Goal: Answer question/provide support: Share knowledge or assist other users

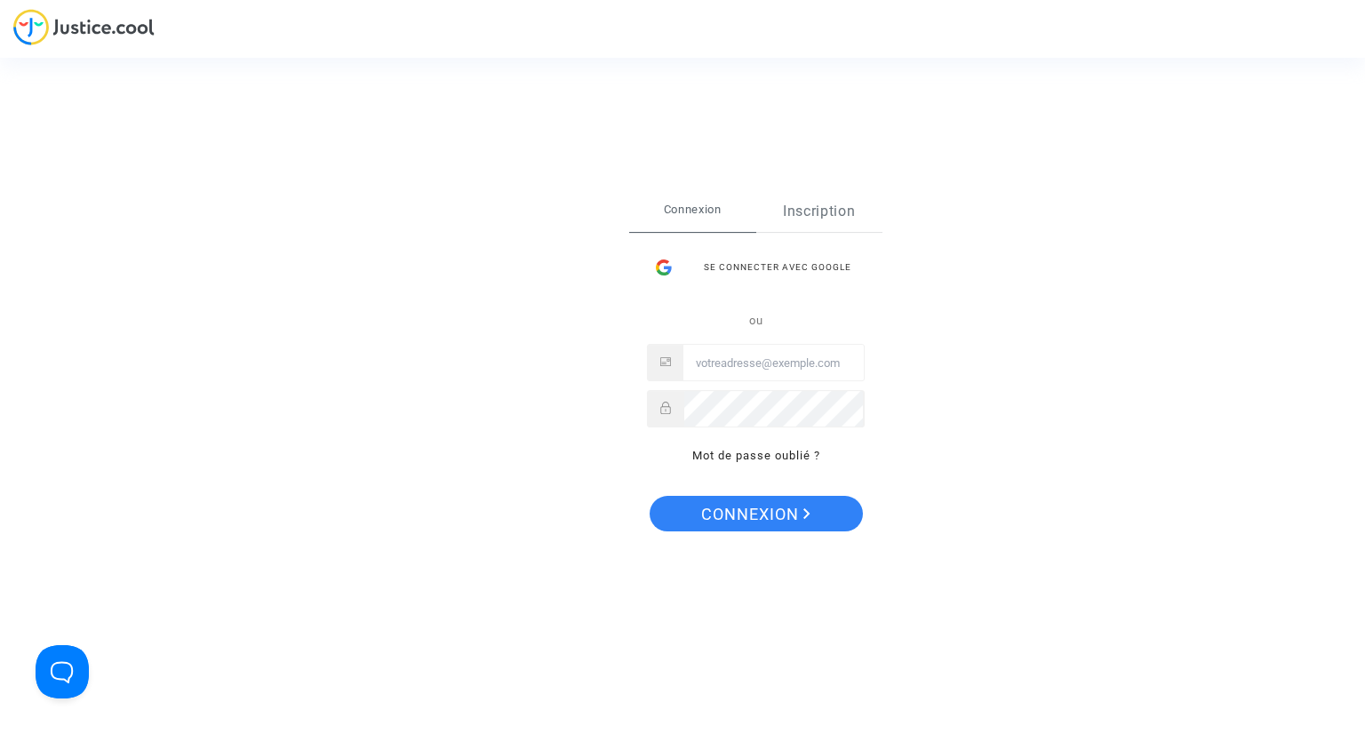
click at [829, 219] on link "Inscription" at bounding box center [820, 211] width 127 height 41
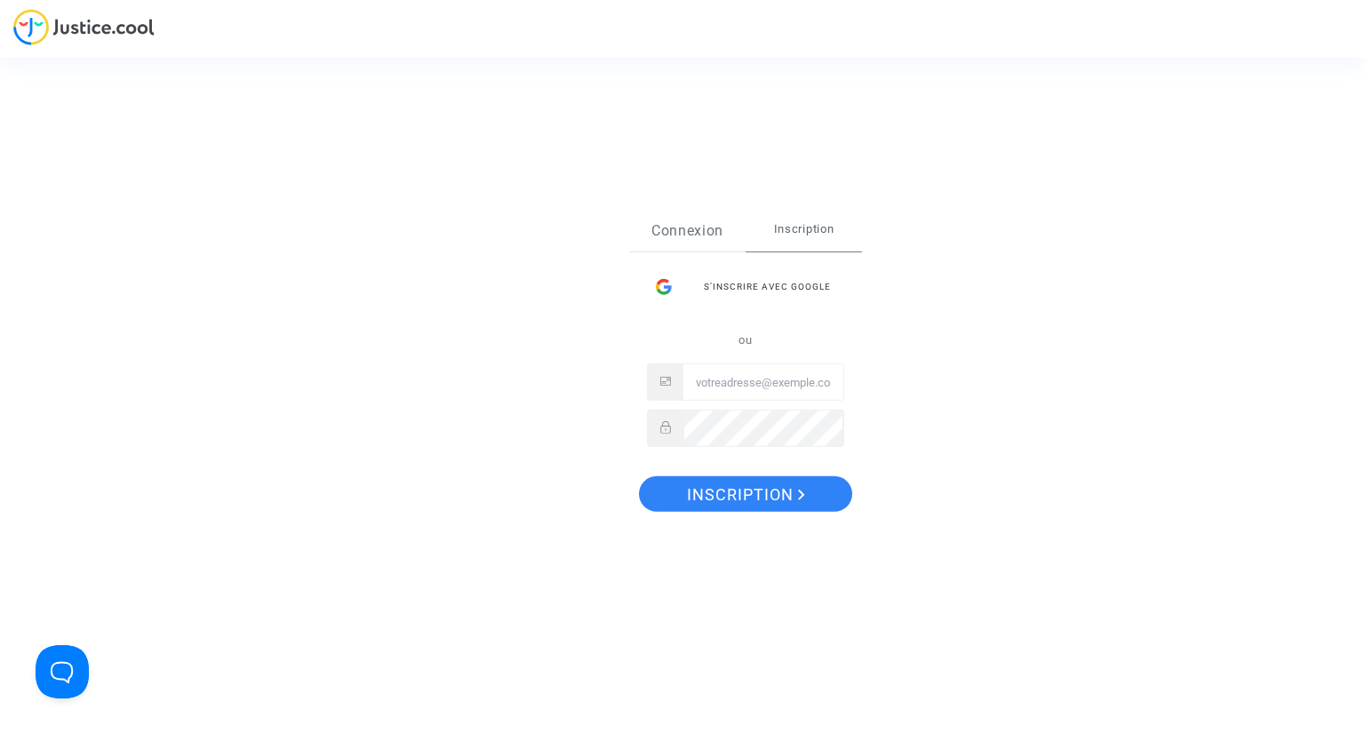
click at [701, 227] on link "Connexion" at bounding box center [687, 231] width 116 height 41
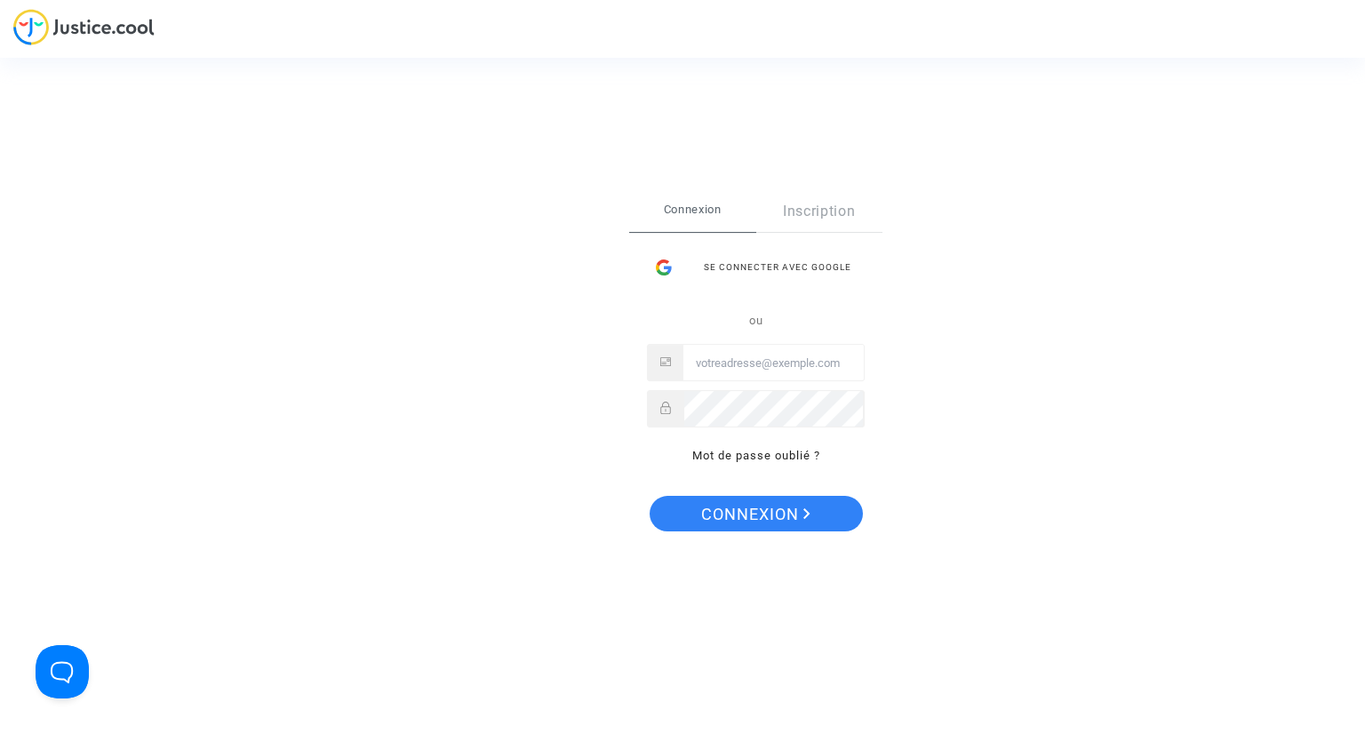
click at [729, 368] on input "Email" at bounding box center [774, 364] width 180 height 36
type input "cr.dispute@finnair.com"
click at [805, 509] on icon "Connexion" at bounding box center [807, 514] width 7 height 11
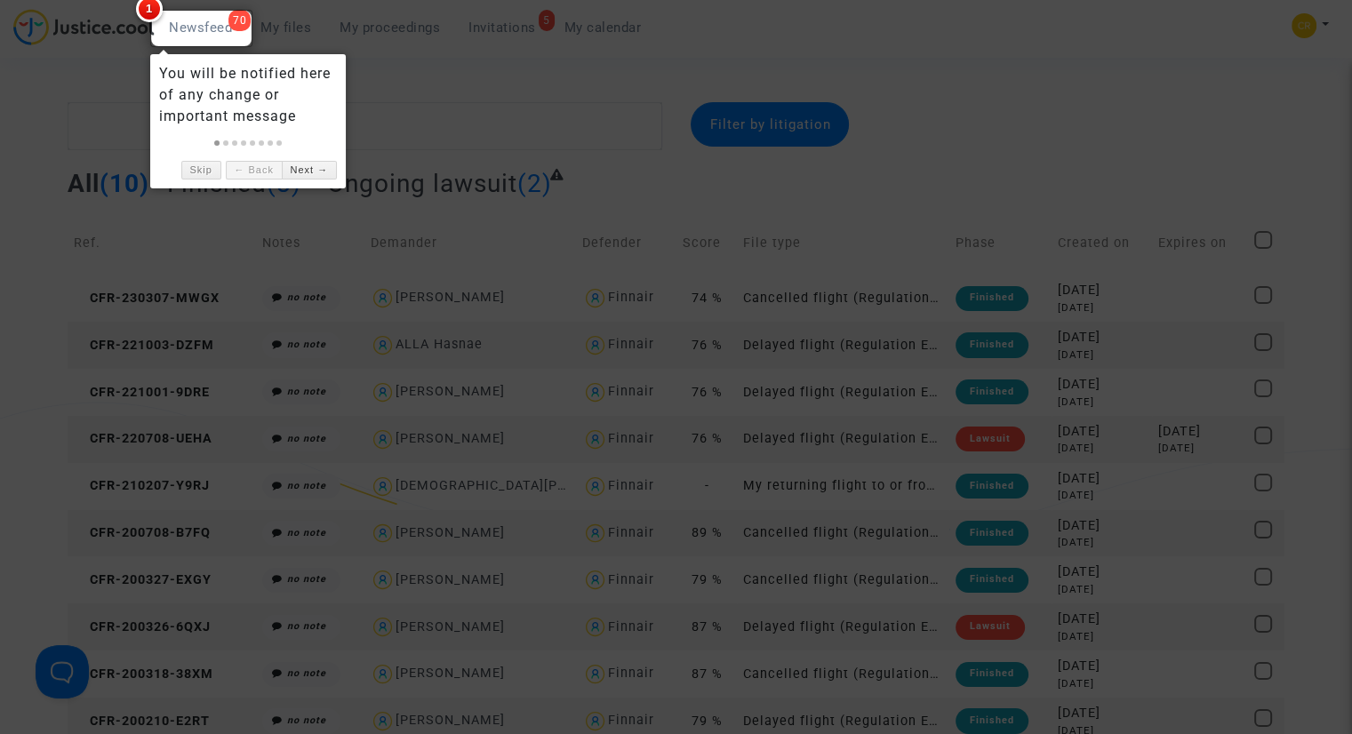
click at [79, 122] on div at bounding box center [676, 367] width 1352 height 734
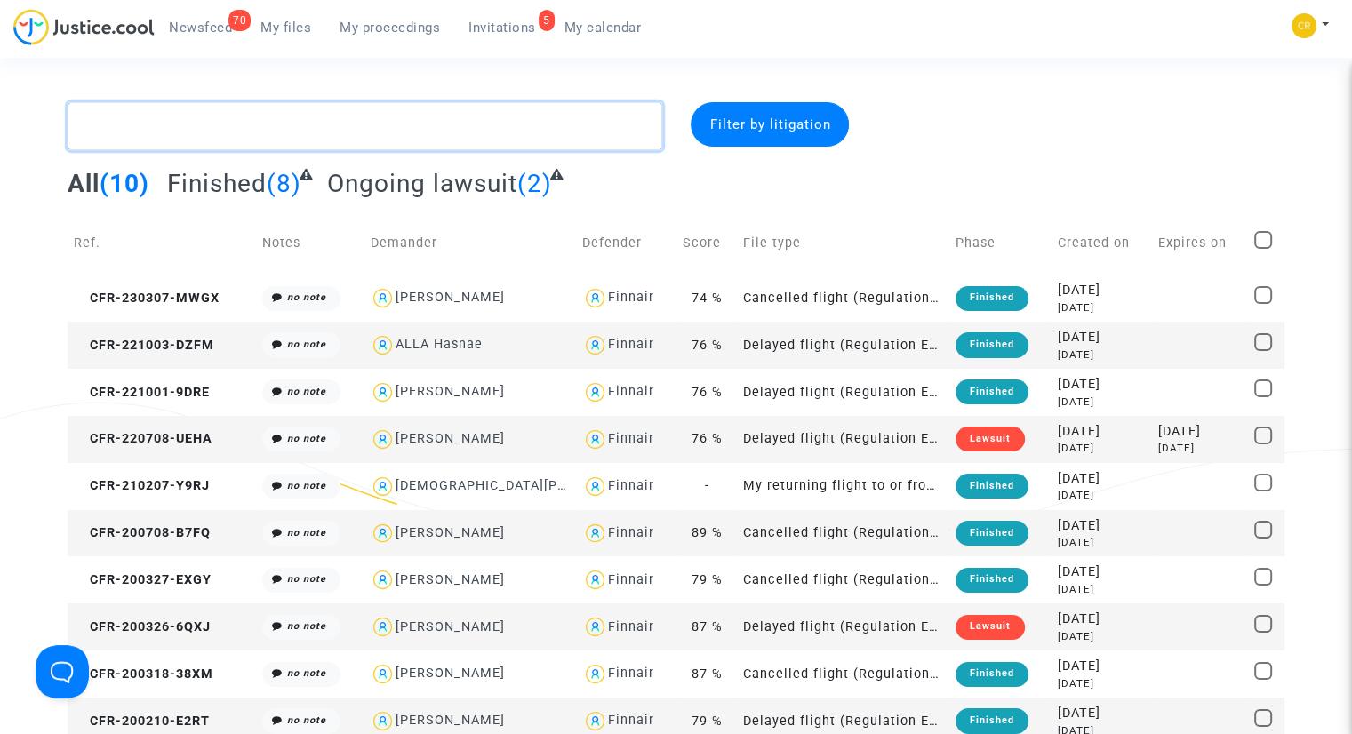
click at [250, 131] on textarea at bounding box center [365, 126] width 595 height 48
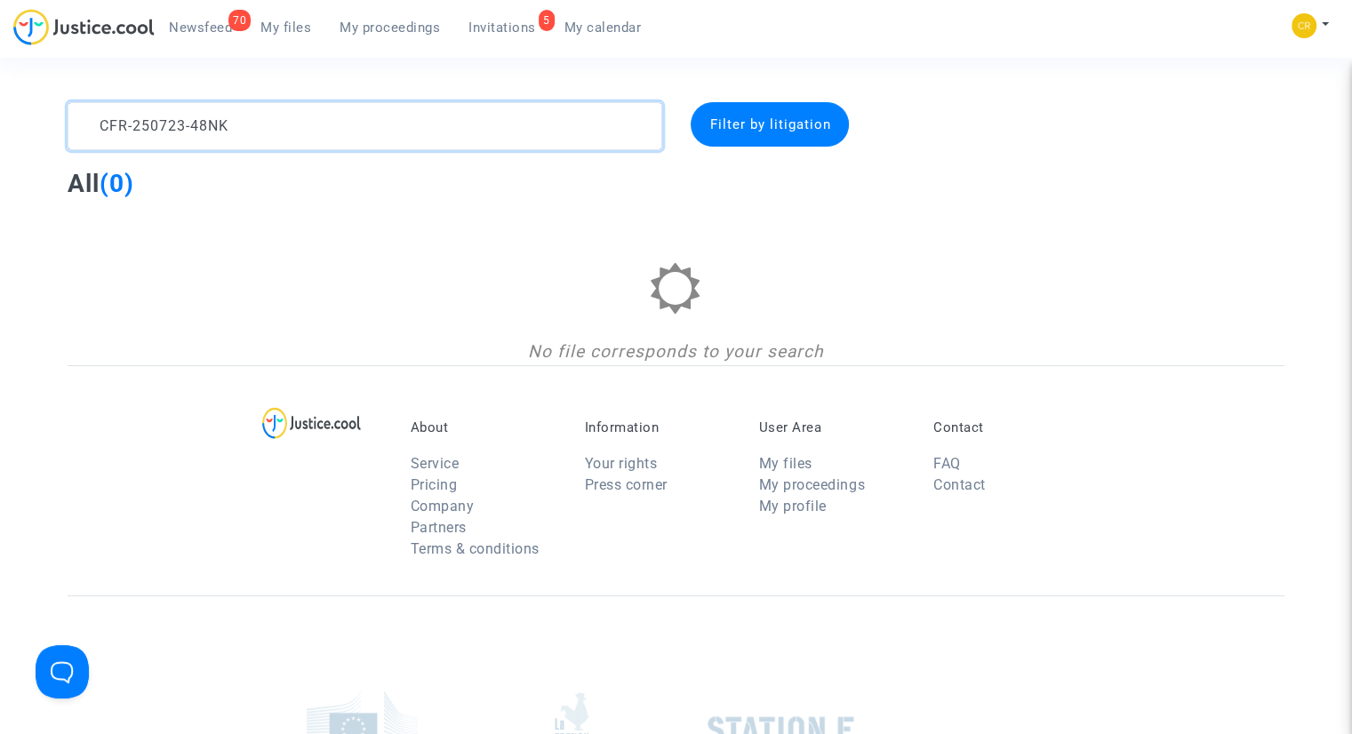
type textarea "CFR-250723-48NK"
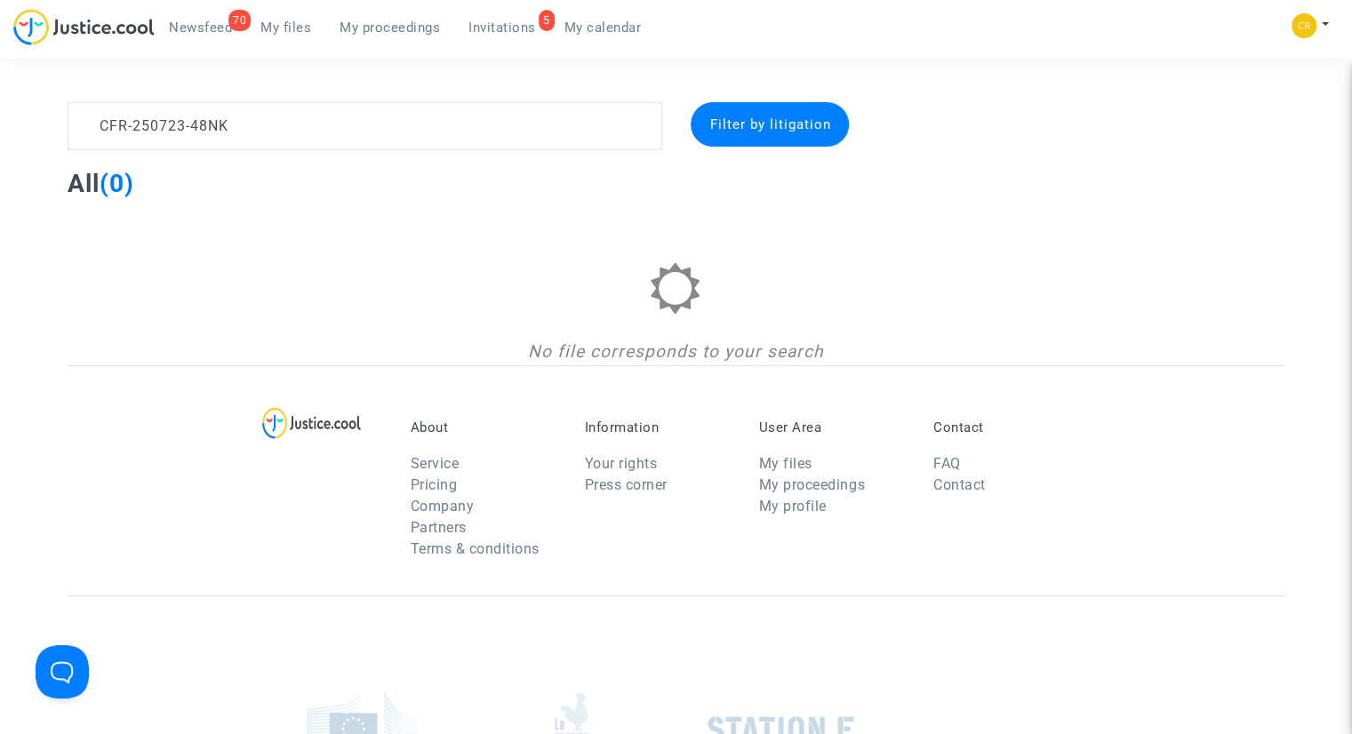
click at [725, 132] on div "Filter by litigation" at bounding box center [770, 124] width 158 height 44
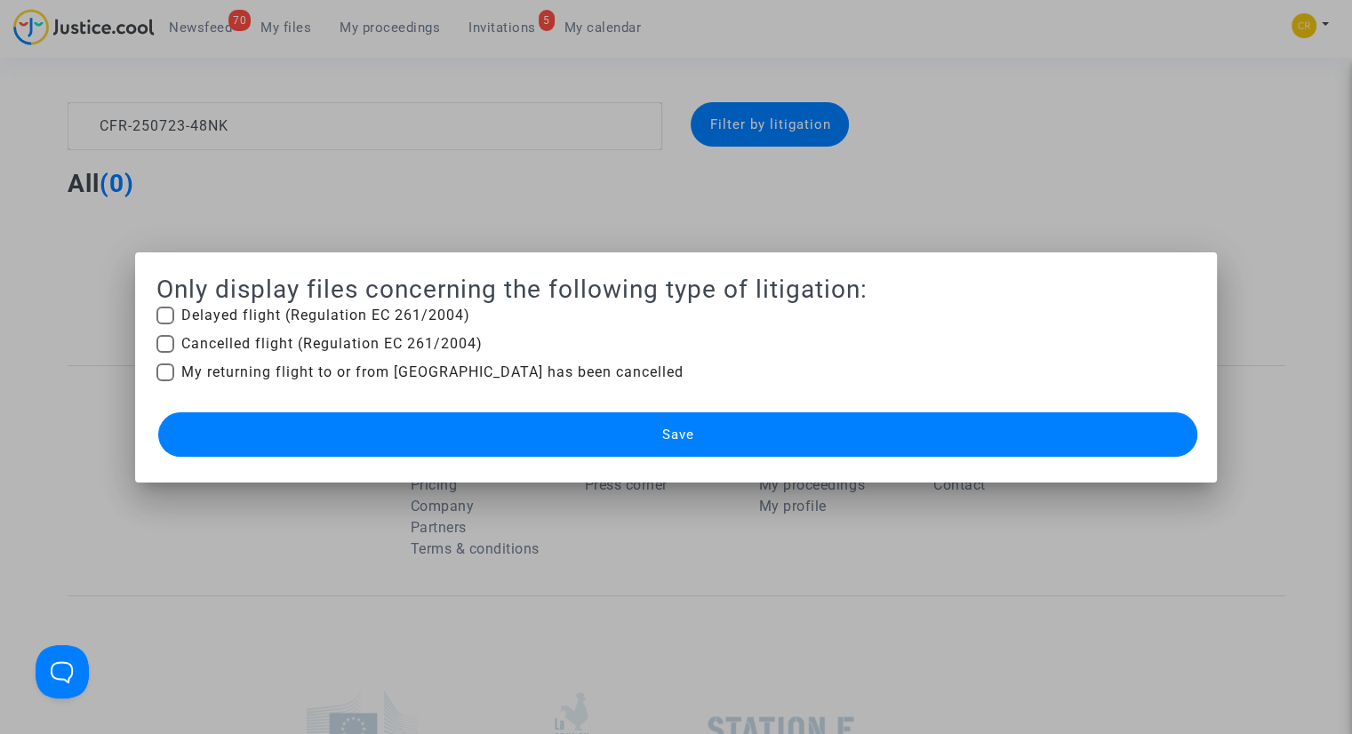
click at [157, 307] on span at bounding box center [165, 316] width 18 height 18
click at [164, 324] on input "Delayed flight (Regulation EC 261/2004)" at bounding box center [164, 324] width 1 height 1
checkbox input "true"
click at [164, 342] on span at bounding box center [165, 344] width 18 height 18
click at [164, 353] on input "Cancelled flight (Regulation EC 261/2004)" at bounding box center [164, 353] width 1 height 1
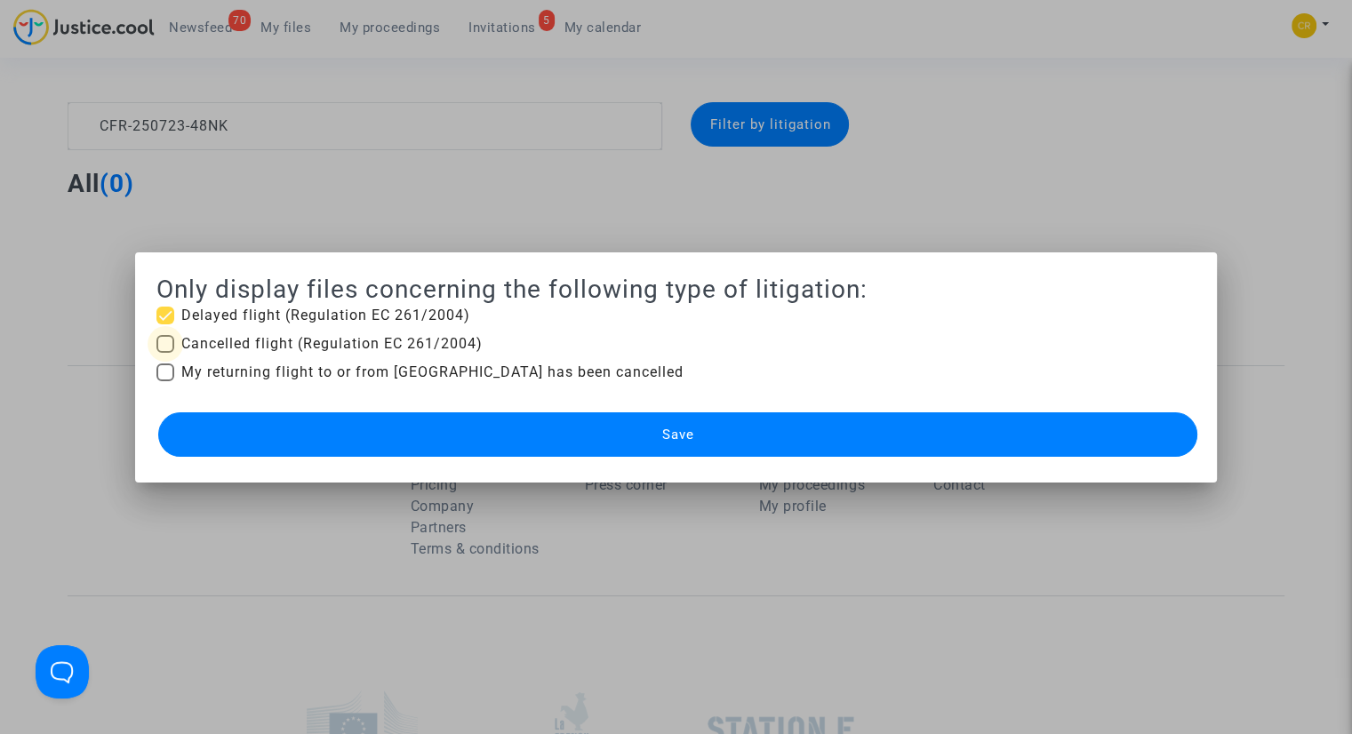
checkbox input "true"
click at [160, 375] on span at bounding box center [165, 373] width 18 height 18
click at [164, 381] on input "My returning flight to or from [GEOGRAPHIC_DATA] has been cancelled" at bounding box center [164, 381] width 1 height 1
checkbox input "true"
drag, startPoint x: 577, startPoint y: 431, endPoint x: 548, endPoint y: 435, distance: 29.6
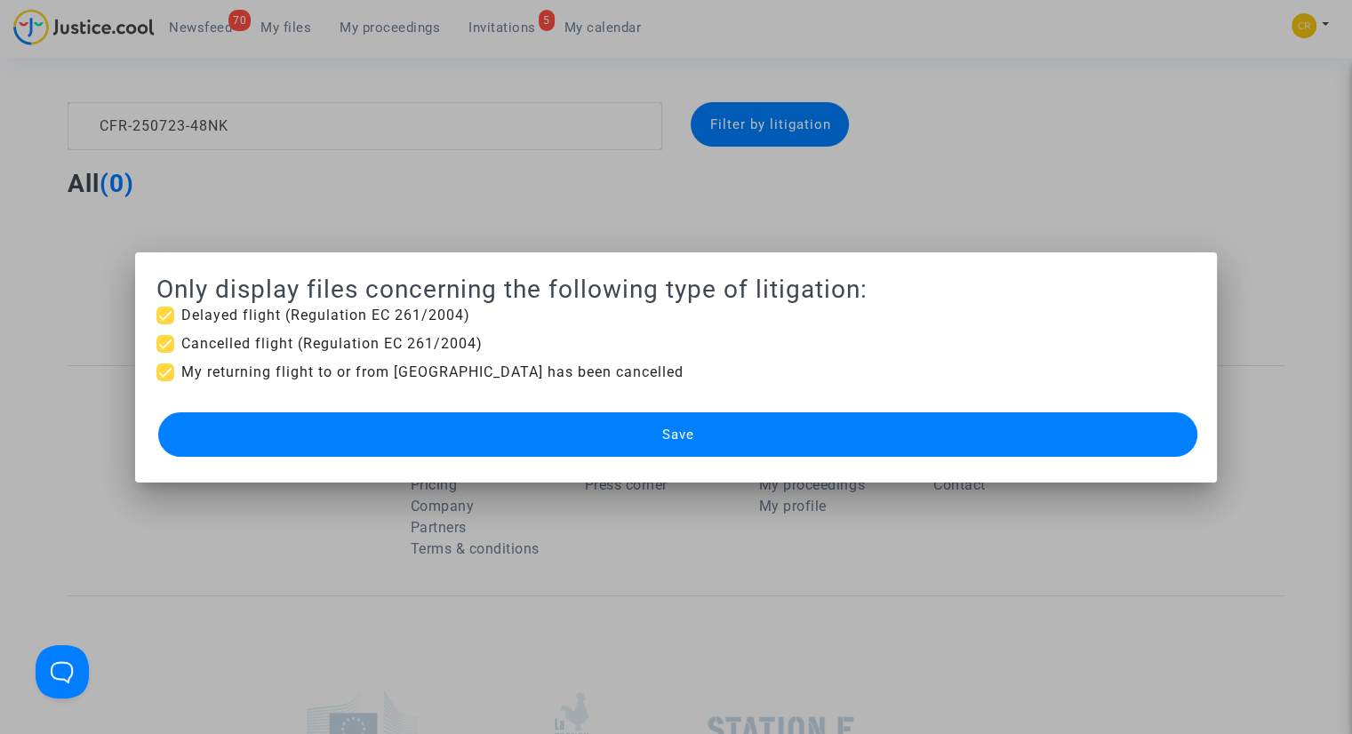
click at [576, 432] on button "Save" at bounding box center [677, 434] width 1039 height 44
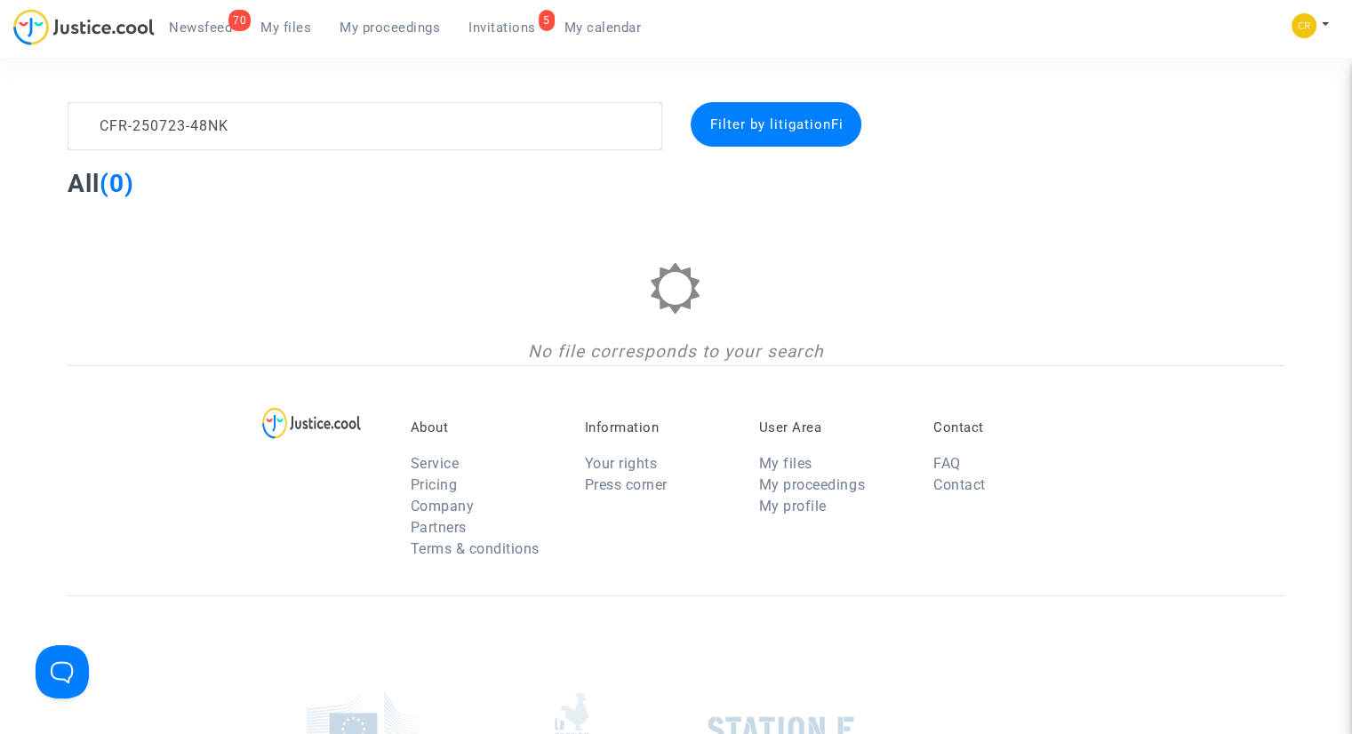
click at [508, 24] on span "Invitations" at bounding box center [502, 28] width 68 height 16
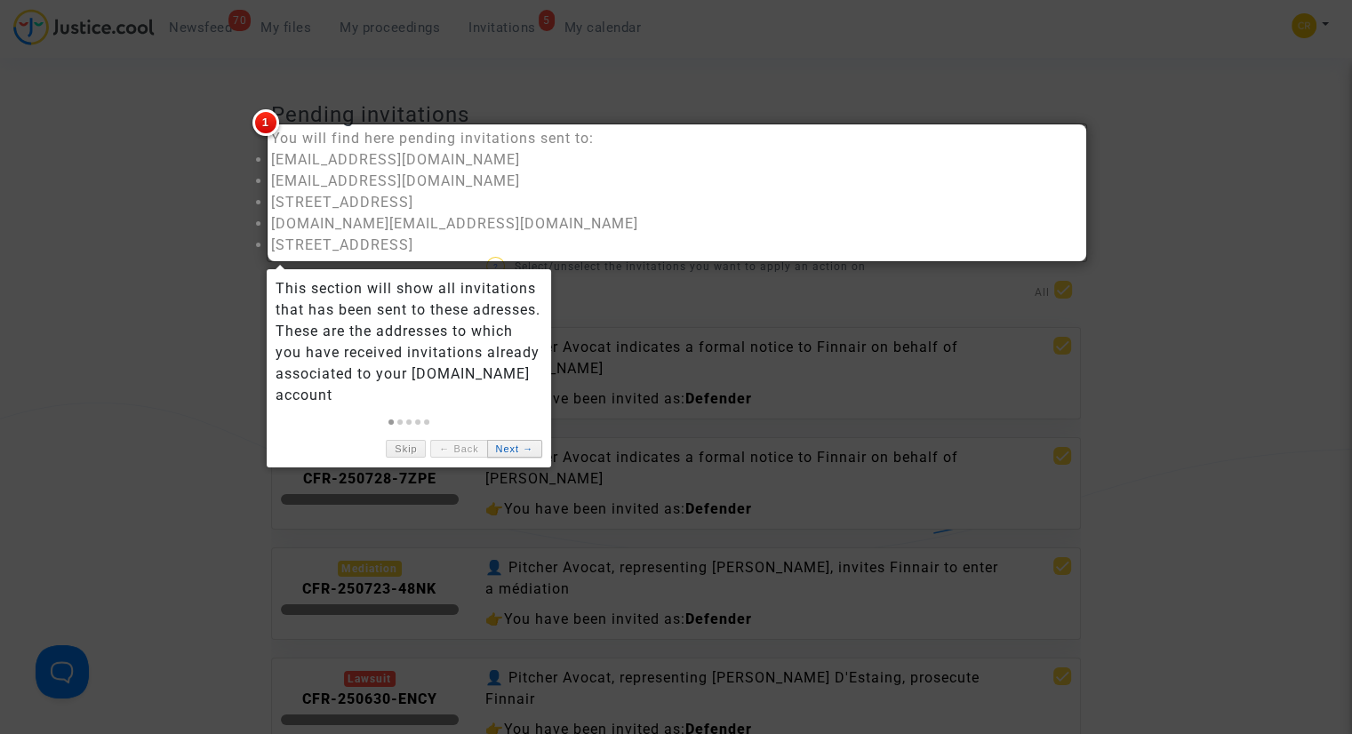
click at [517, 452] on link "Next →" at bounding box center [514, 449] width 55 height 19
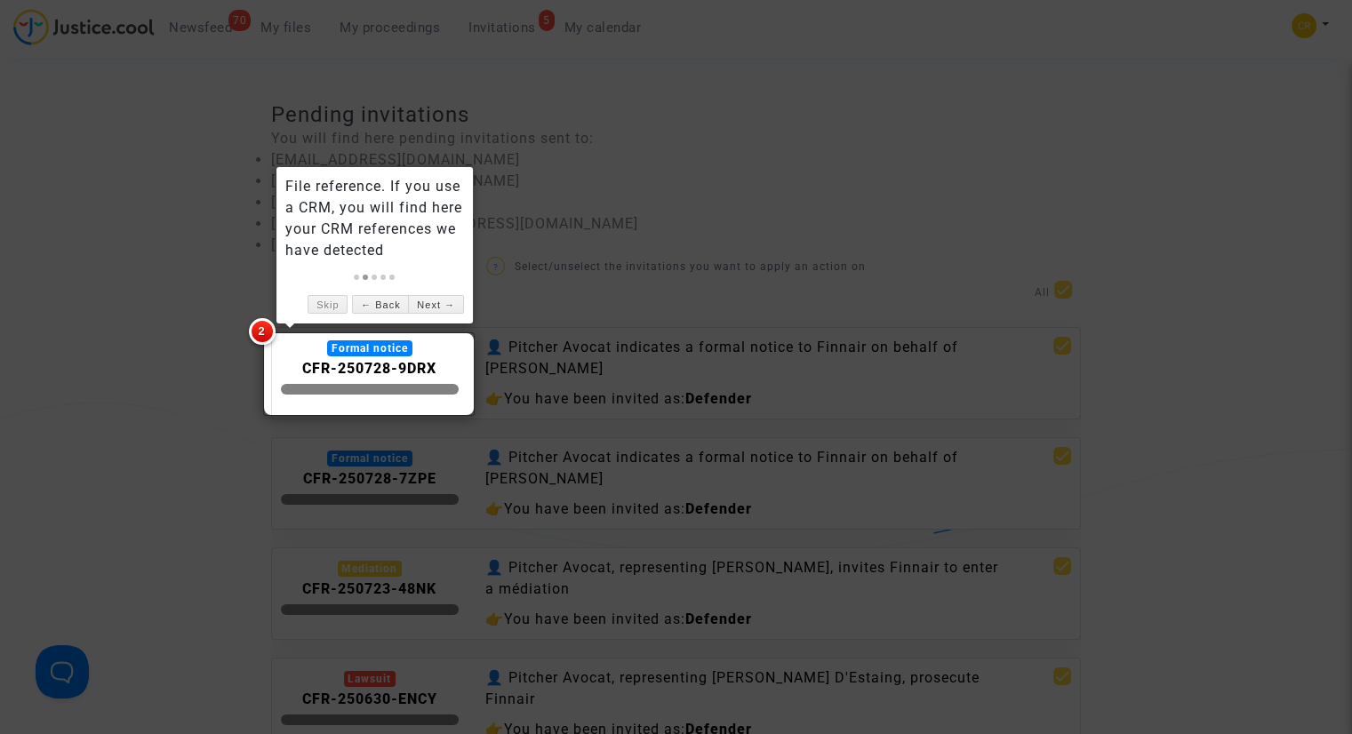
click at [114, 412] on div at bounding box center [676, 367] width 1352 height 734
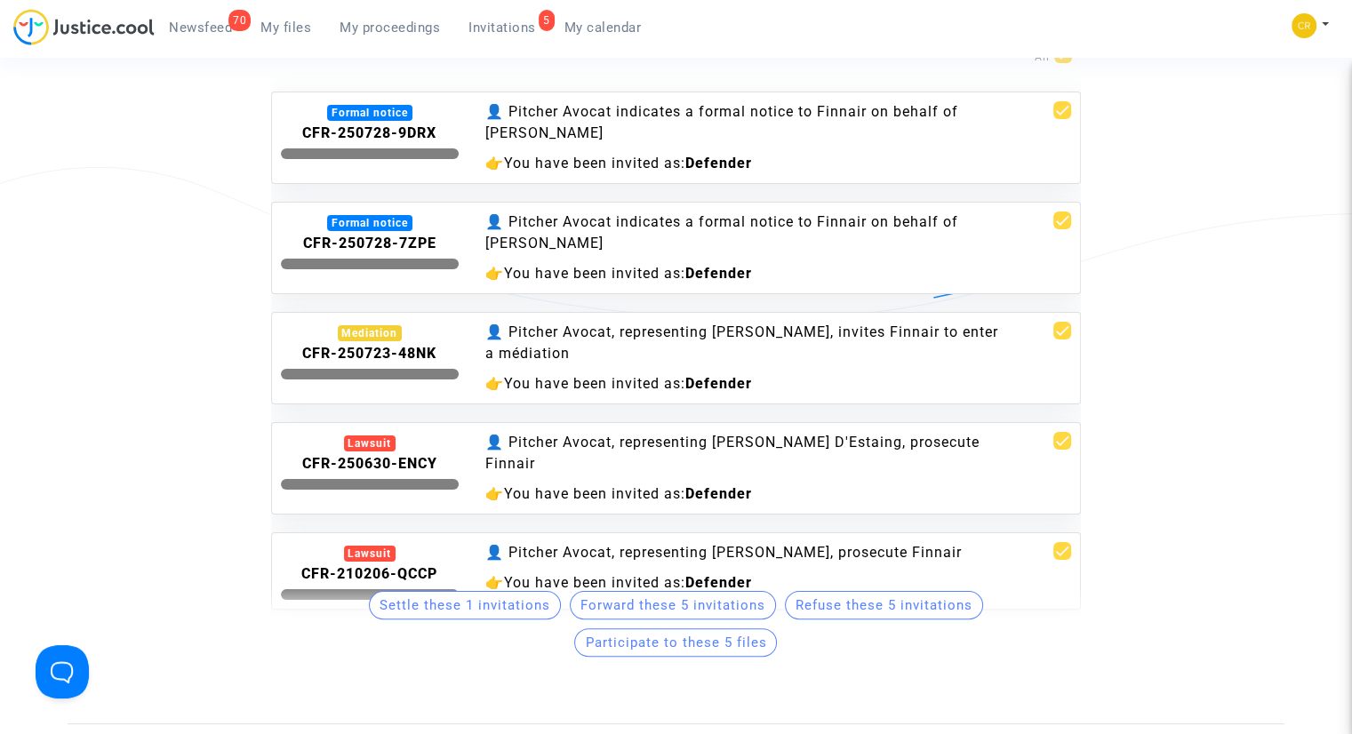
scroll to position [267, 0]
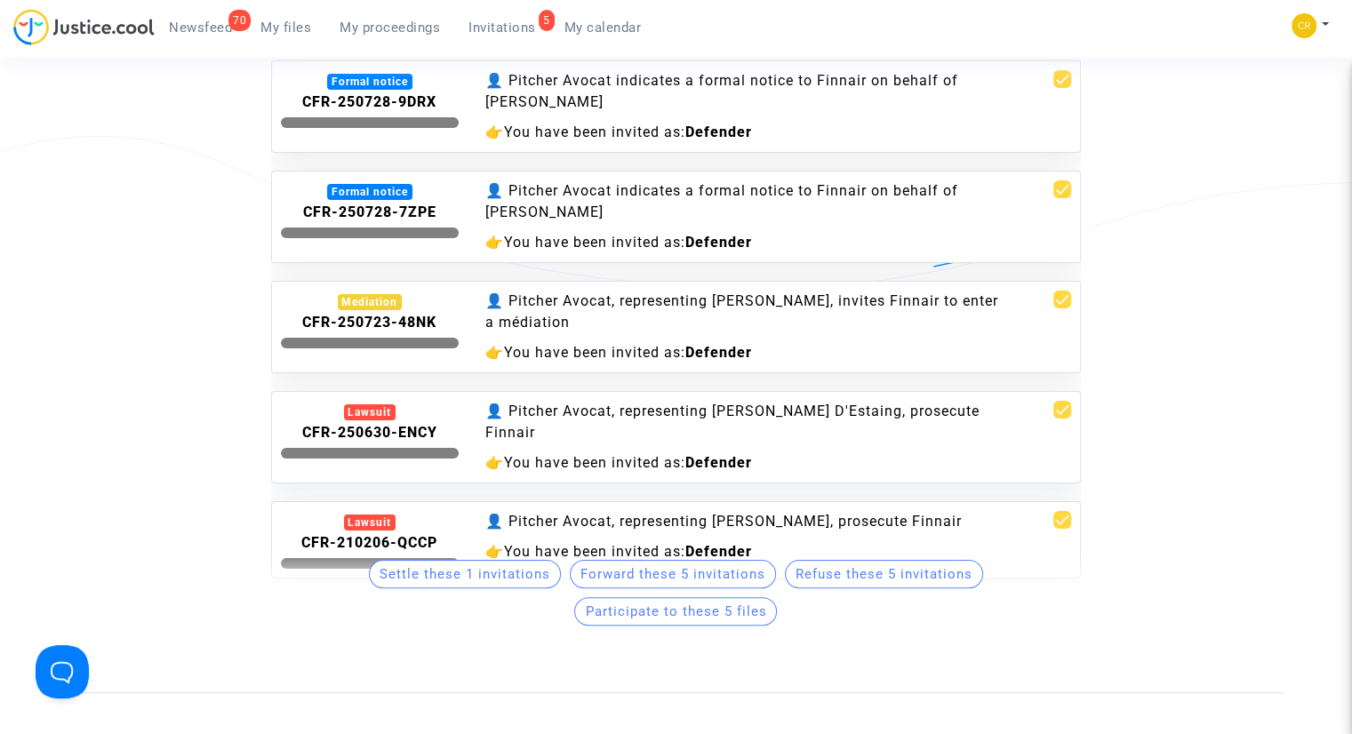
click at [675, 324] on div "👤 Pitcher Avocat, representing Bastien Saut, invites Finnair to enter a médiati…" at bounding box center [744, 312] width 518 height 43
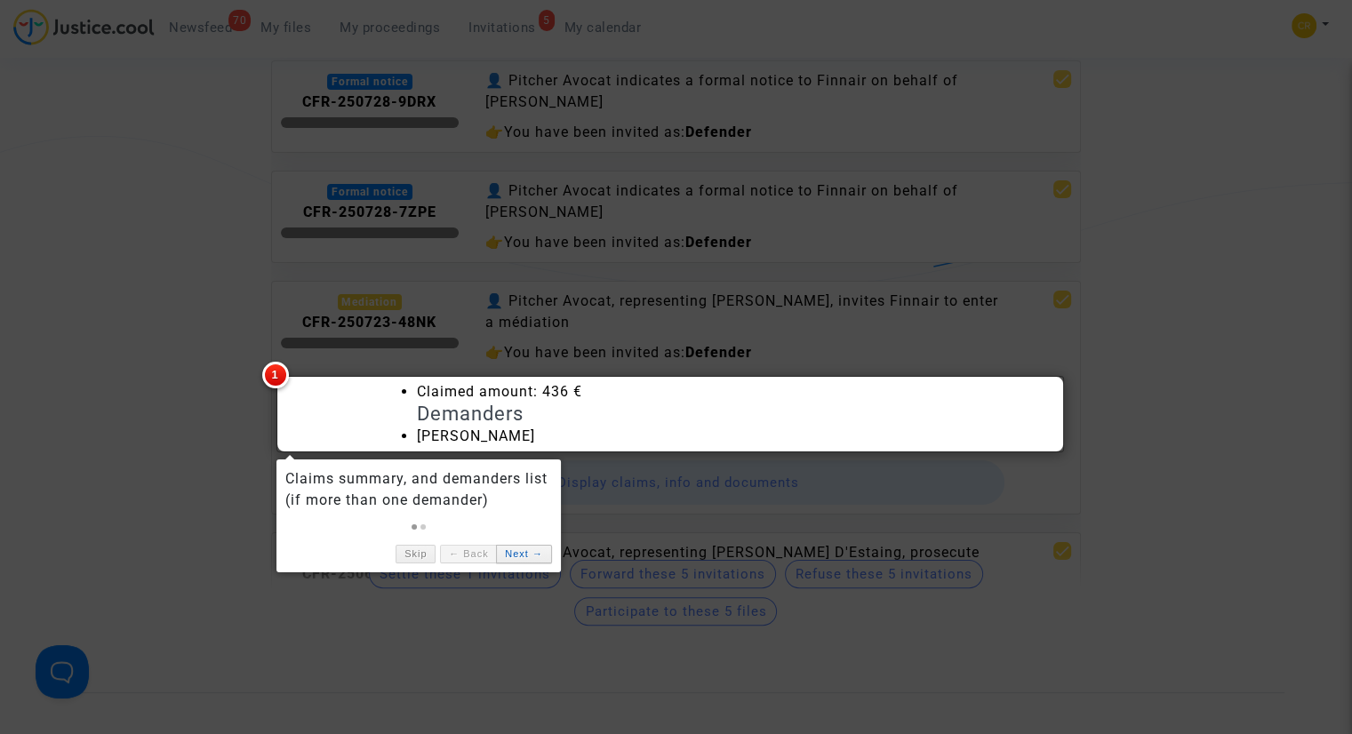
click at [525, 552] on link "Next →" at bounding box center [523, 554] width 55 height 19
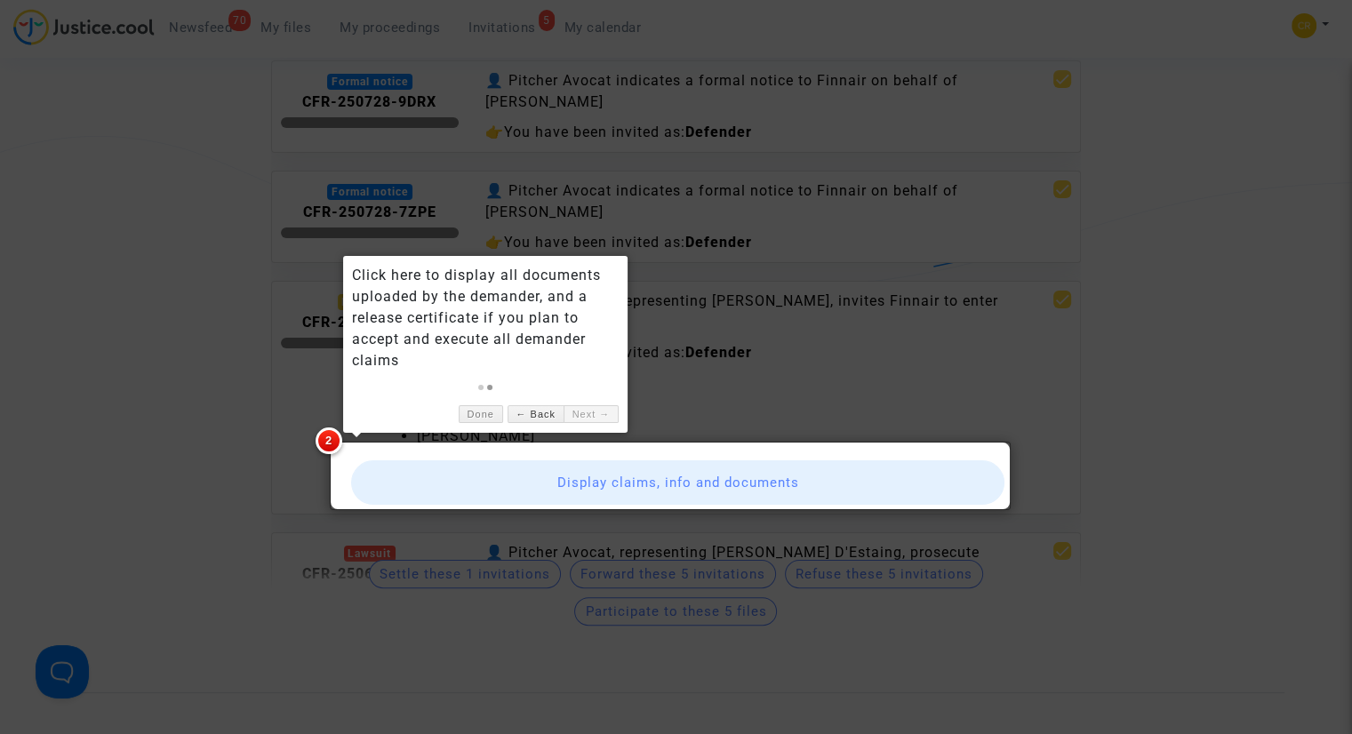
click at [722, 484] on button "Display claims, info and documents" at bounding box center [678, 482] width 654 height 44
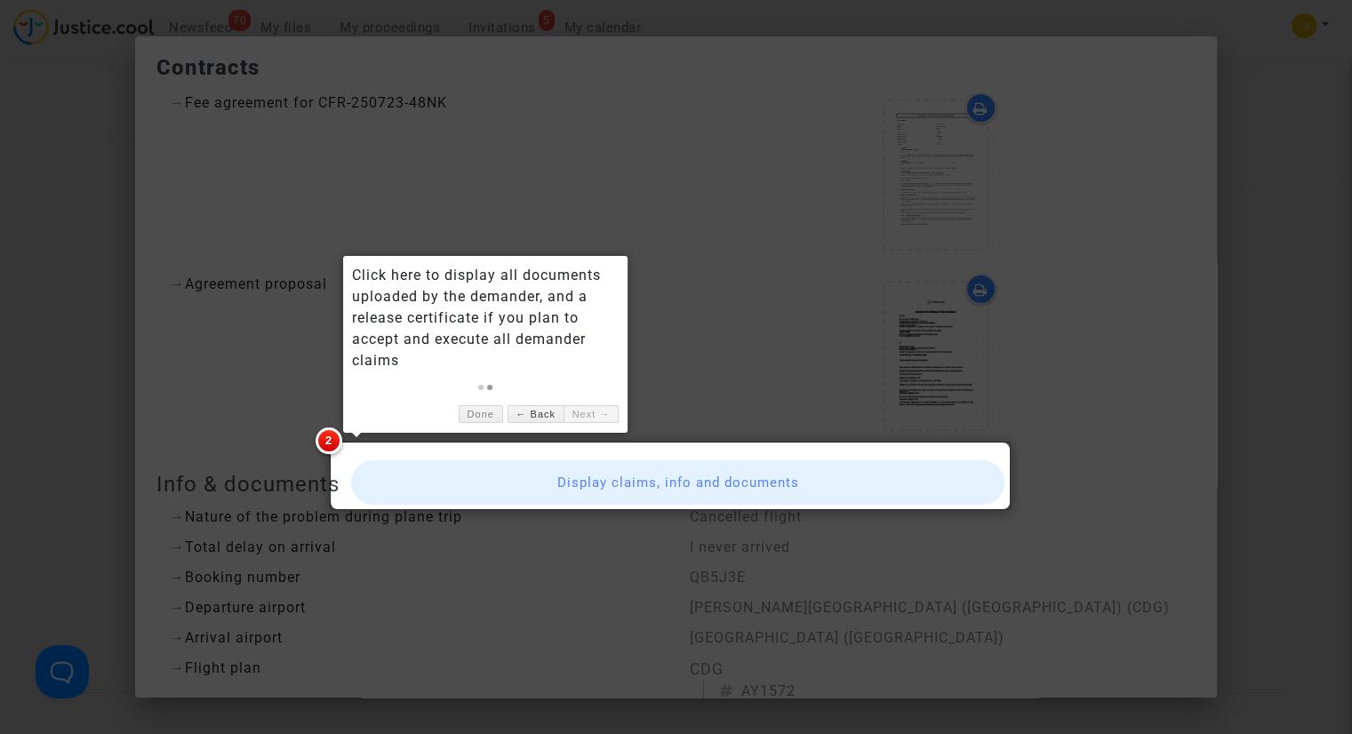
click at [697, 261] on div at bounding box center [676, 367] width 1352 height 734
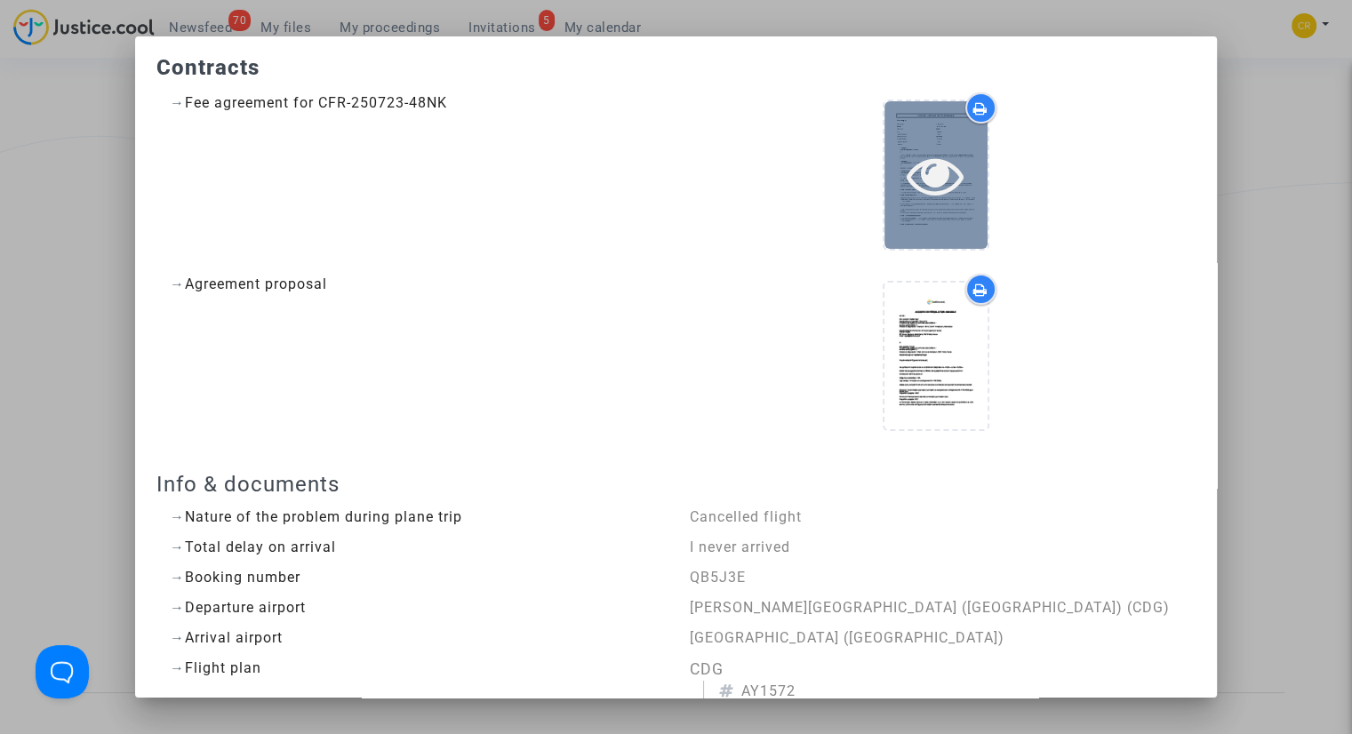
click at [918, 194] on icon at bounding box center [936, 175] width 58 height 57
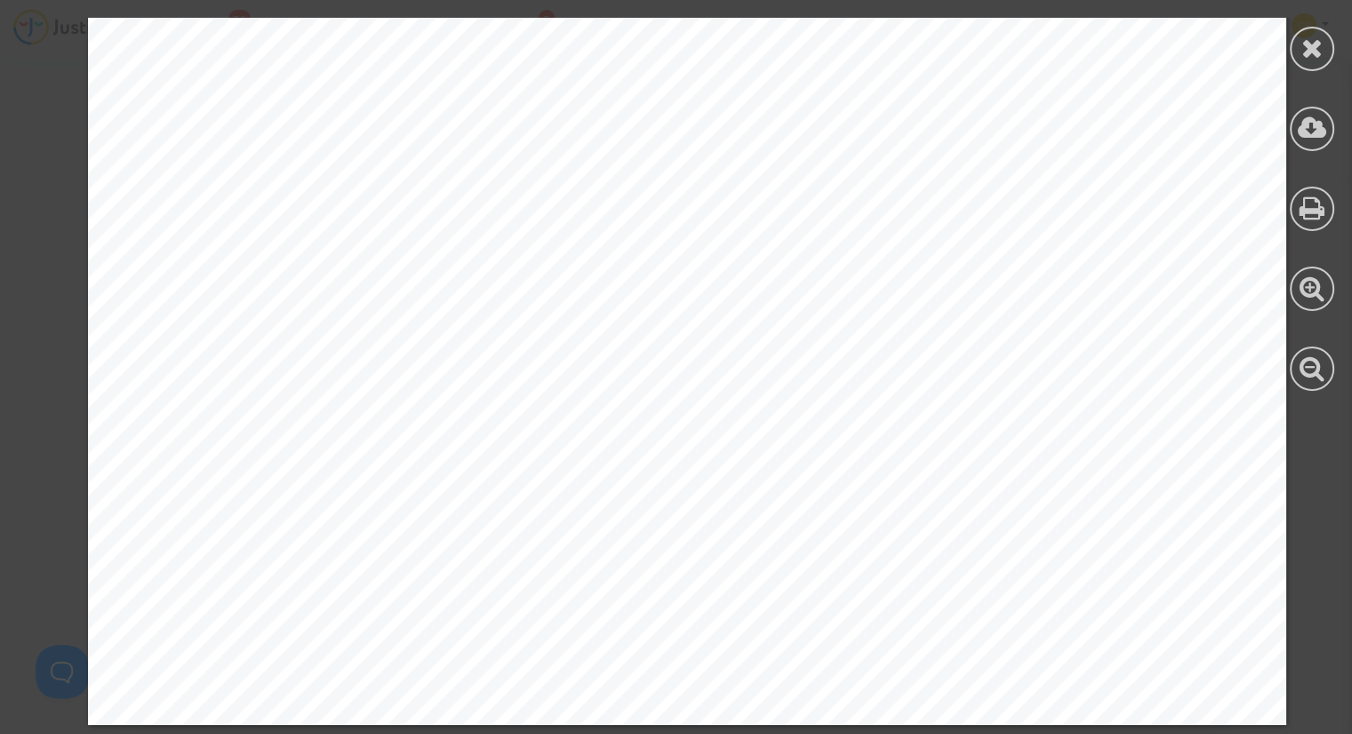
drag, startPoint x: 138, startPoint y: 155, endPoint x: 775, endPoint y: 257, distance: 645.6
copy div "Le soussigné Nom complet Bastien Saut Adresse 10 rue Pau Casals Code postal 666…"
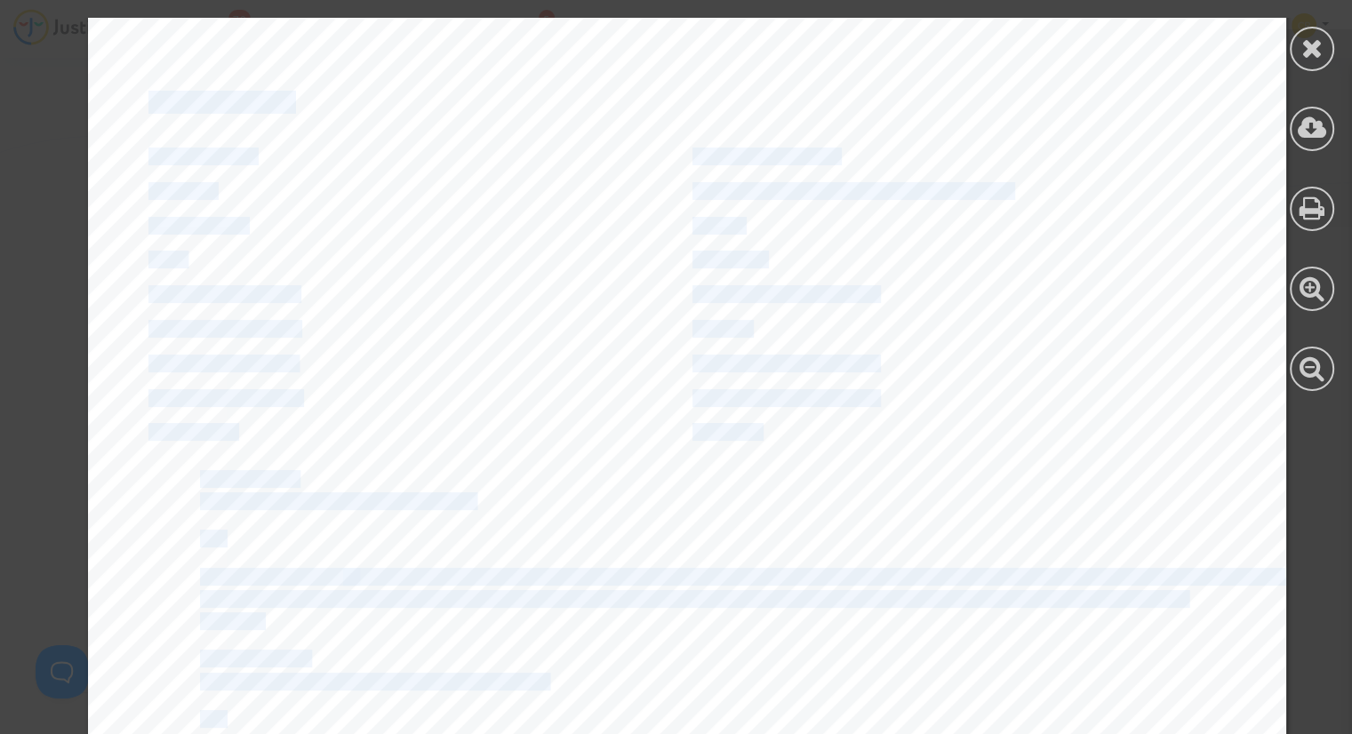
scroll to position [0, 0]
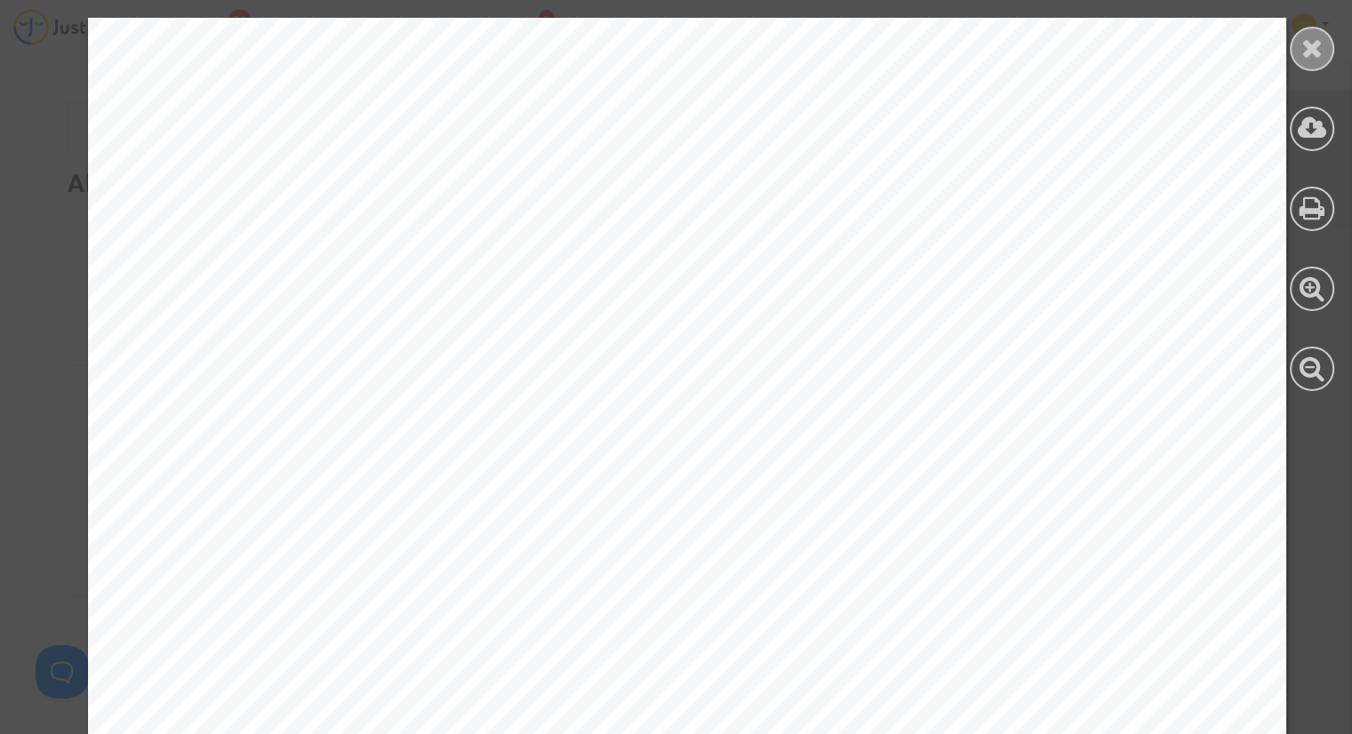
click at [1306, 47] on icon at bounding box center [1312, 48] width 22 height 27
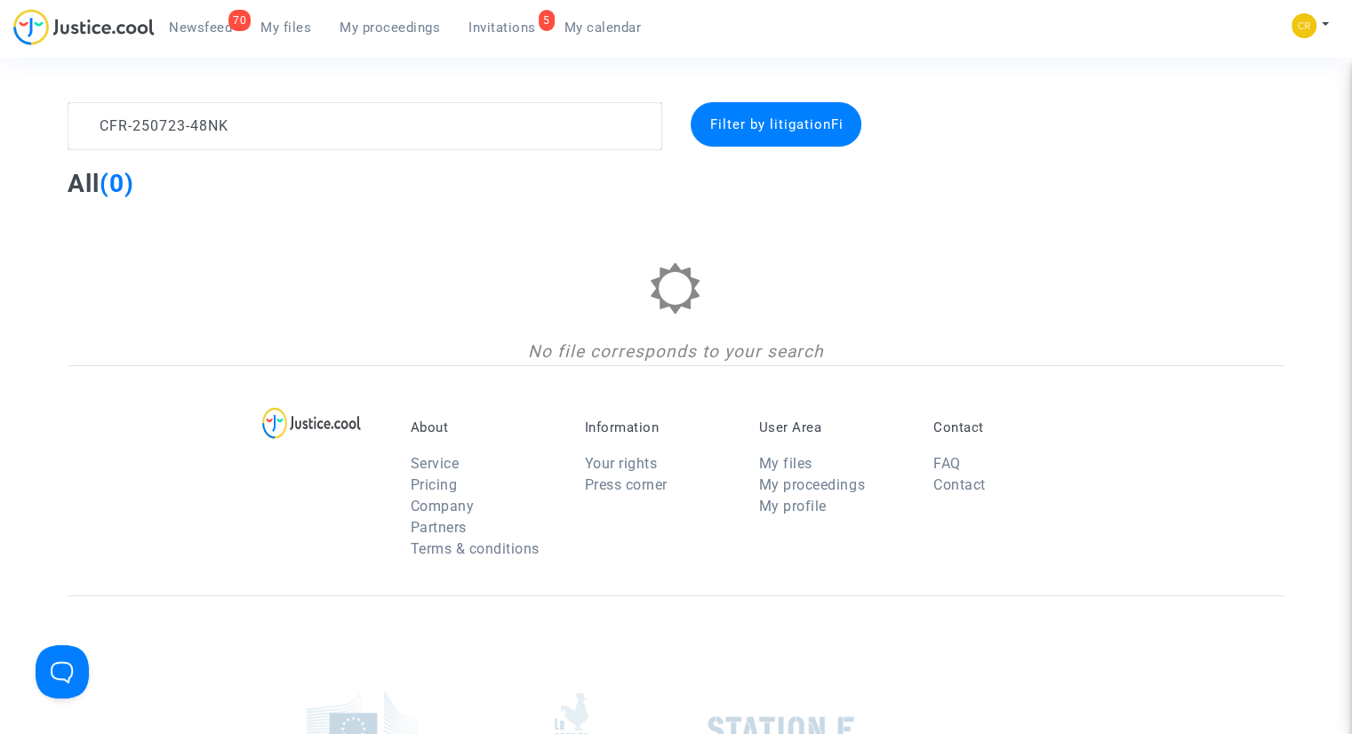
click at [511, 32] on span "Invitations" at bounding box center [502, 28] width 68 height 16
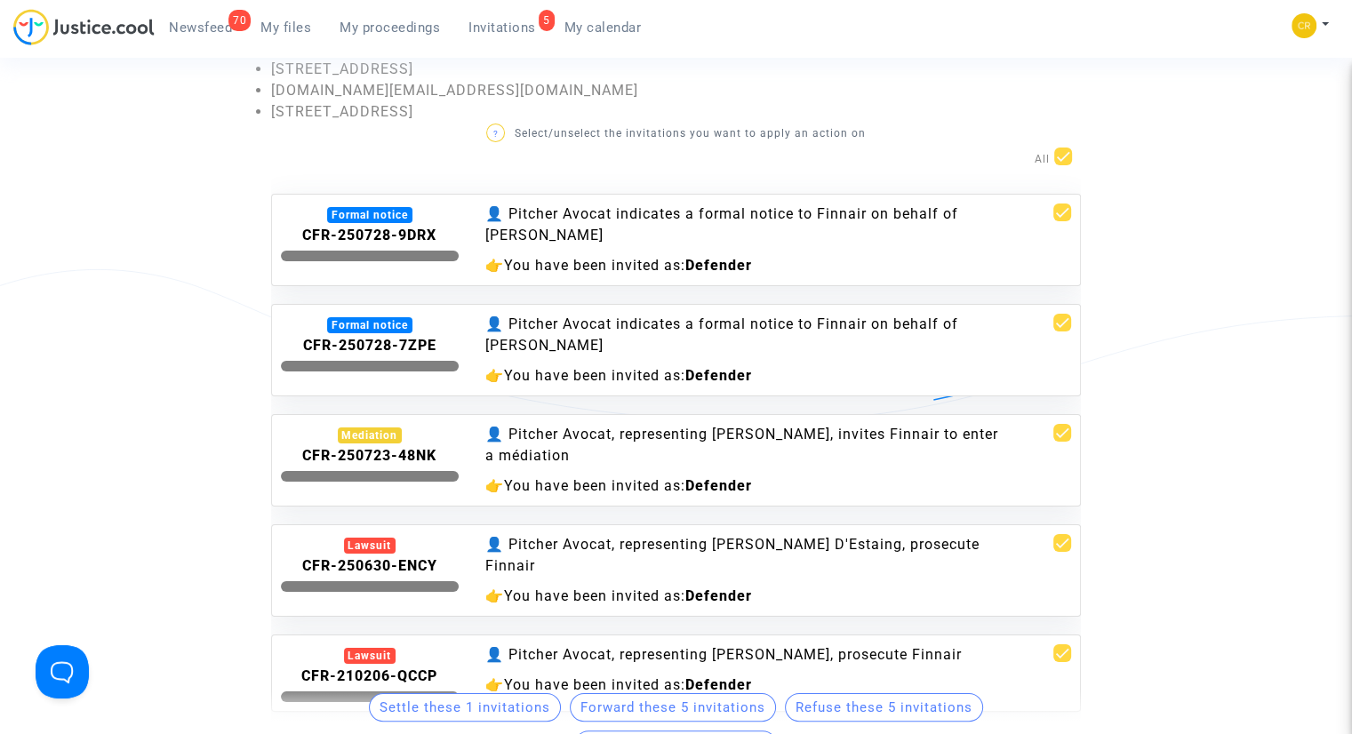
scroll to position [178, 0]
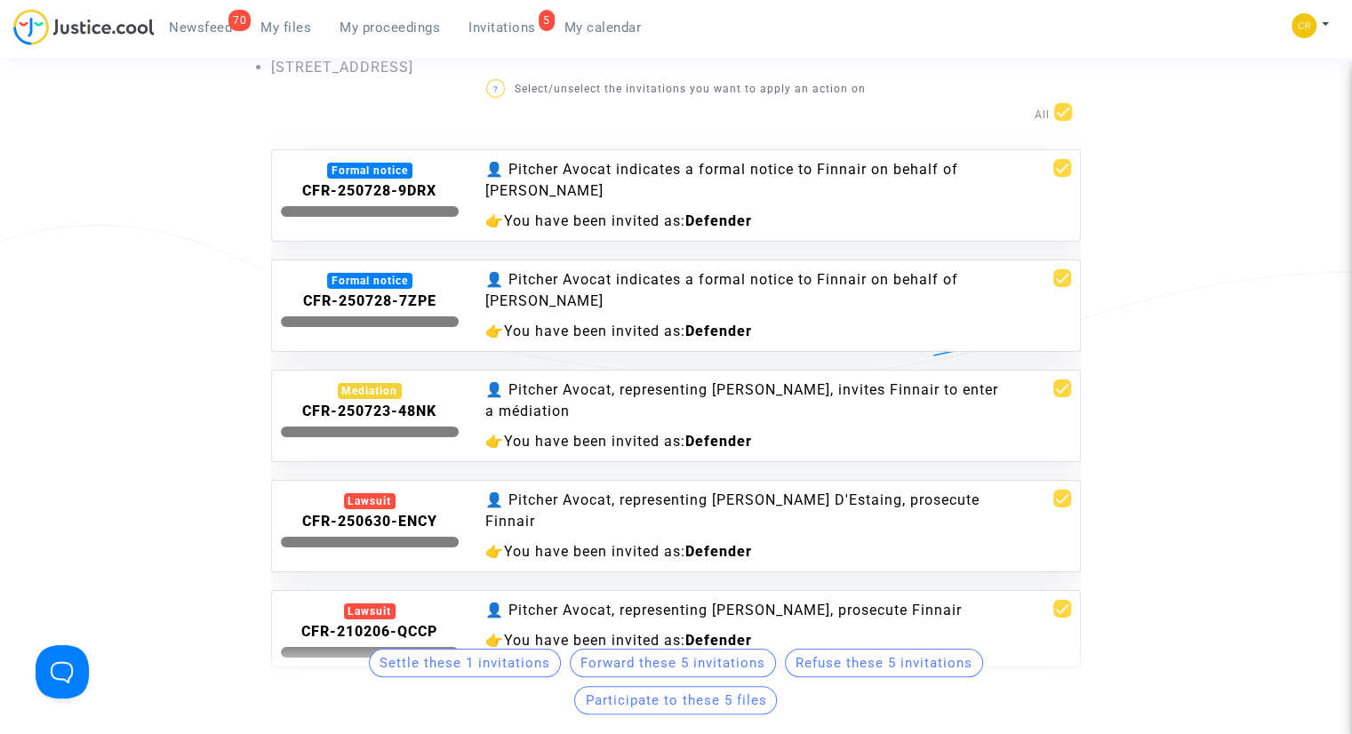
click at [676, 411] on div "👤 Pitcher Avocat, representing Bastien Saut, invites Finnair to enter a médiati…" at bounding box center [744, 401] width 518 height 43
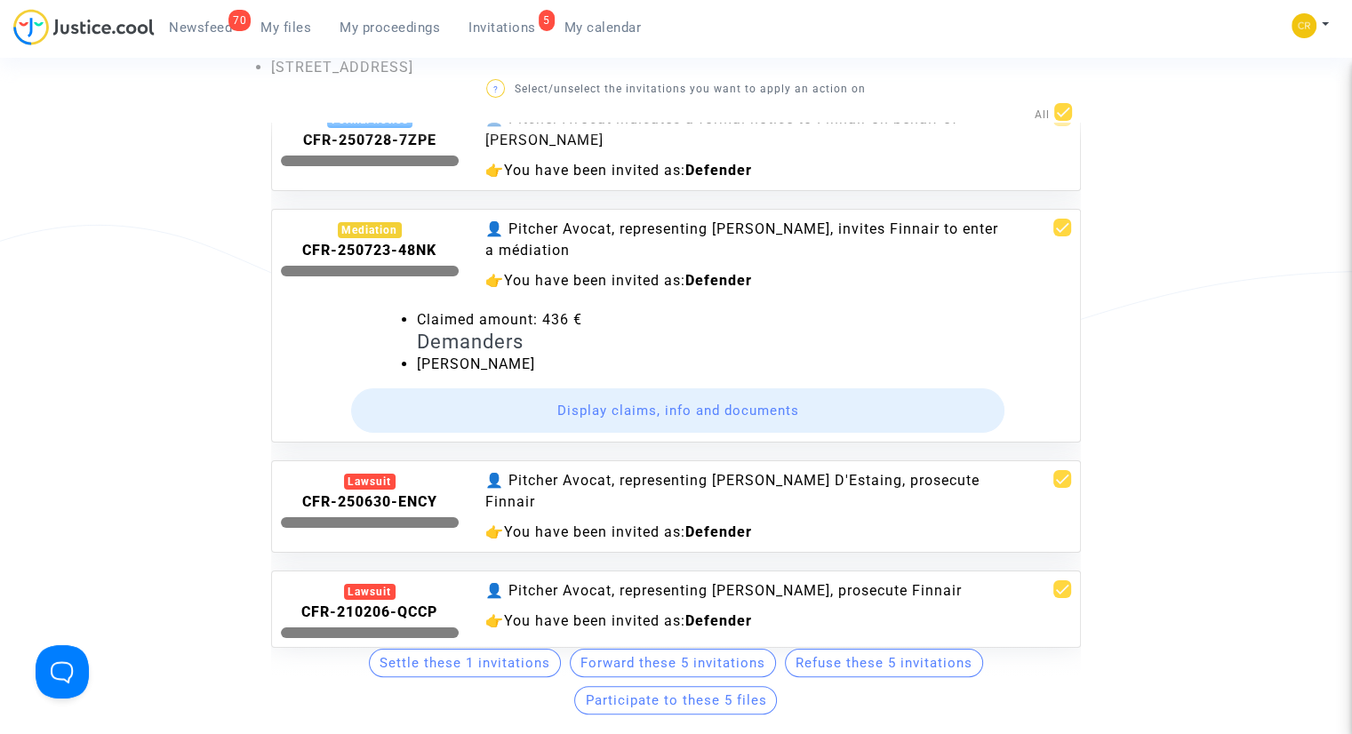
scroll to position [172, 0]
click at [597, 395] on button "Display claims, info and documents" at bounding box center [678, 410] width 654 height 44
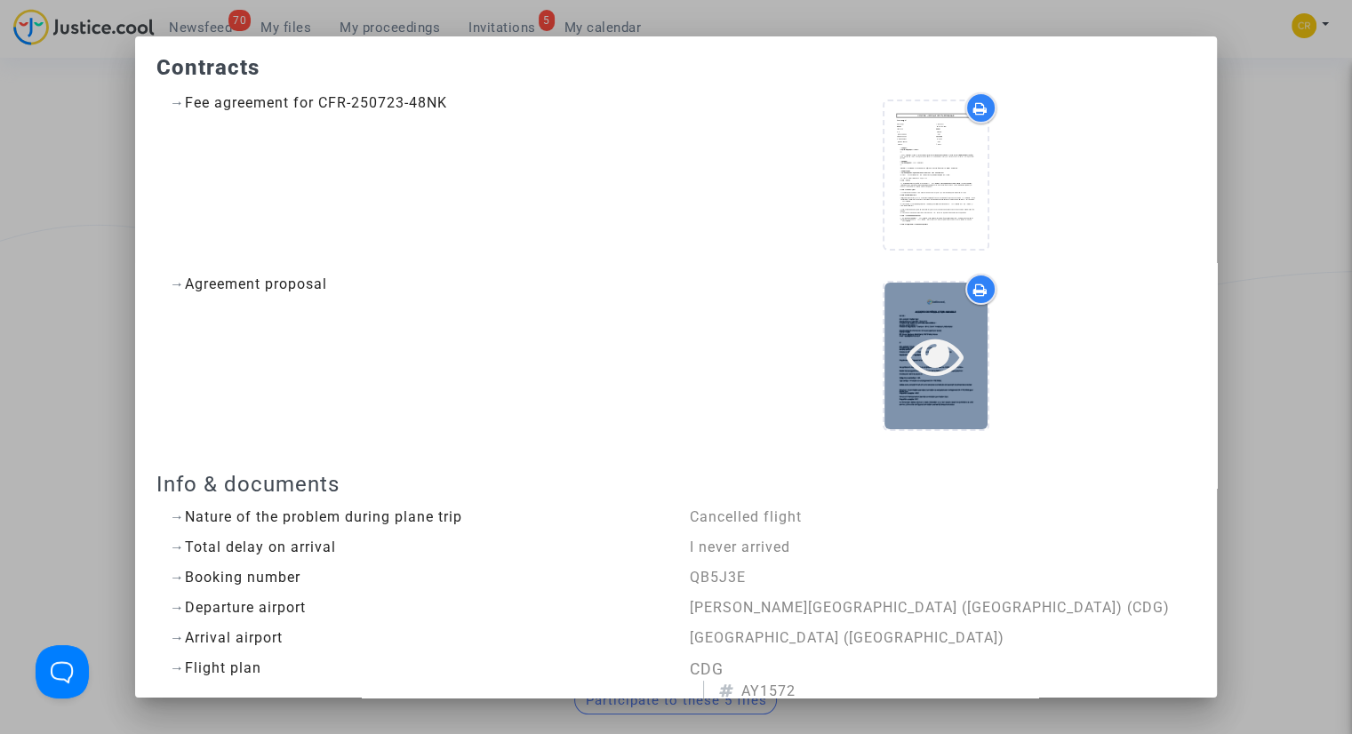
click at [928, 345] on icon at bounding box center [936, 355] width 58 height 57
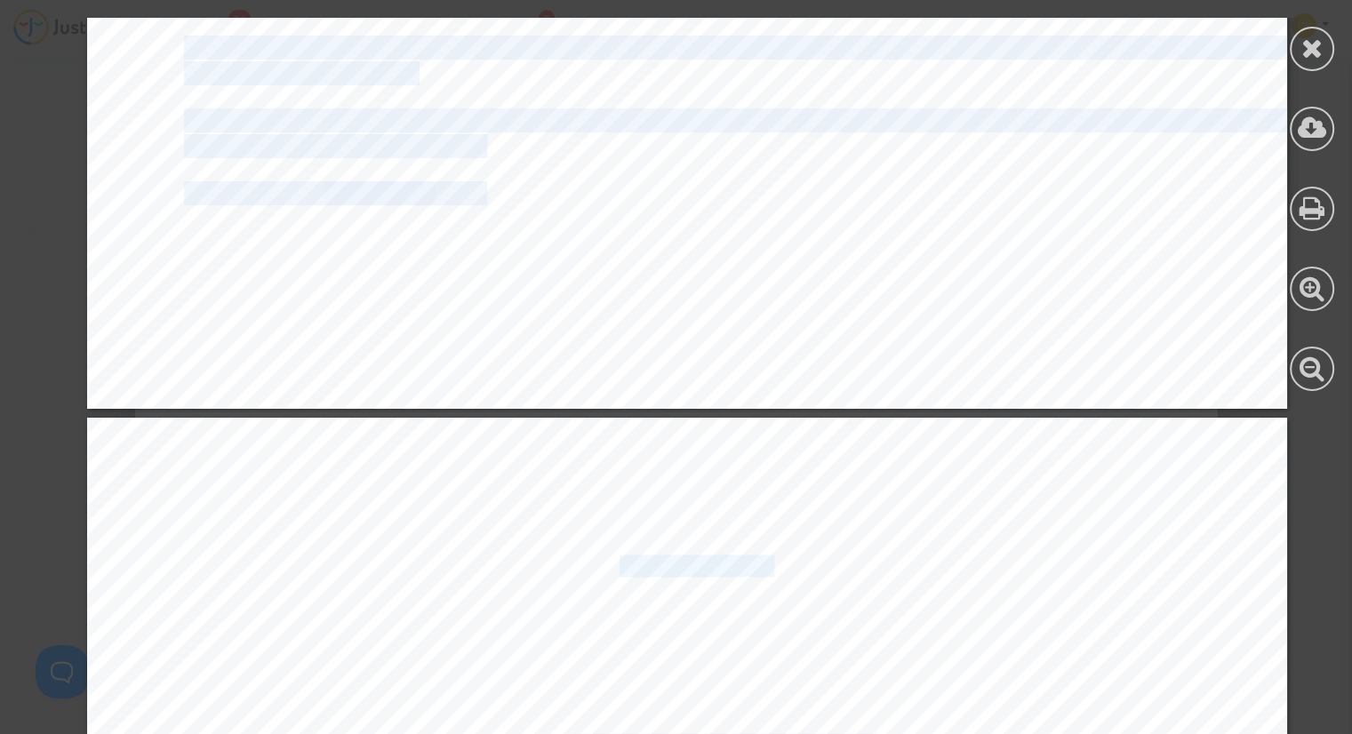
scroll to position [3082, 0]
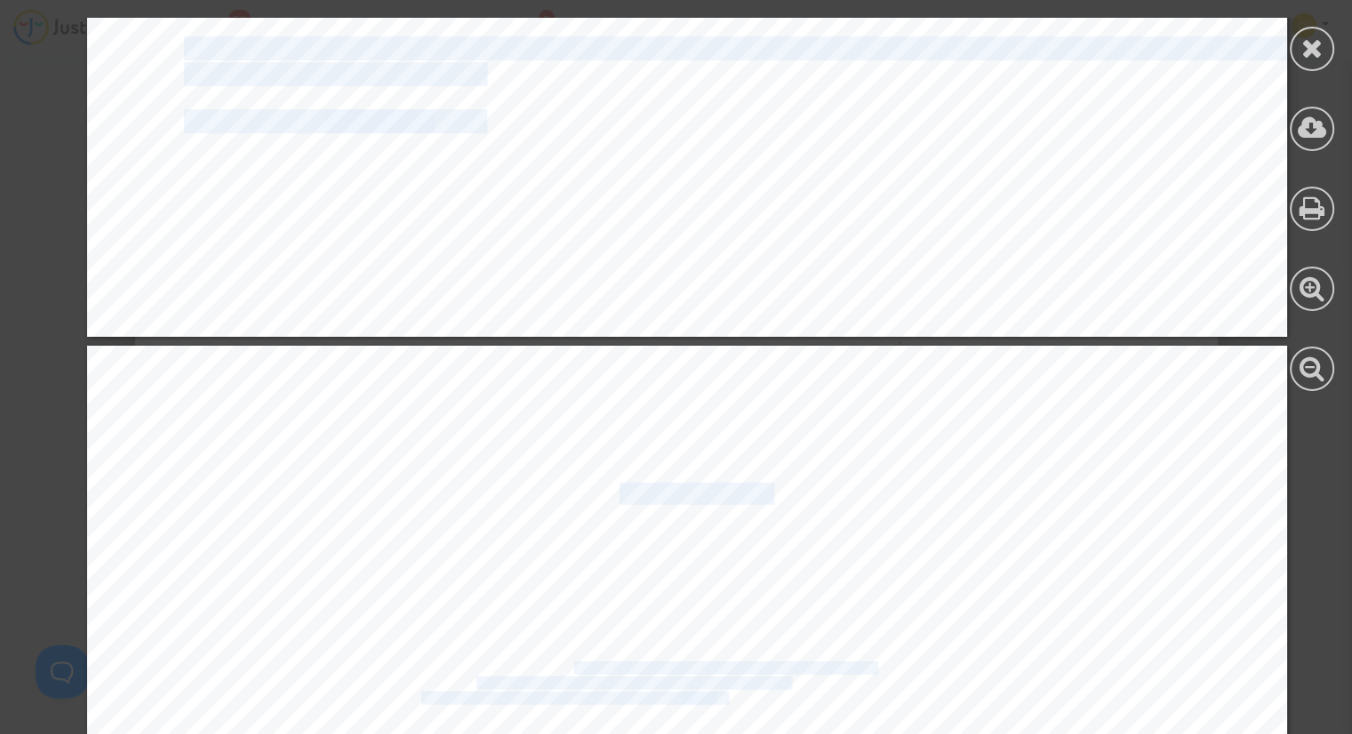
drag, startPoint x: 397, startPoint y: 298, endPoint x: 468, endPoint y: 123, distance: 189.0
copy div "CCORD DE RÉSOLUTION AMIABLE ENTRE : Nom complet : Bastien Saut Représenté.e par…"
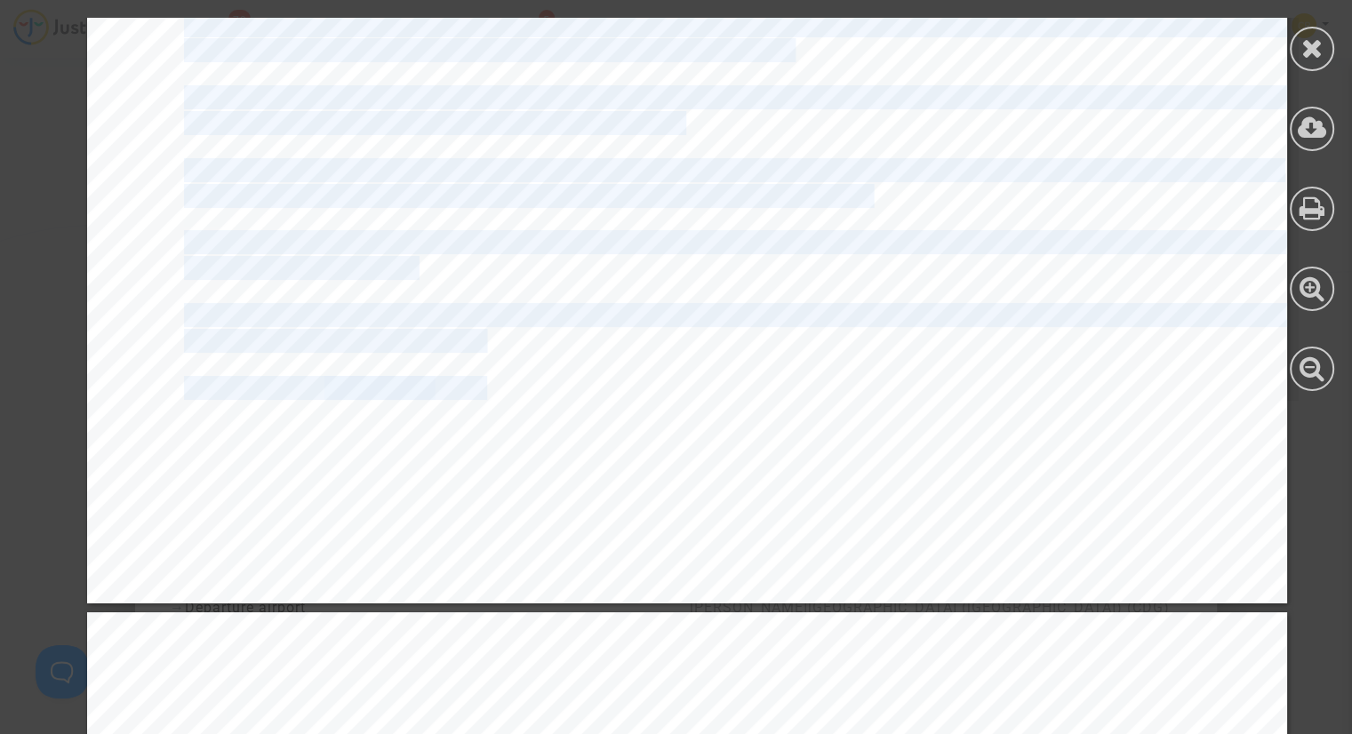
scroll to position [2460, 0]
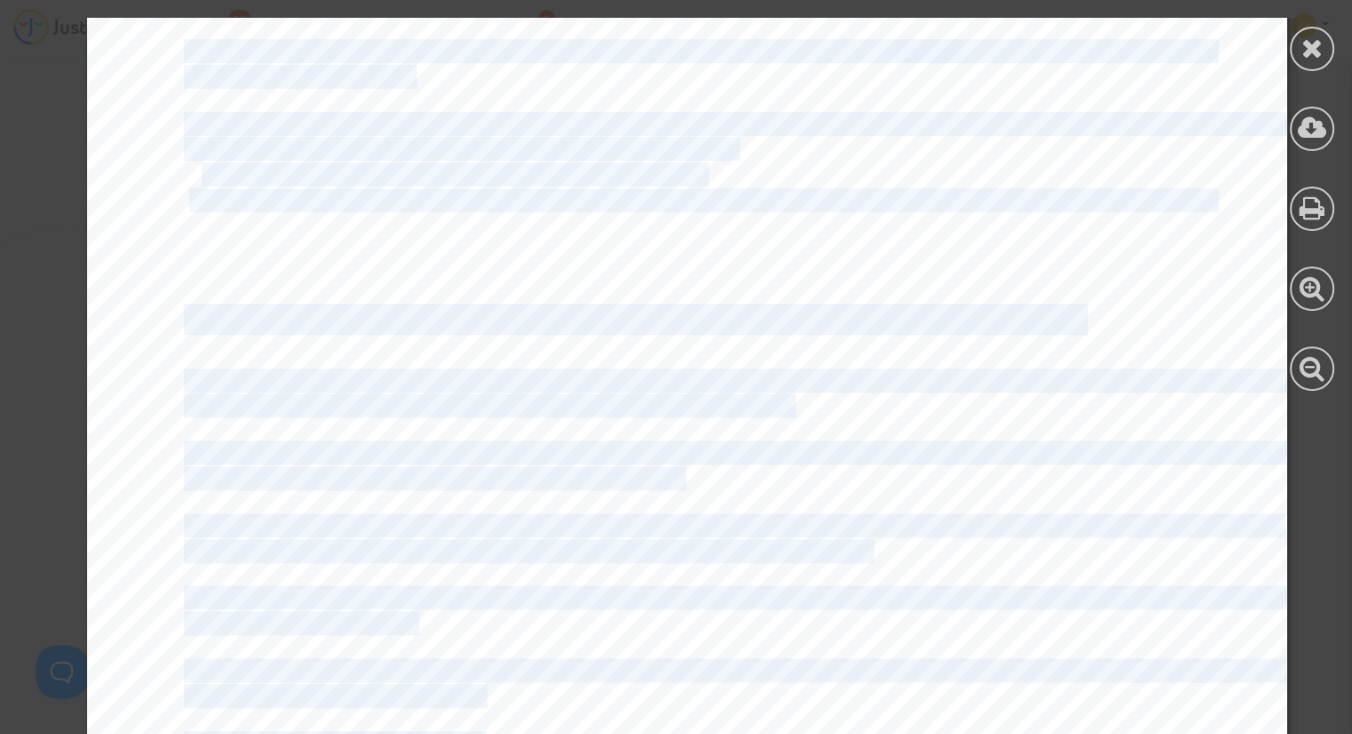
click at [420, 326] on span "Accès aux informations et protection des données personnelles" at bounding box center [631, 321] width 894 height 28
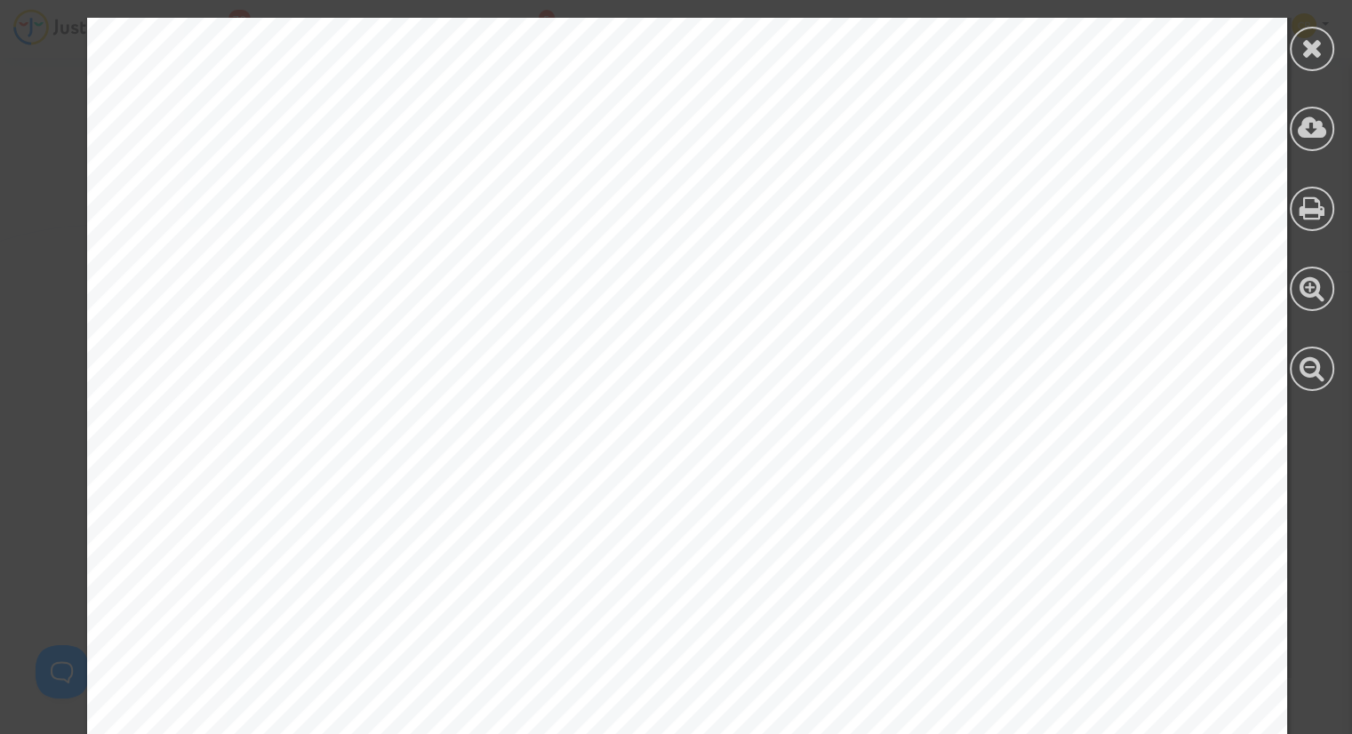
scroll to position [1749, 0]
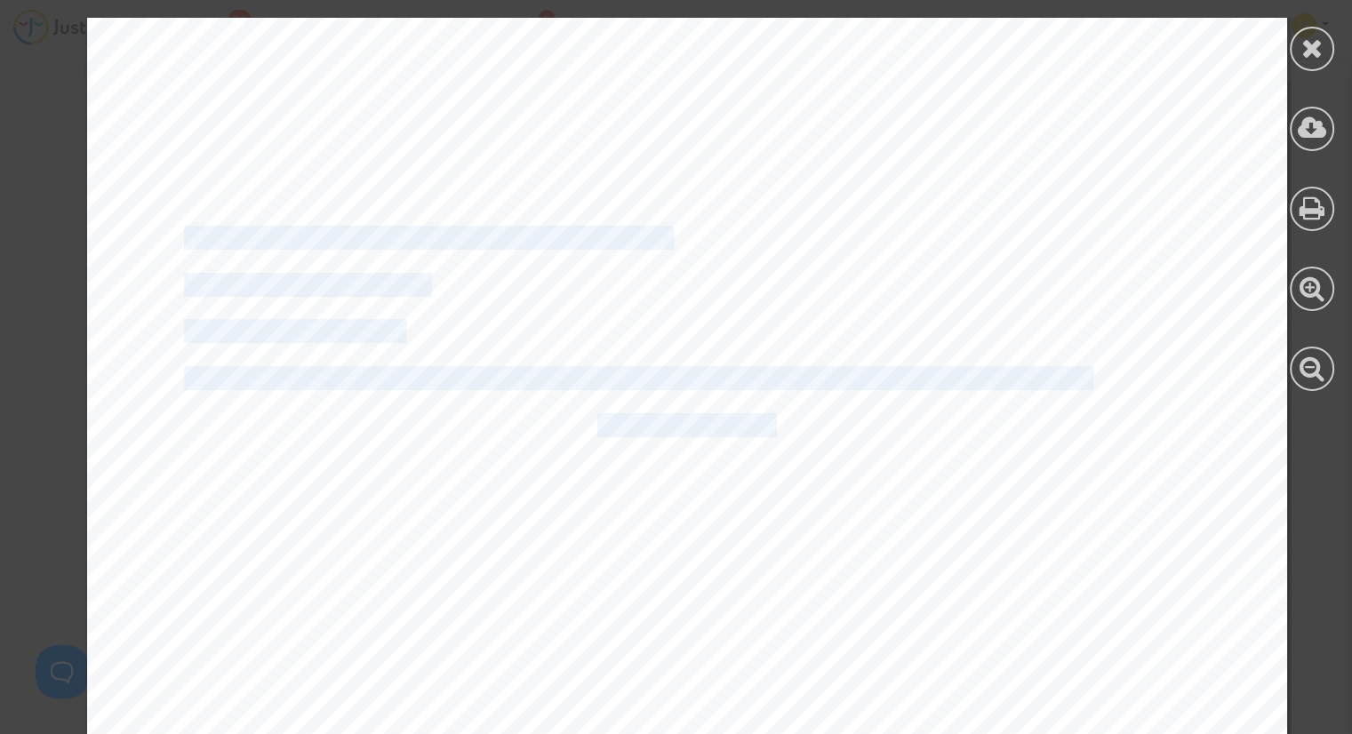
drag, startPoint x: 171, startPoint y: 237, endPoint x: 767, endPoint y: 426, distance: 625.6
copy div "Propriétaire du compte : Europe Mediation SAS IBAN : FR76 4414 9000 0100 0017 0…"
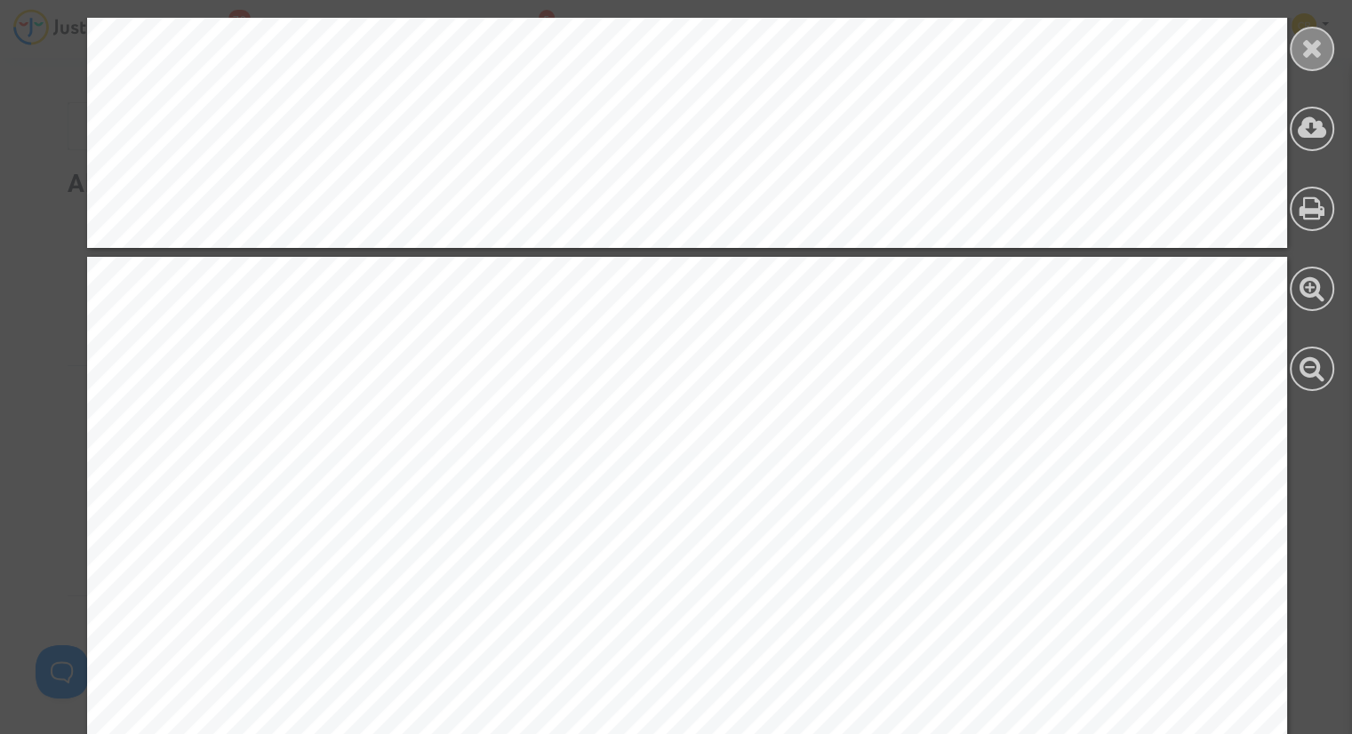
click at [1318, 51] on icon at bounding box center [1312, 48] width 22 height 27
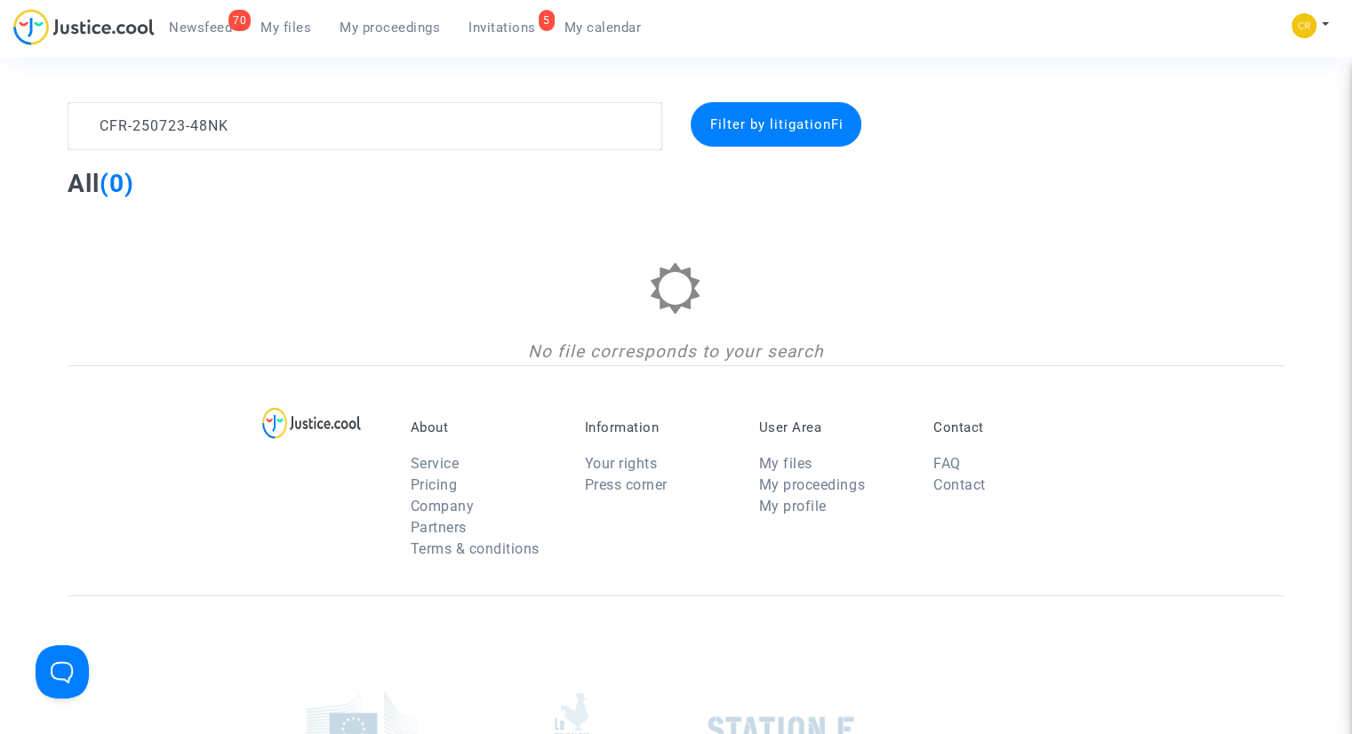
click at [505, 23] on span "Invitations" at bounding box center [502, 28] width 68 height 16
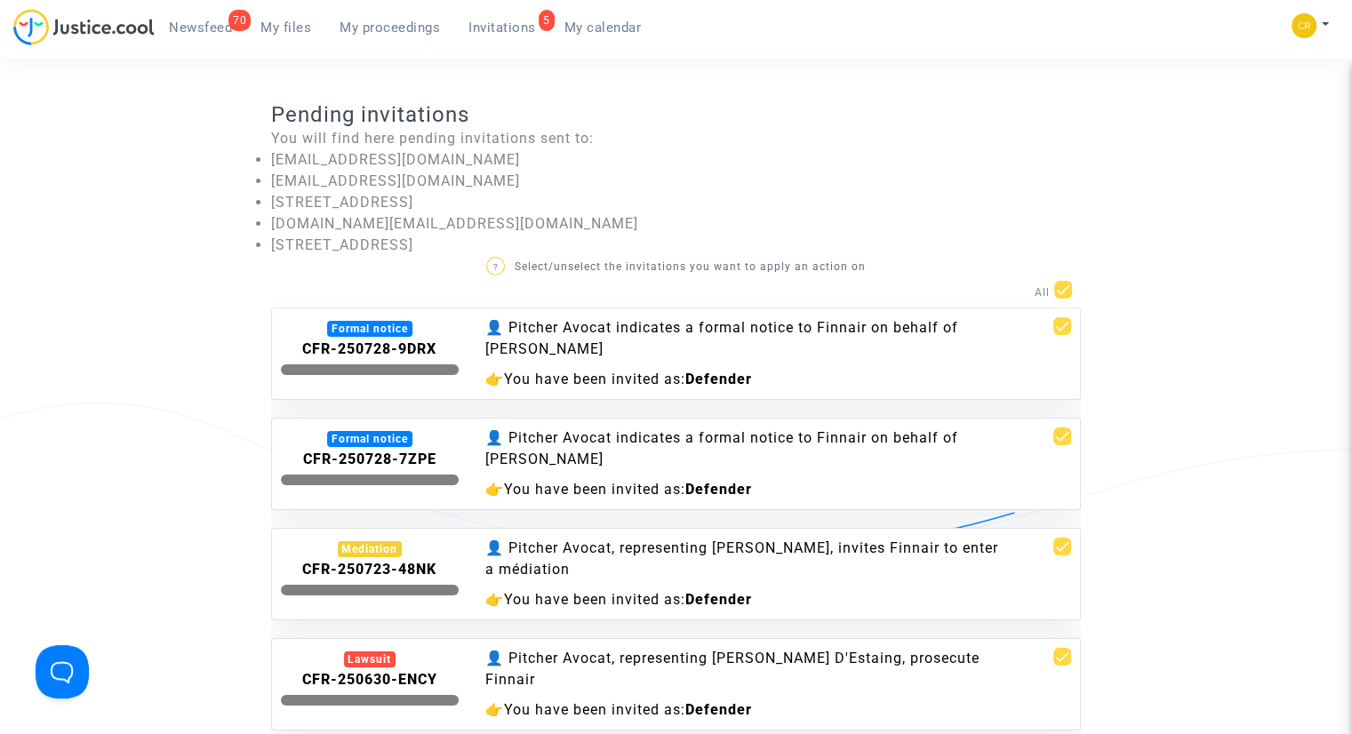
scroll to position [31, 0]
click at [736, 548] on div "👤 Pitcher Avocat, representing Bastien Saut, invites Finnair to enter a médiati…" at bounding box center [744, 559] width 518 height 43
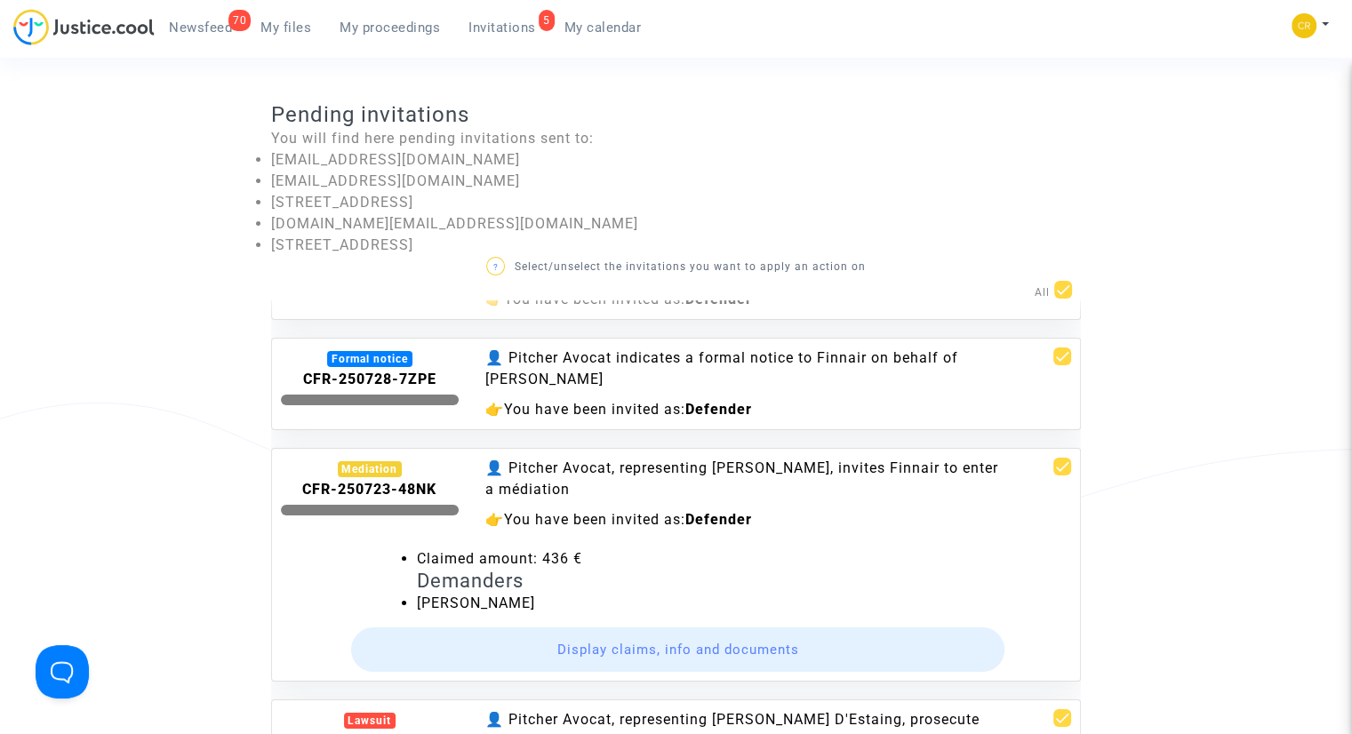
scroll to position [172, 0]
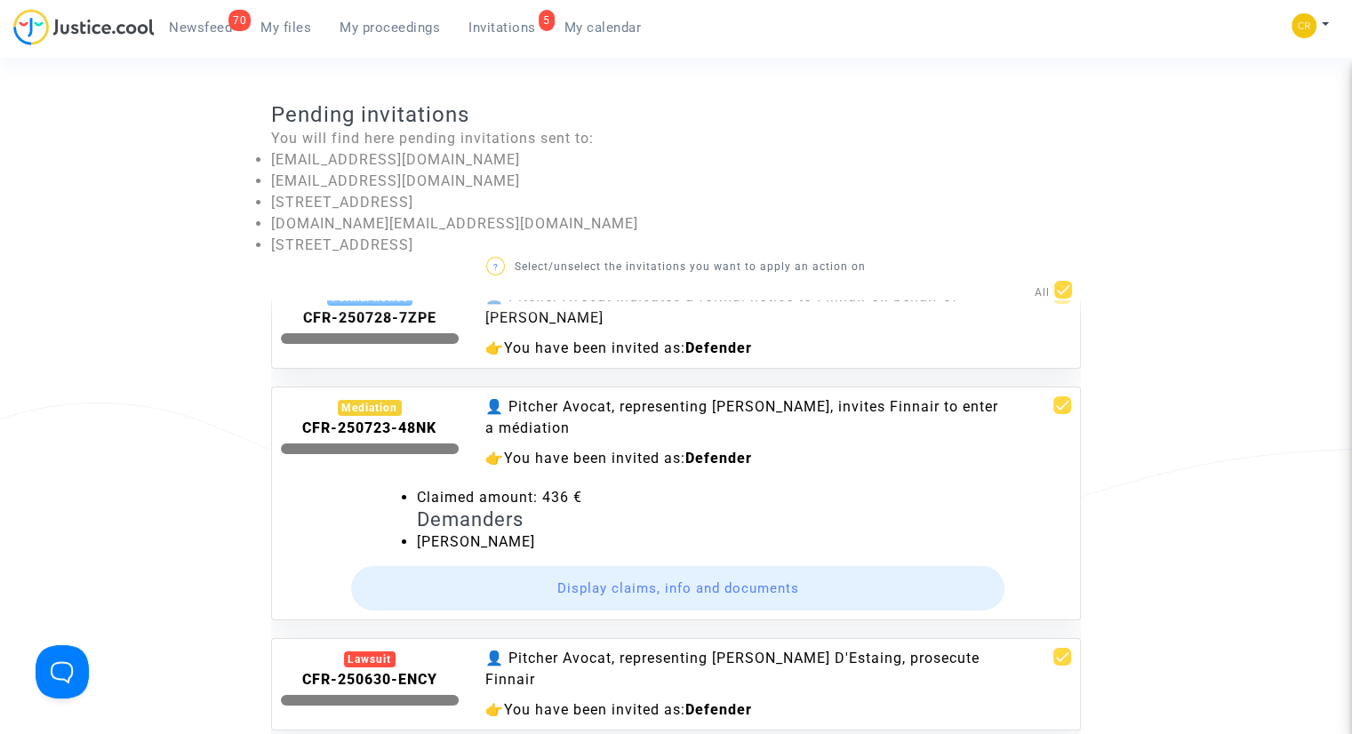
click at [767, 576] on button "Display claims, info and documents" at bounding box center [678, 588] width 654 height 44
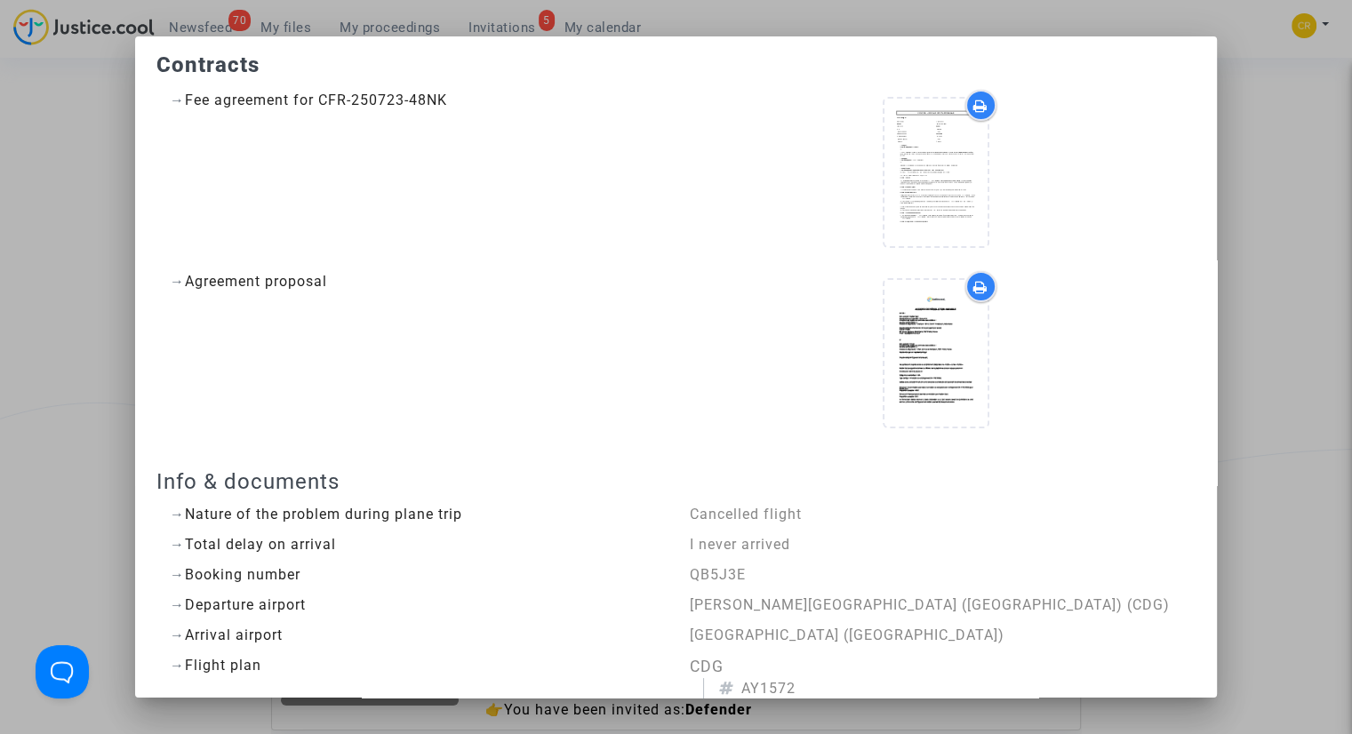
scroll to position [0, 0]
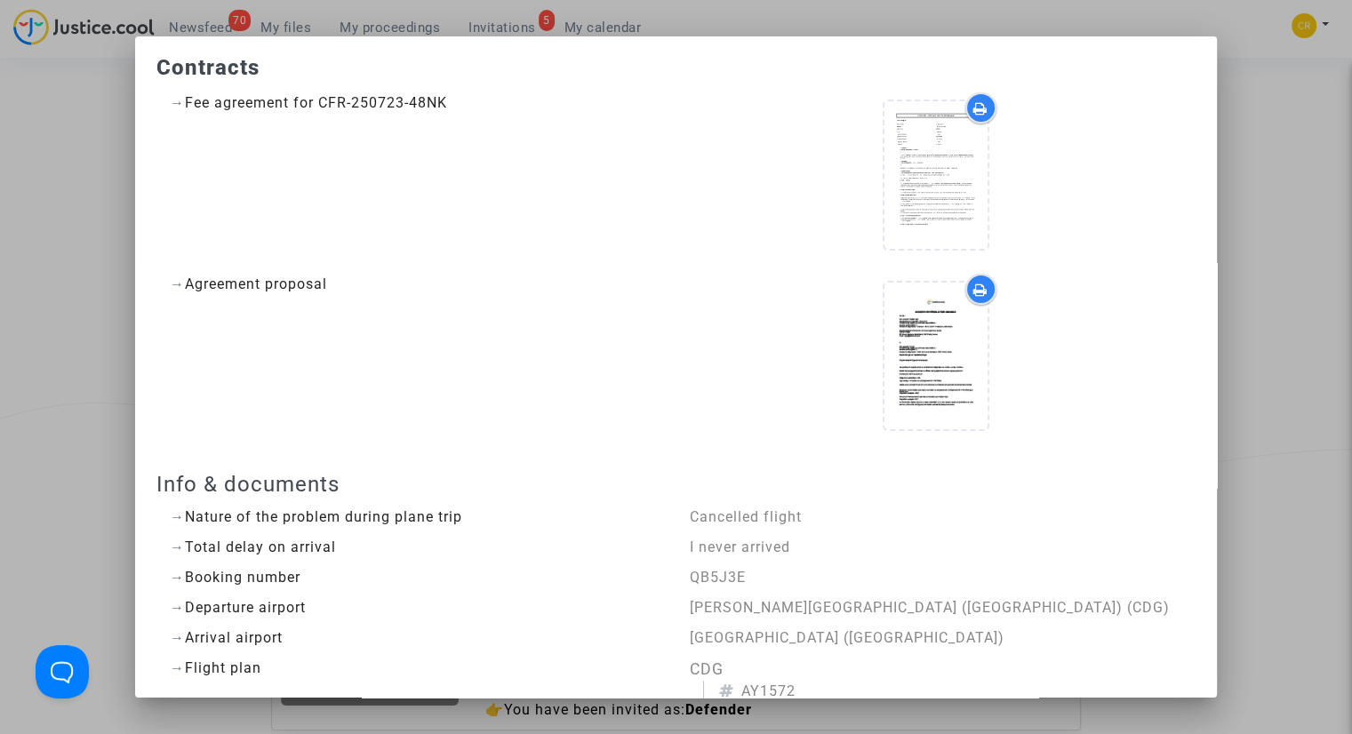
click at [1268, 282] on div at bounding box center [676, 367] width 1352 height 734
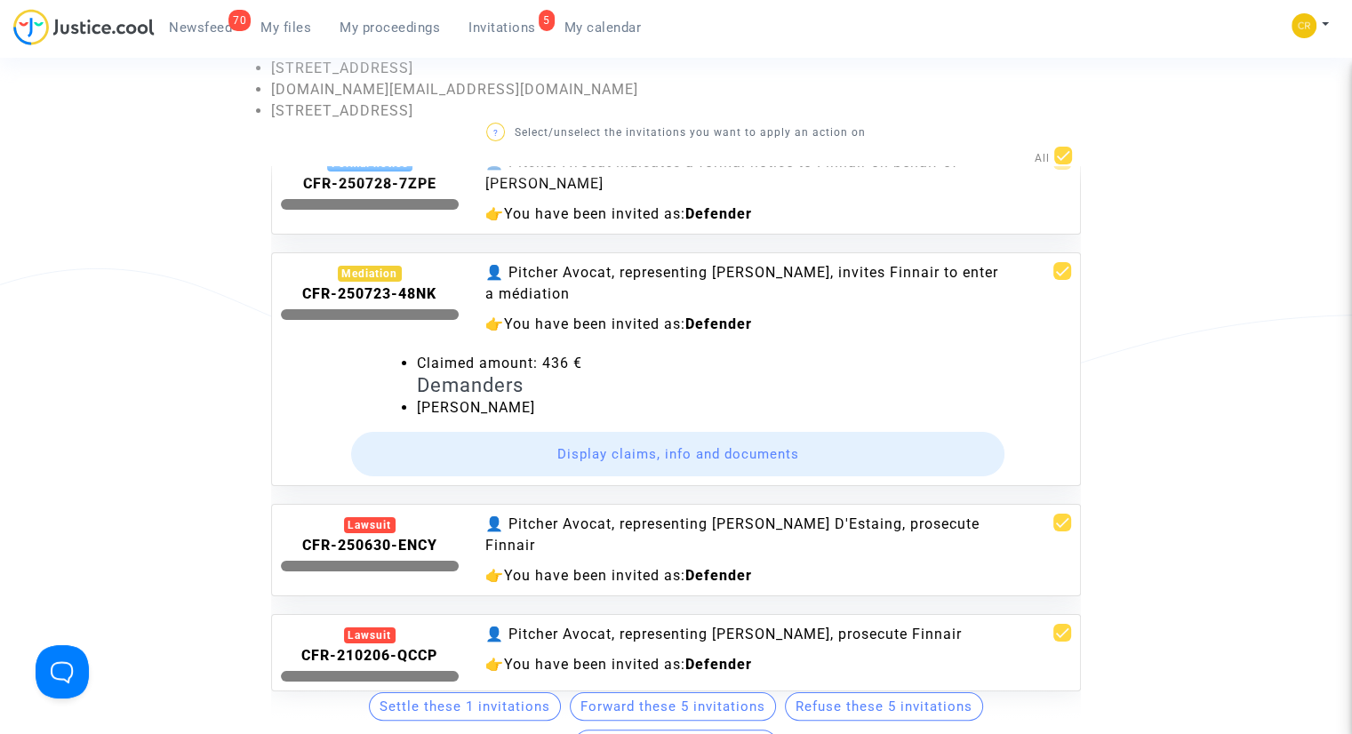
scroll to position [178, 0]
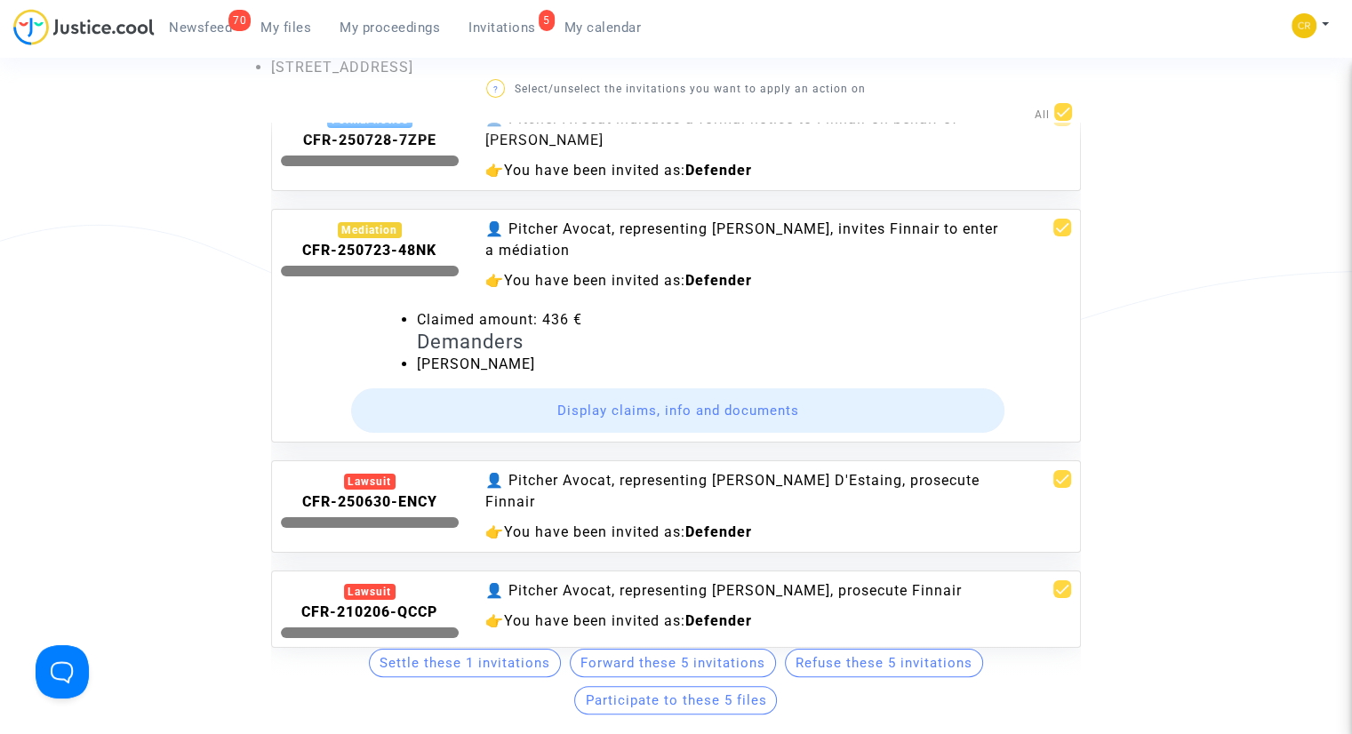
click at [681, 394] on button "Display claims, info and documents" at bounding box center [678, 410] width 654 height 44
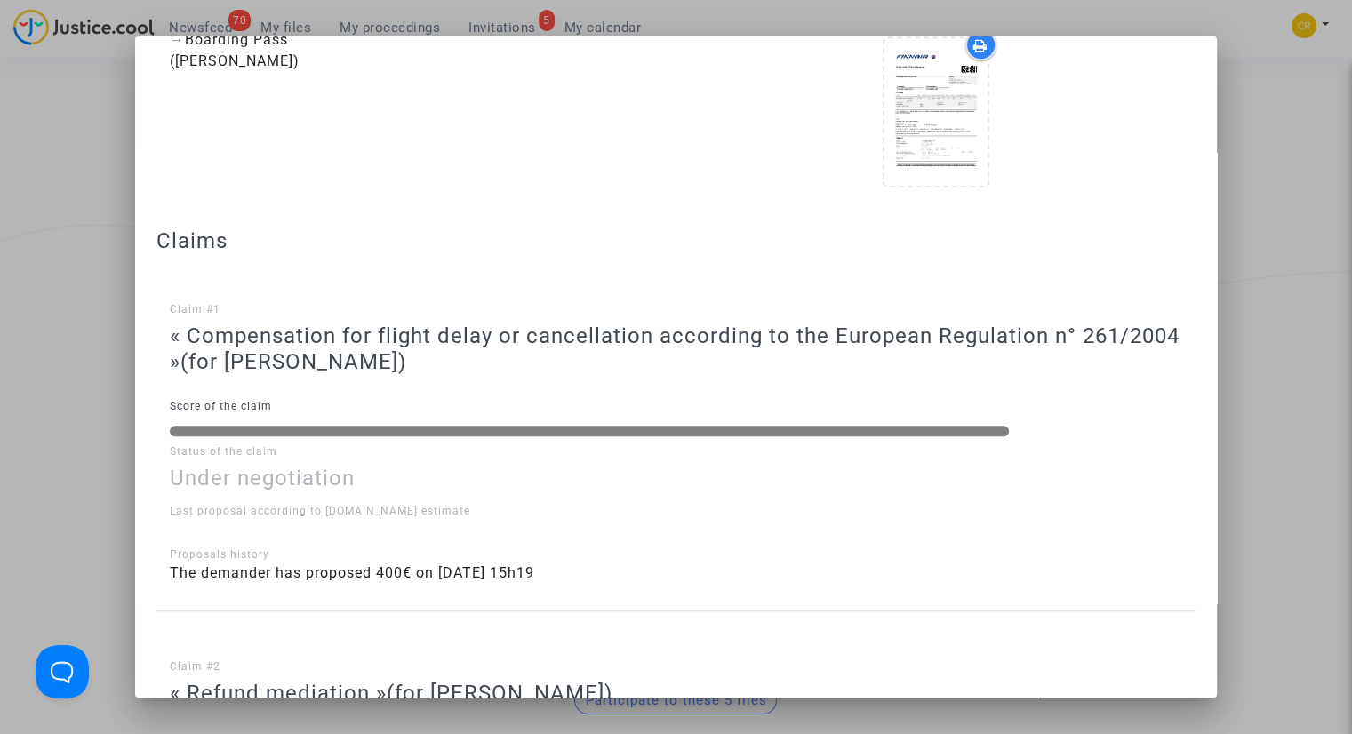
scroll to position [1223, 0]
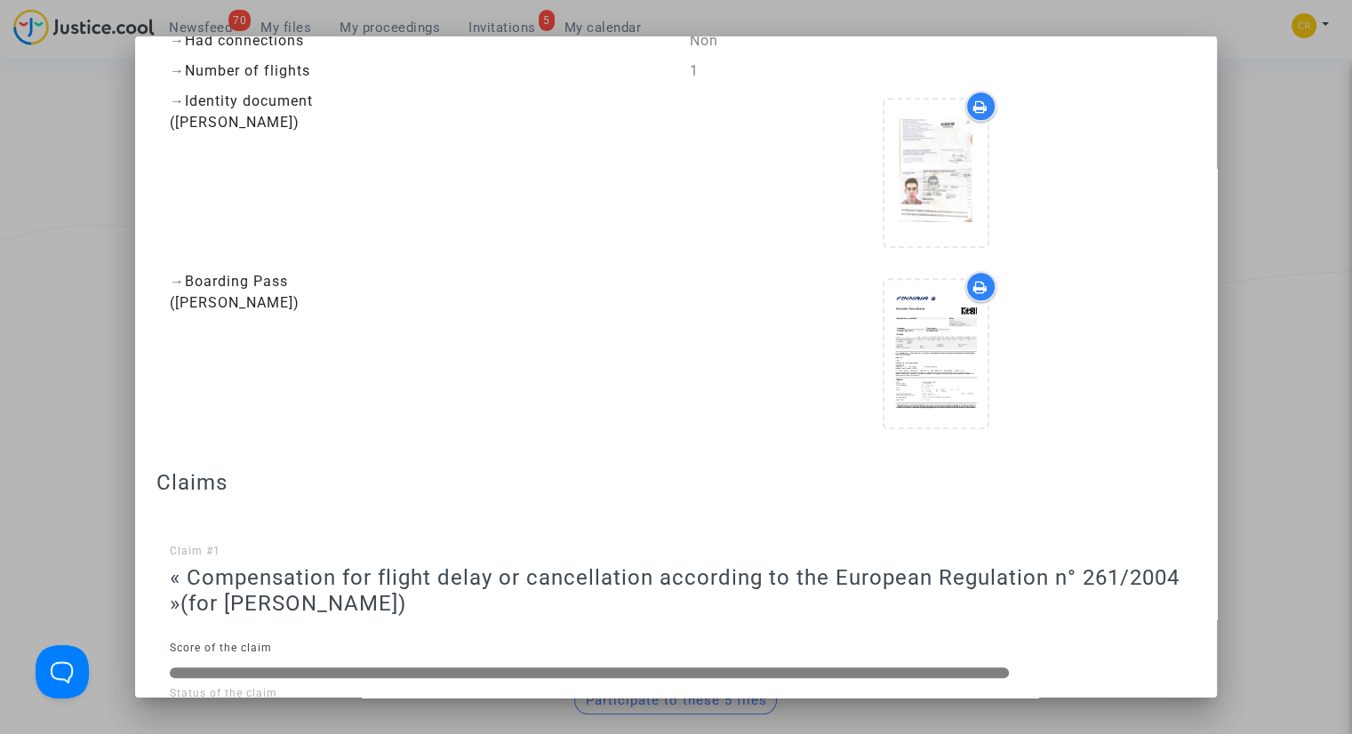
click at [1246, 316] on div at bounding box center [676, 367] width 1352 height 734
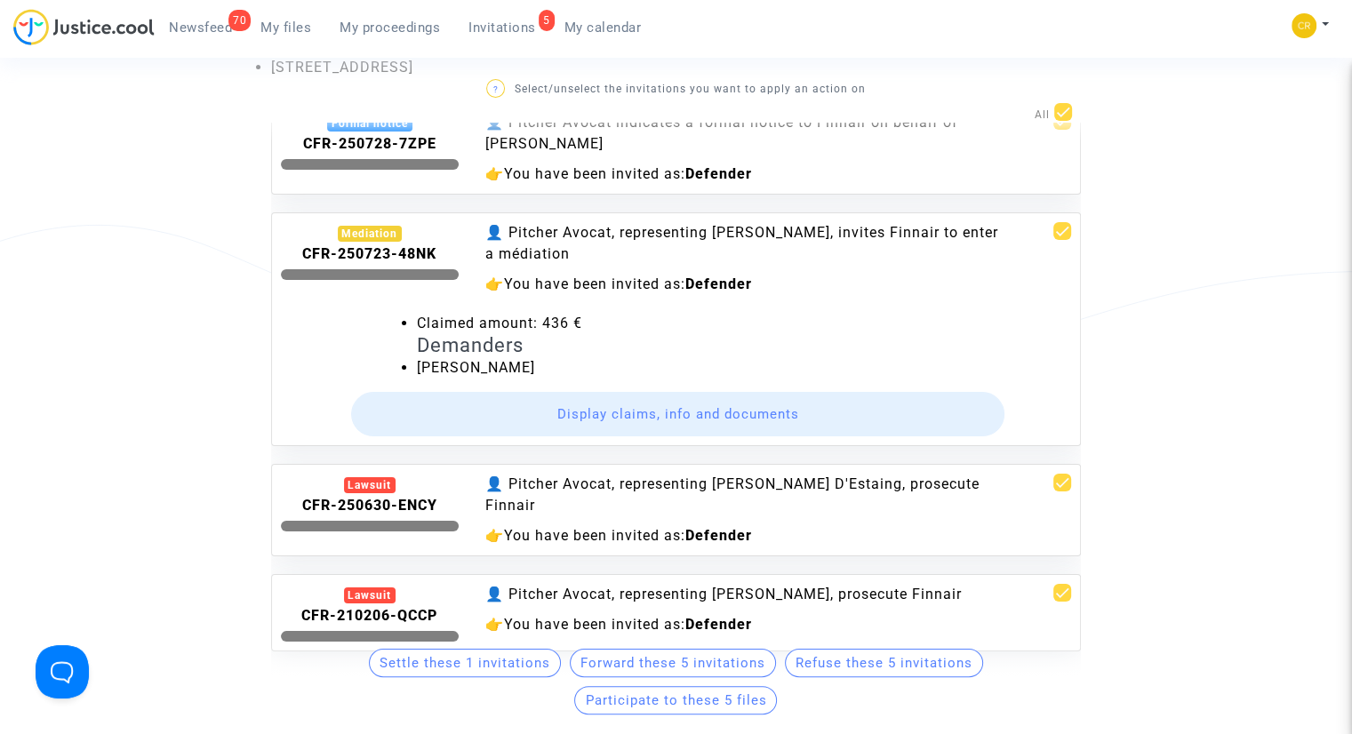
scroll to position [172, 0]
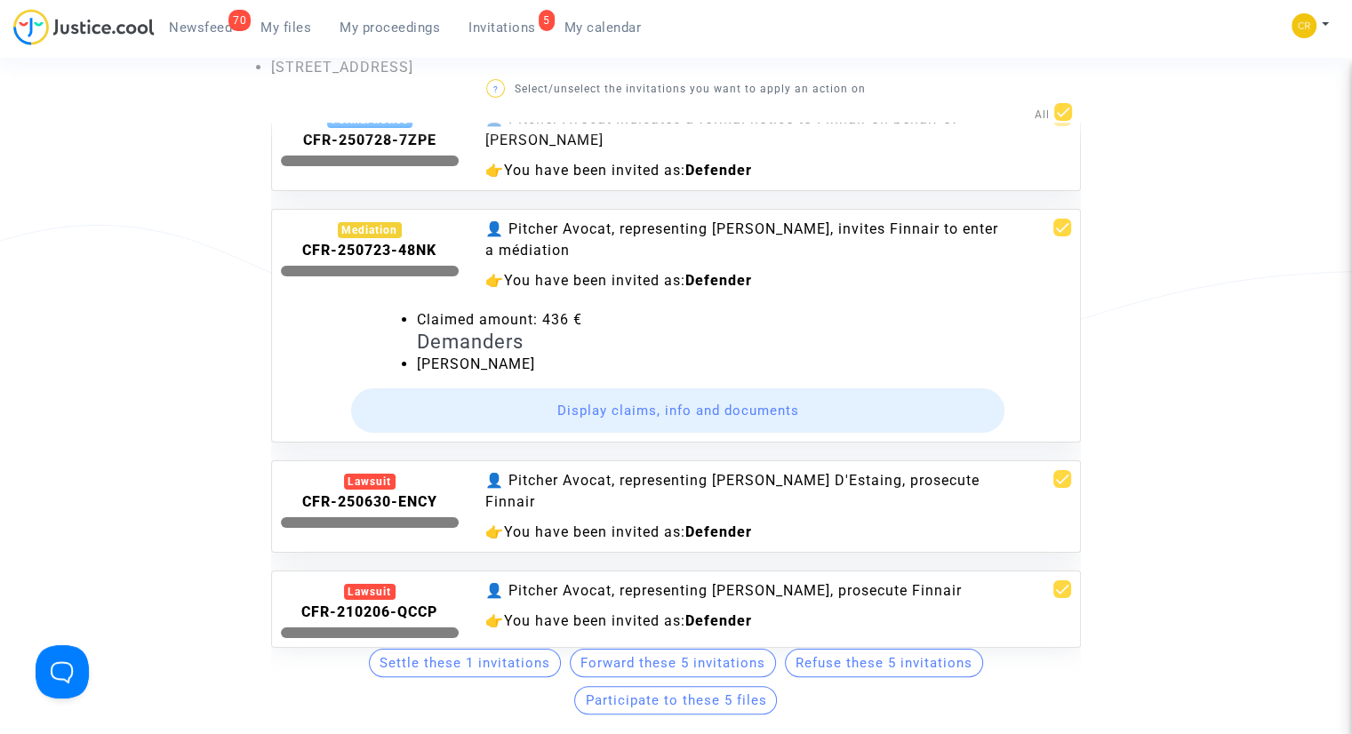
click at [1053, 219] on span at bounding box center [1062, 228] width 18 height 18
checkbox input "false"
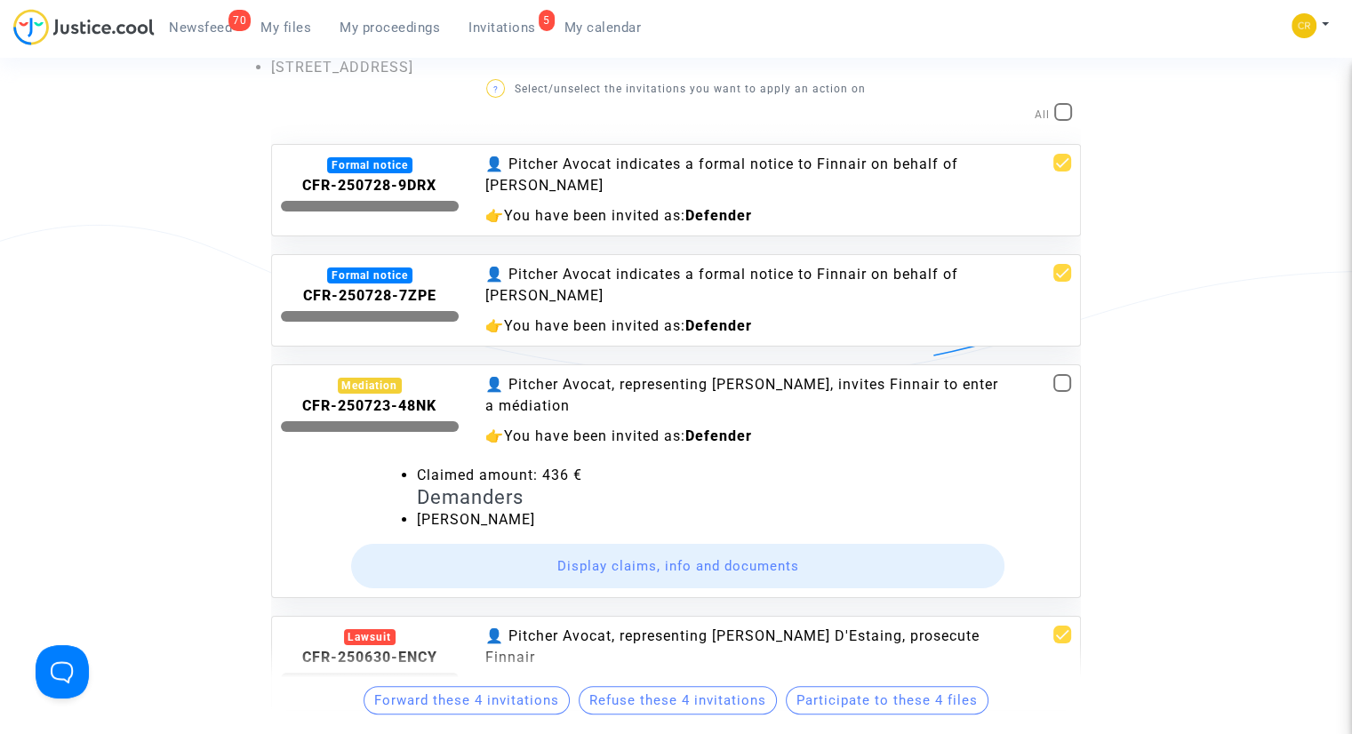
scroll to position [0, 0]
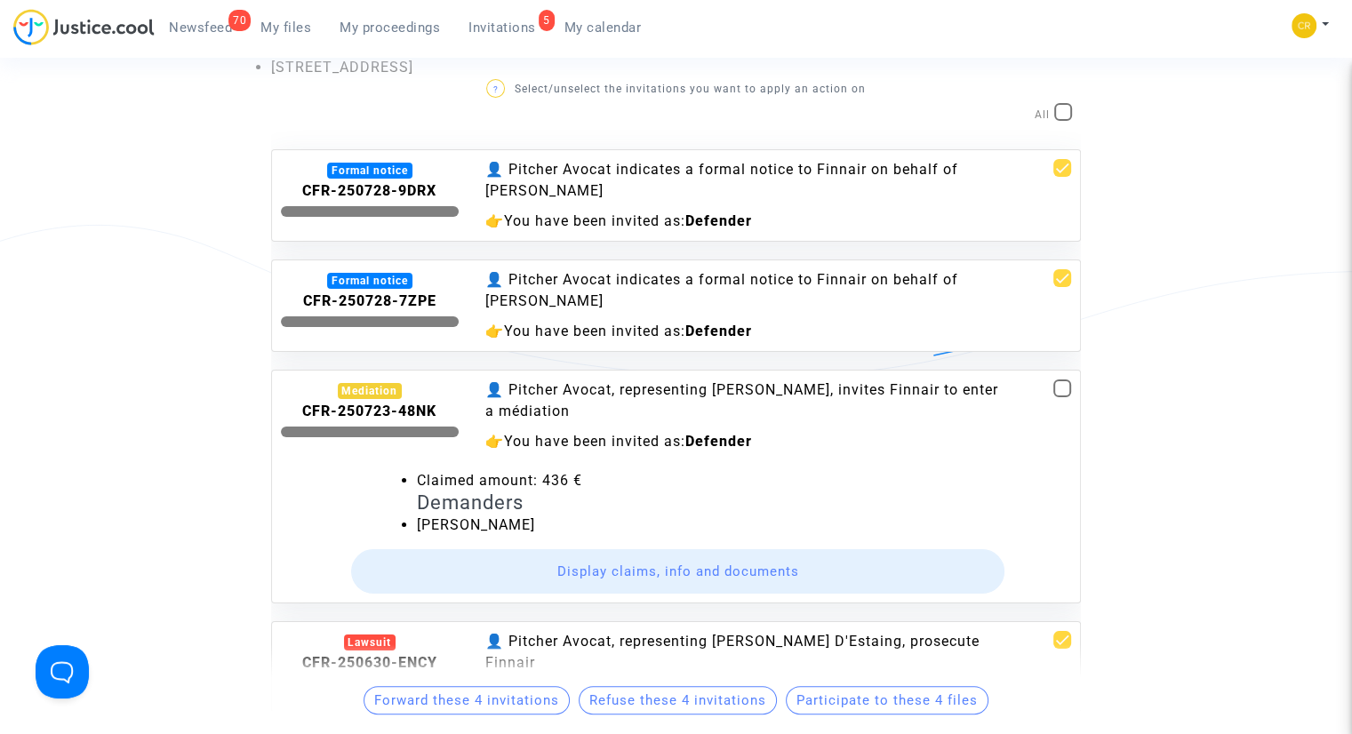
click at [1053, 177] on mat-checkbox at bounding box center [1062, 171] width 18 height 25
checkbox input "false"
drag, startPoint x: 1048, startPoint y: 276, endPoint x: 1055, endPoint y: 282, distance: 9.5
click at [1053, 276] on span at bounding box center [1062, 278] width 18 height 18
checkbox input "false"
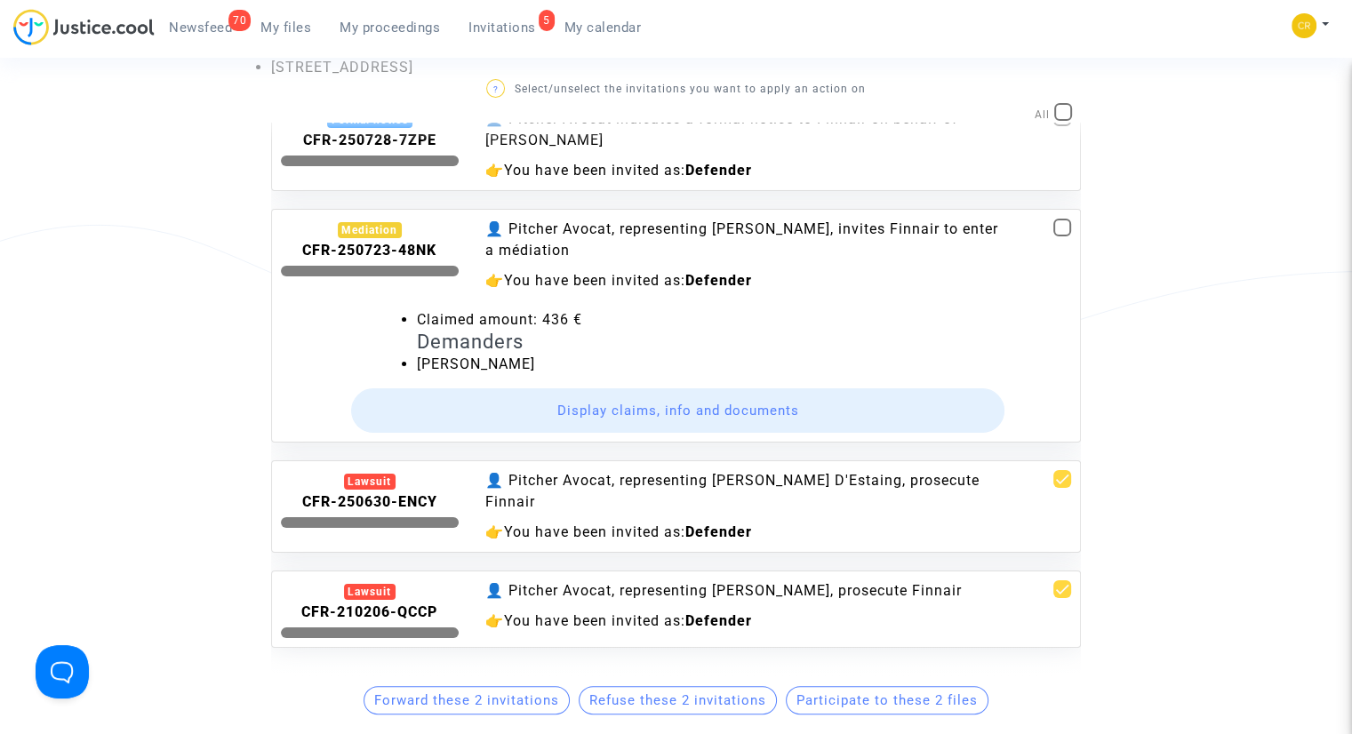
scroll to position [172, 0]
click at [1053, 473] on span at bounding box center [1062, 479] width 18 height 18
checkbox input "false"
click at [1053, 581] on span at bounding box center [1062, 590] width 18 height 18
checkbox input "false"
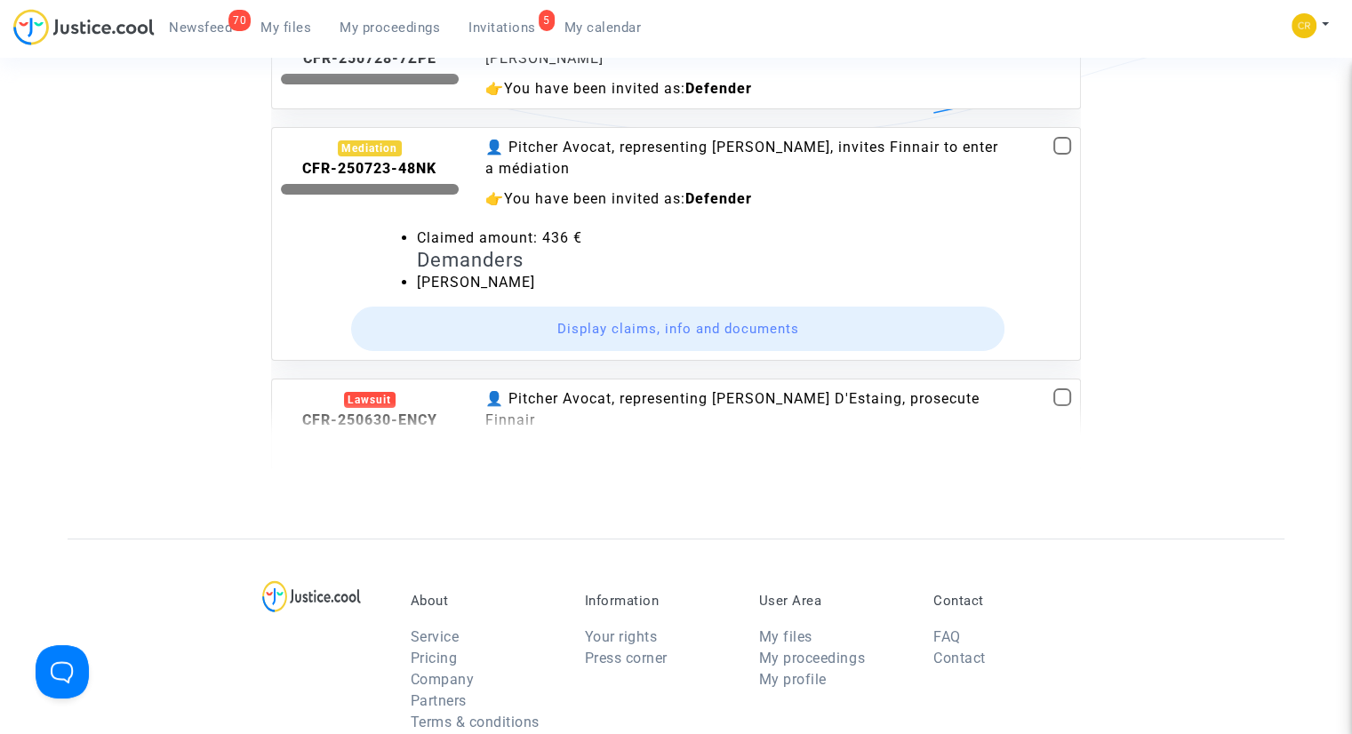
scroll to position [356, 0]
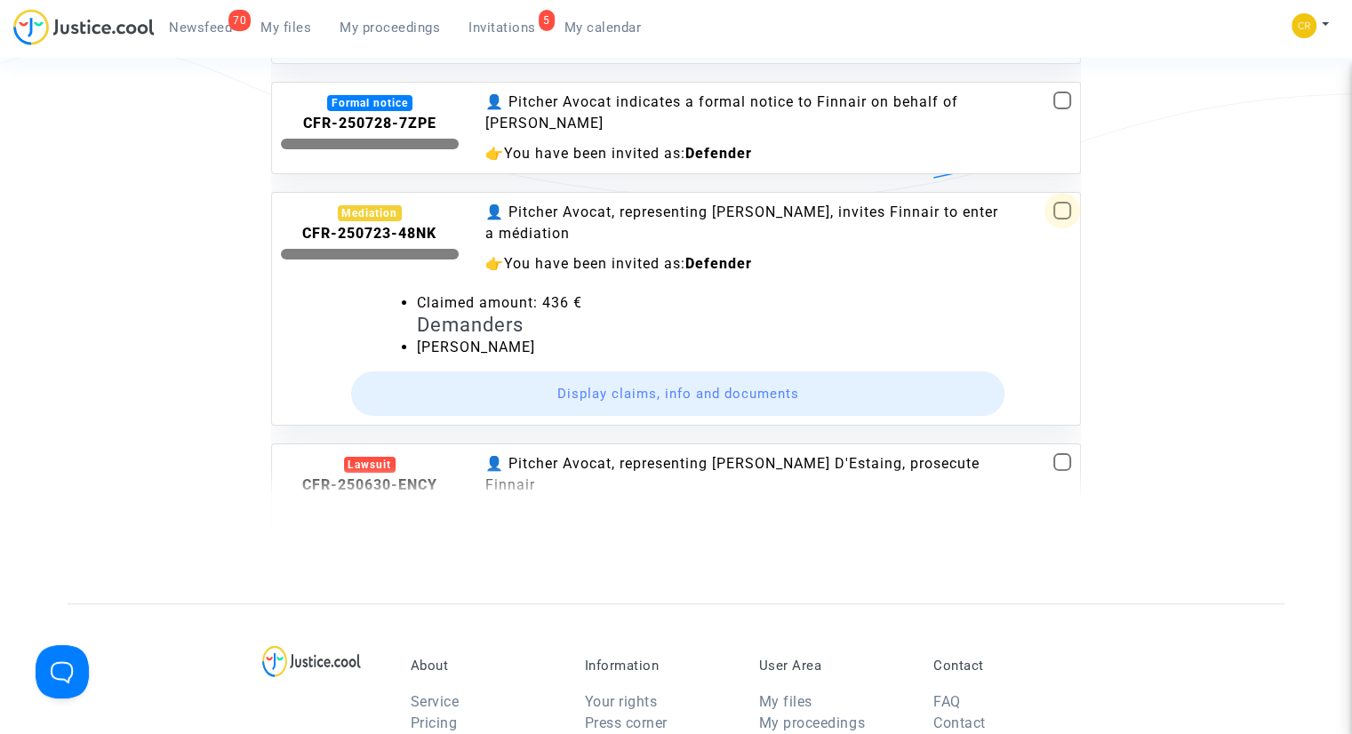
click at [1053, 207] on span at bounding box center [1062, 211] width 18 height 18
checkbox input "true"
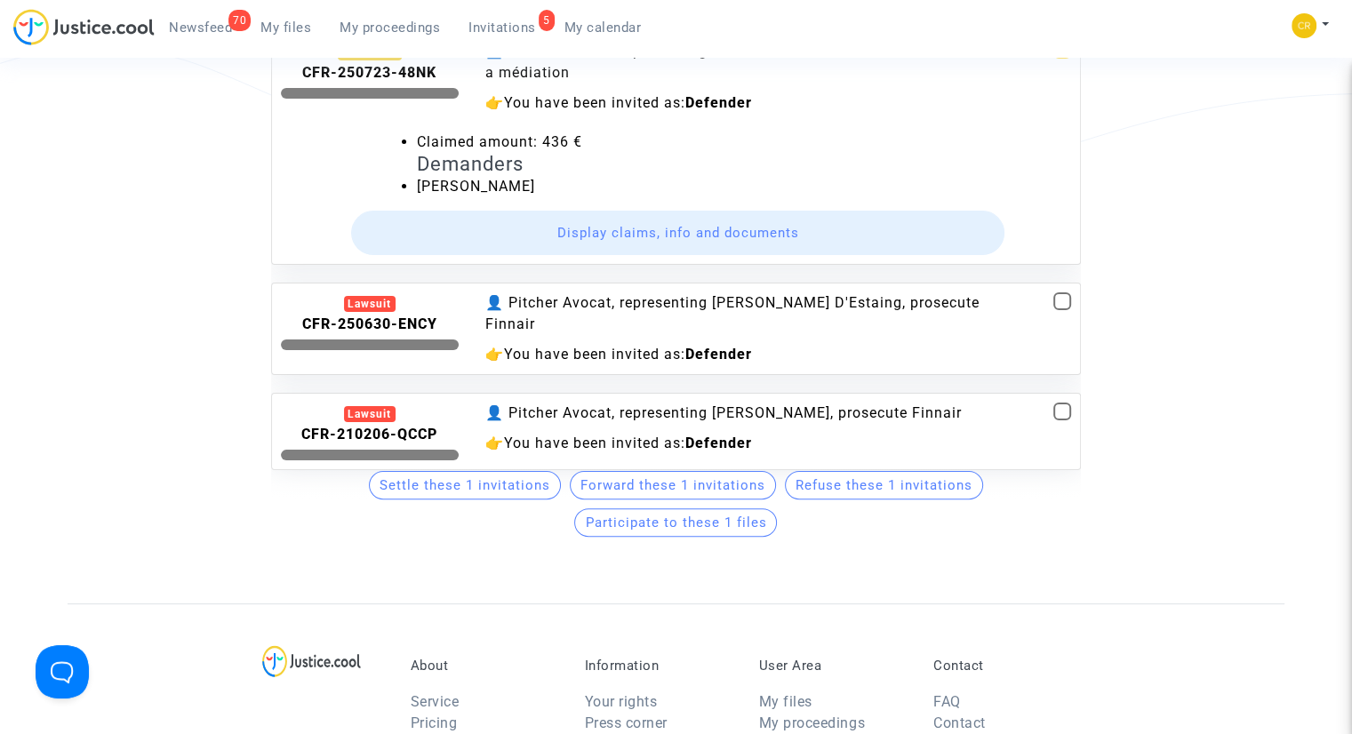
scroll to position [84, 0]
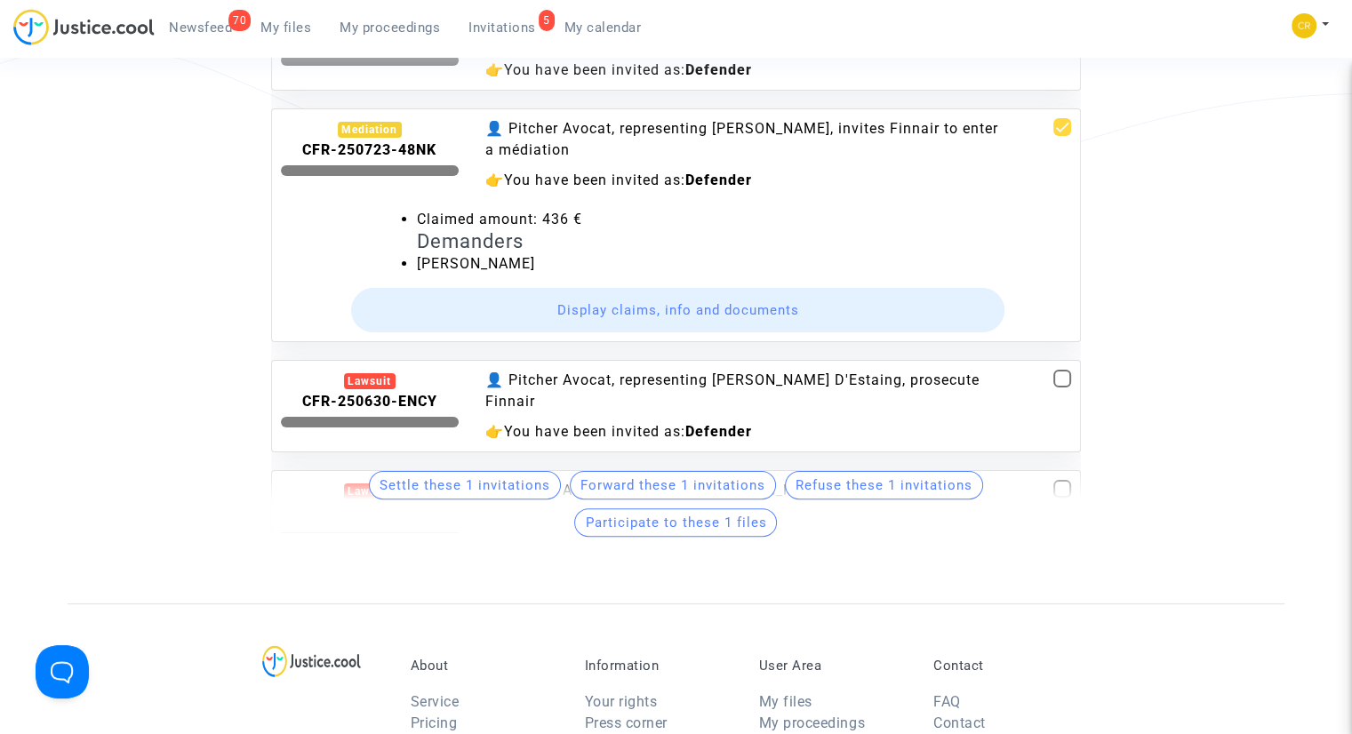
click at [640, 526] on span "Participate to these 1 files" at bounding box center [675, 523] width 181 height 16
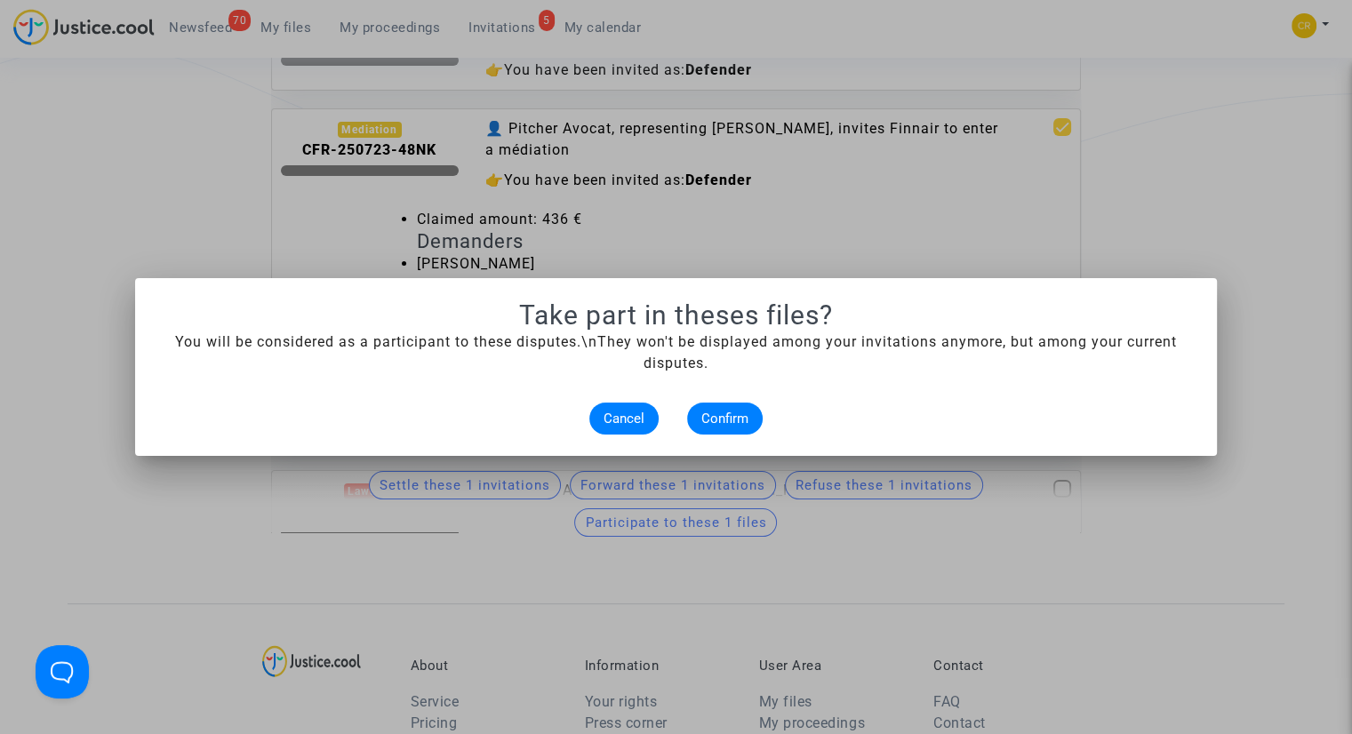
scroll to position [0, 0]
click at [749, 421] on button "Confirm" at bounding box center [725, 419] width 76 height 32
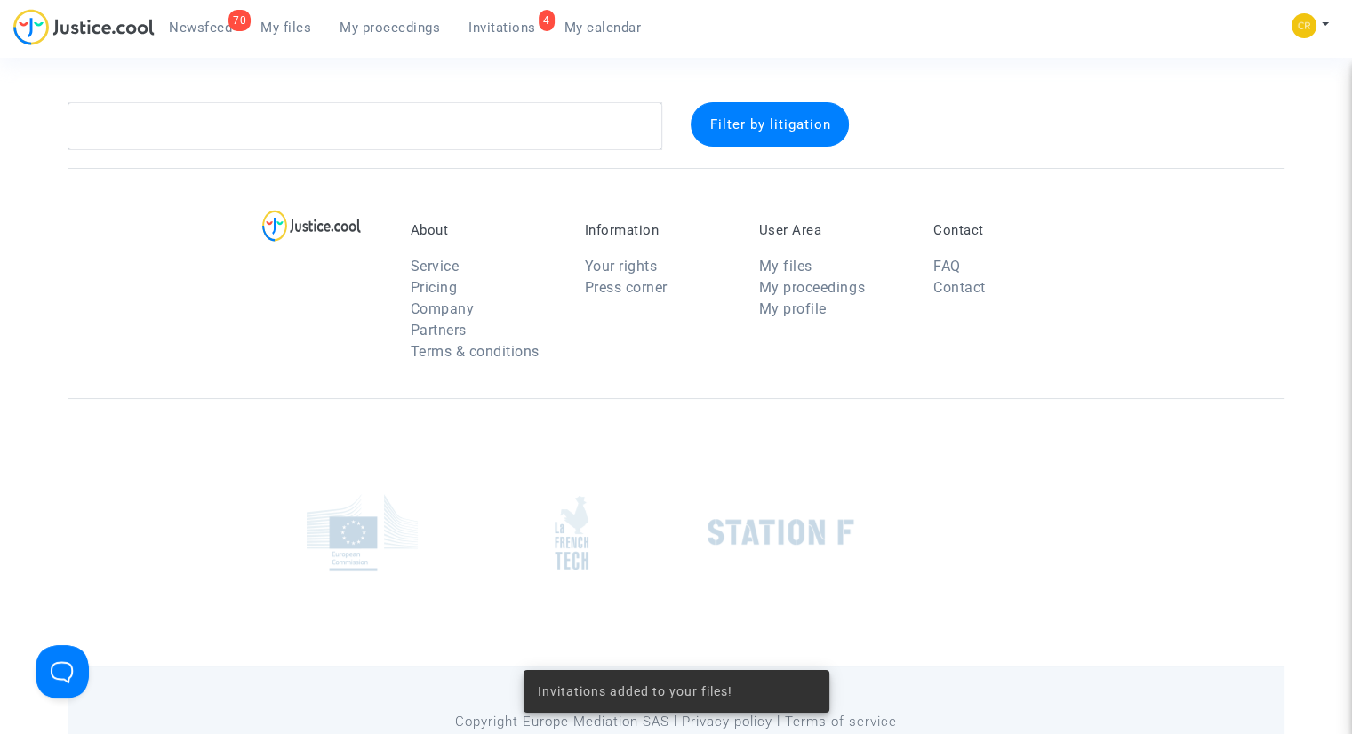
scroll to position [92, 0]
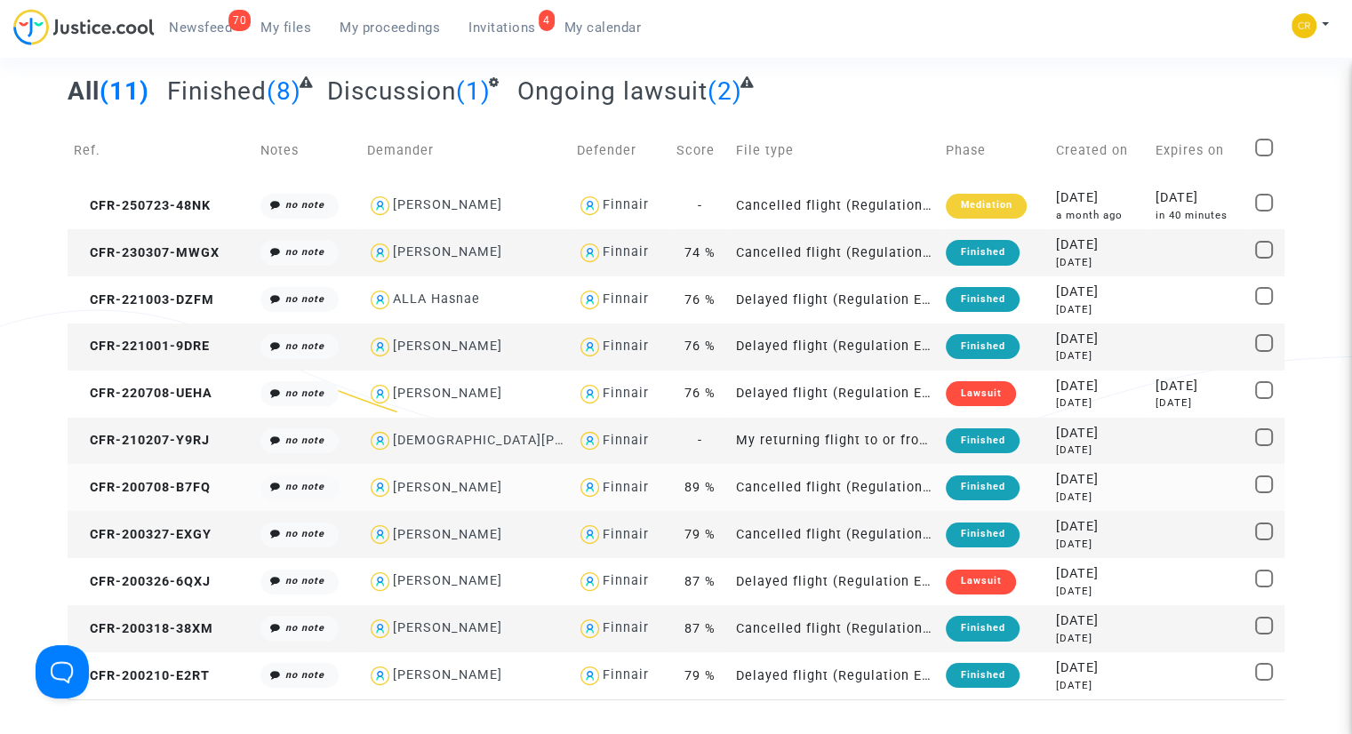
scroll to position [4, 0]
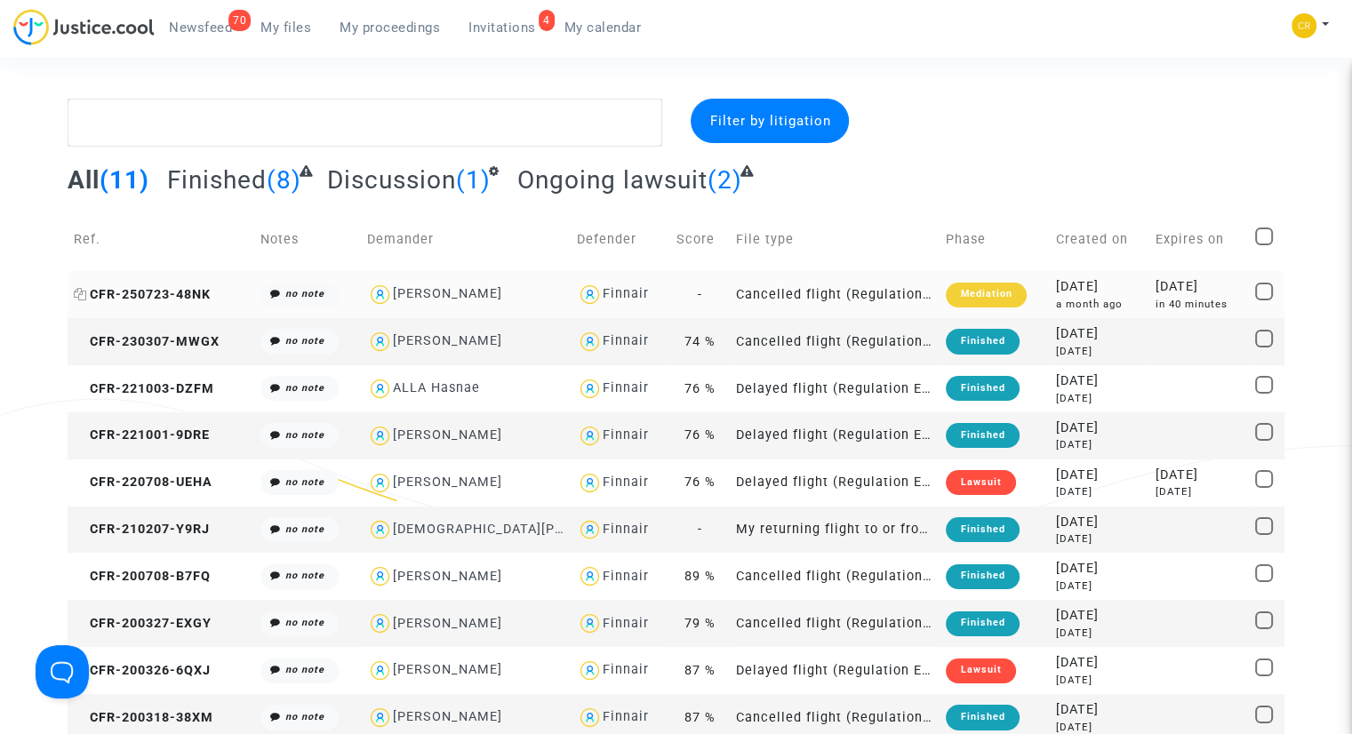
click at [193, 292] on span "CFR-250723-48NK" at bounding box center [142, 294] width 137 height 15
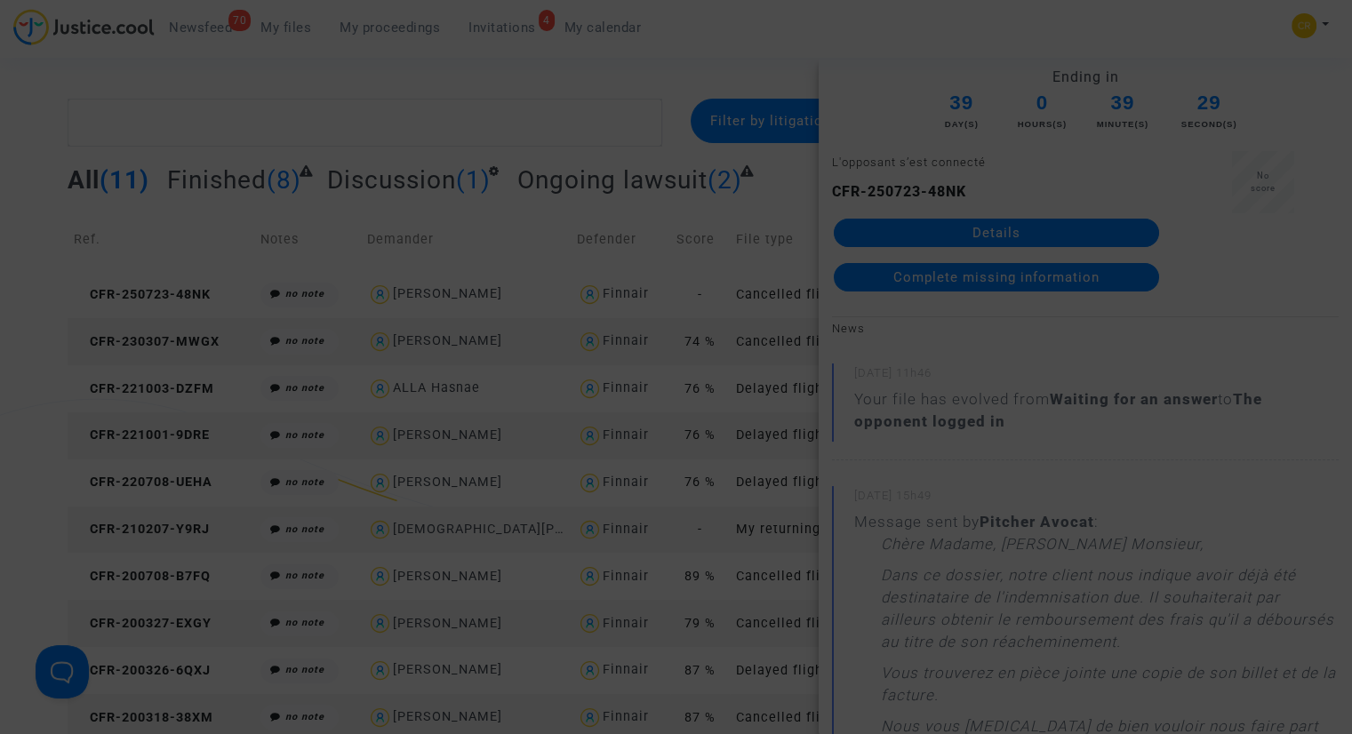
click at [1059, 444] on div at bounding box center [676, 367] width 1352 height 734
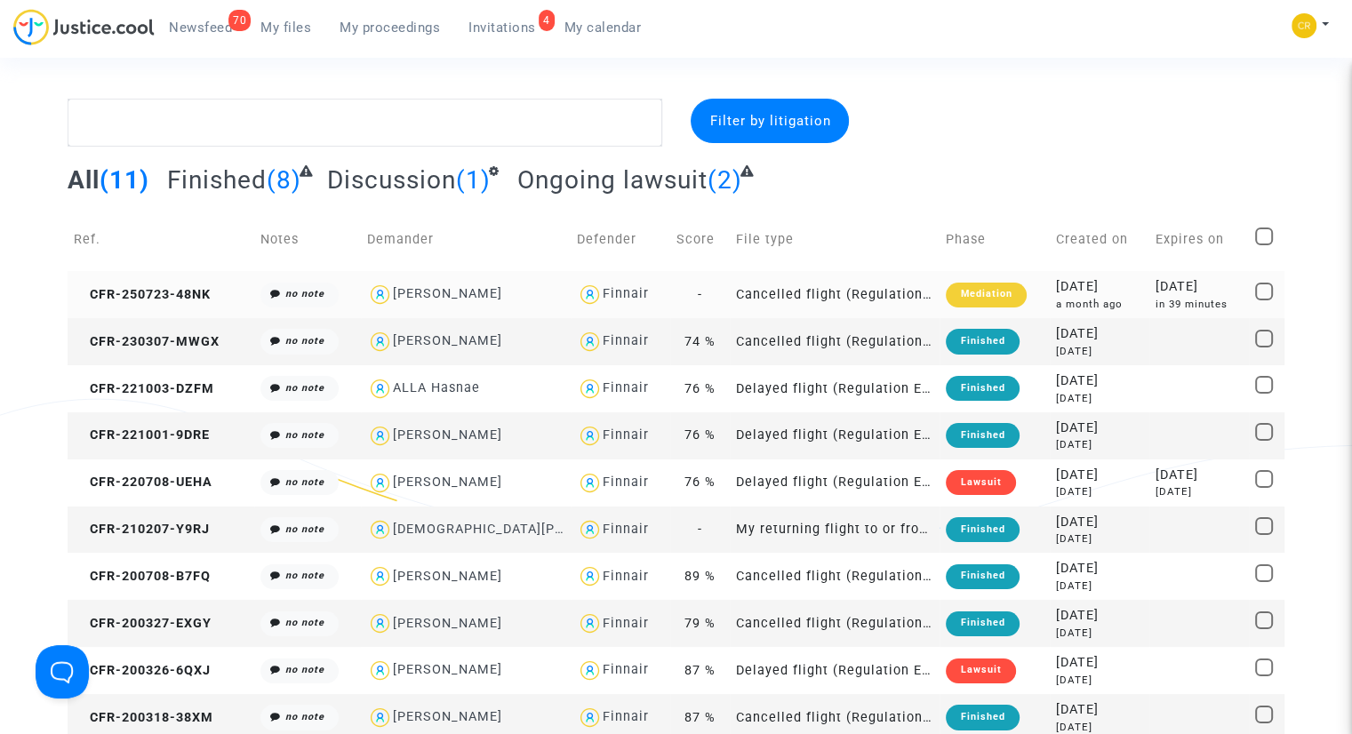
click at [807, 292] on td "Cancelled flight (Regulation EC 261/2004)" at bounding box center [835, 294] width 210 height 47
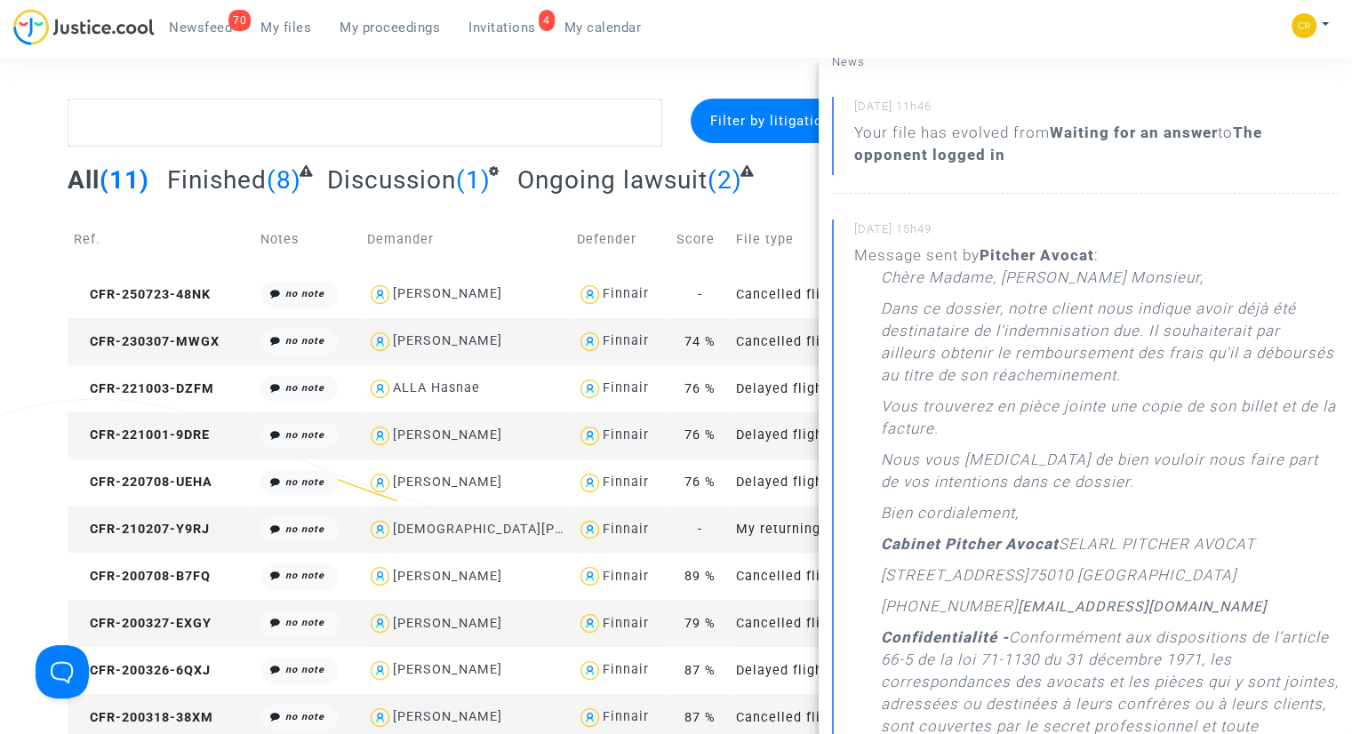
scroll to position [0, 0]
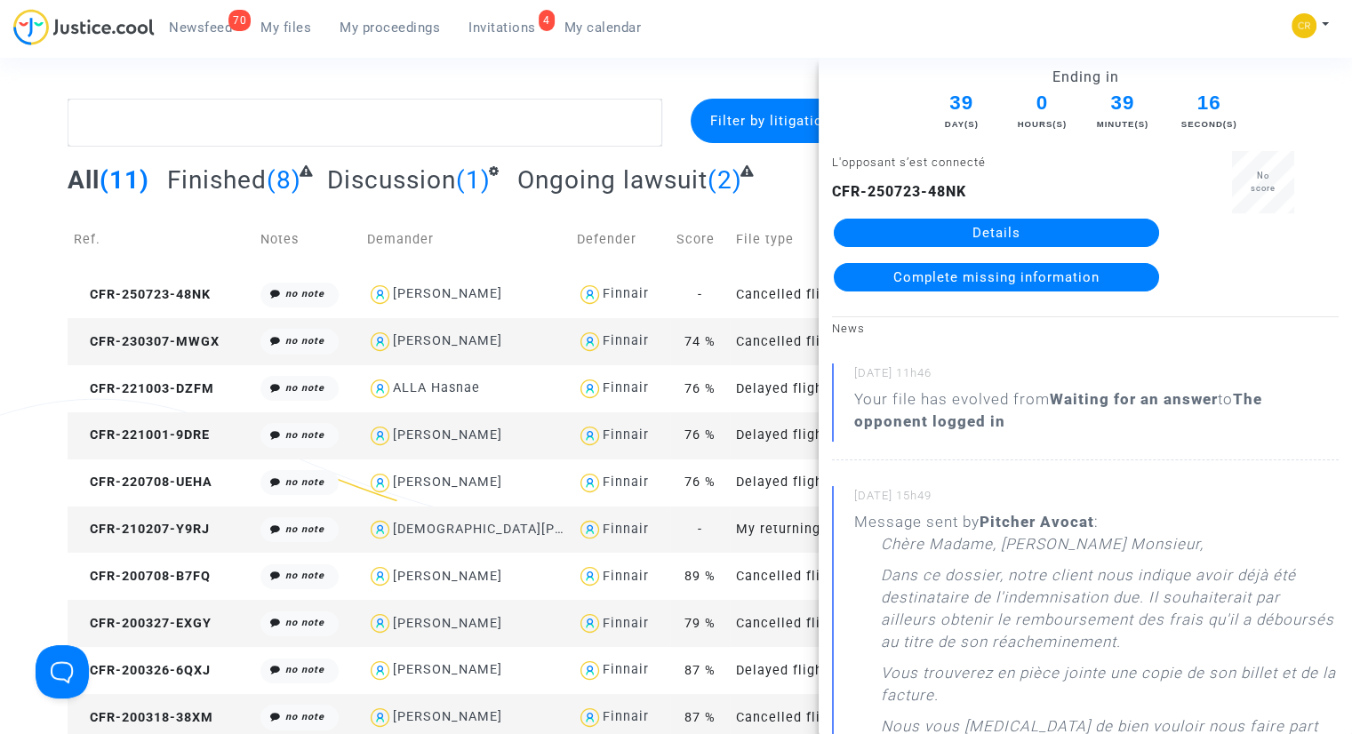
click at [967, 278] on span "Complete missing information" at bounding box center [996, 277] width 206 height 16
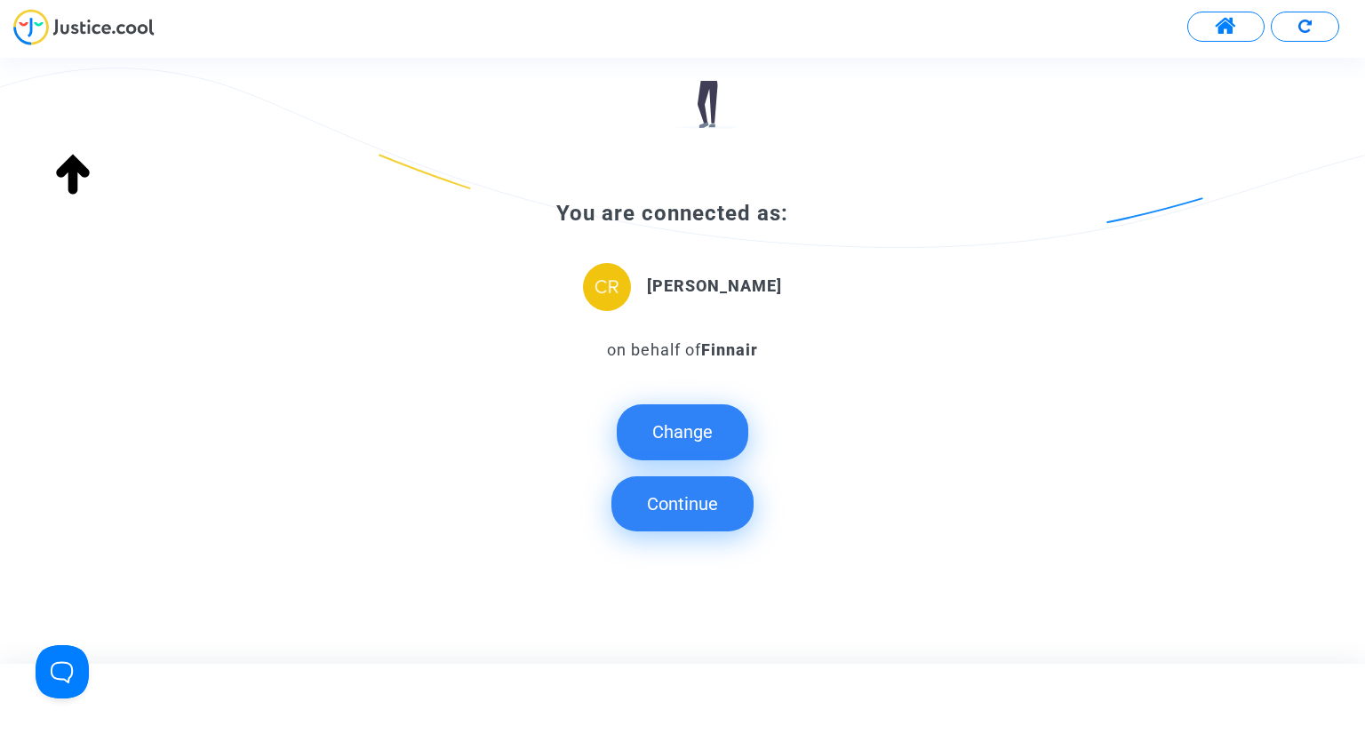
scroll to position [202, 0]
click at [697, 431] on button "Change" at bounding box center [683, 431] width 132 height 55
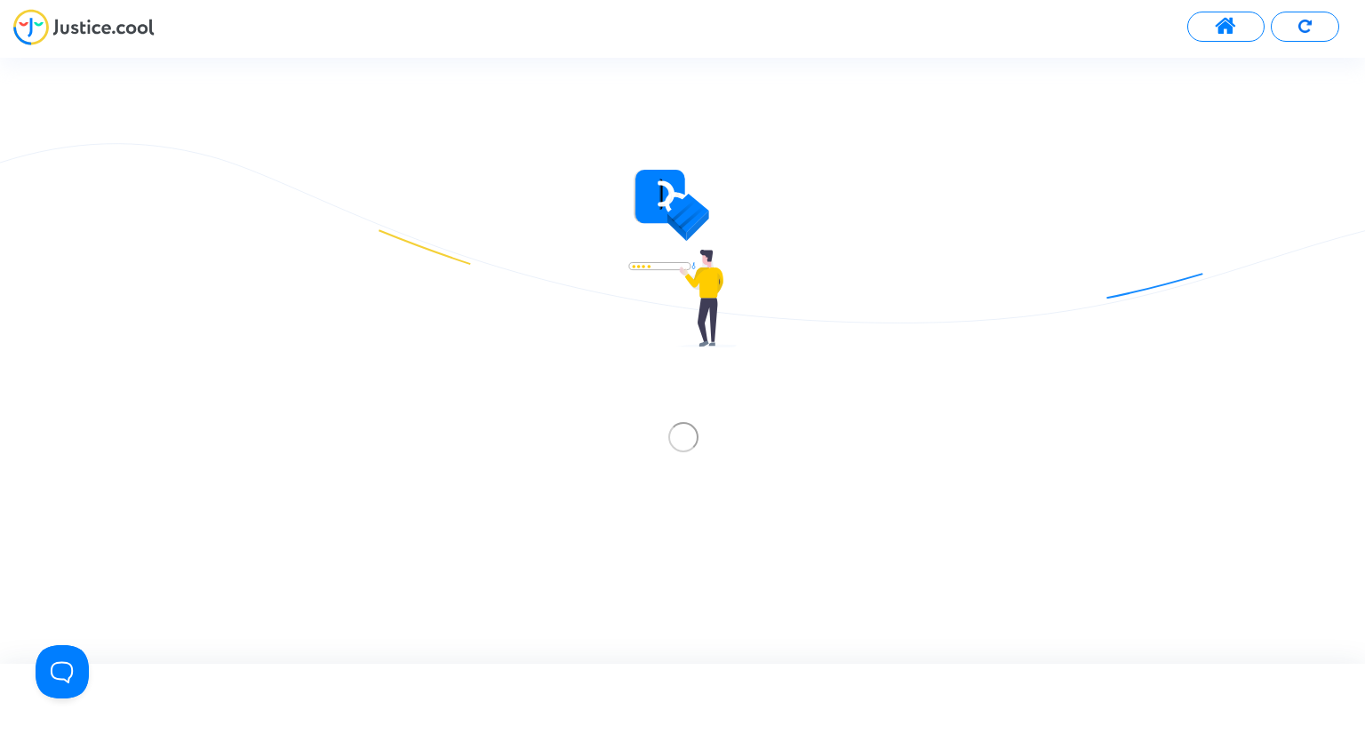
scroll to position [0, 0]
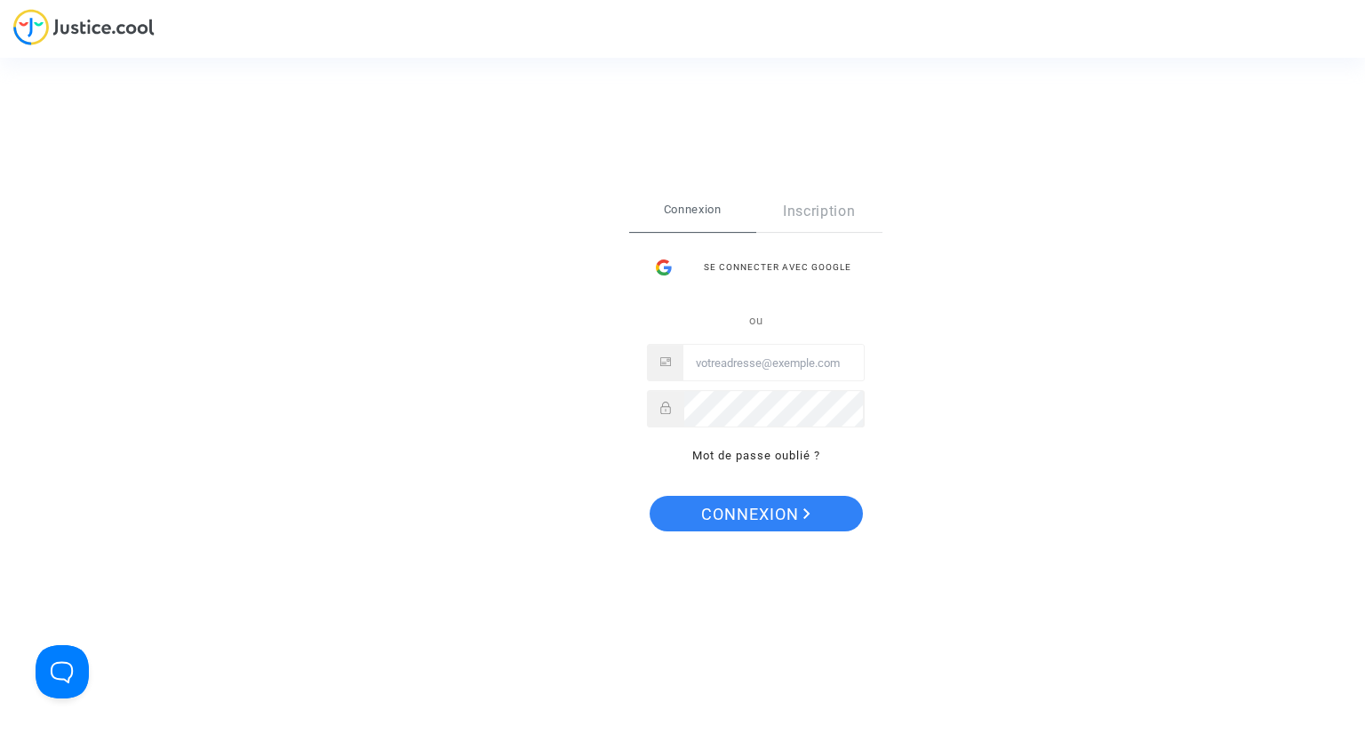
click at [771, 360] on input "Email" at bounding box center [774, 364] width 180 height 36
type input "cr.dispute@finnair.com"
click at [789, 509] on span "Connexion" at bounding box center [755, 514] width 109 height 37
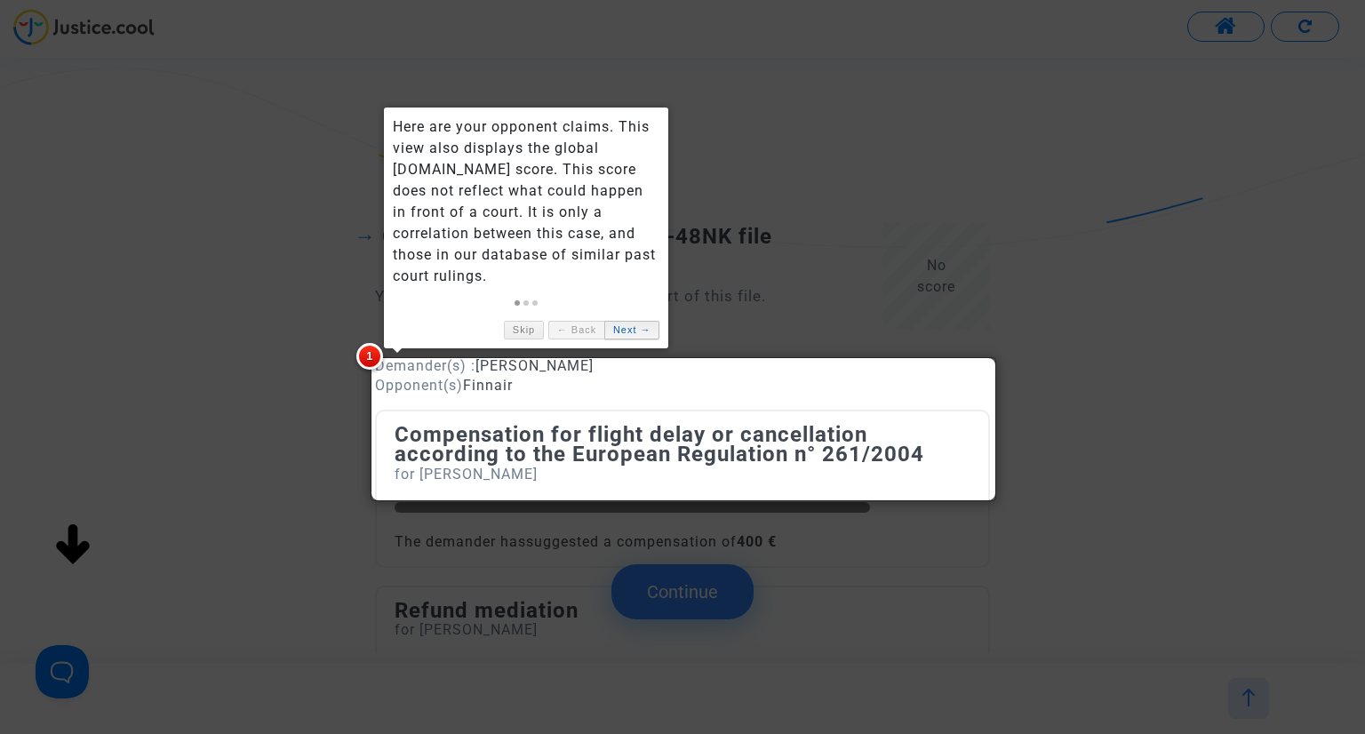
click at [632, 334] on link "Next →" at bounding box center [632, 330] width 55 height 19
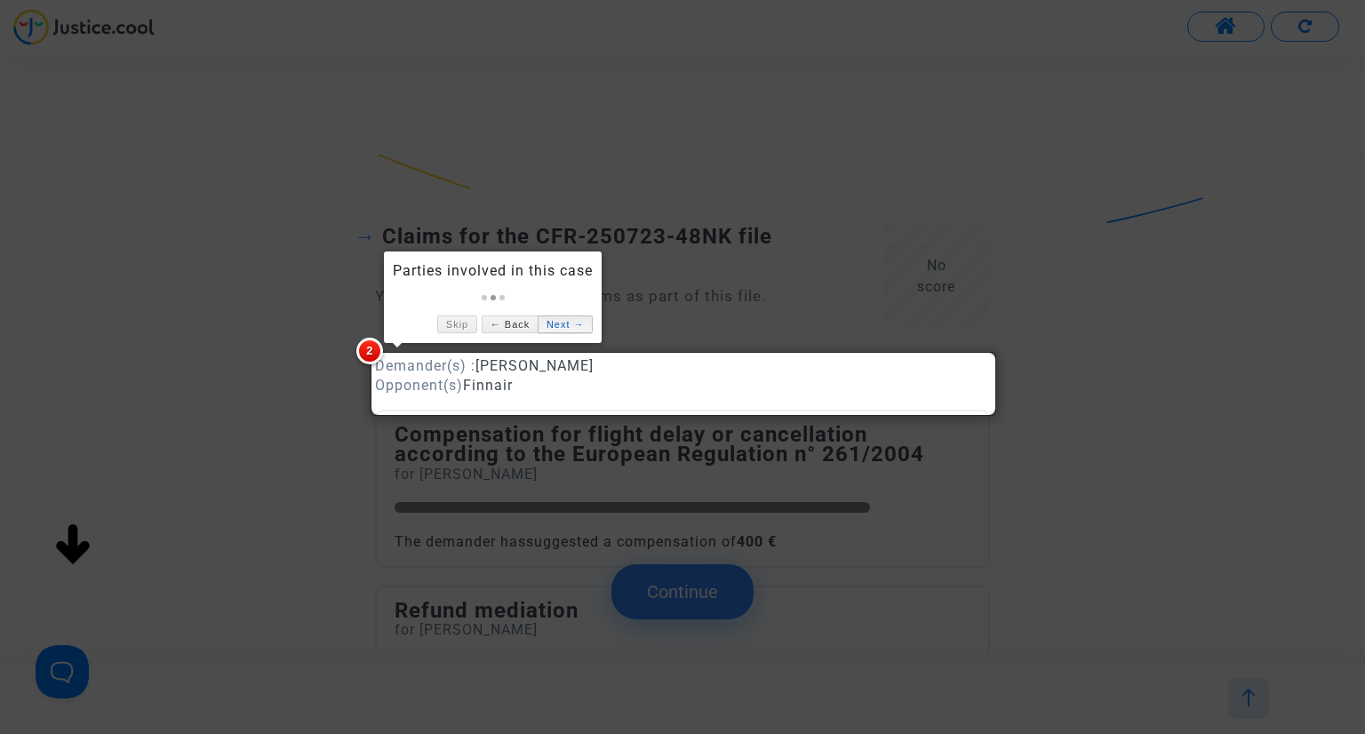
click at [577, 328] on link "Next →" at bounding box center [565, 325] width 55 height 19
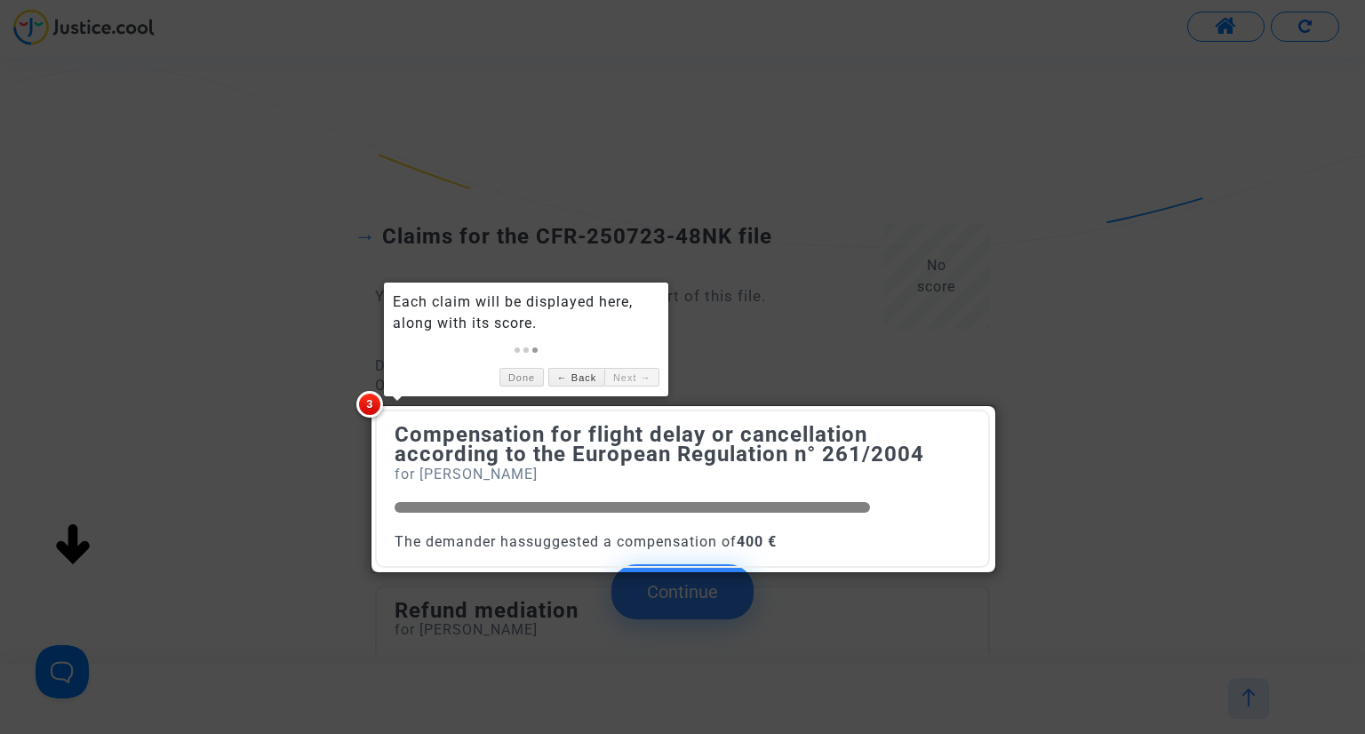
click at [633, 380] on link "Next →" at bounding box center [632, 377] width 55 height 19
click at [622, 466] on div at bounding box center [683, 489] width 625 height 168
click at [274, 428] on div at bounding box center [682, 367] width 1365 height 734
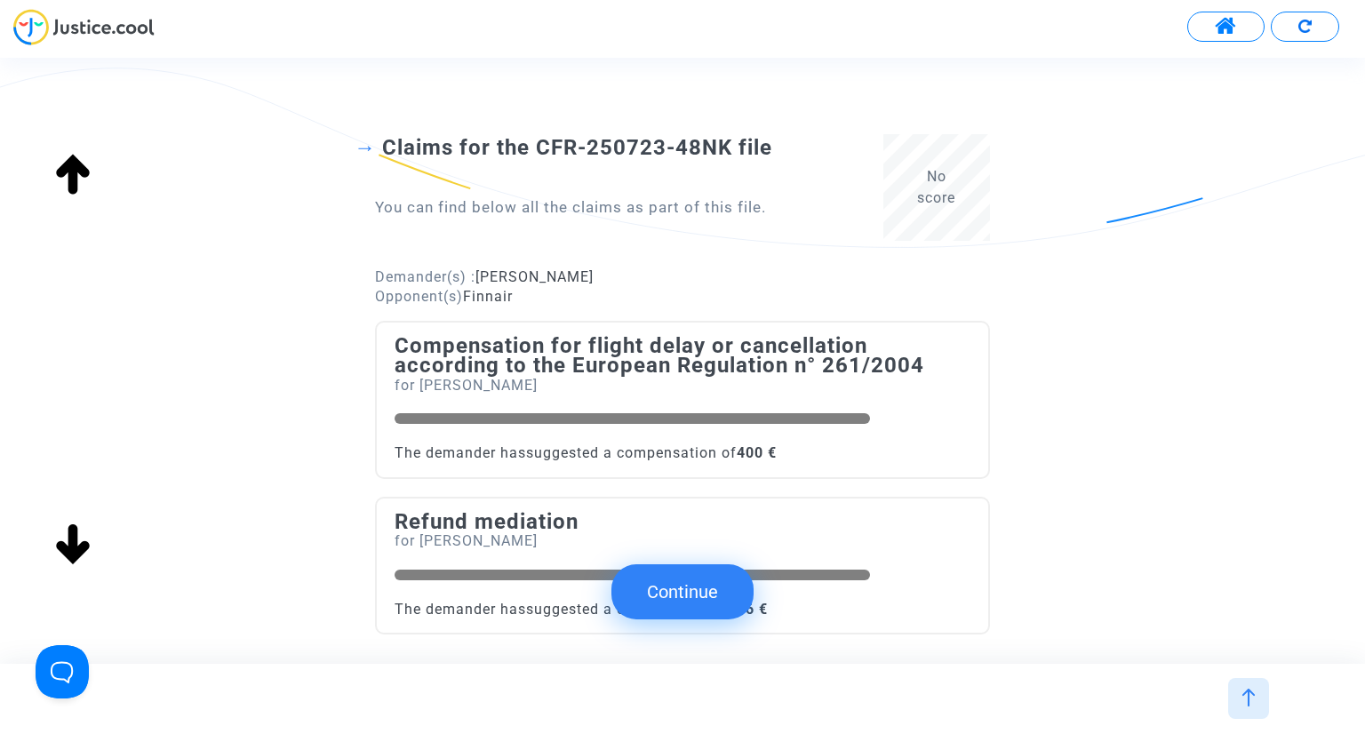
scroll to position [193, 0]
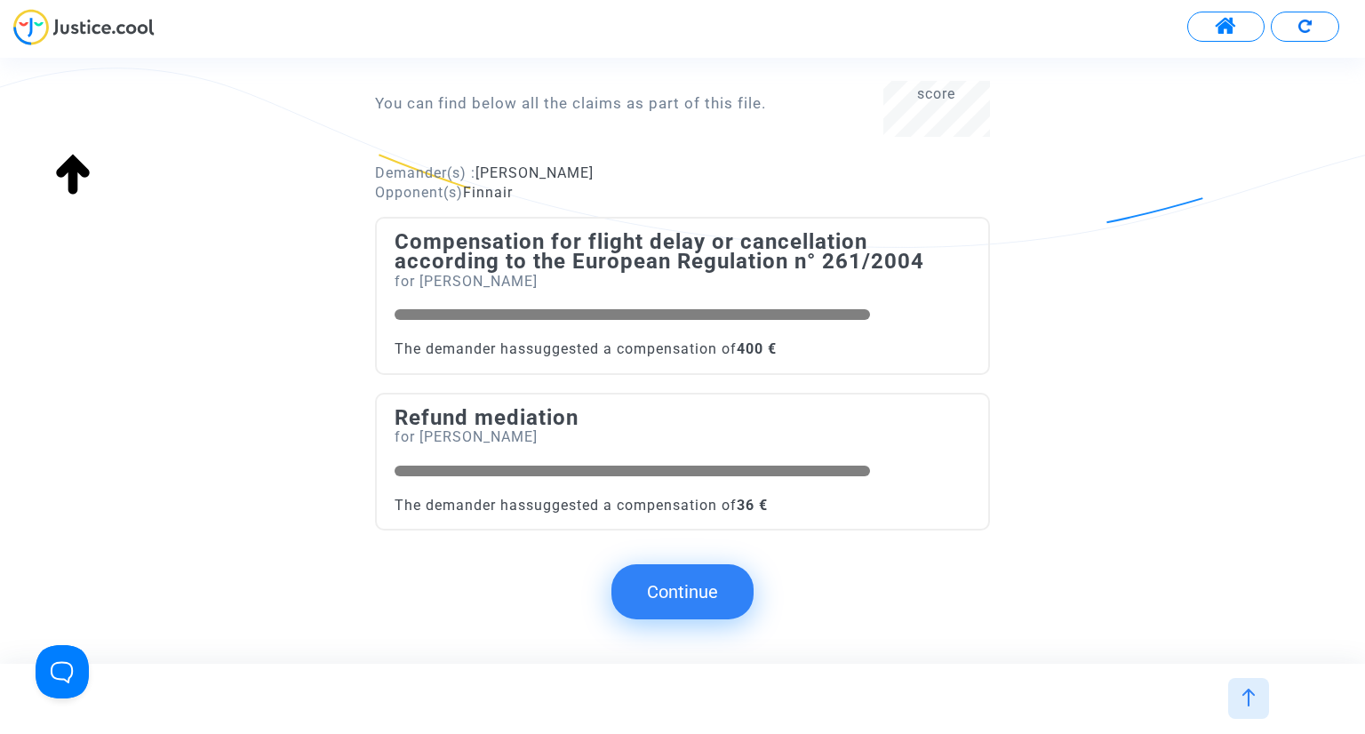
click at [675, 595] on button "Continue" at bounding box center [683, 592] width 142 height 55
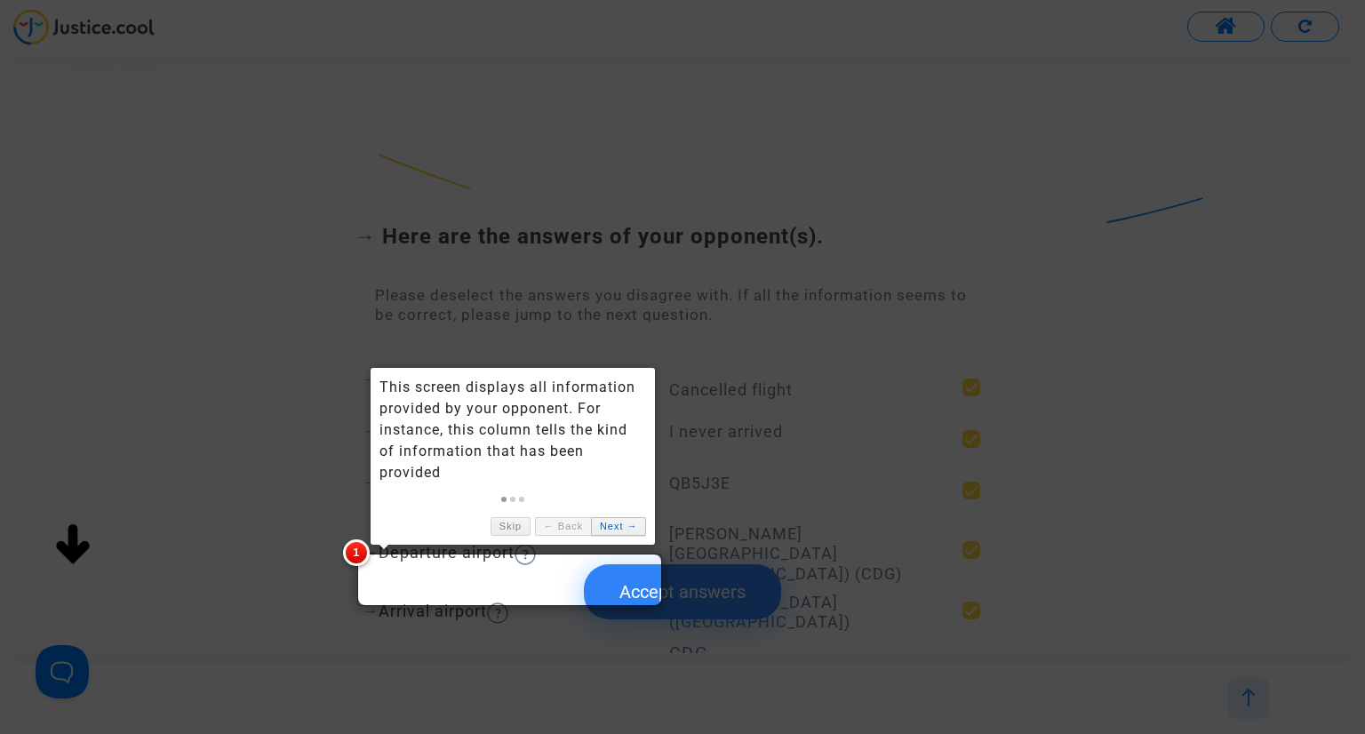
click at [615, 530] on link "Next →" at bounding box center [618, 526] width 55 height 19
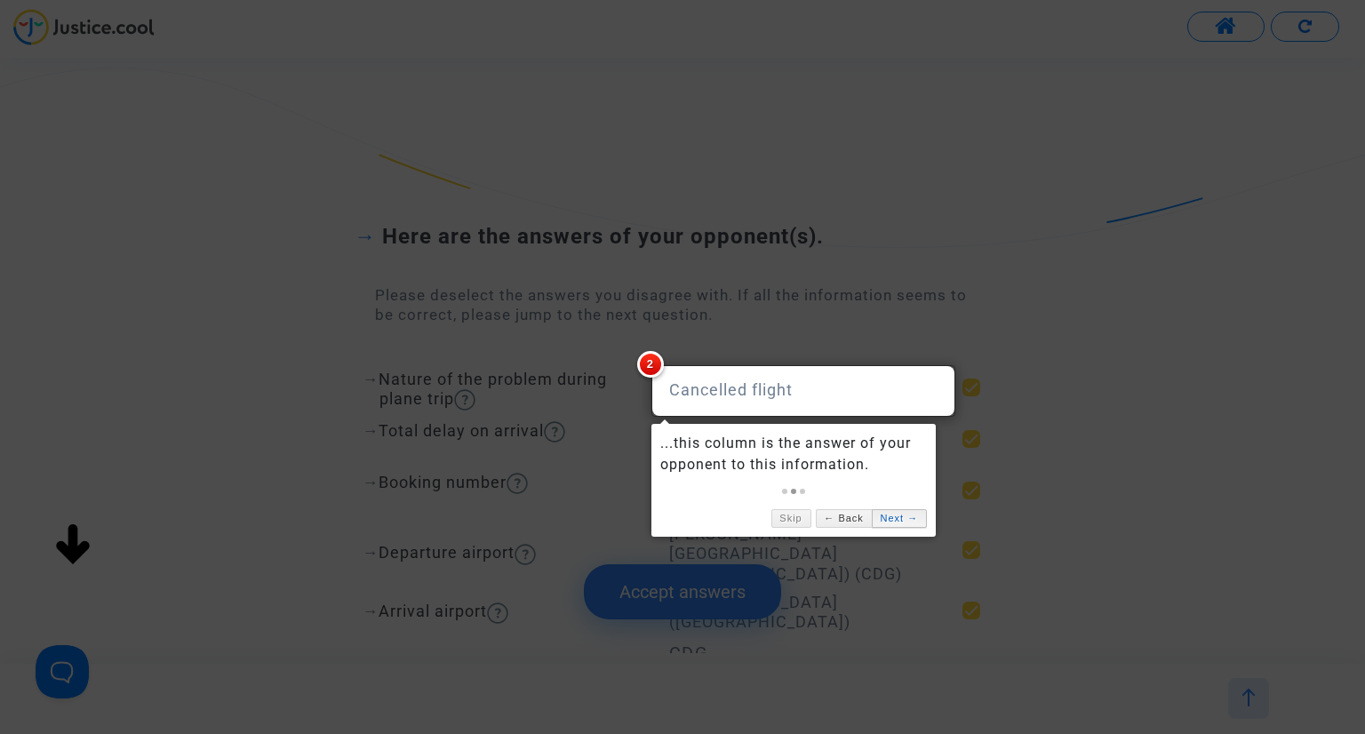
click at [892, 524] on link "Next →" at bounding box center [899, 518] width 55 height 19
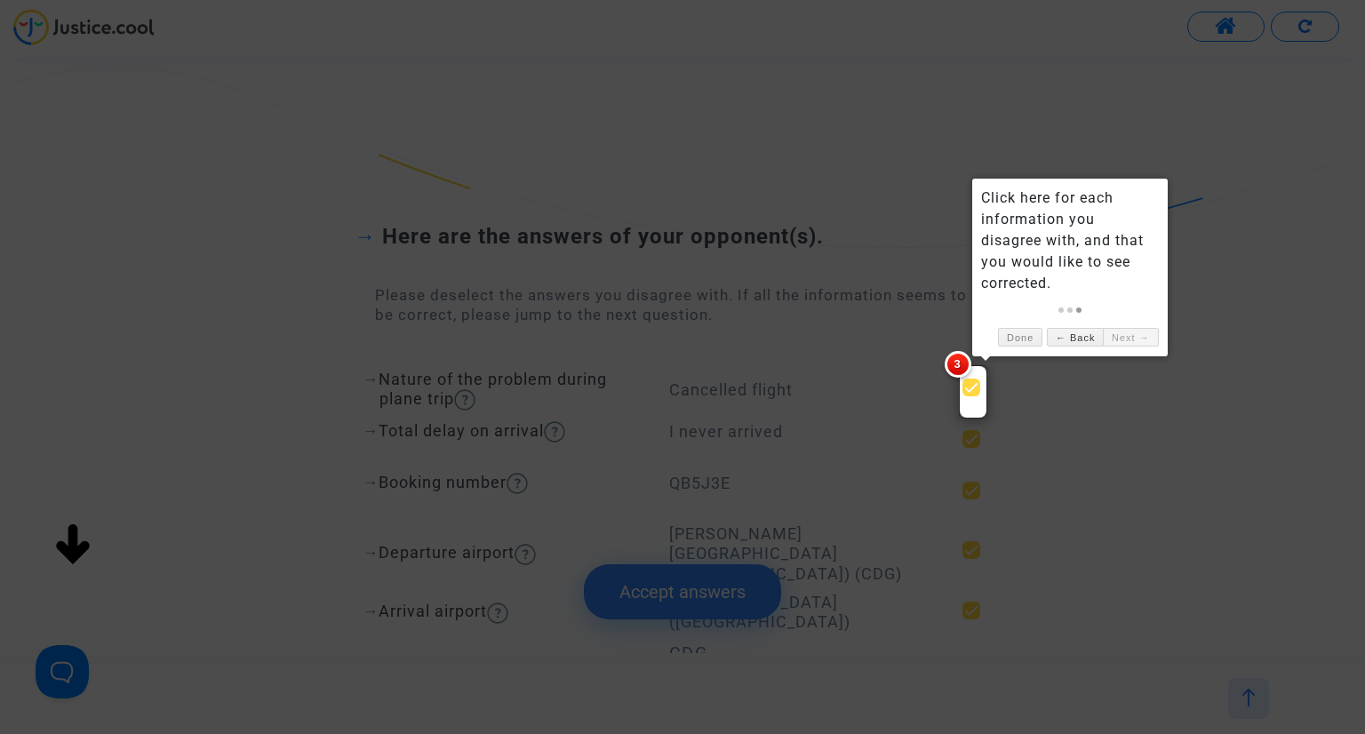
click at [1128, 337] on link "Next →" at bounding box center [1130, 337] width 55 height 19
click at [39, 428] on div at bounding box center [682, 367] width 1365 height 734
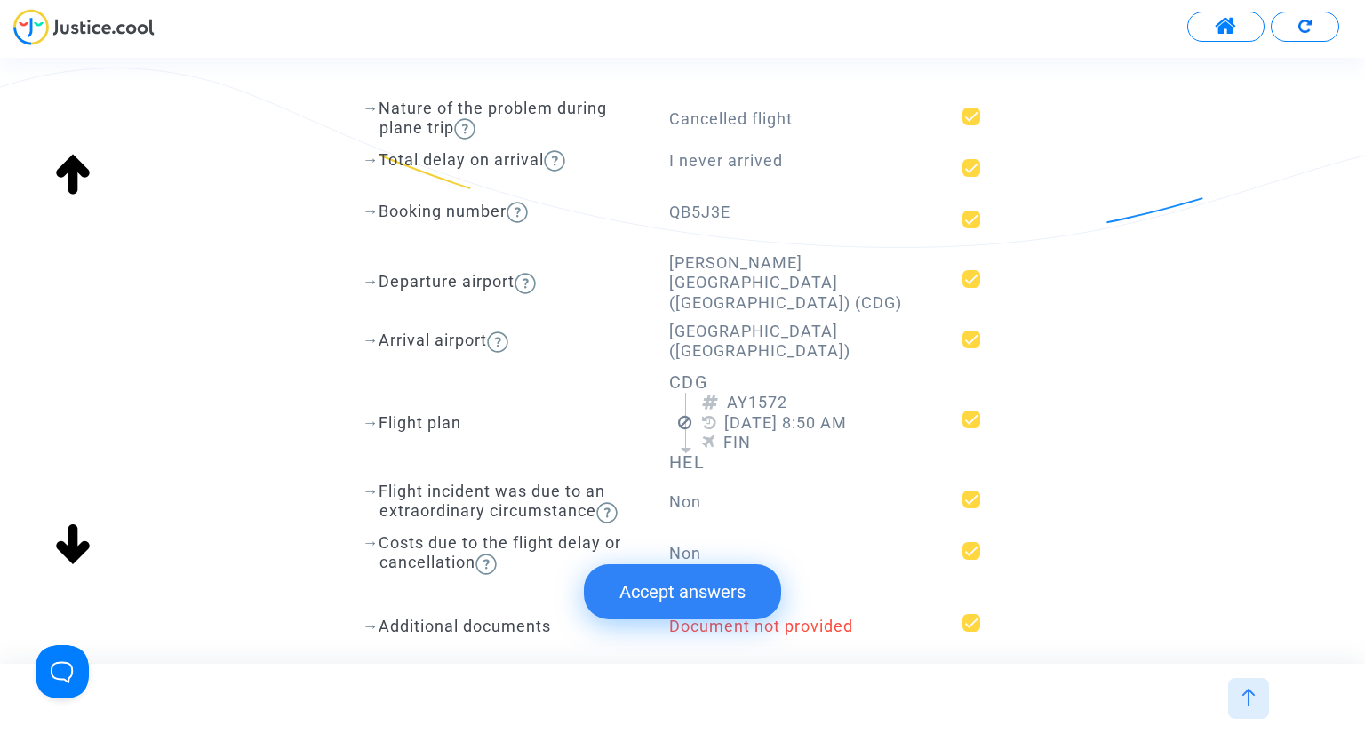
scroll to position [356, 0]
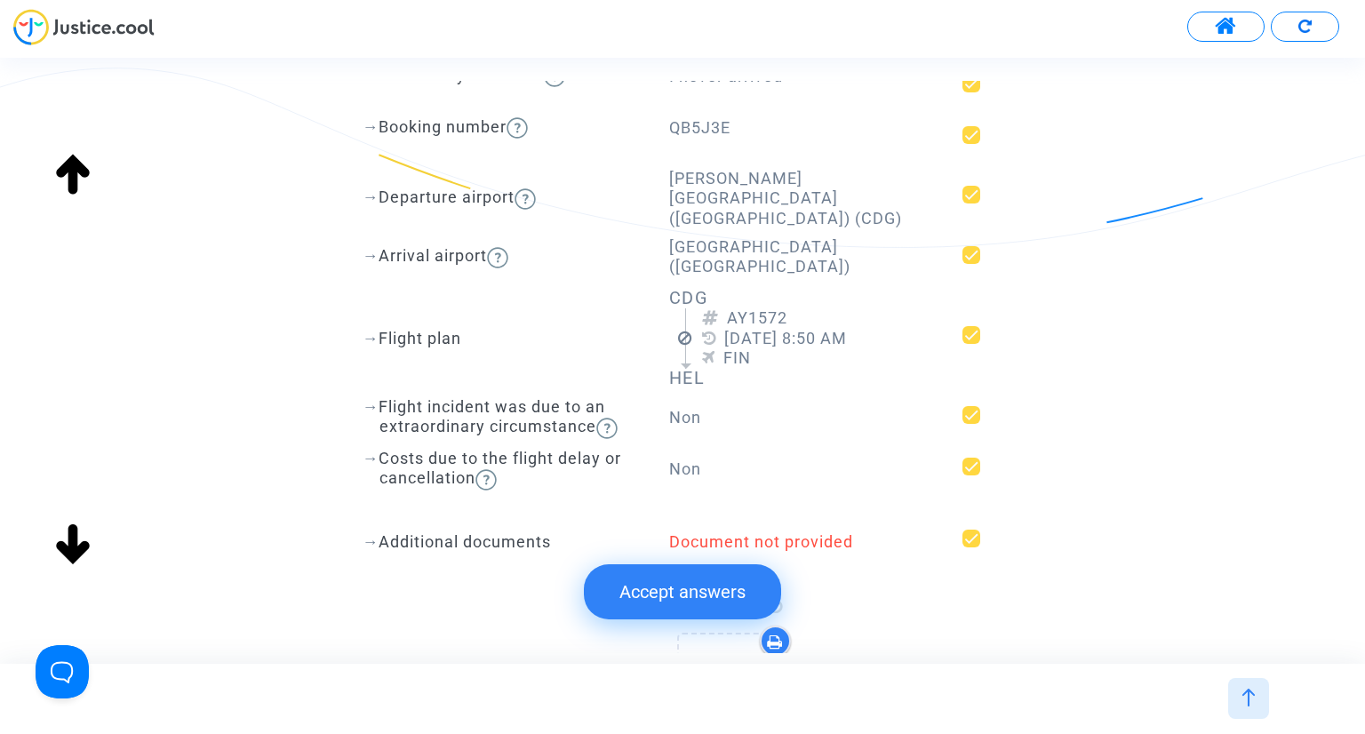
drag, startPoint x: 659, startPoint y: 597, endPoint x: 622, endPoint y: 589, distance: 37.1
click at [658, 597] on button "Accept answers" at bounding box center [682, 592] width 197 height 55
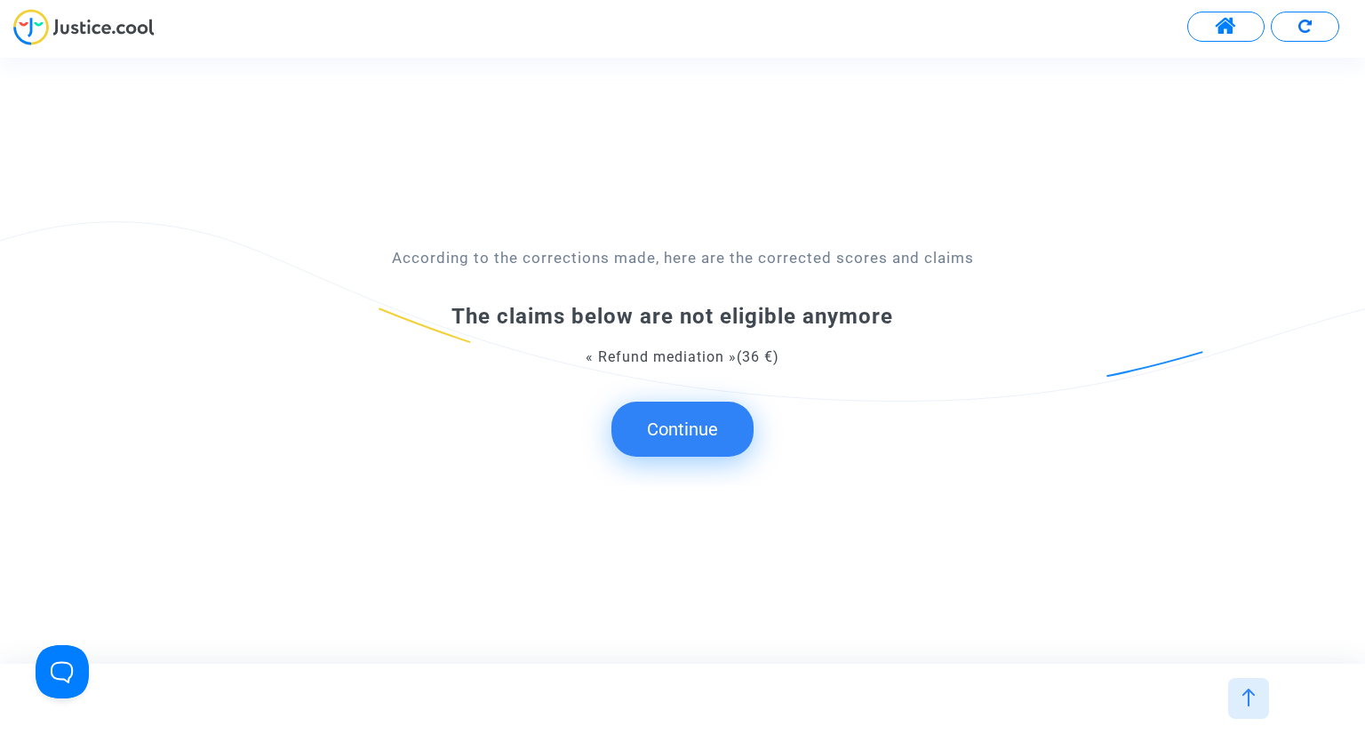
click at [668, 435] on button "Continue" at bounding box center [683, 429] width 142 height 55
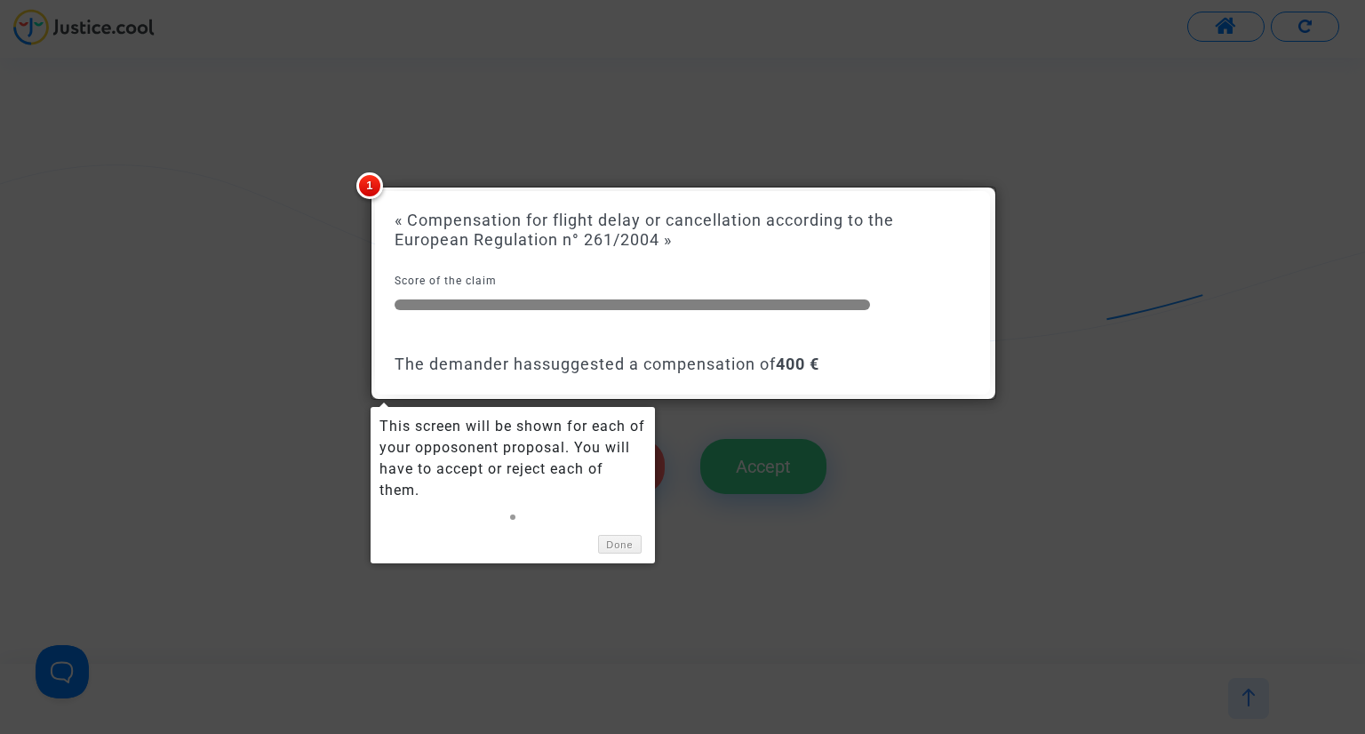
click at [244, 392] on div at bounding box center [682, 367] width 1365 height 734
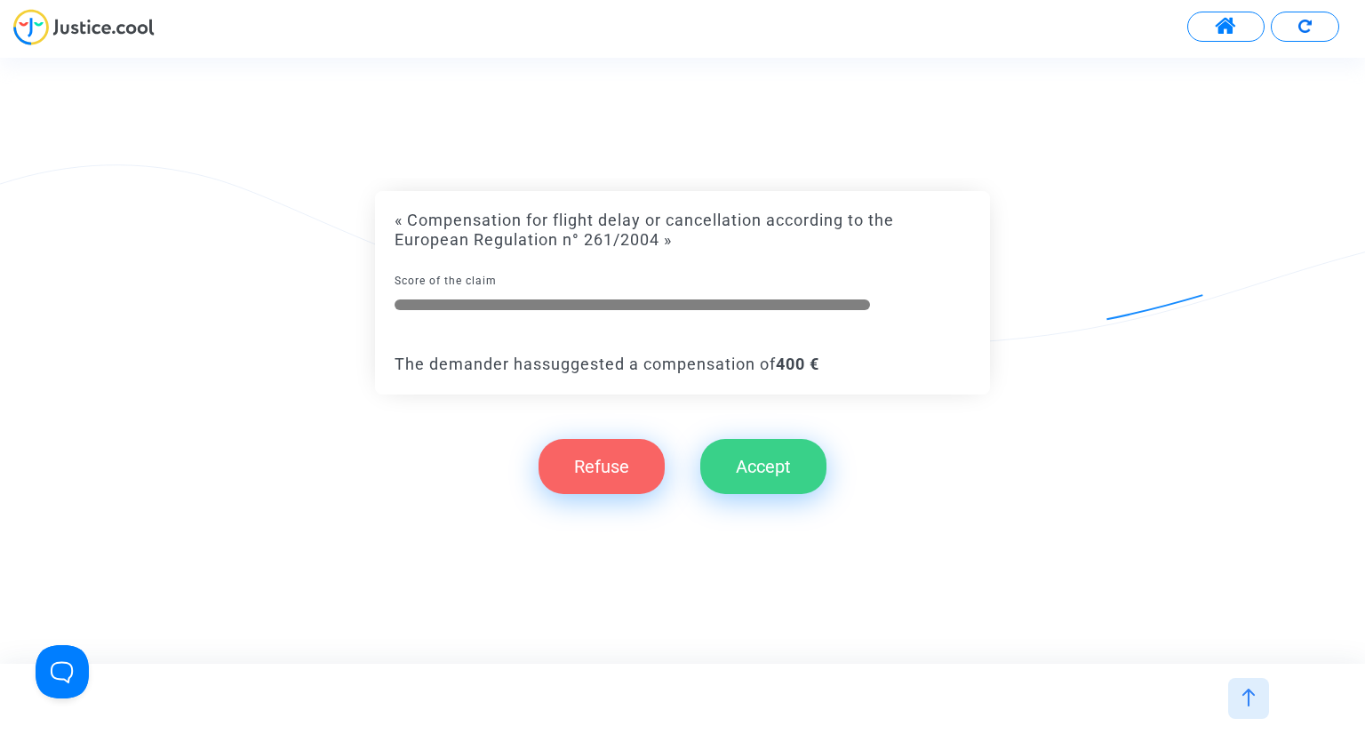
click at [580, 477] on button "Refuse" at bounding box center [602, 466] width 126 height 55
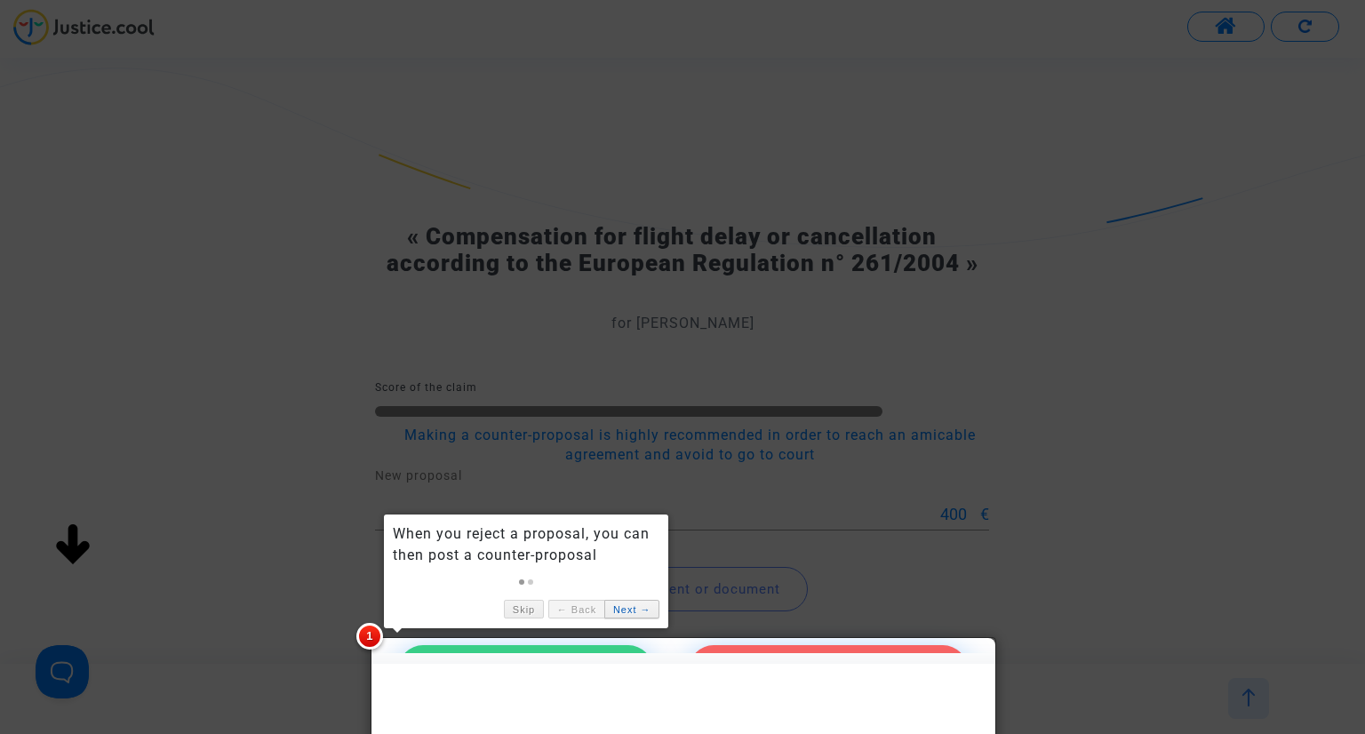
click at [635, 612] on link "Next →" at bounding box center [632, 609] width 55 height 19
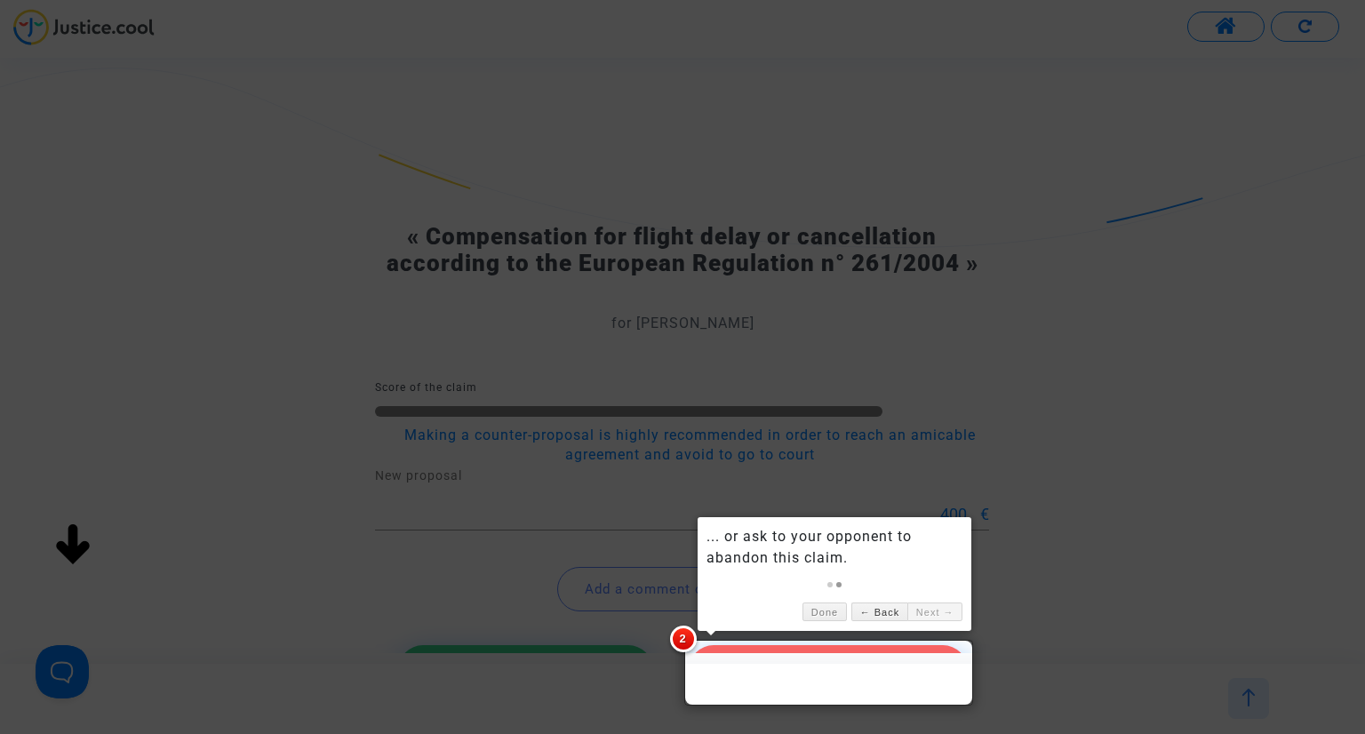
click at [930, 617] on link "Next →" at bounding box center [935, 612] width 55 height 19
click at [933, 610] on link "Next →" at bounding box center [935, 612] width 55 height 19
click at [950, 612] on link "Next →" at bounding box center [935, 612] width 55 height 19
click at [835, 614] on link "Done" at bounding box center [825, 612] width 44 height 19
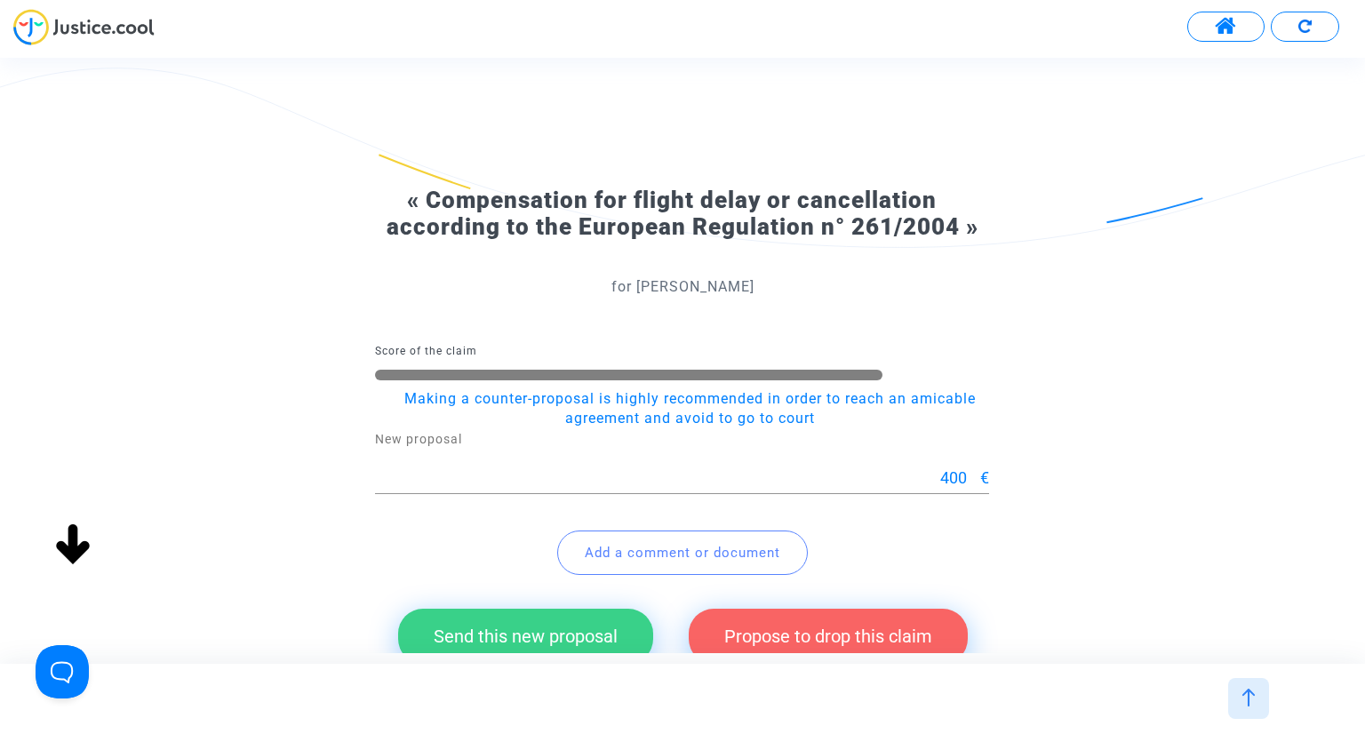
scroll to position [89, 0]
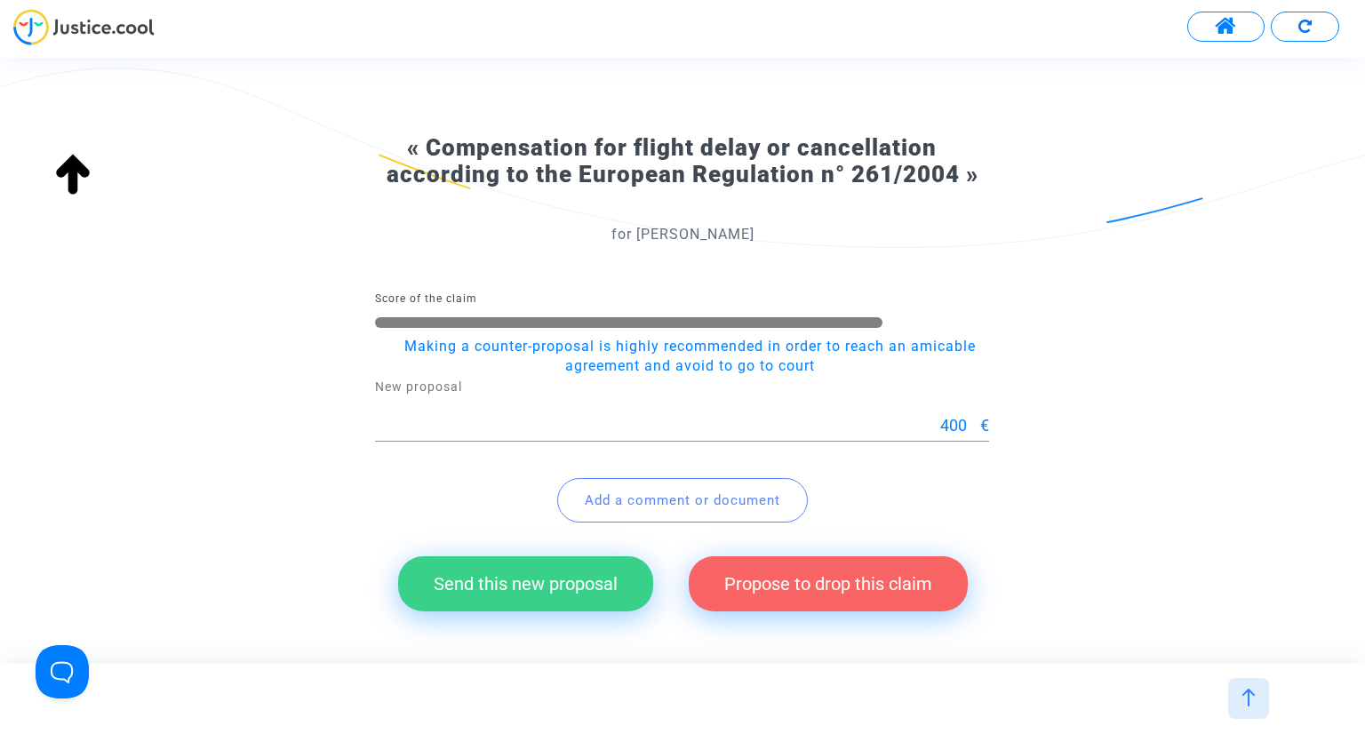
click at [619, 500] on span "Add a comment or document" at bounding box center [683, 500] width 196 height 16
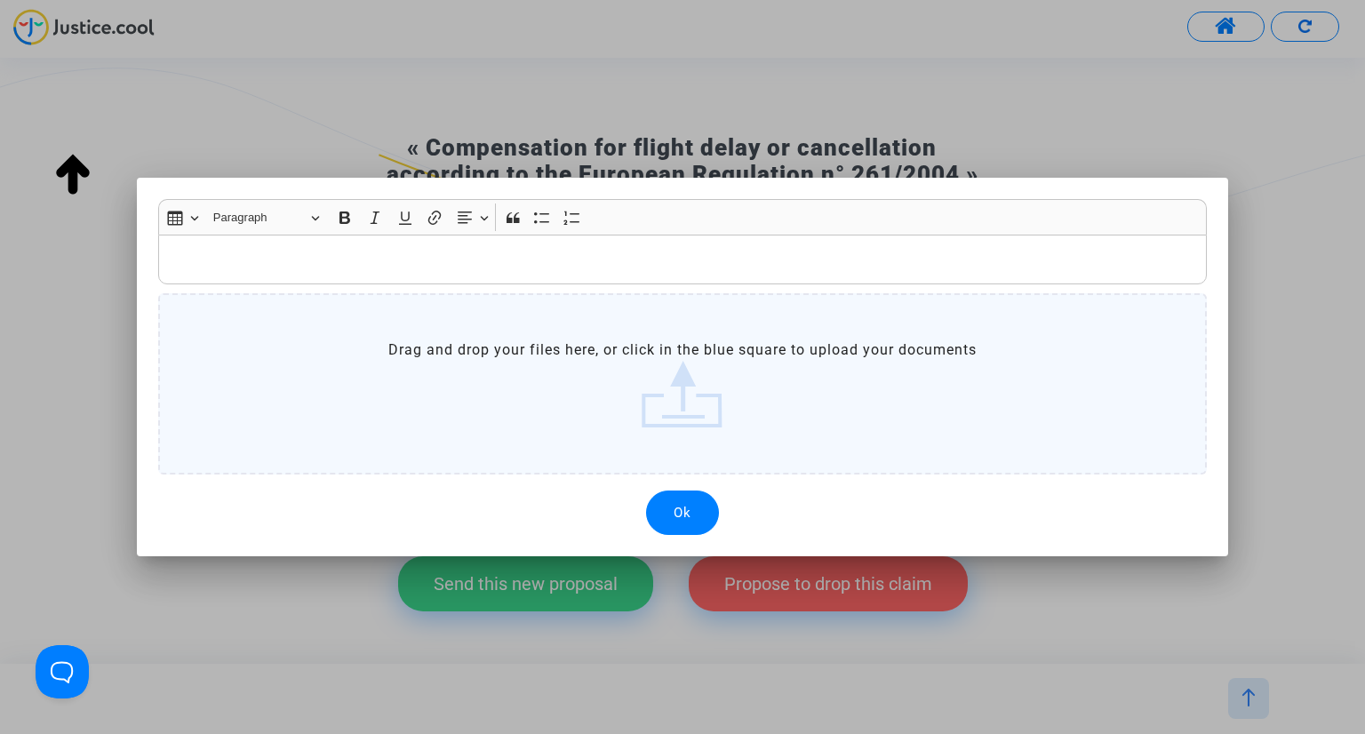
click at [671, 404] on label "Drag and drop your files here, or click in the blue square to upload your docum…" at bounding box center [683, 383] width 1050 height 181
click at [0, 0] on input "Drag and drop your files here, or click in the blue square to upload your docum…" at bounding box center [0, 0] width 0 height 0
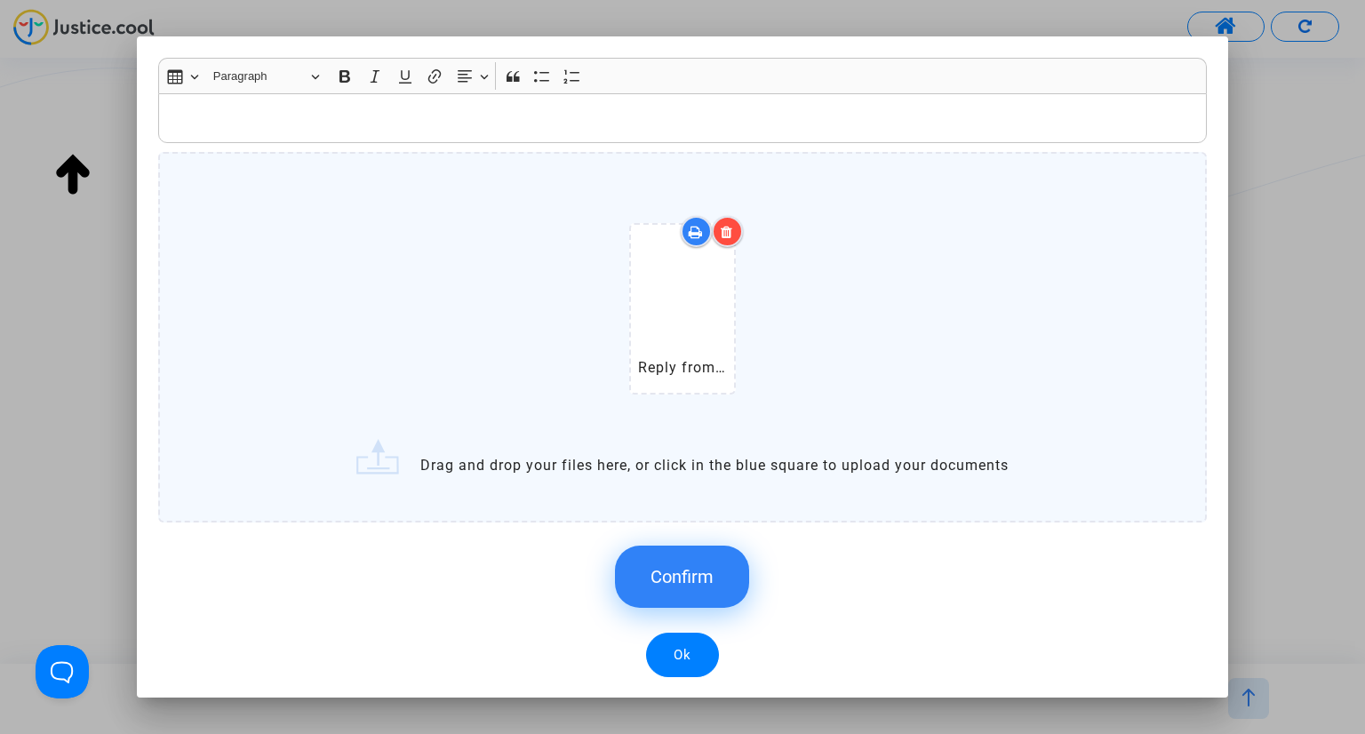
click at [492, 464] on label "Reply from Finnair to [PERSON_NAME].pdf Drag and drop your files here, or click…" at bounding box center [683, 337] width 1050 height 371
click at [0, 0] on input "Reply from Finnair to [PERSON_NAME].pdf Drag and drop your files here, or click…" at bounding box center [0, 0] width 0 height 0
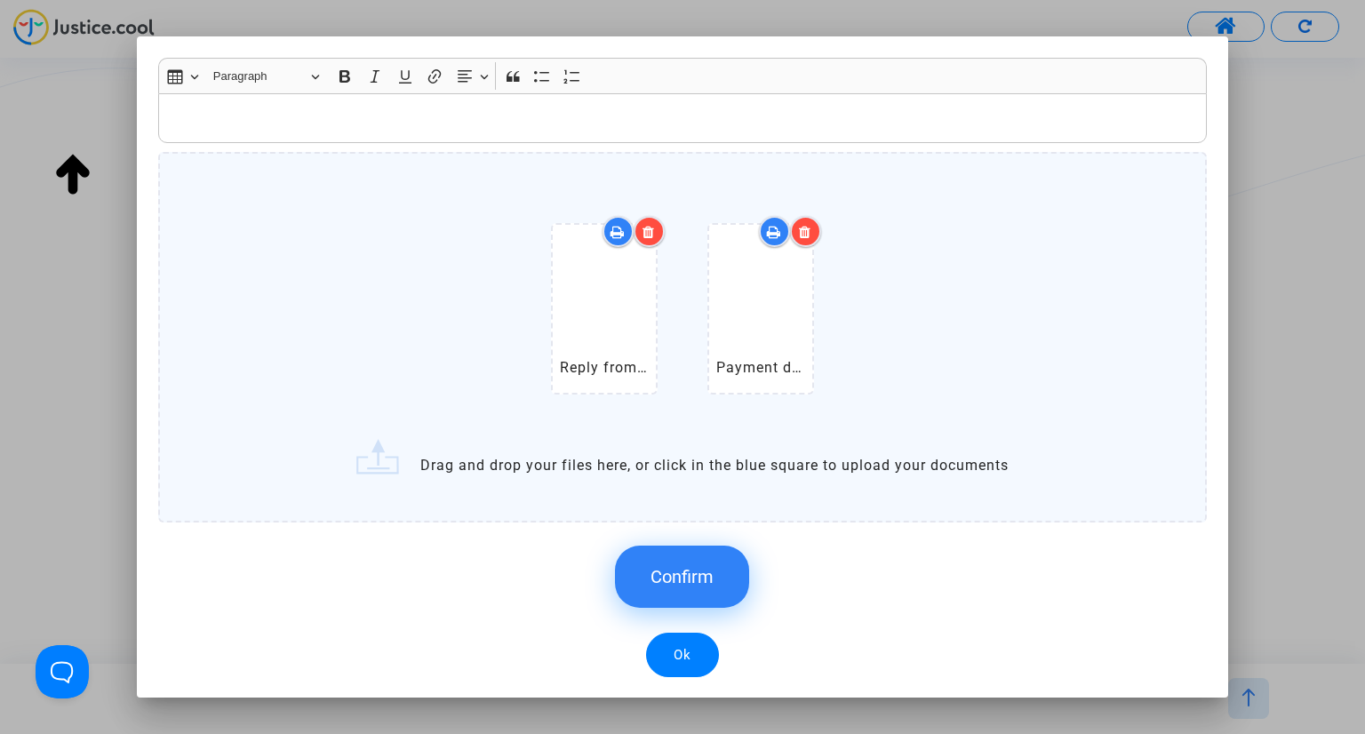
click at [245, 117] on p "Rich Text Editor, main" at bounding box center [682, 118] width 1031 height 22
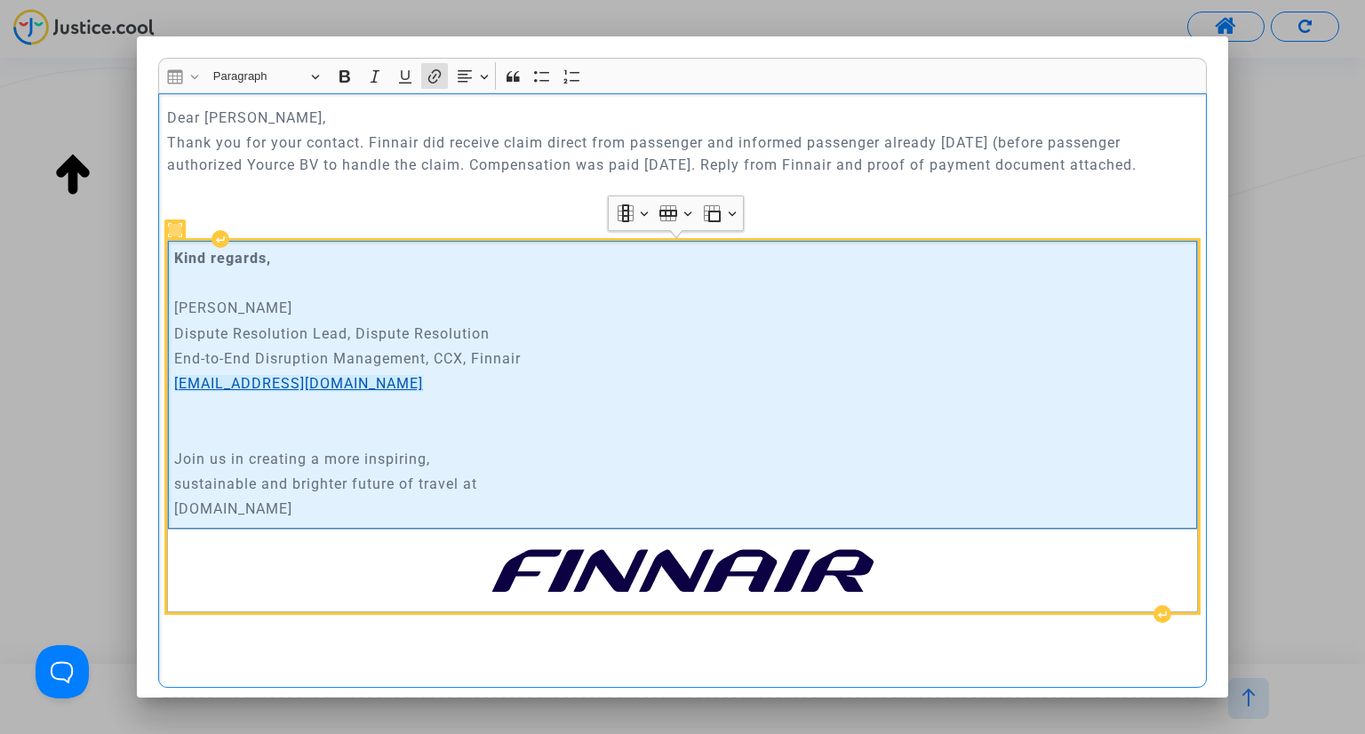
click at [277, 382] on link "[EMAIL_ADDRESS][DOMAIN_NAME]" at bounding box center [298, 383] width 249 height 17
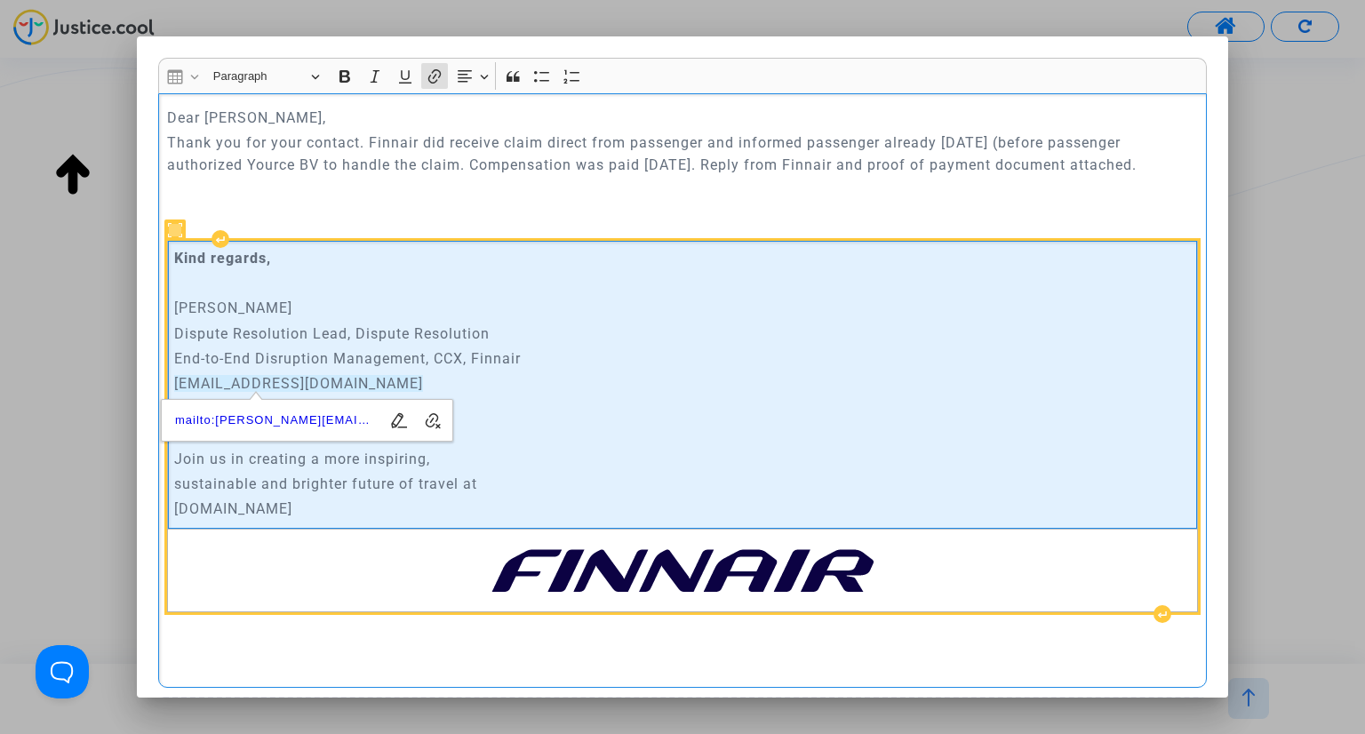
click at [553, 422] on p "Rich Text Editor, main" at bounding box center [683, 433] width 1018 height 22
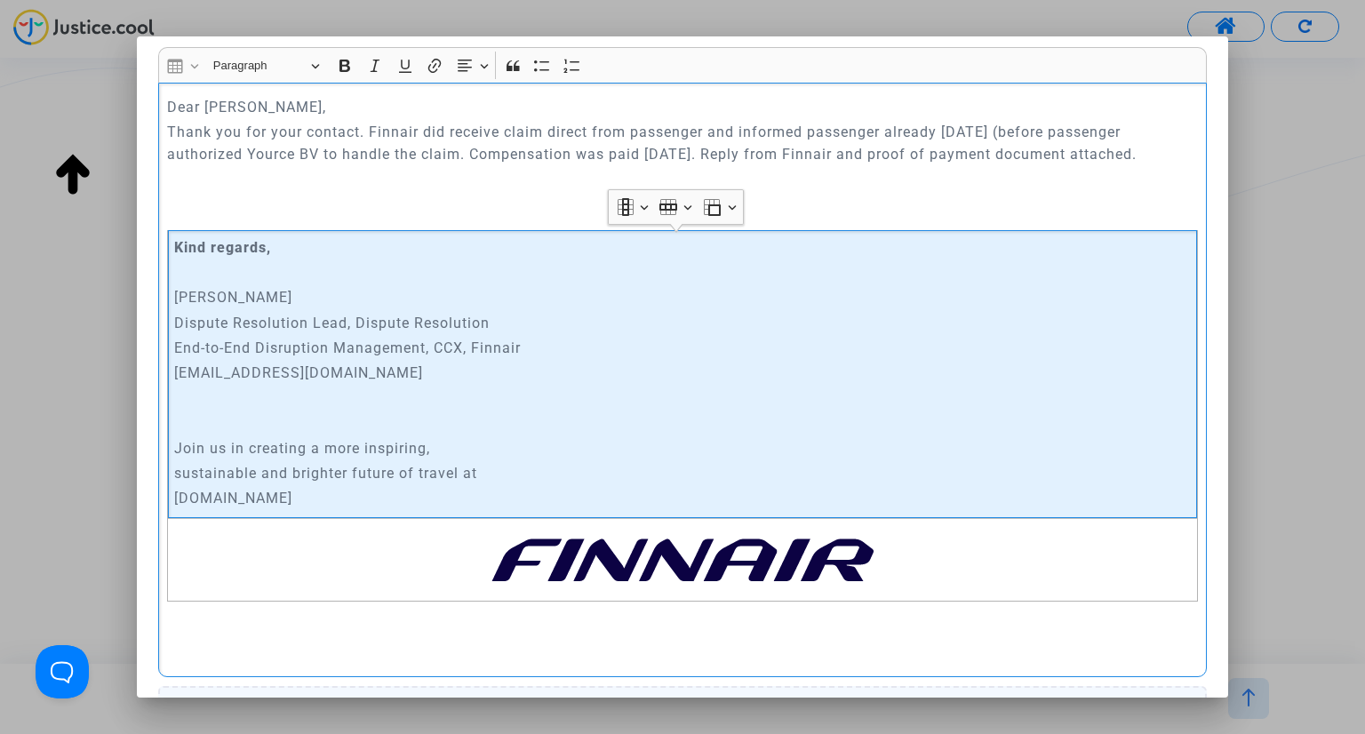
scroll to position [0, 0]
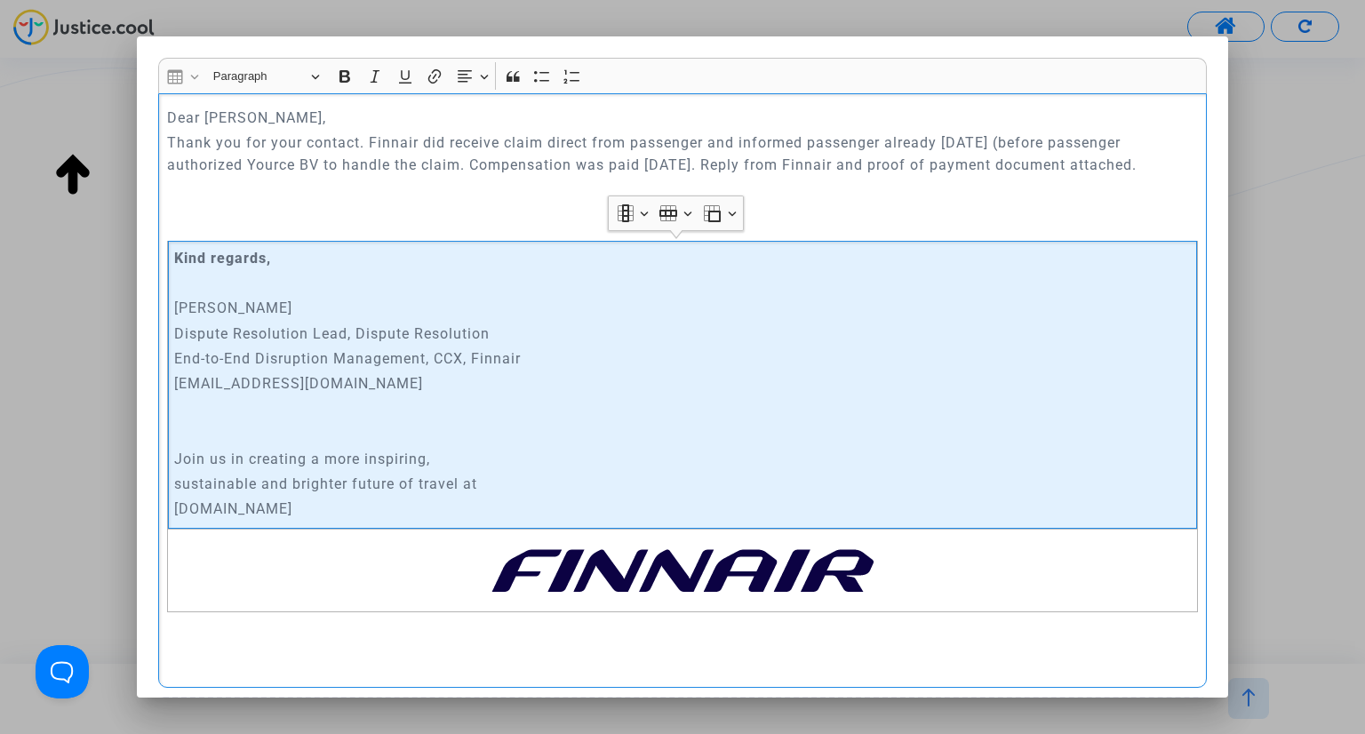
click at [1176, 167] on p "Thank you for your contact. Finnair did receive claim direct from passenger and…" at bounding box center [682, 154] width 1031 height 44
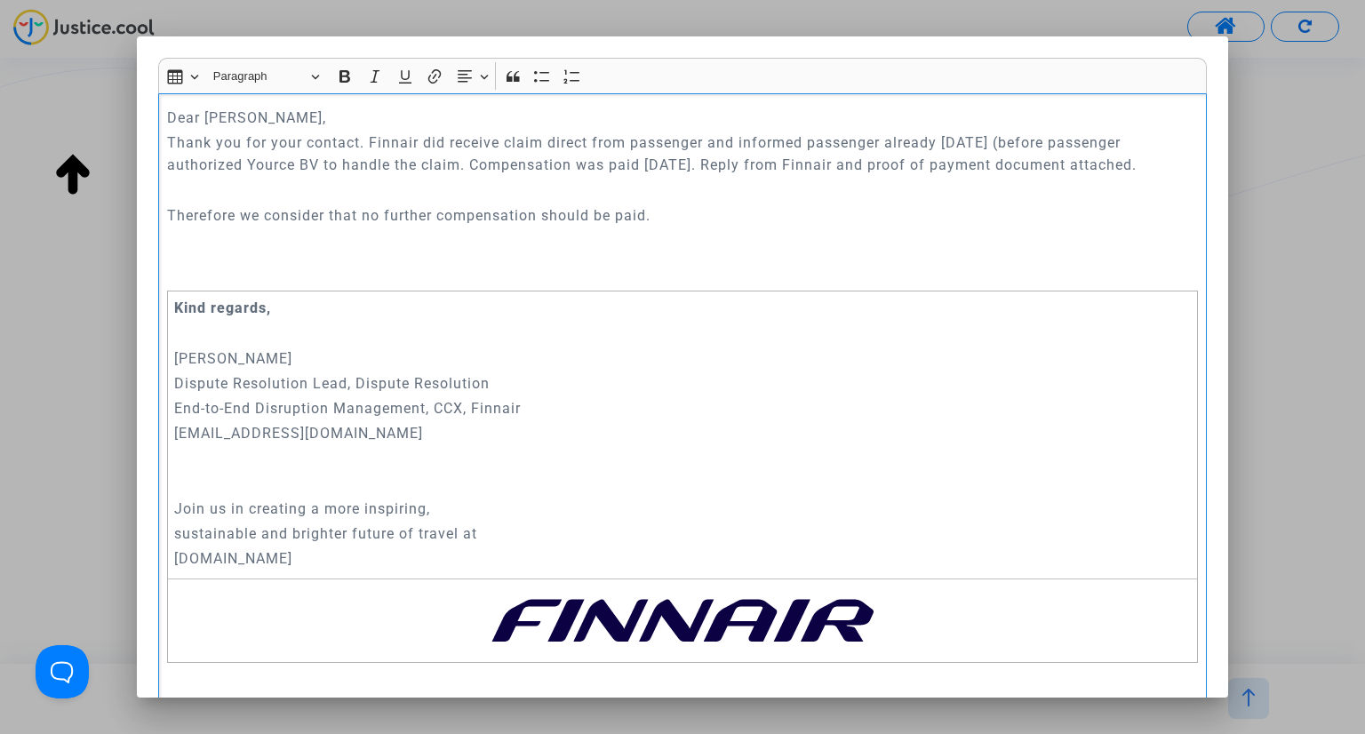
click at [327, 107] on p "Dear [PERSON_NAME]," at bounding box center [682, 118] width 1031 height 22
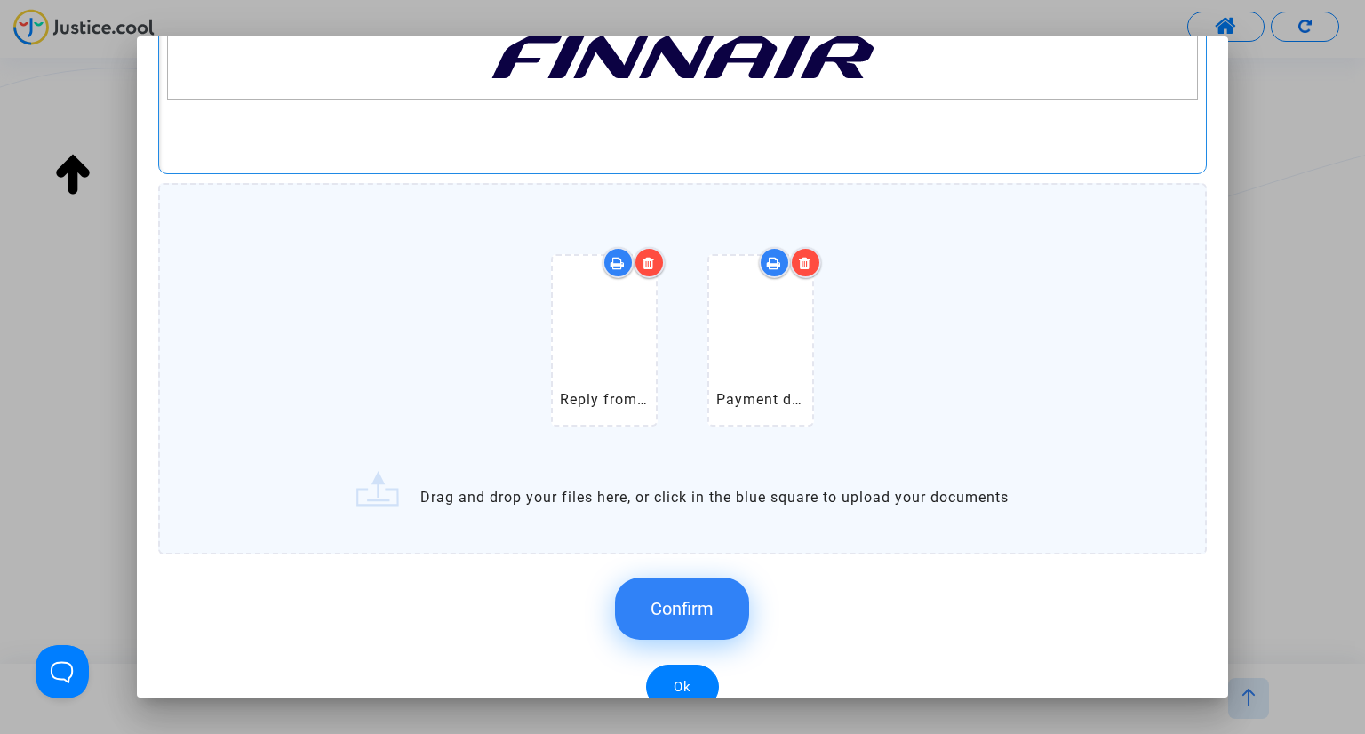
scroll to position [619, 0]
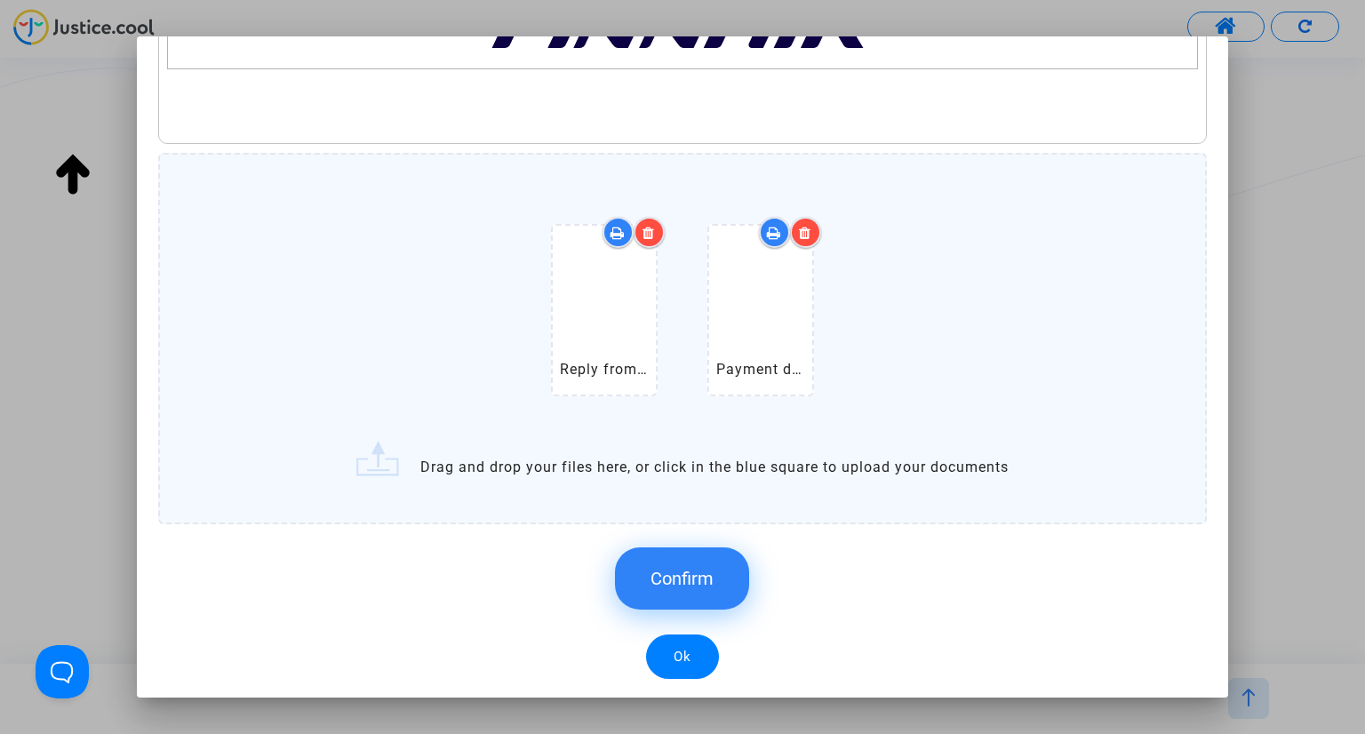
click at [636, 585] on button "Confirm" at bounding box center [682, 579] width 134 height 62
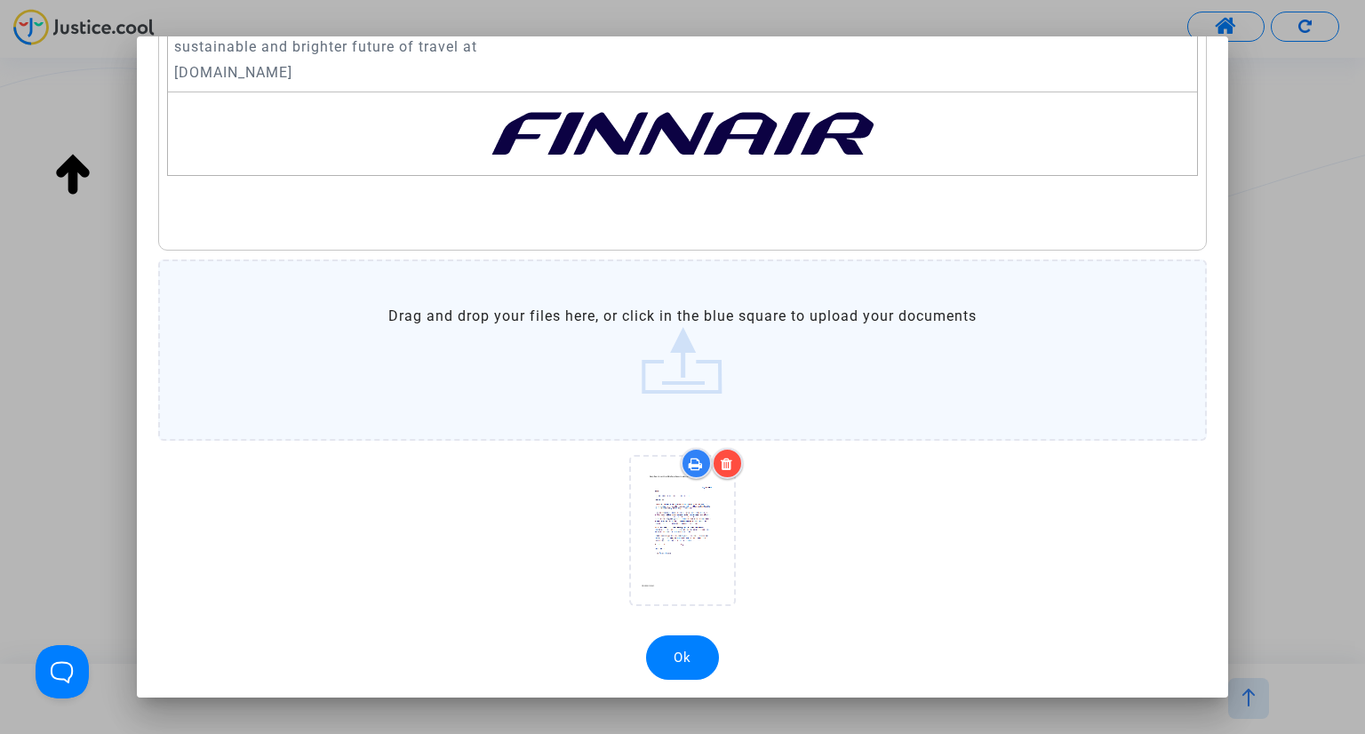
click at [677, 657] on button "Ok" at bounding box center [682, 658] width 73 height 44
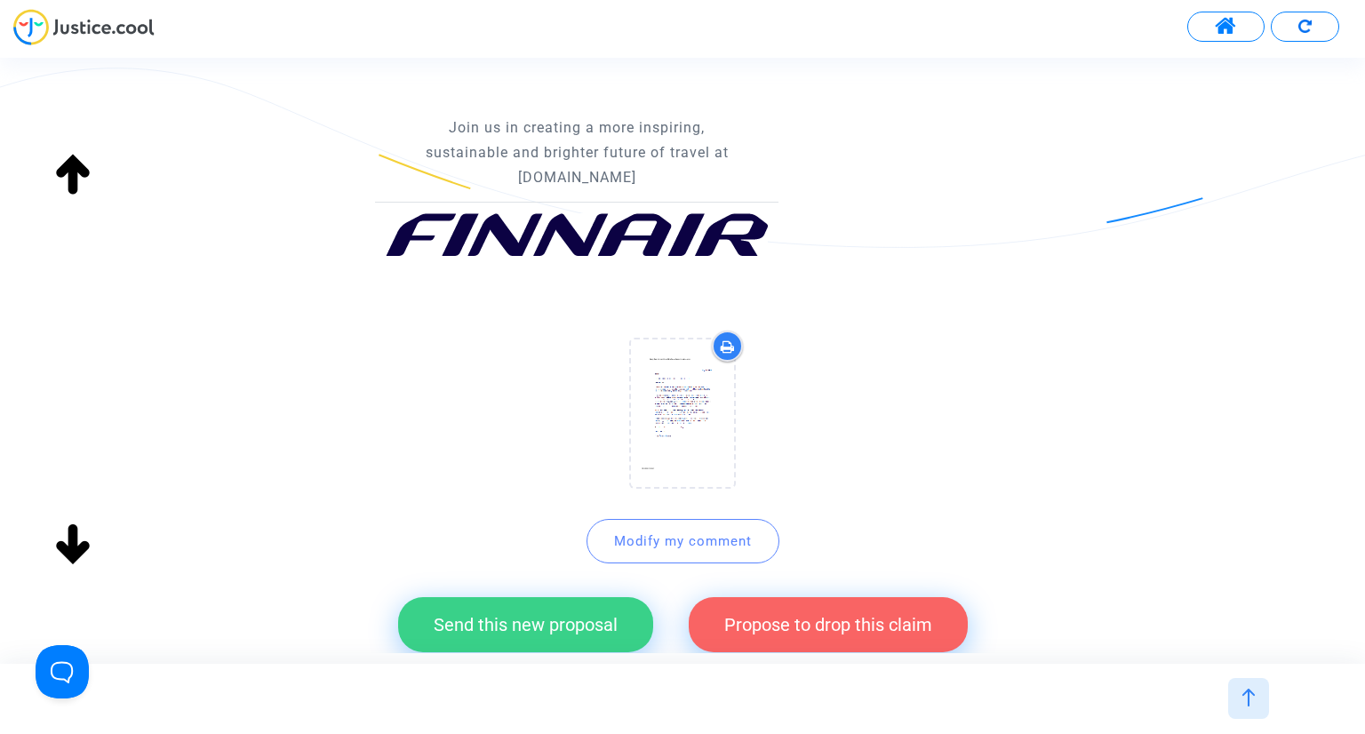
scroll to position [1010, 0]
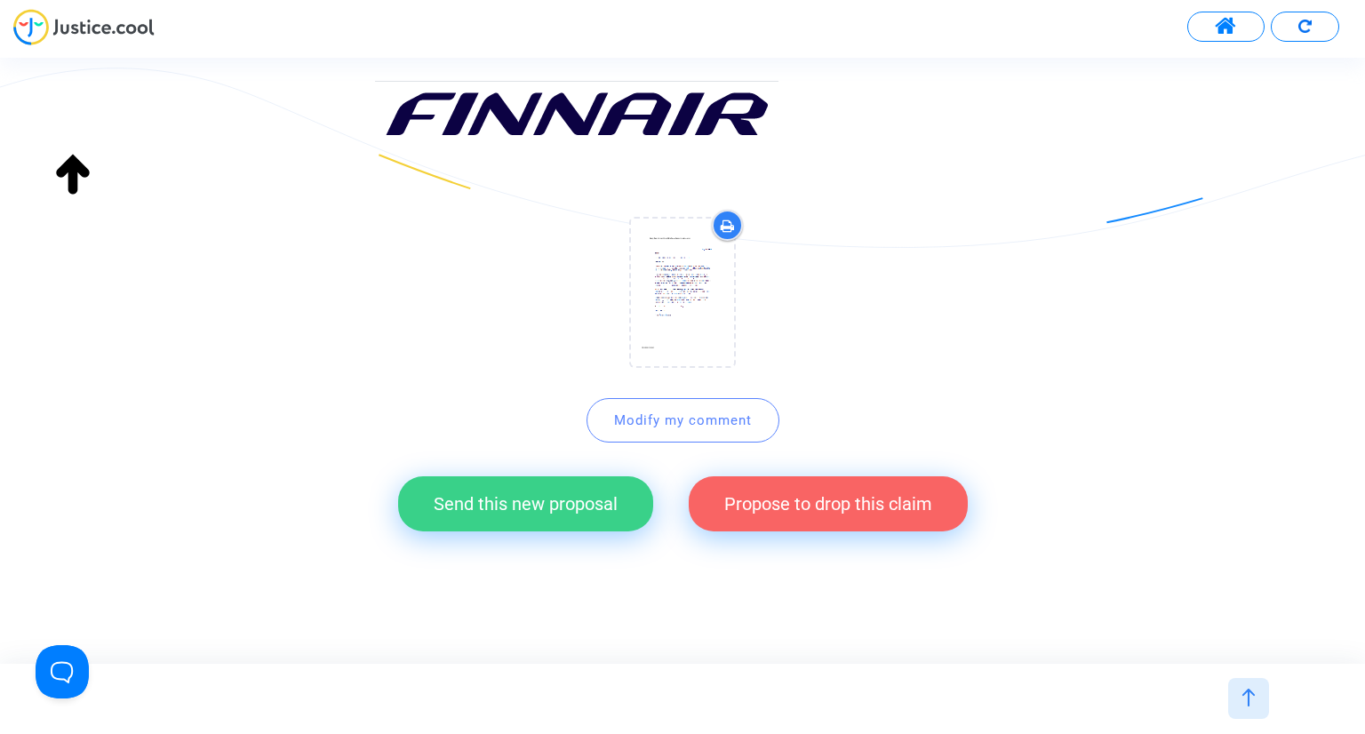
click at [545, 502] on button "Send this new proposal" at bounding box center [525, 503] width 255 height 55
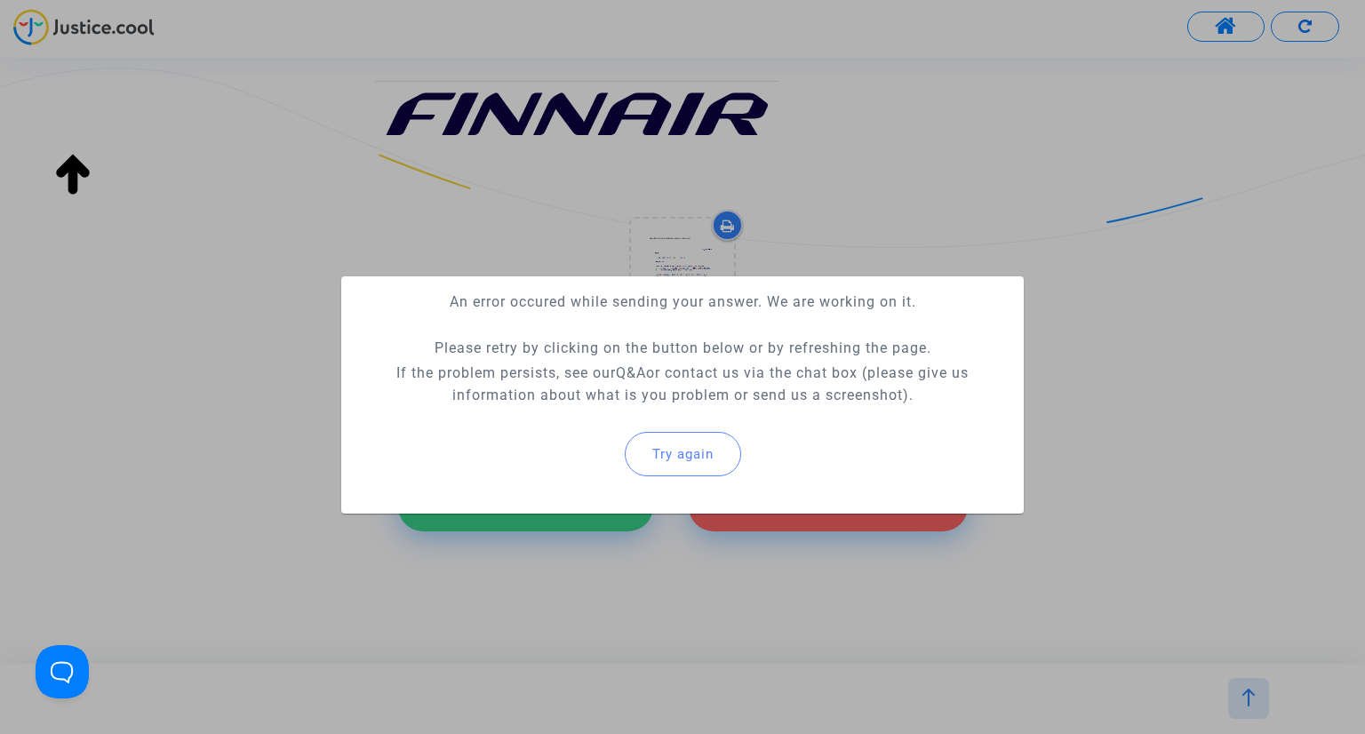
click at [685, 456] on span "Try again" at bounding box center [683, 454] width 61 height 16
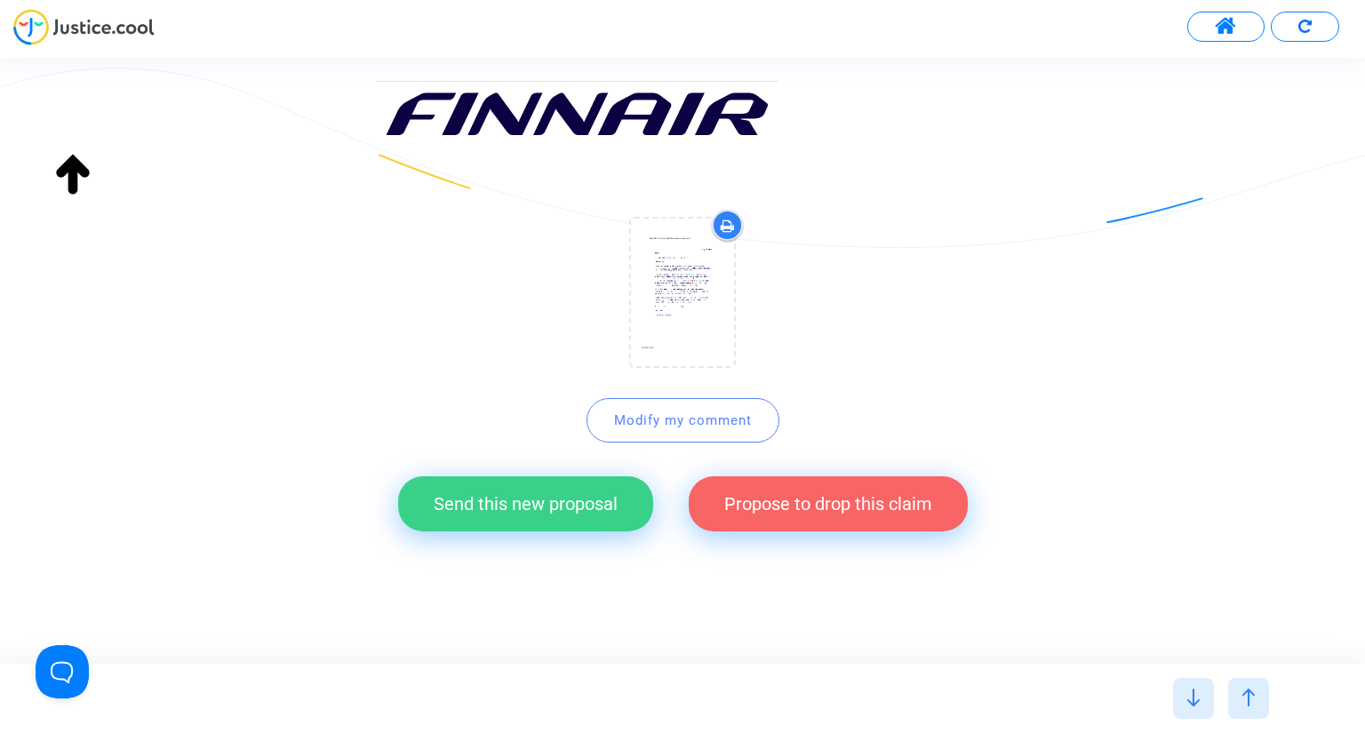
click at [703, 427] on button "Modify my comment" at bounding box center [683, 420] width 193 height 44
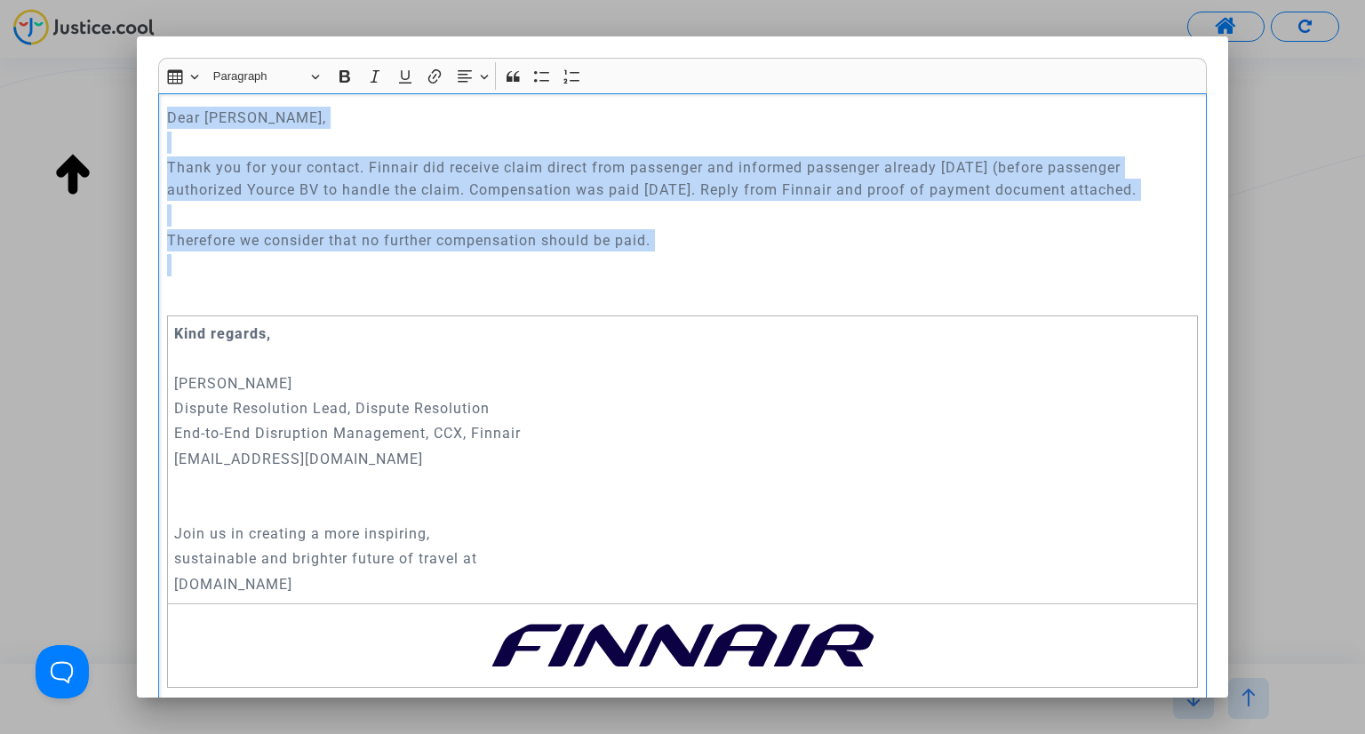
drag, startPoint x: 164, startPoint y: 112, endPoint x: 711, endPoint y: 253, distance: 564.7
click at [711, 253] on div "Dear [PERSON_NAME], Thank you for your contact. Finnair did receive claim direc…" at bounding box center [683, 428] width 1050 height 670
copy div "Dear [PERSON_NAME], Thank you for your contact. Finnair did receive claim direc…"
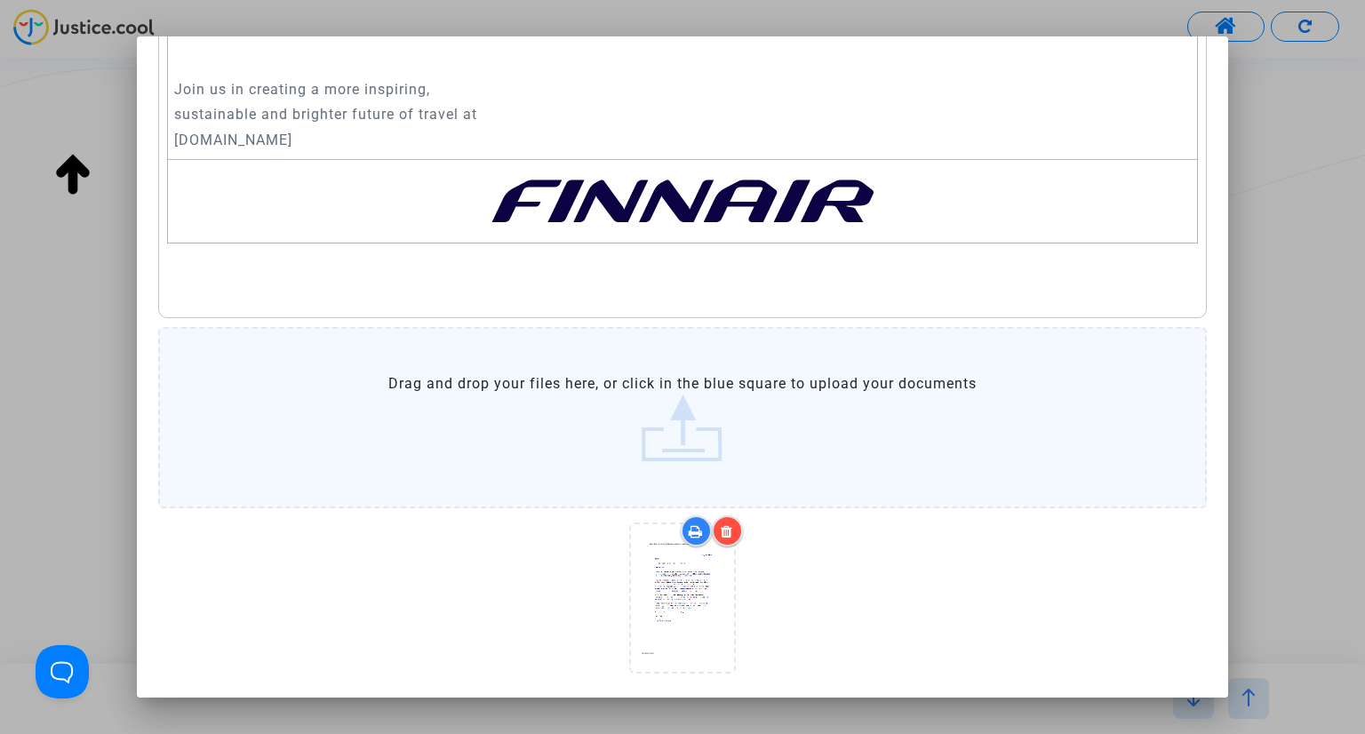
scroll to position [512, 0]
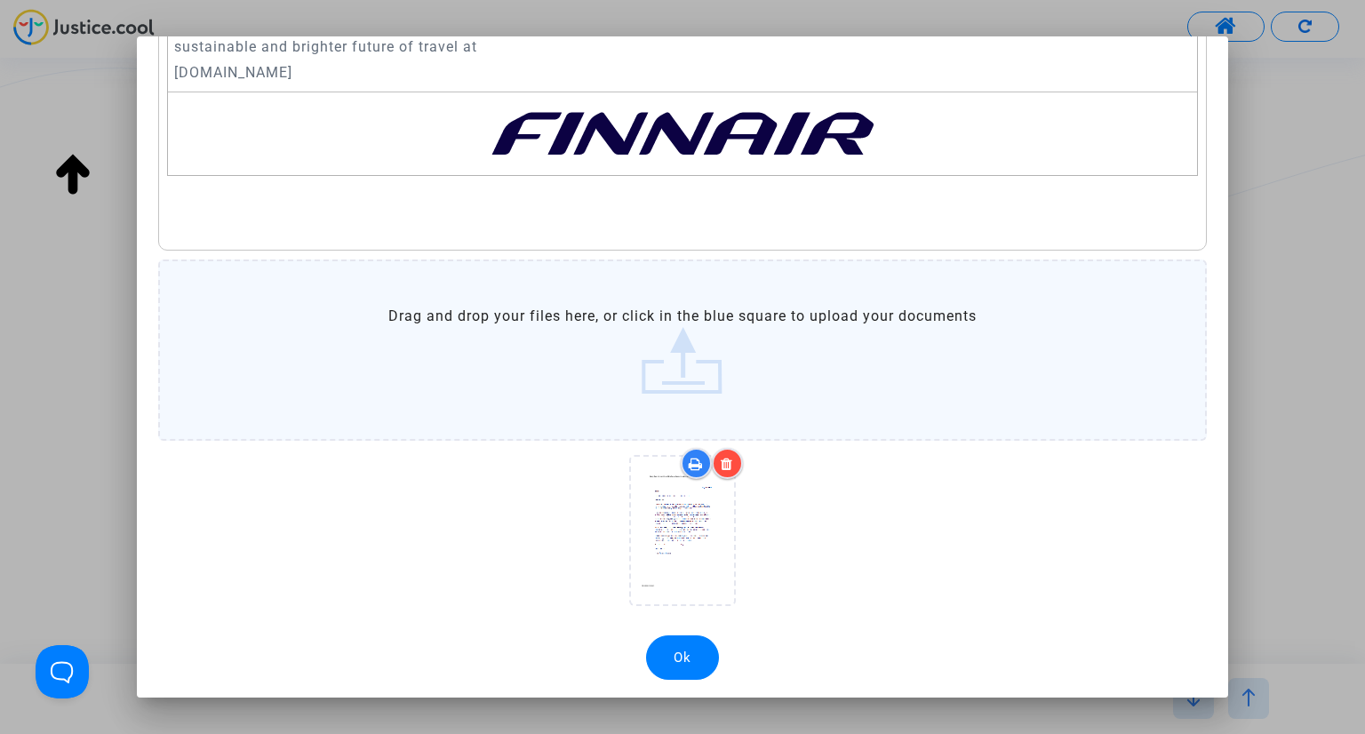
drag, startPoint x: 688, startPoint y: 650, endPoint x: 763, endPoint y: 639, distance: 75.4
click at [688, 650] on button "Ok" at bounding box center [682, 658] width 73 height 44
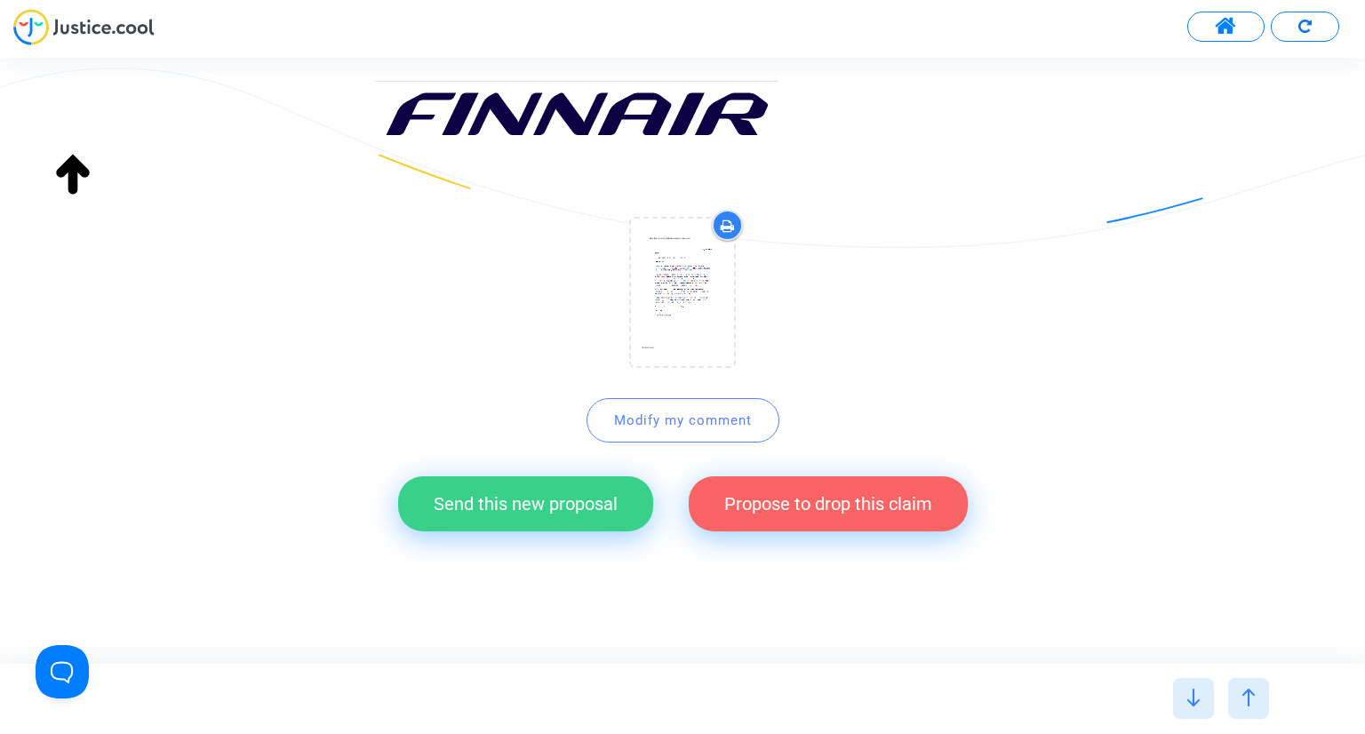
click at [574, 509] on button "Send this new proposal" at bounding box center [525, 503] width 255 height 55
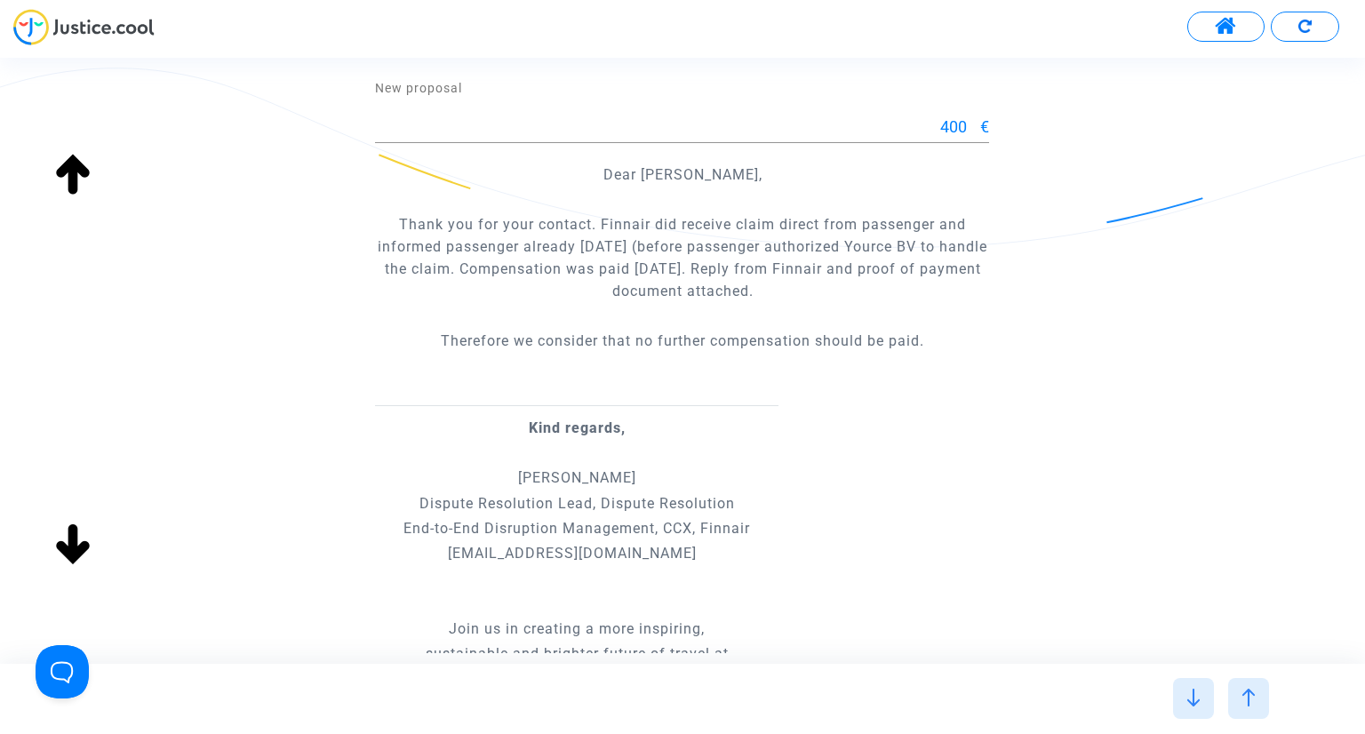
scroll to position [0, 0]
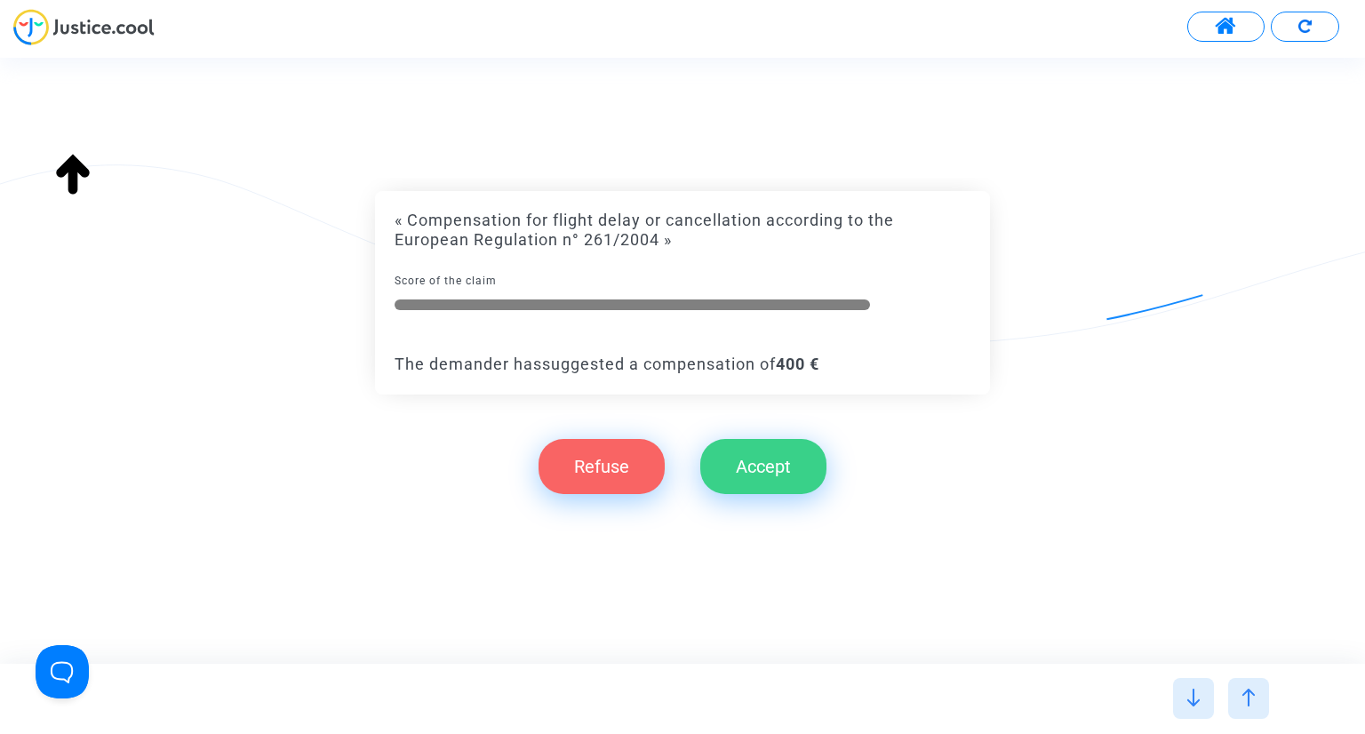
click at [1250, 22] on button at bounding box center [1226, 27] width 77 height 30
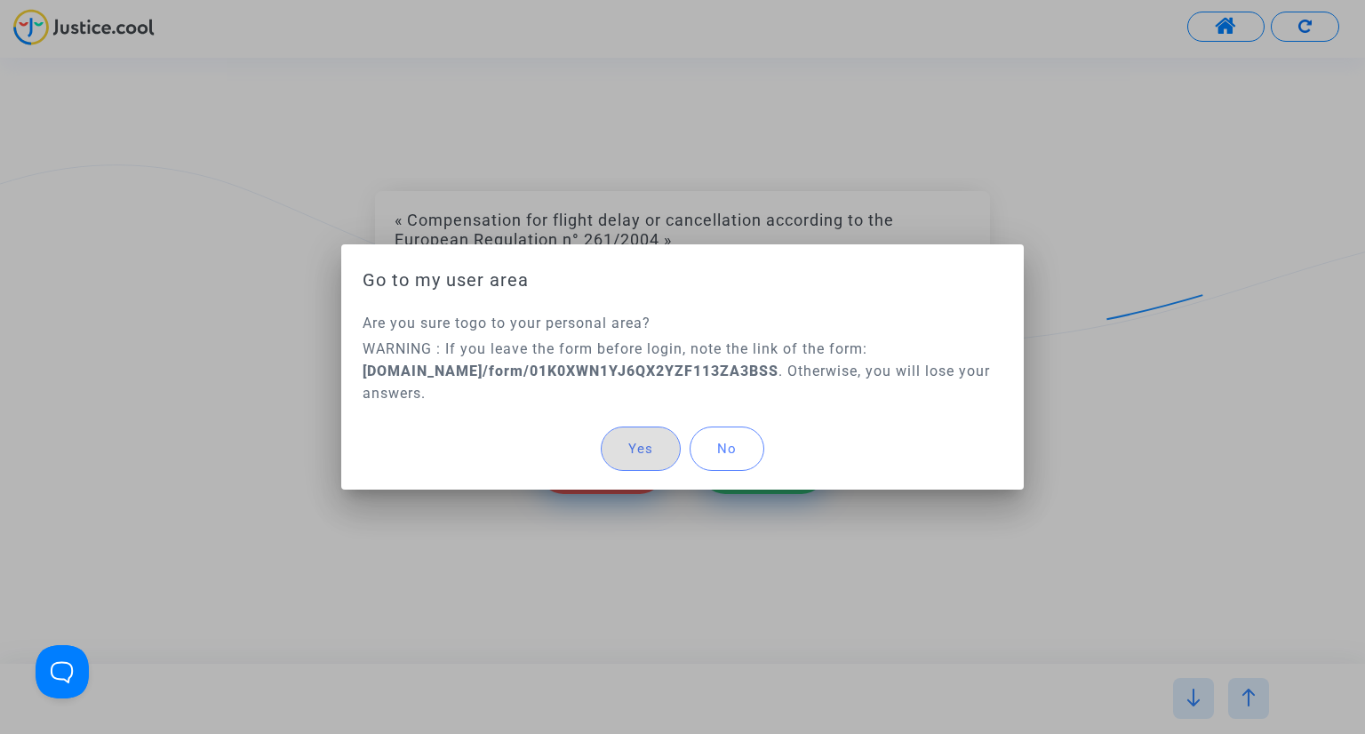
click at [734, 445] on span "No" at bounding box center [727, 449] width 20 height 16
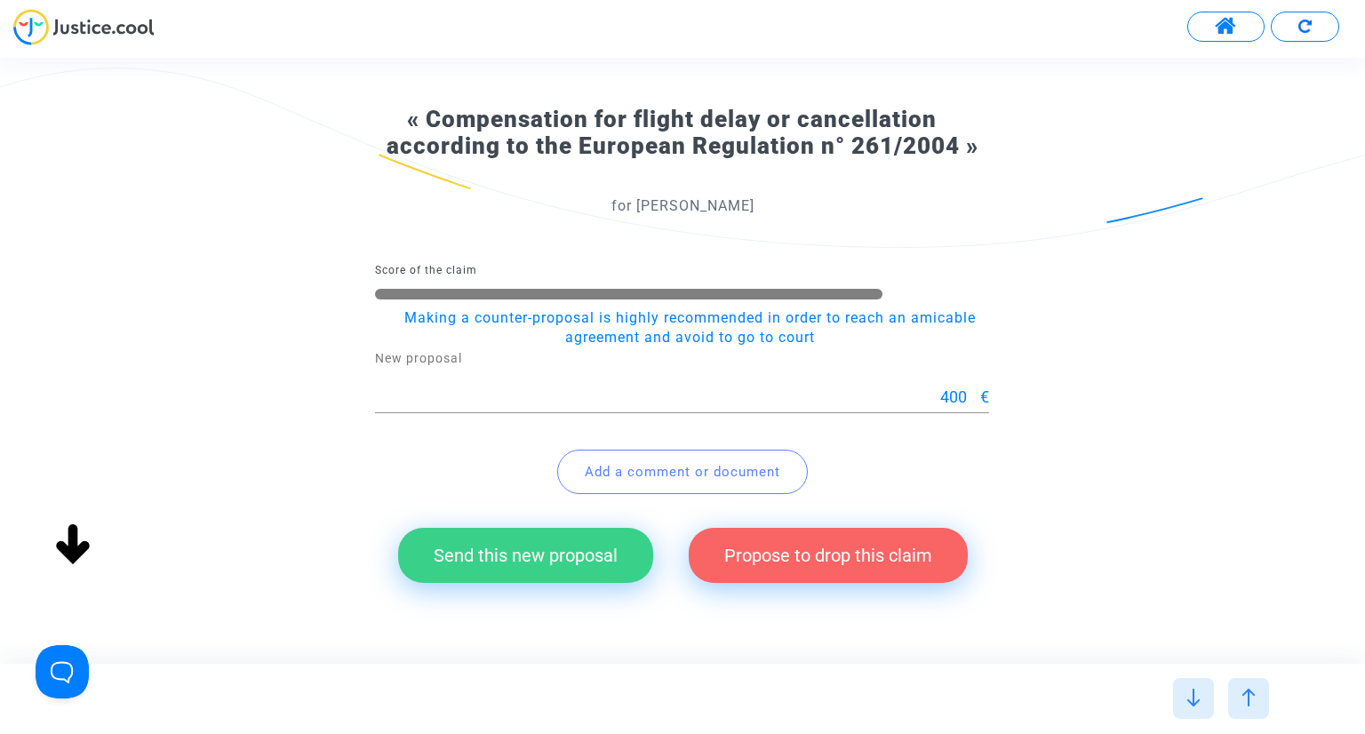
scroll to position [171, 0]
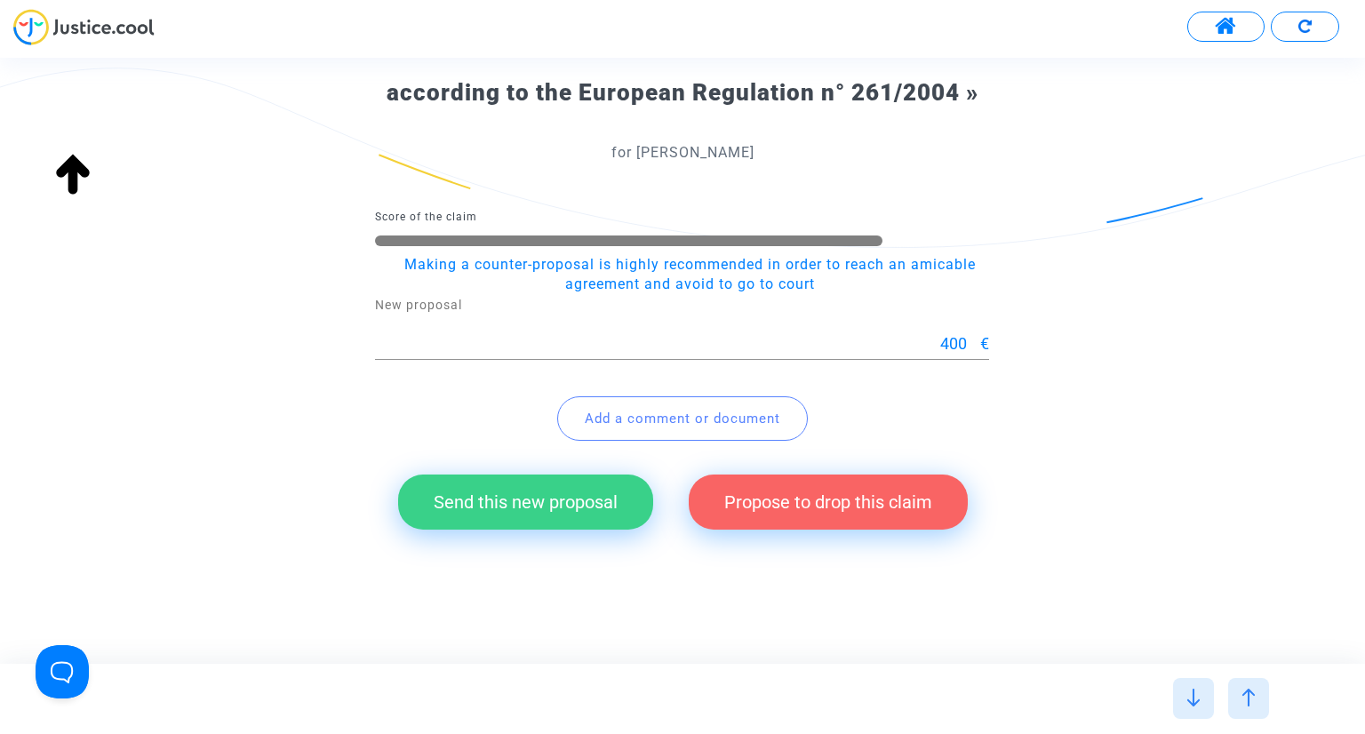
click at [540, 503] on button "Send this new proposal" at bounding box center [525, 502] width 255 height 55
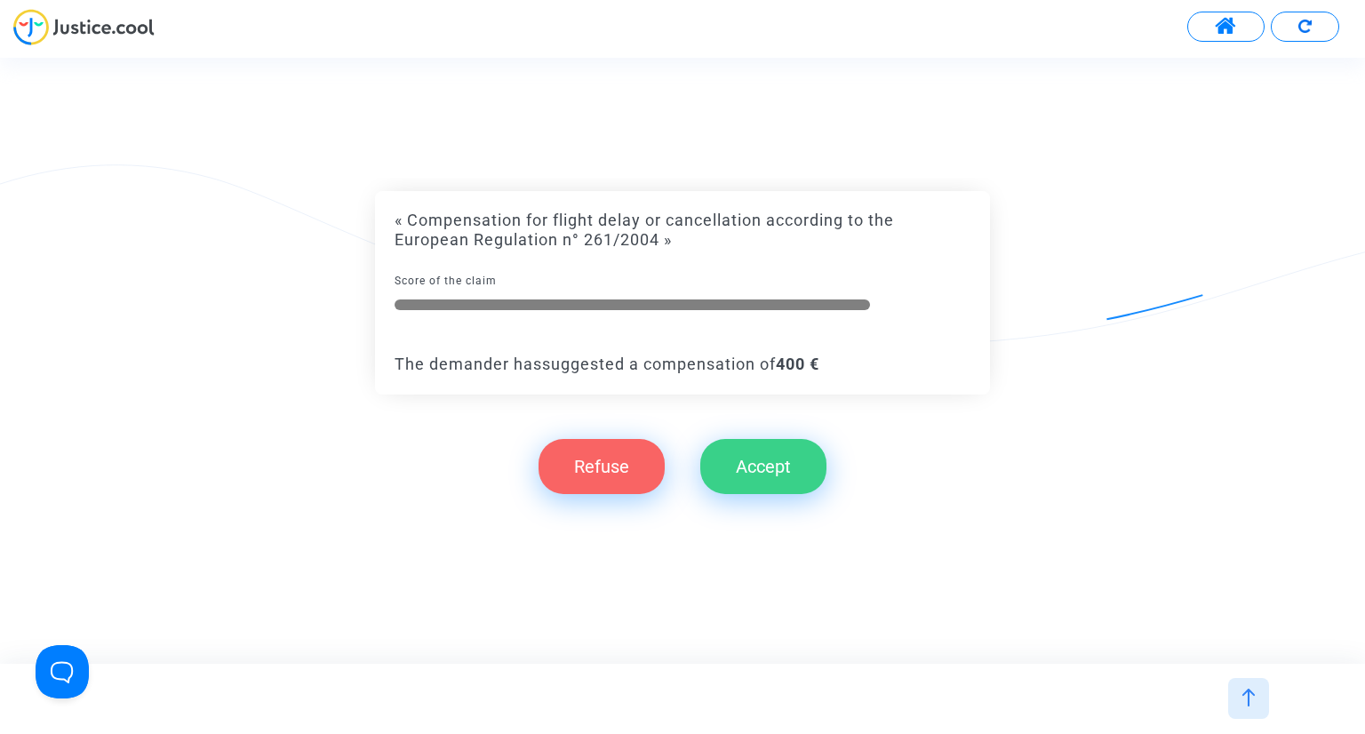
click at [601, 464] on button "Refuse" at bounding box center [602, 466] width 126 height 55
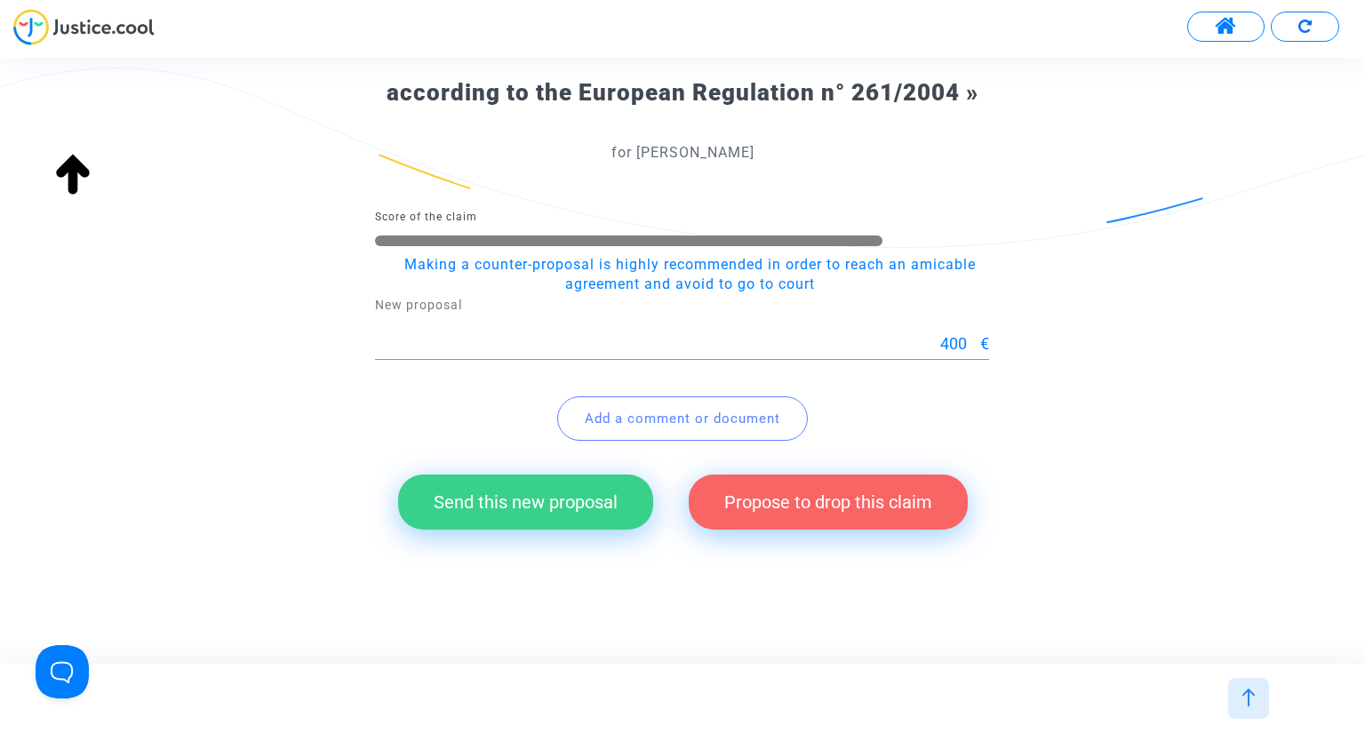
click at [670, 413] on span "Add a comment or document" at bounding box center [683, 419] width 196 height 16
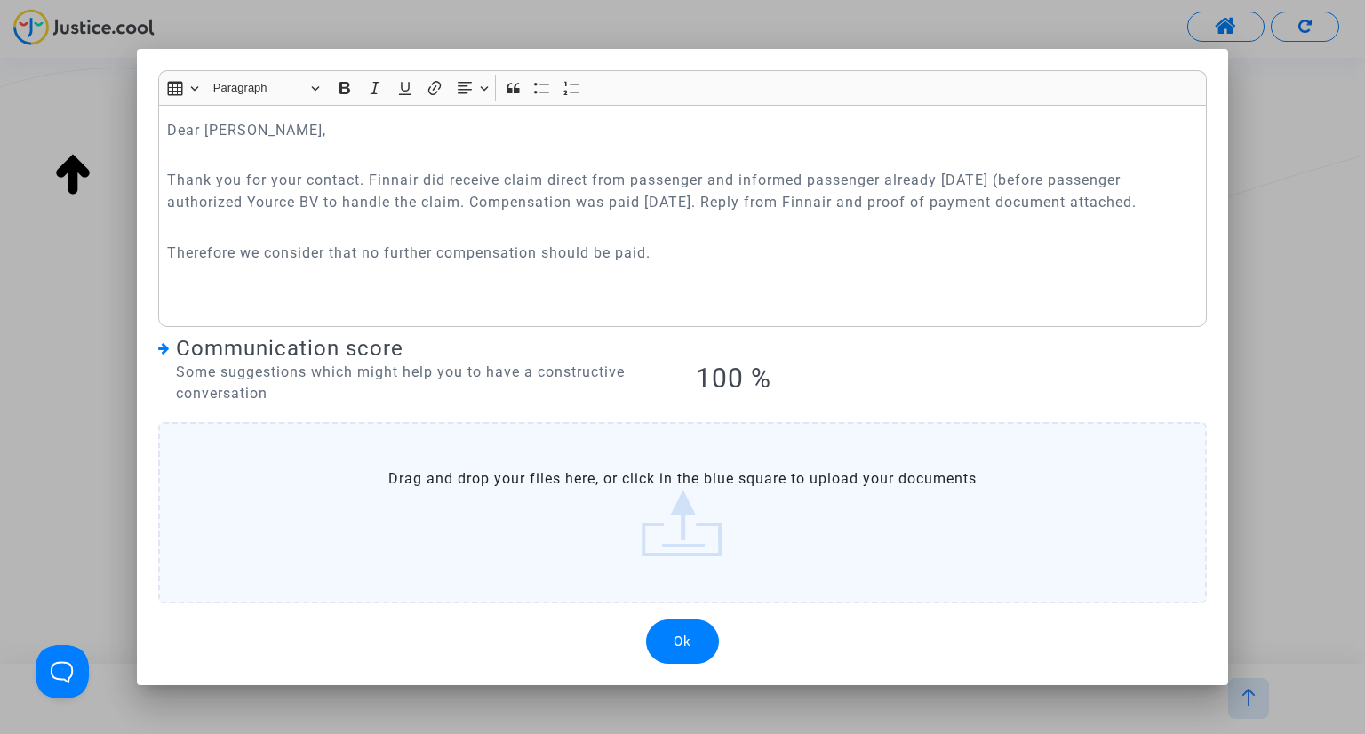
click at [224, 300] on p "Rich Text Editor, main" at bounding box center [682, 303] width 1031 height 22
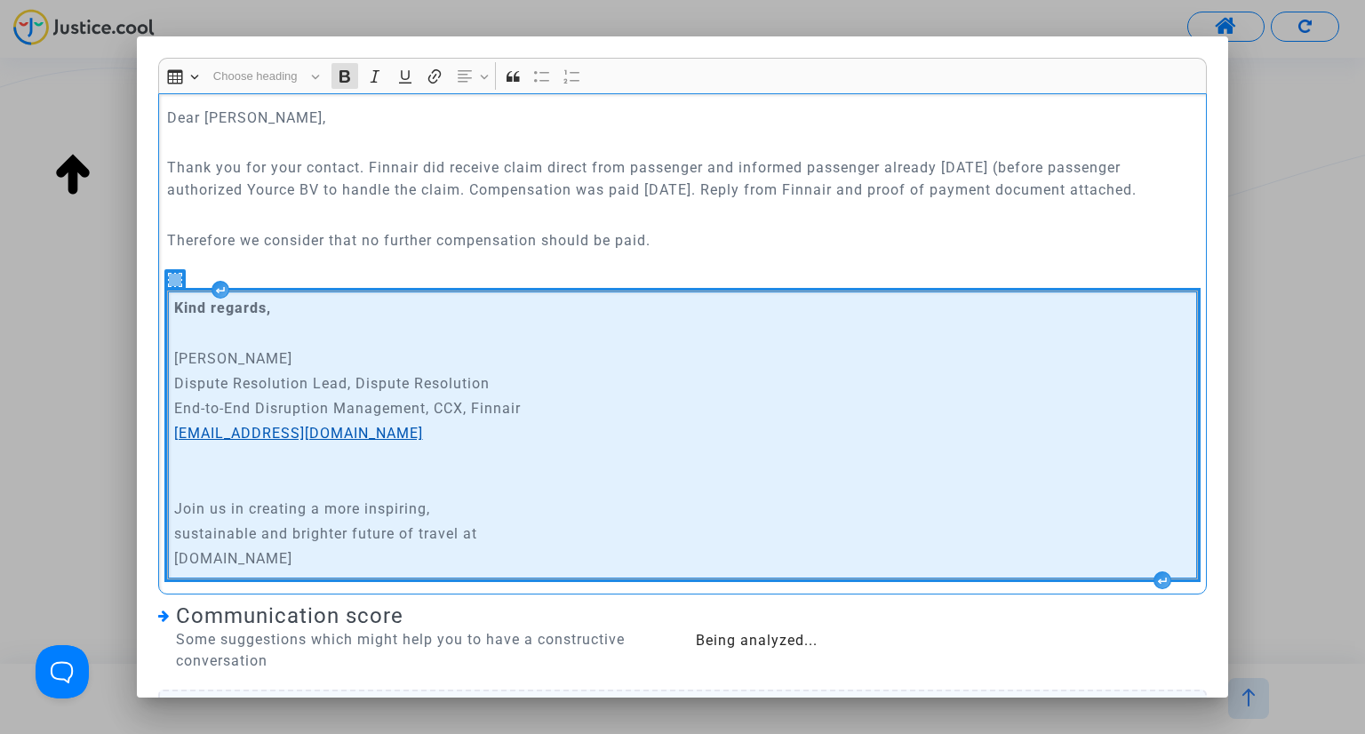
click at [276, 430] on link "[EMAIL_ADDRESS][DOMAIN_NAME]" at bounding box center [298, 433] width 249 height 17
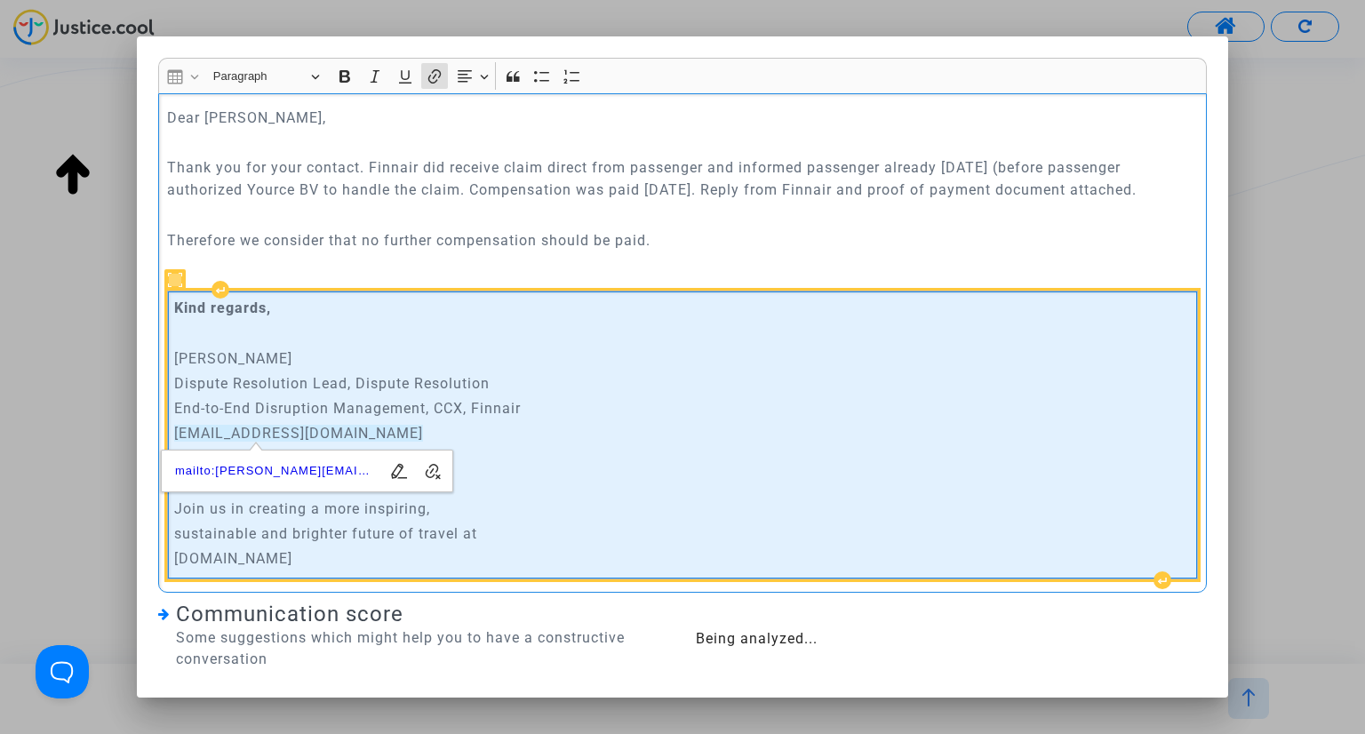
click at [684, 459] on p "Rich Text Editor, main" at bounding box center [683, 459] width 1018 height 22
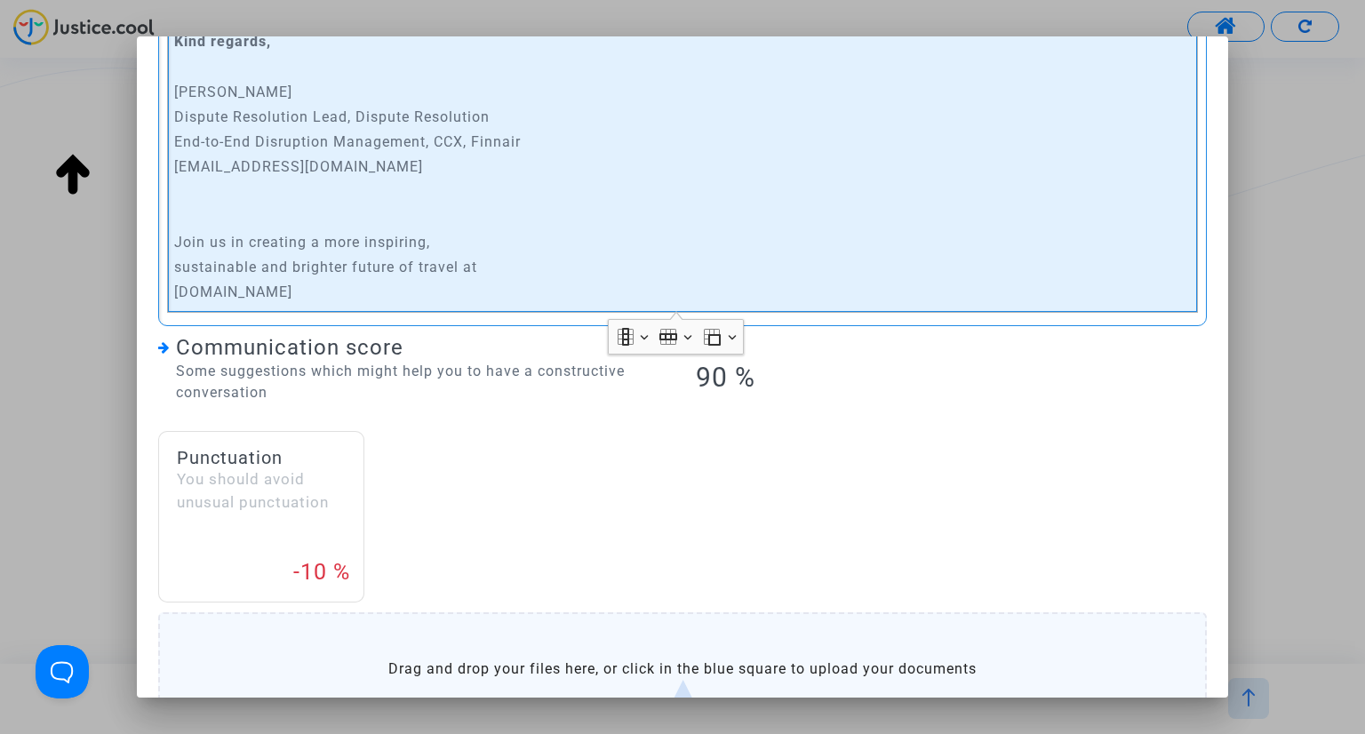
scroll to position [443, 0]
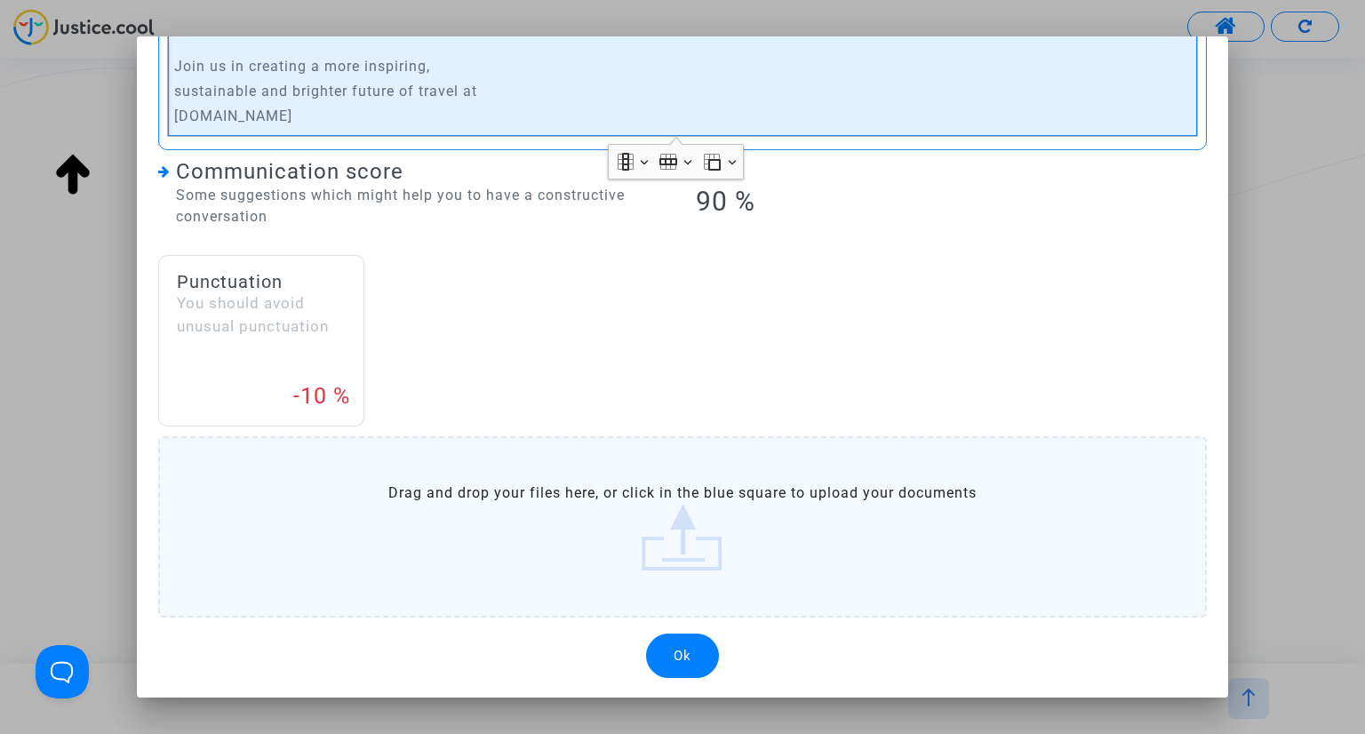
click at [653, 541] on label "Drag and drop your files here, or click in the blue square to upload your docum…" at bounding box center [683, 526] width 1050 height 181
click at [0, 0] on input "Drag and drop your files here, or click in the blue square to upload your docum…" at bounding box center [0, 0] width 0 height 0
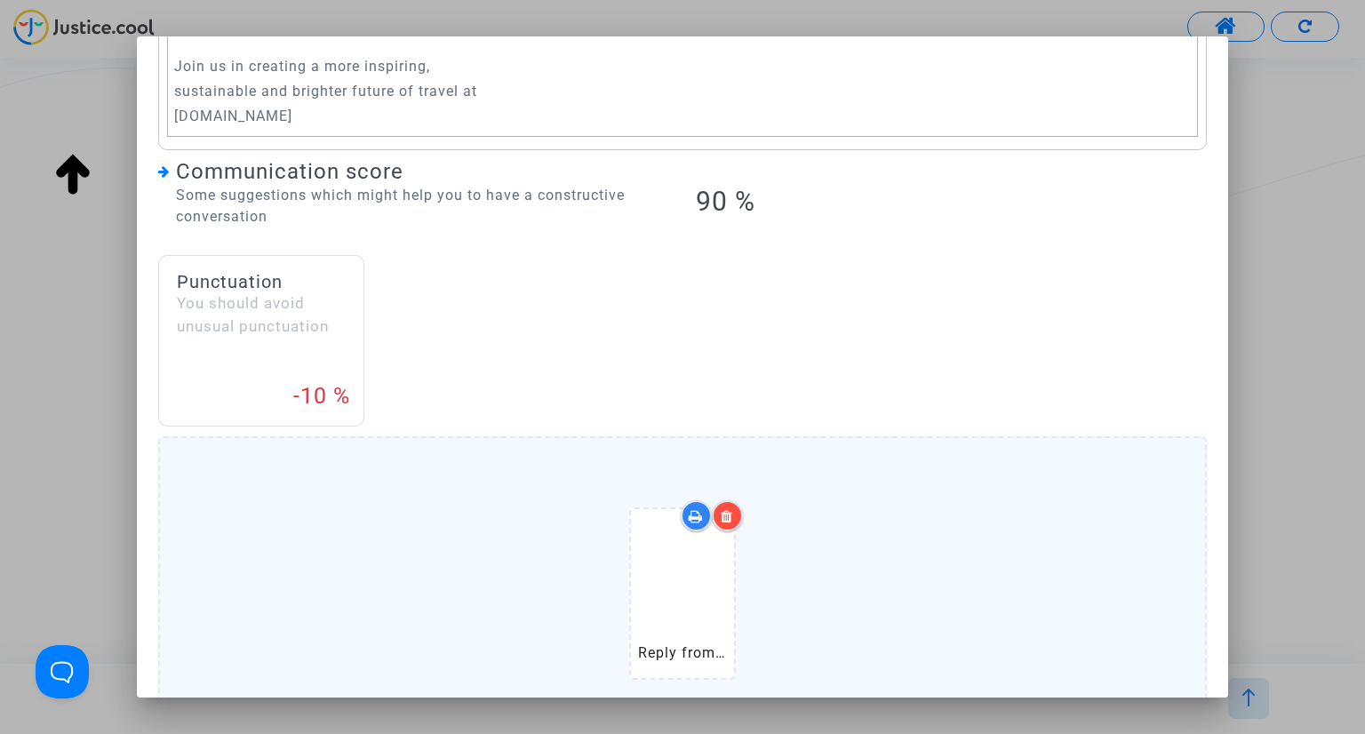
click at [415, 530] on div "Reply from Finnair to [PERSON_NAME].pdf" at bounding box center [683, 597] width 975 height 228
click at [0, 0] on input "Reply from Finnair to [PERSON_NAME].pdf Drag and drop your files here, or click…" at bounding box center [0, 0] width 0 height 0
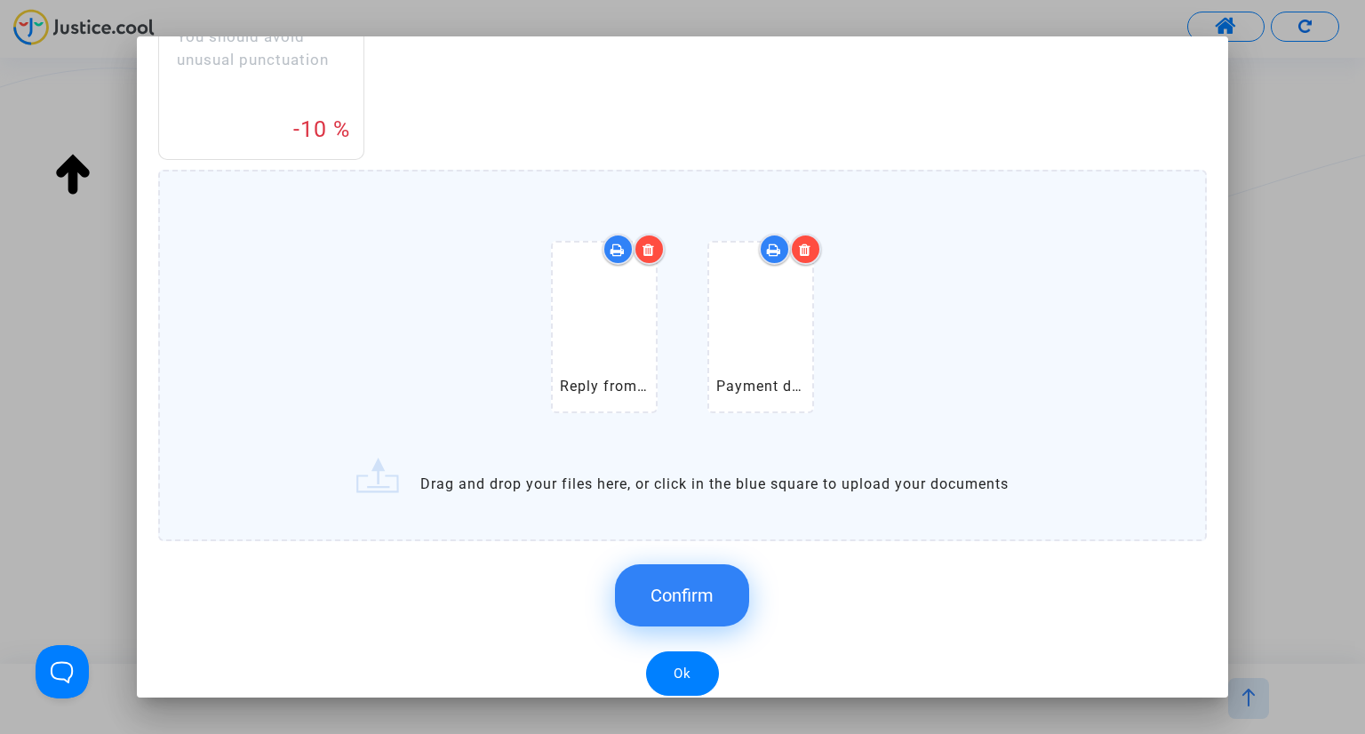
scroll to position [726, 0]
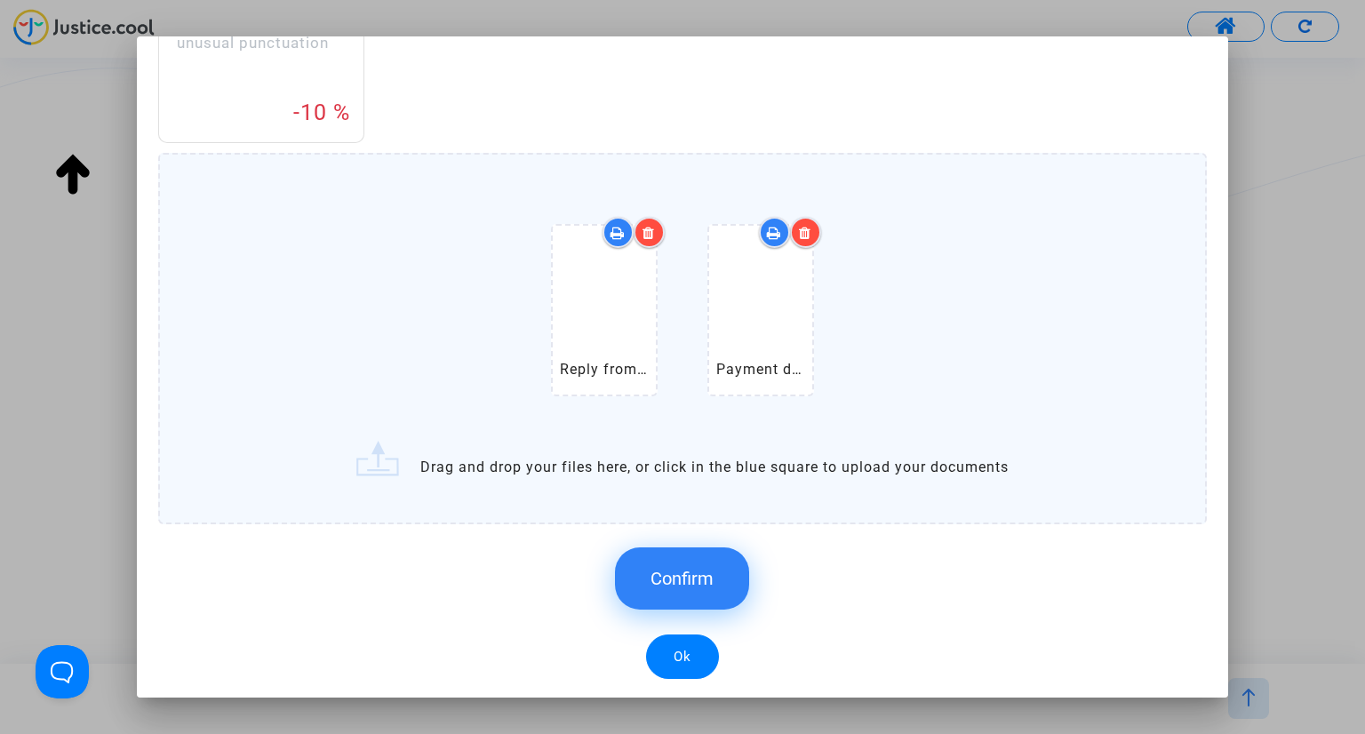
click at [651, 576] on span "Confirm" at bounding box center [682, 578] width 63 height 21
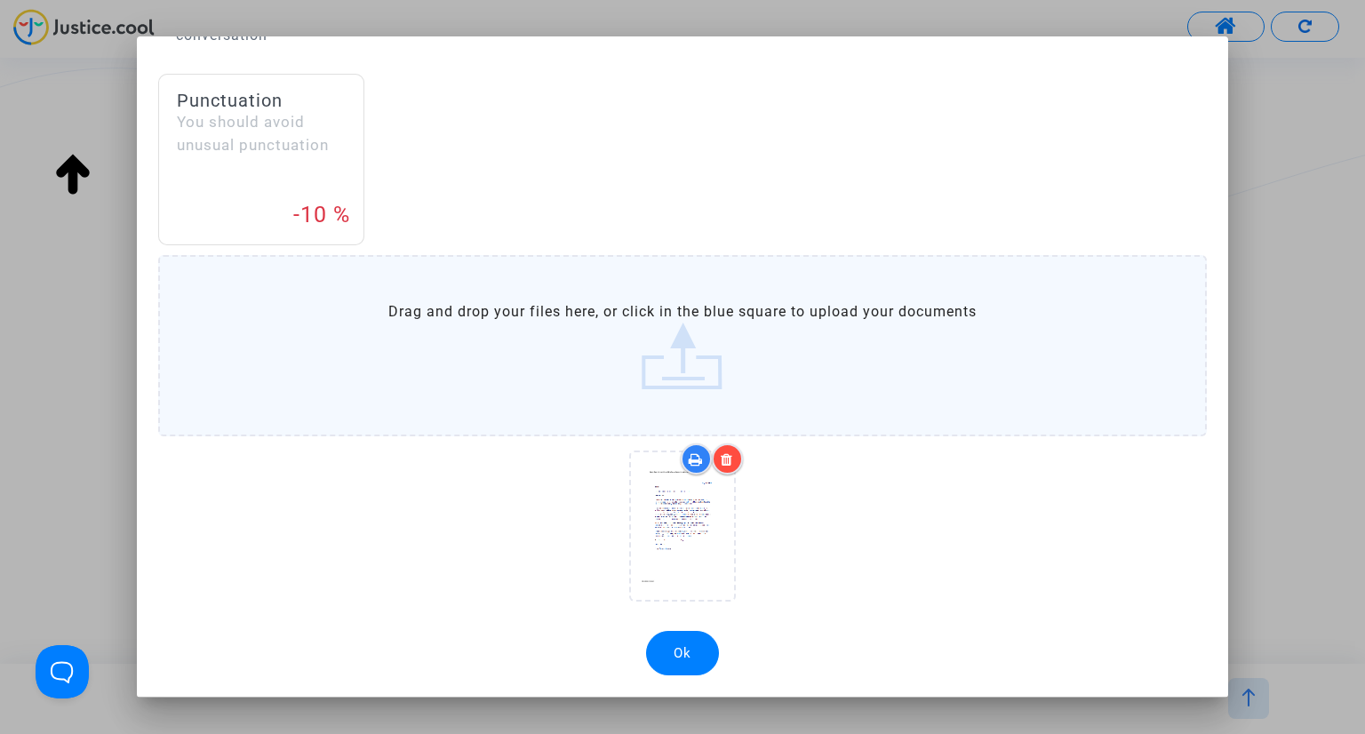
scroll to position [620, 0]
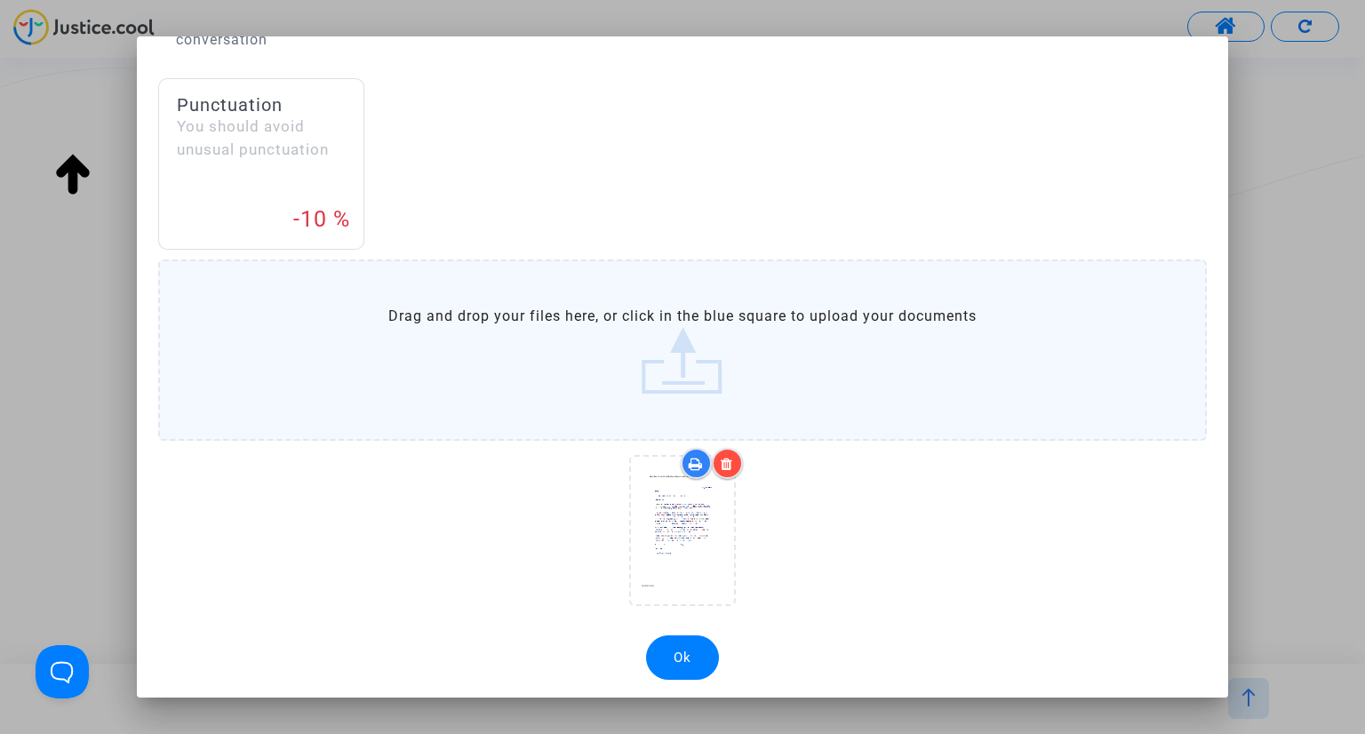
click at [686, 654] on button "Ok" at bounding box center [682, 658] width 73 height 44
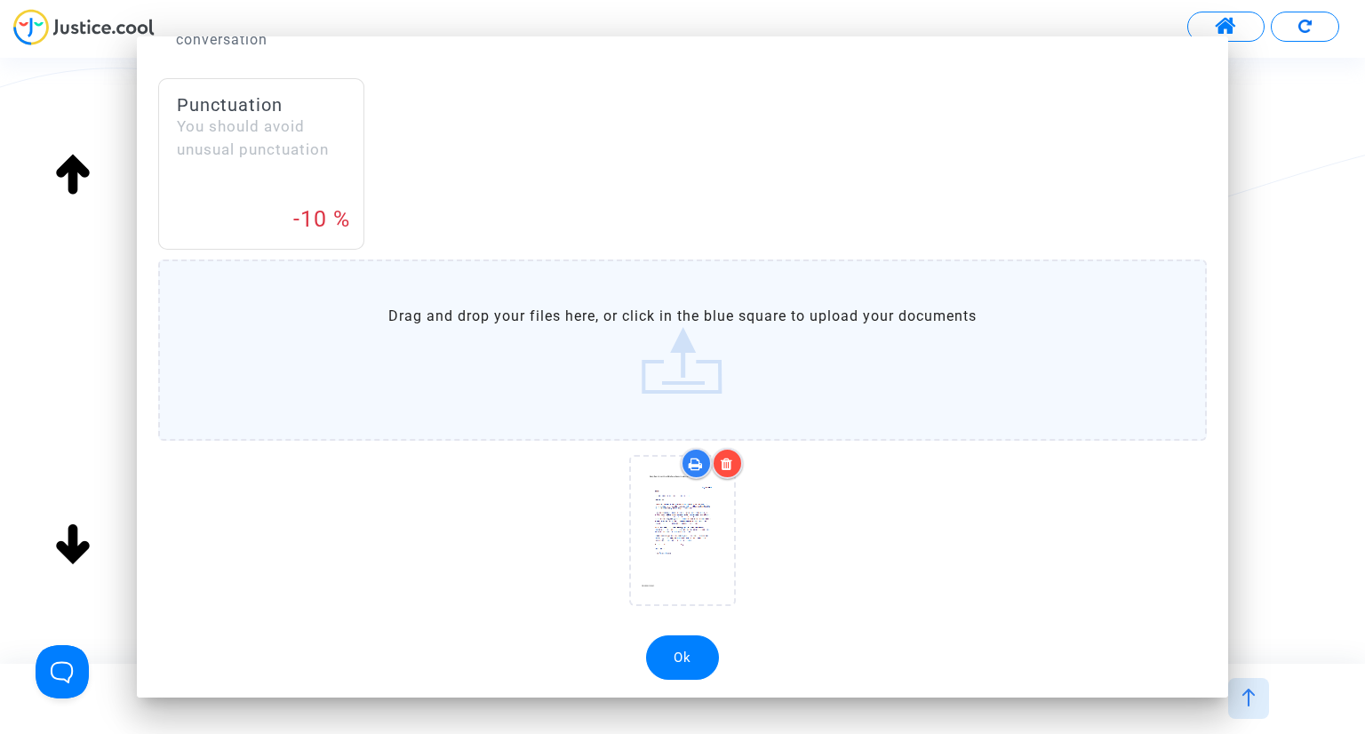
scroll to position [871, 0]
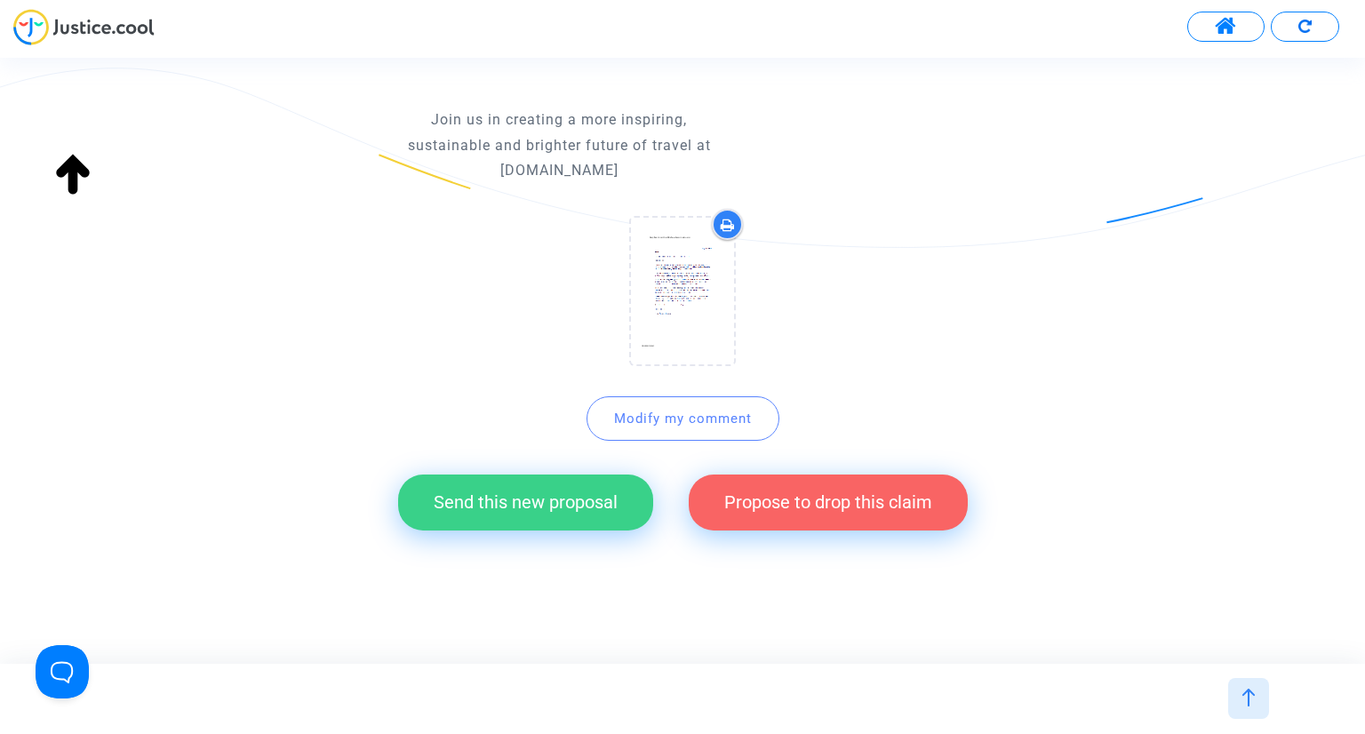
click at [525, 492] on button "Send this new proposal" at bounding box center [525, 502] width 255 height 55
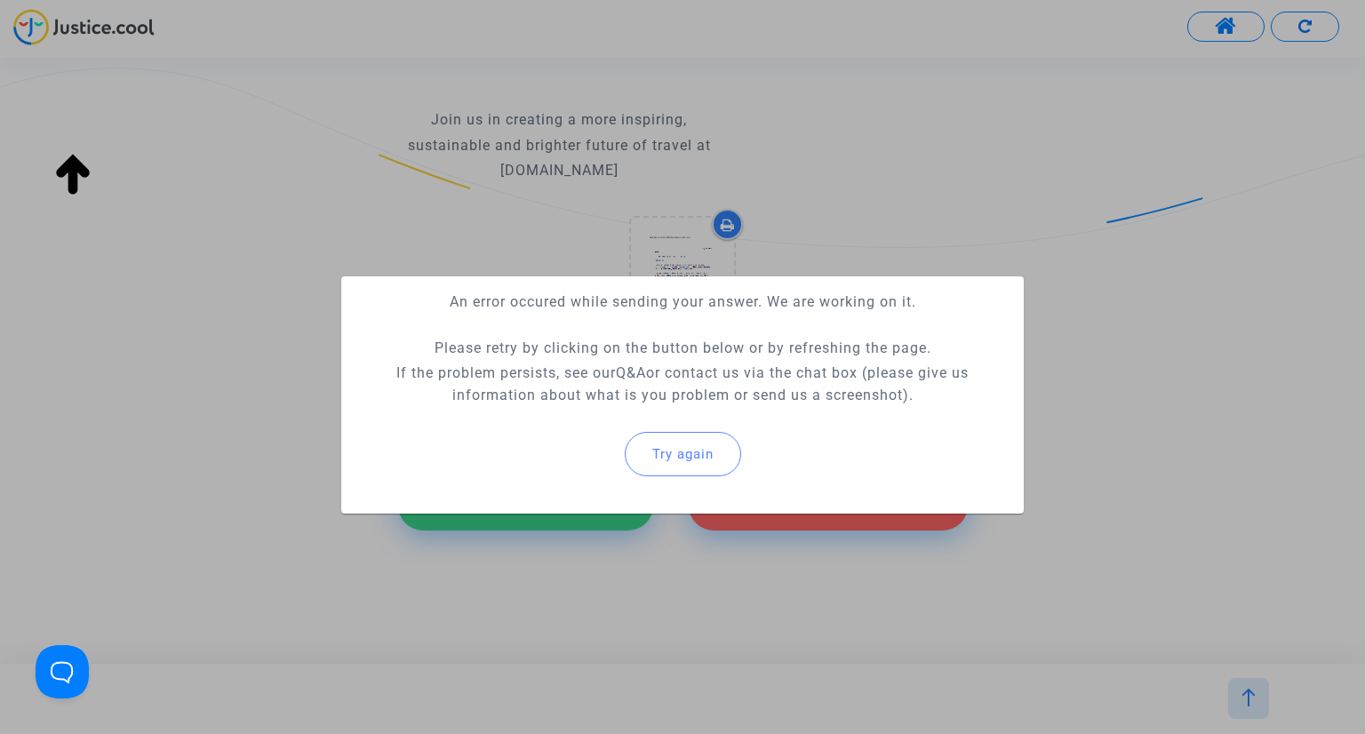
click at [460, 503] on mat-card "An error occured while sending your answer. We are working on it. Please retry …" at bounding box center [682, 395] width 683 height 238
drag, startPoint x: 717, startPoint y: 452, endPoint x: 682, endPoint y: 474, distance: 40.7
click at [716, 452] on button "Try again" at bounding box center [683, 454] width 116 height 44
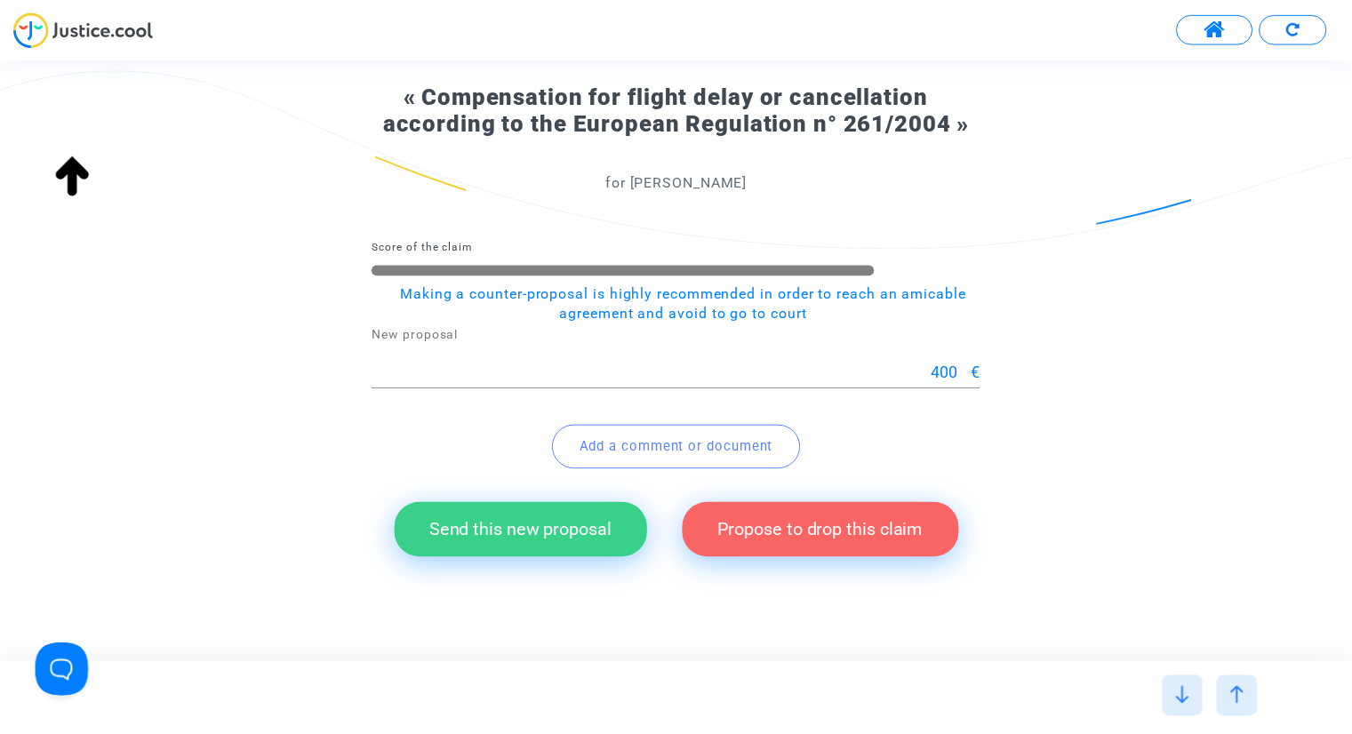
scroll to position [171, 0]
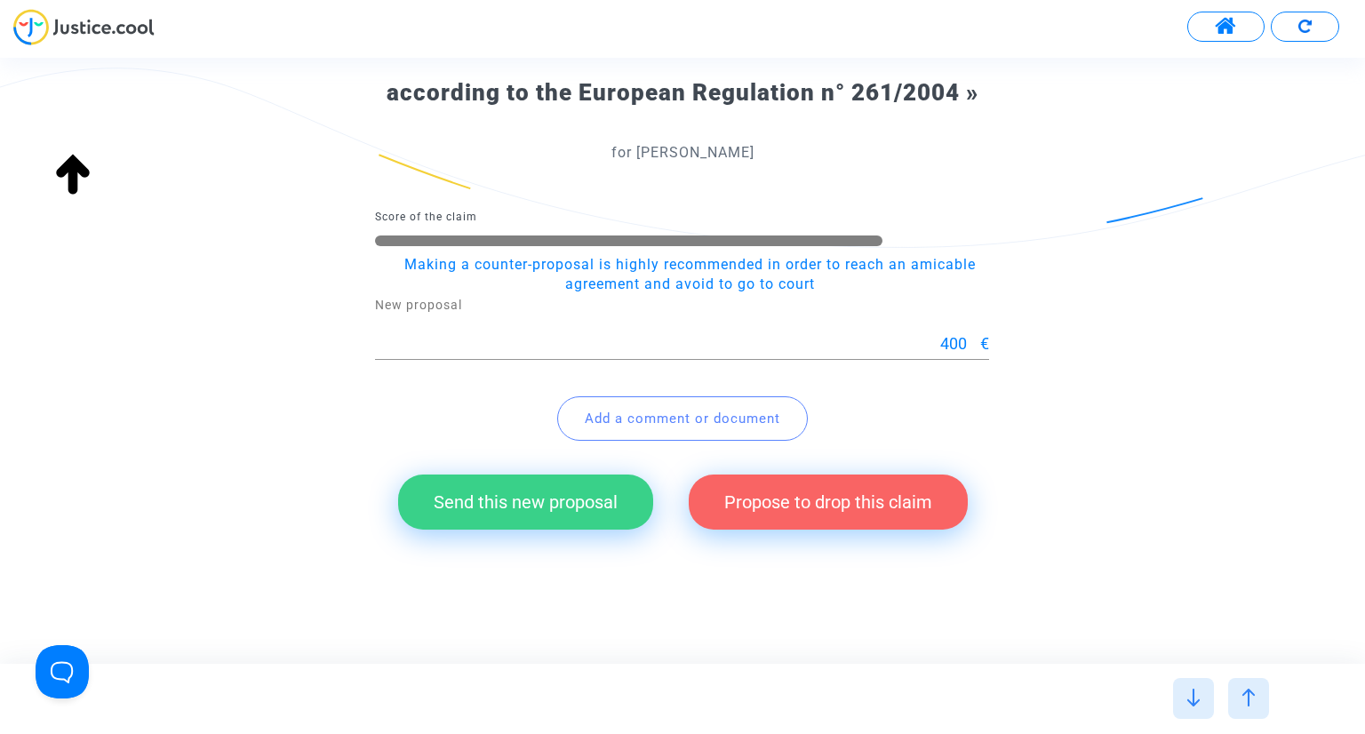
click at [1235, 28] on span at bounding box center [1226, 26] width 22 height 23
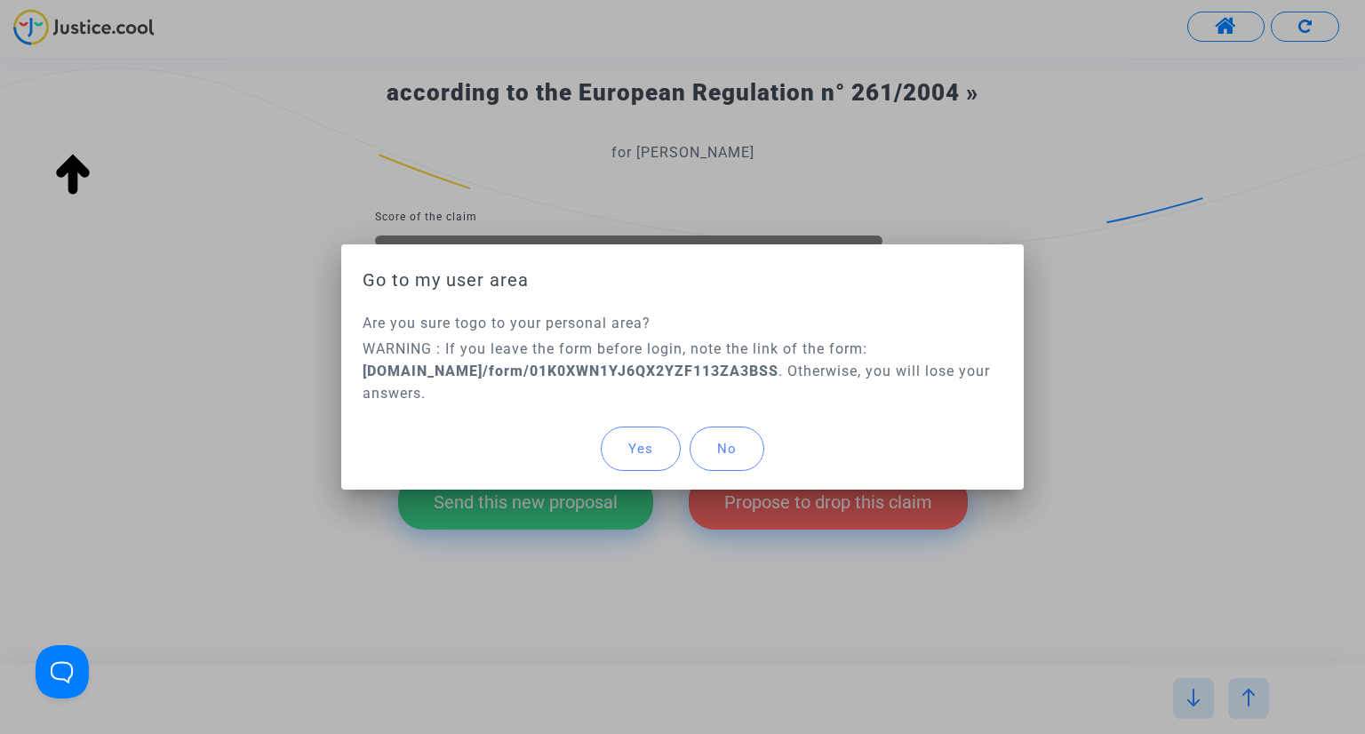
click at [637, 441] on span "Yes" at bounding box center [641, 449] width 25 height 16
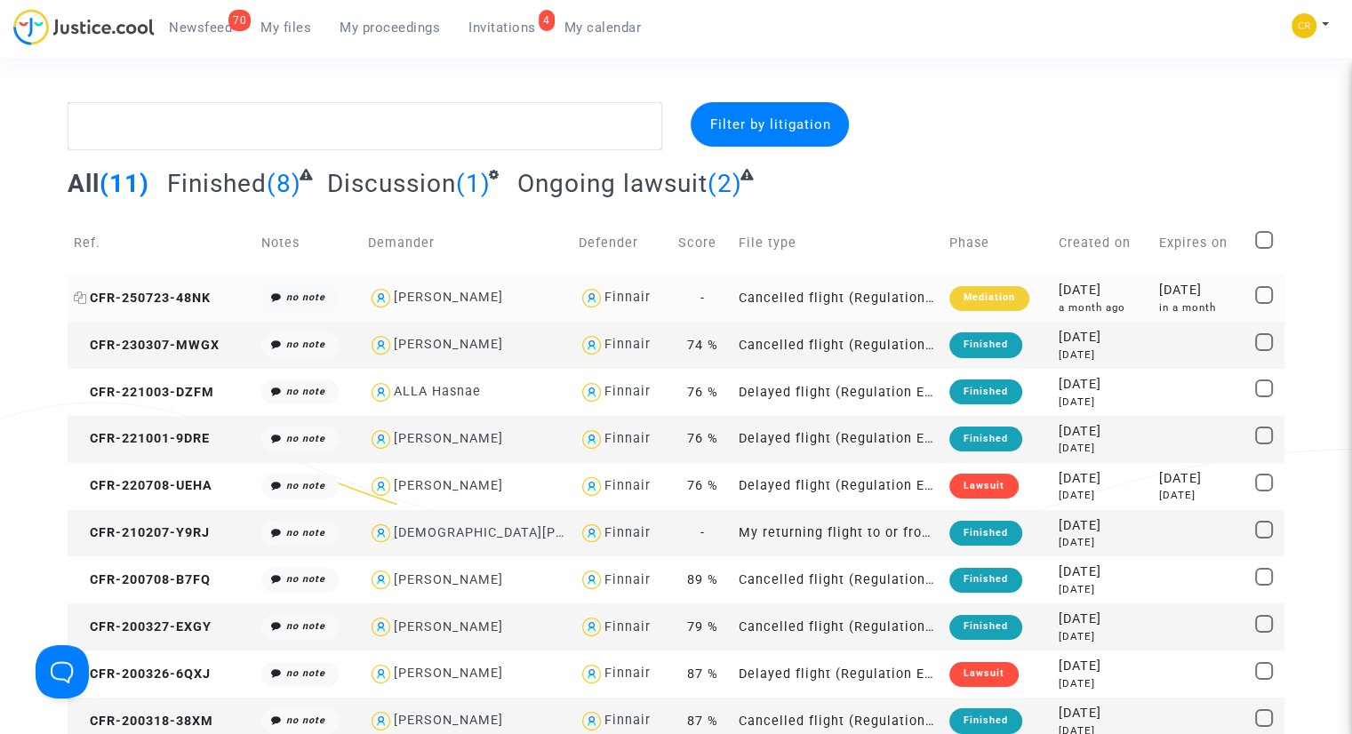
click at [178, 300] on span "CFR-250723-48NK" at bounding box center [142, 298] width 137 height 15
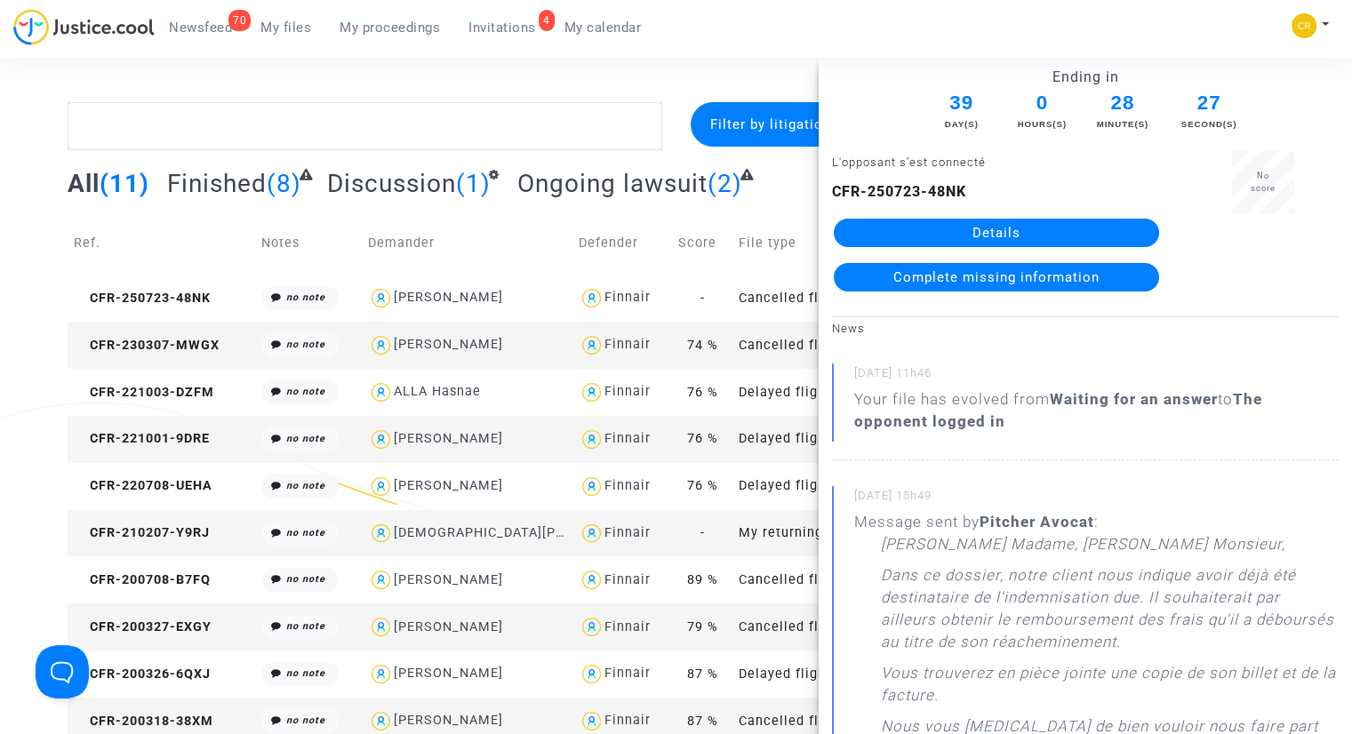
click at [949, 282] on span "Complete missing information" at bounding box center [996, 277] width 206 height 16
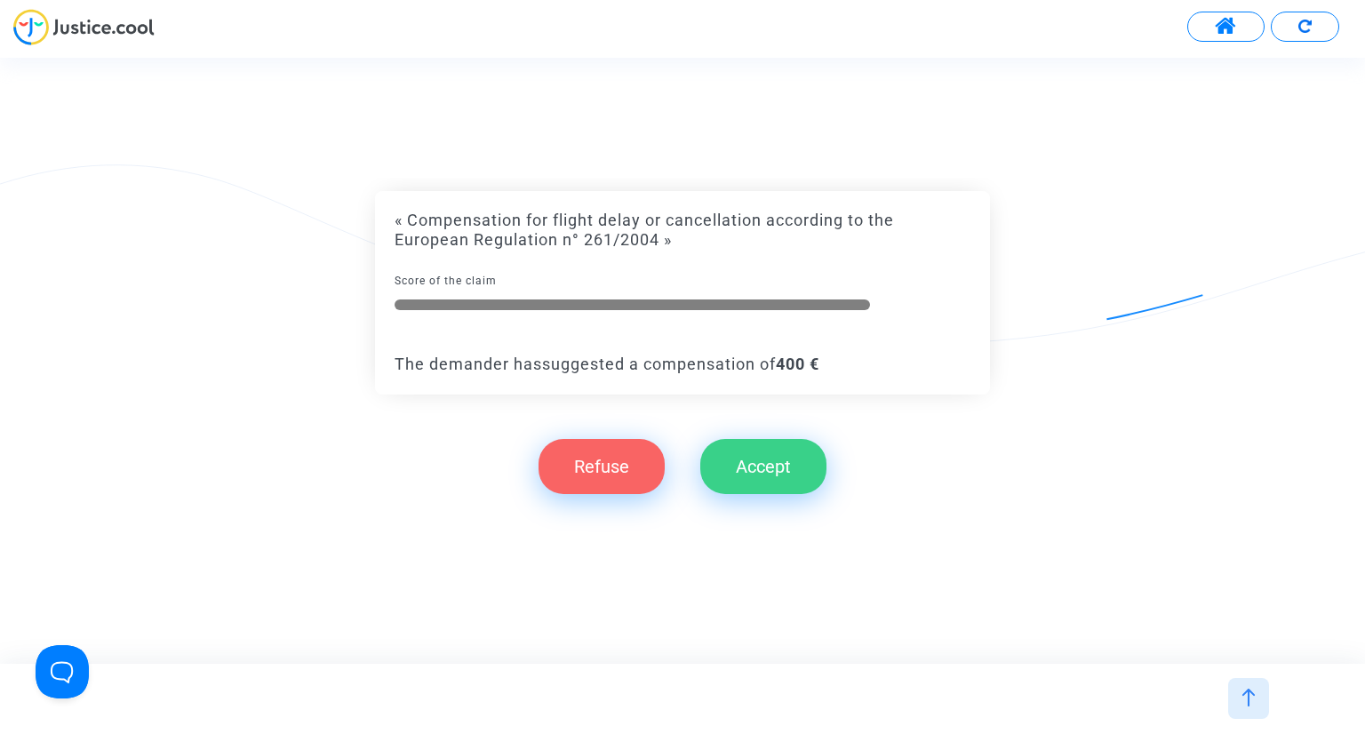
click at [589, 472] on button "Refuse" at bounding box center [602, 466] width 126 height 55
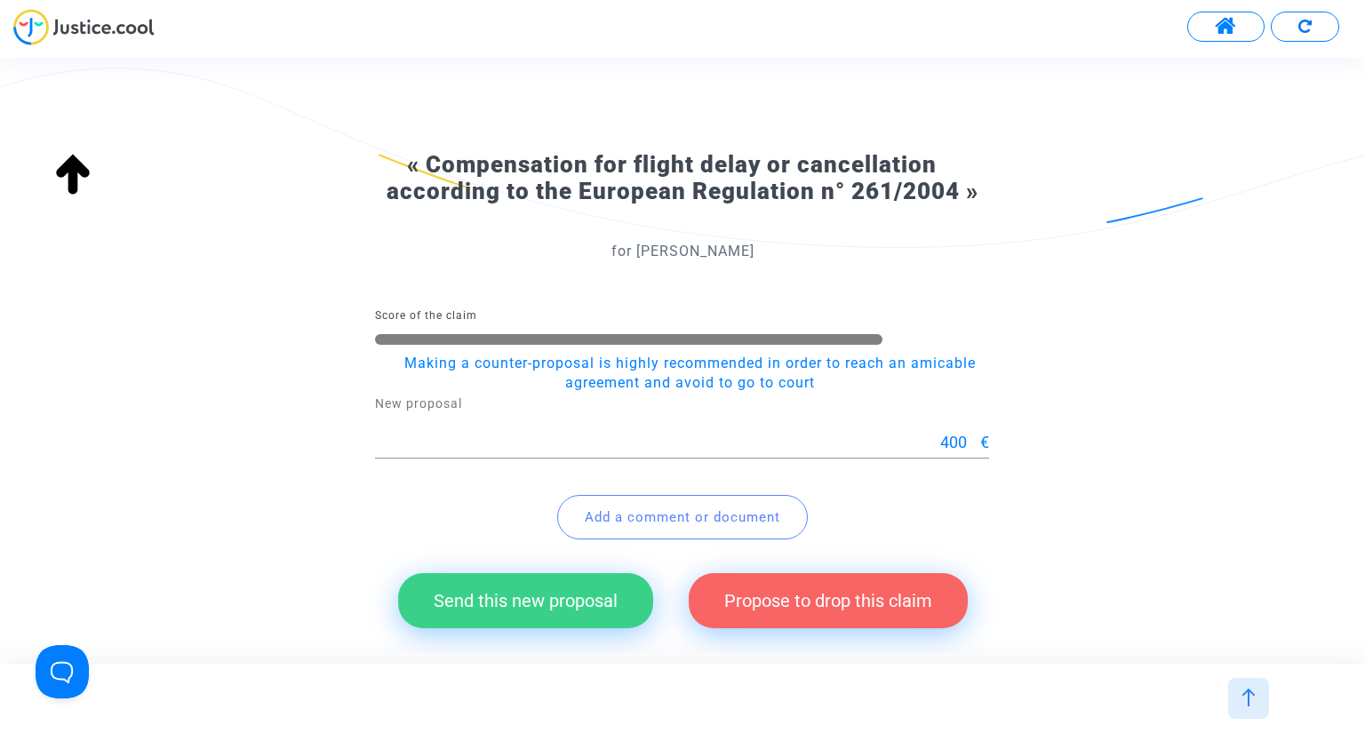
scroll to position [171, 0]
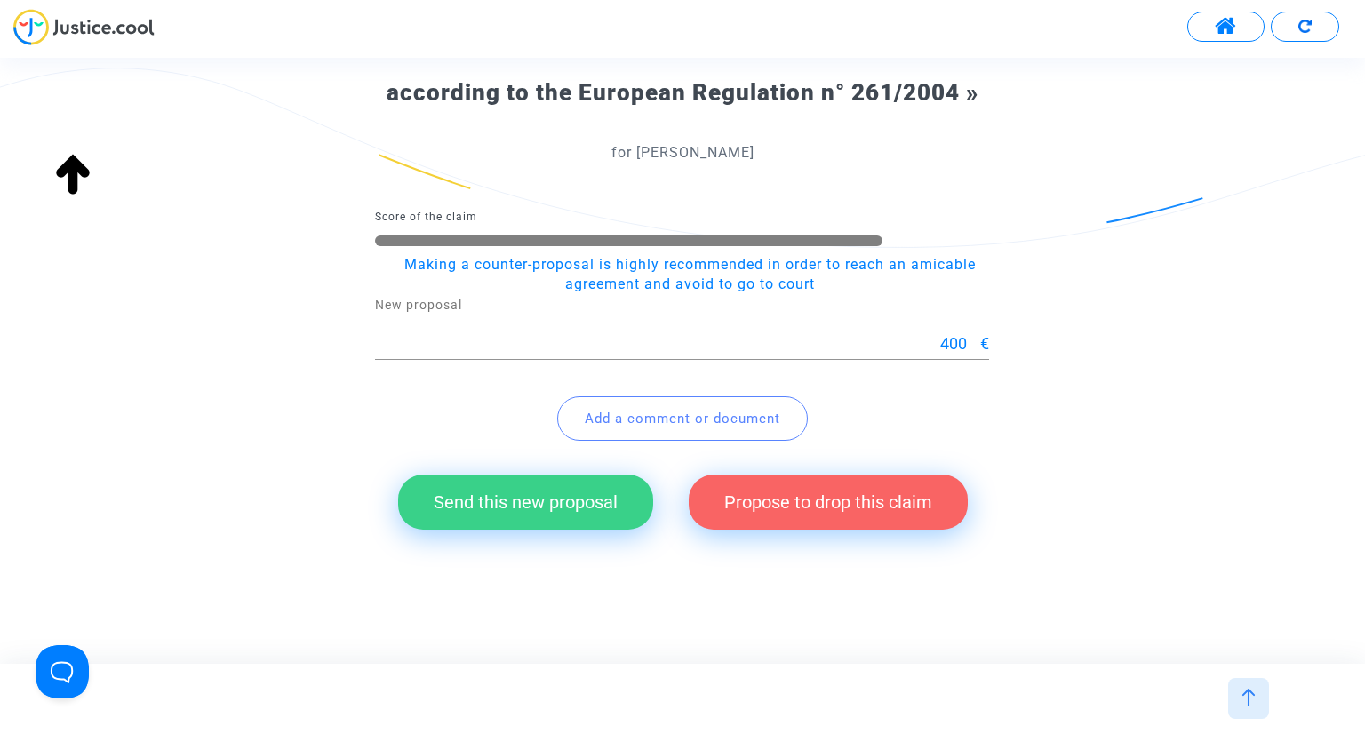
click at [621, 425] on button "Add a comment or document" at bounding box center [682, 418] width 251 height 44
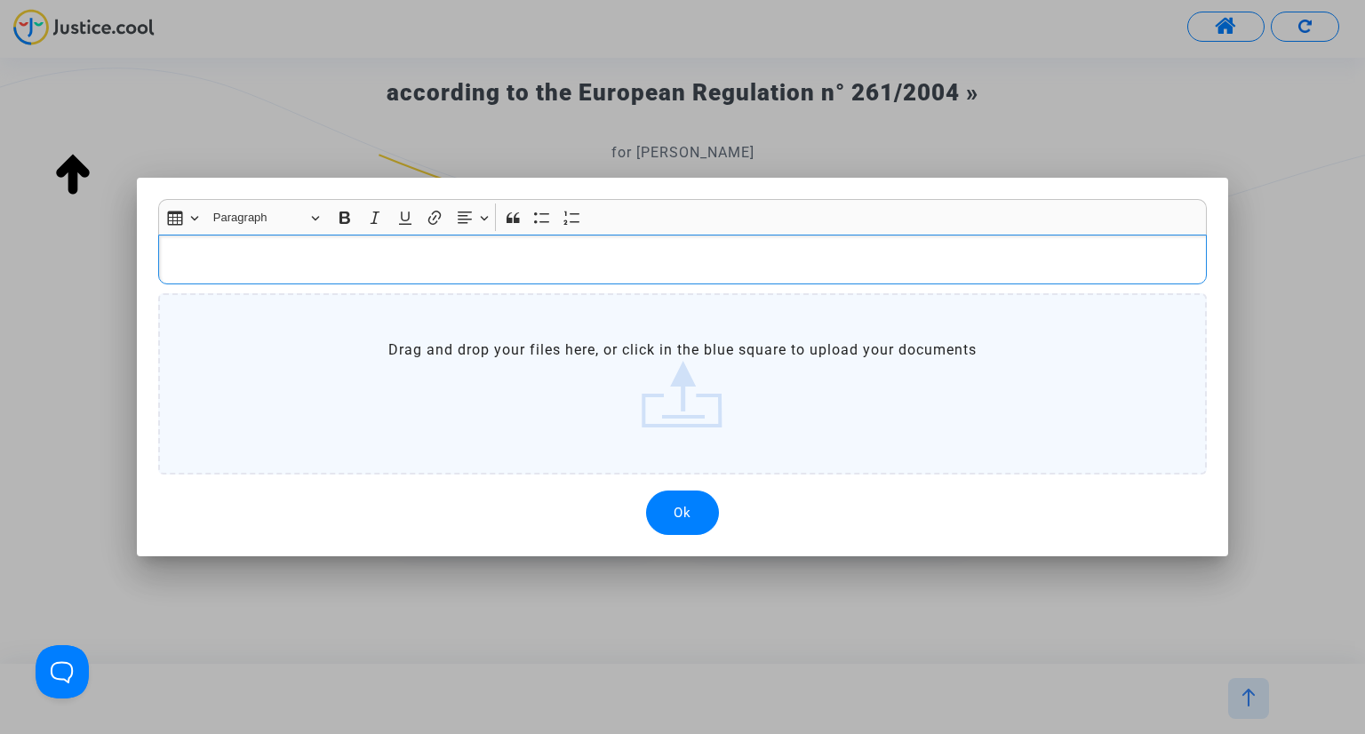
click at [661, 404] on label "Drag and drop your files here, or click in the blue square to upload your docum…" at bounding box center [683, 383] width 1050 height 181
click at [0, 0] on input "Drag and drop your files here, or click in the blue square to upload your docum…" at bounding box center [0, 0] width 0 height 0
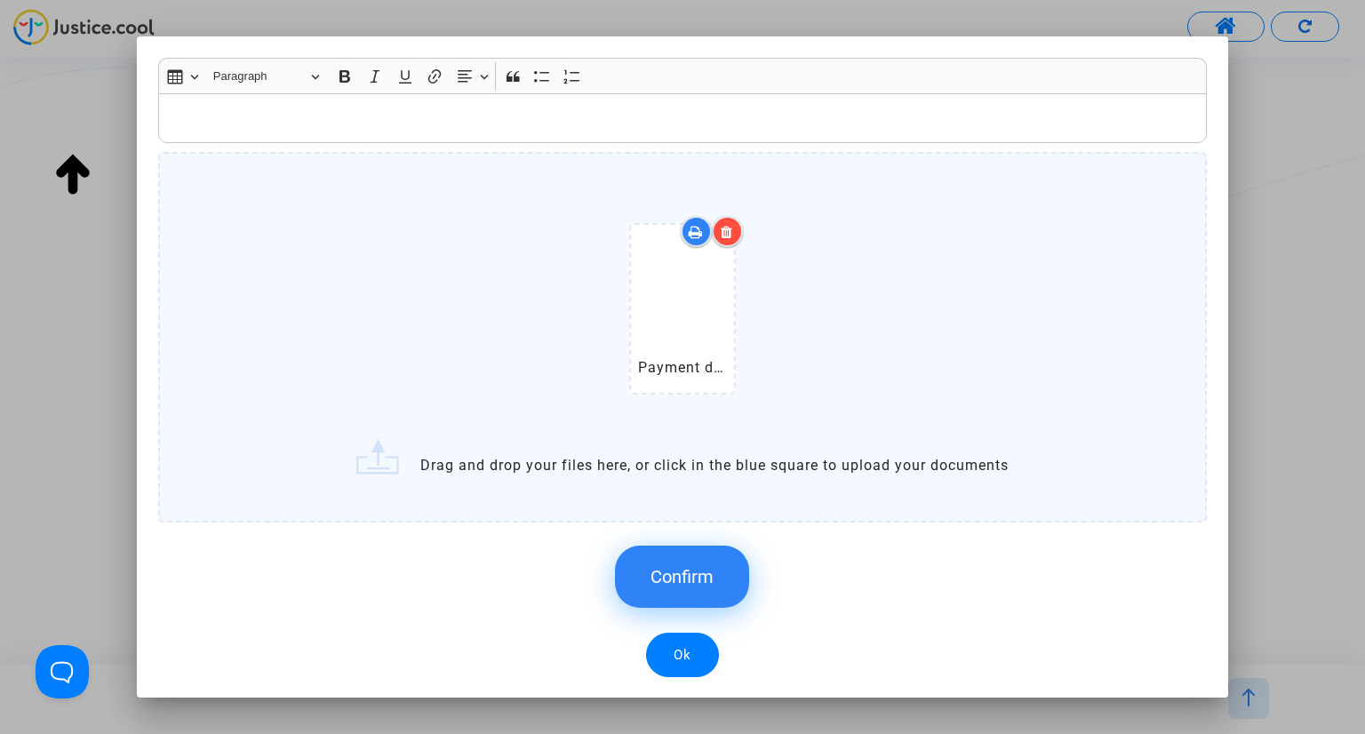
click at [484, 378] on div "Payment document [DATE] [PERSON_NAME] Saut.pdf" at bounding box center [683, 312] width 975 height 228
click at [0, 0] on input "Payment document [DATE] [PERSON_NAME] Saut.pdf Drag and drop your files here, o…" at bounding box center [0, 0] width 0 height 0
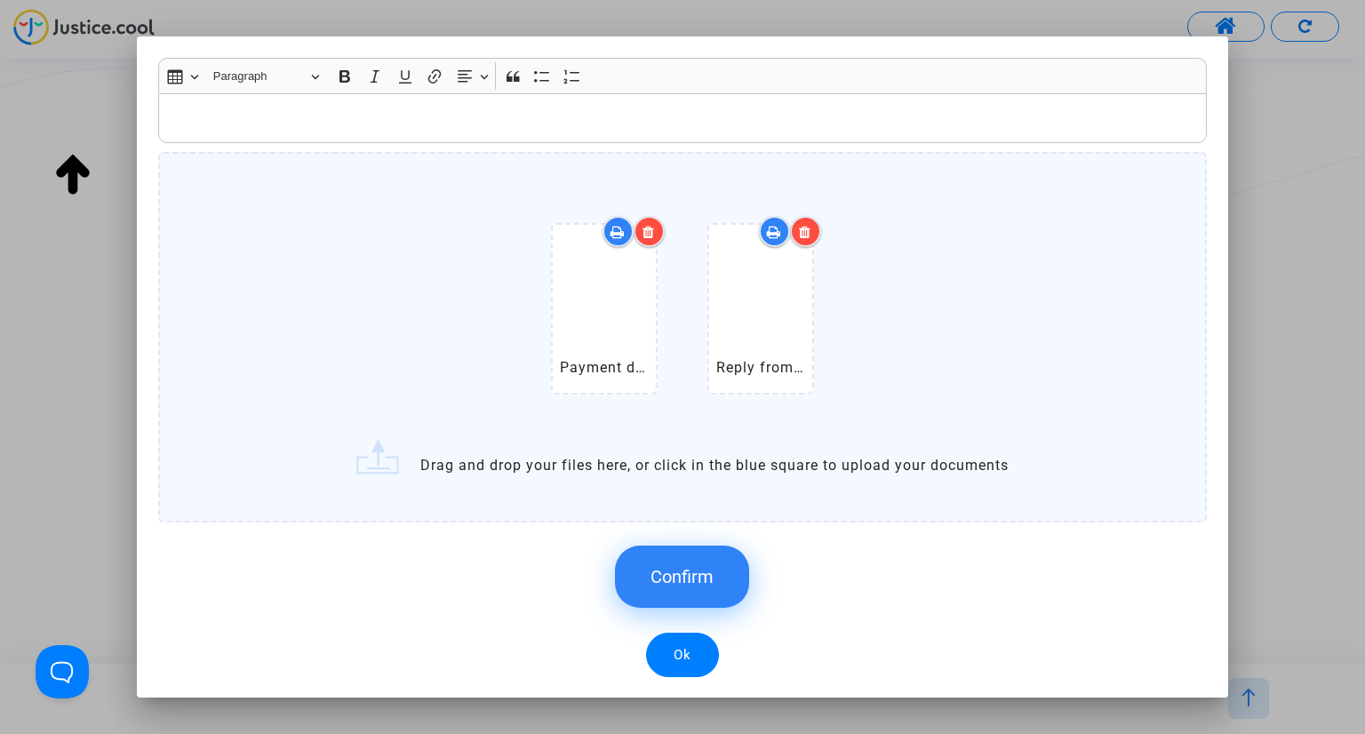
click at [709, 585] on button "Confirm" at bounding box center [682, 577] width 134 height 62
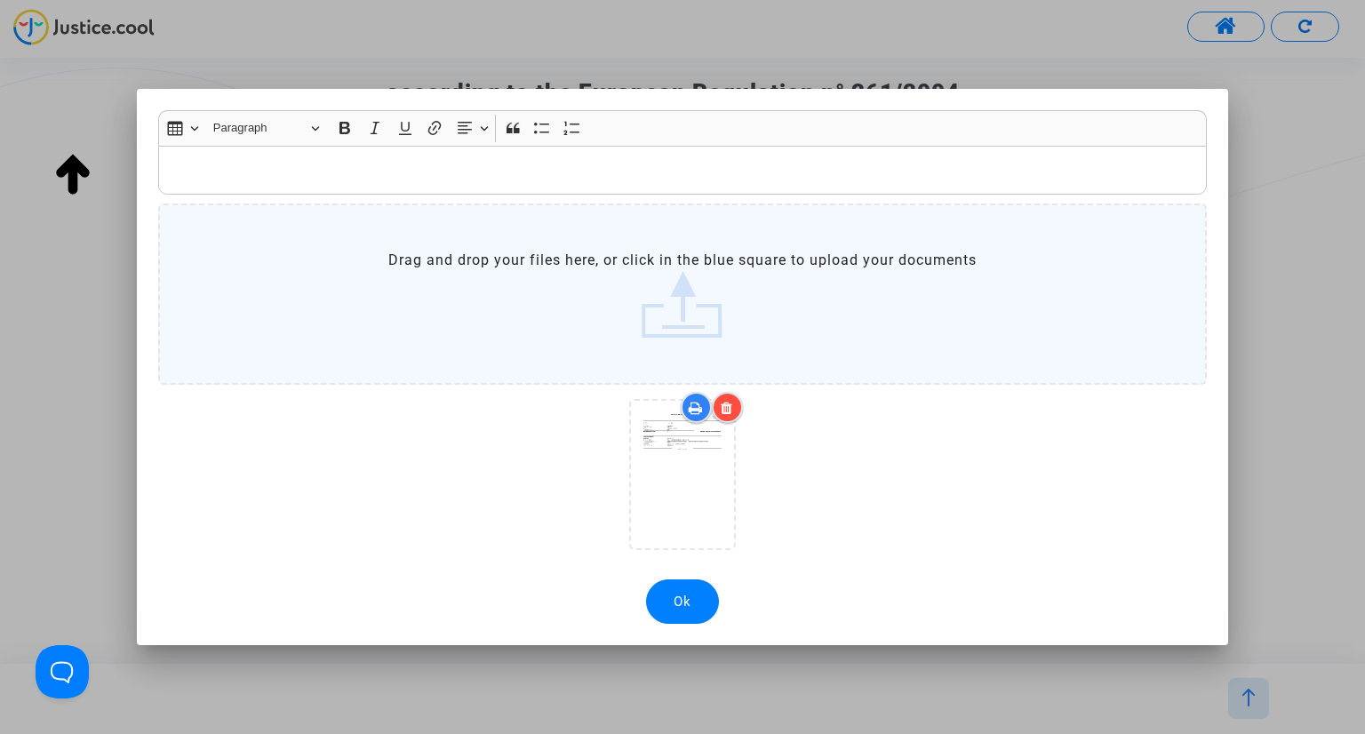
click at [693, 609] on button "Ok" at bounding box center [682, 602] width 73 height 44
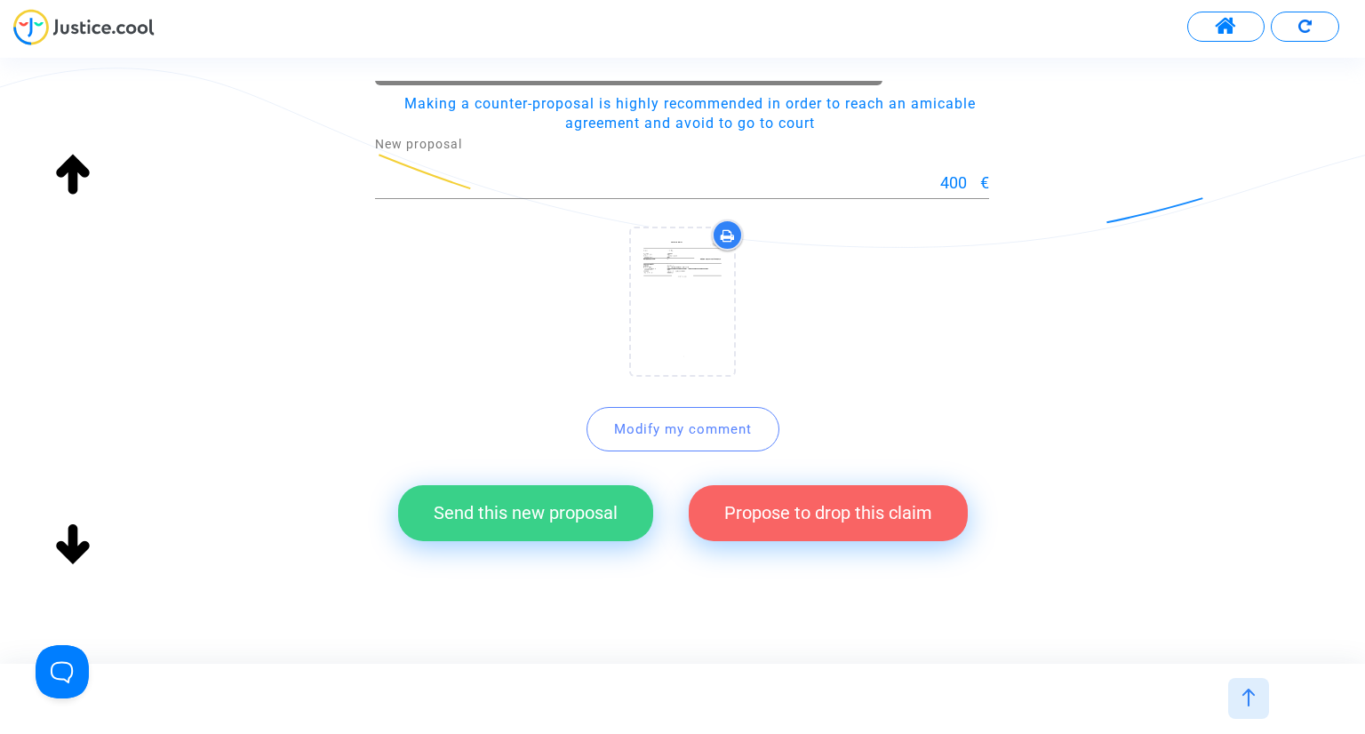
scroll to position [341, 0]
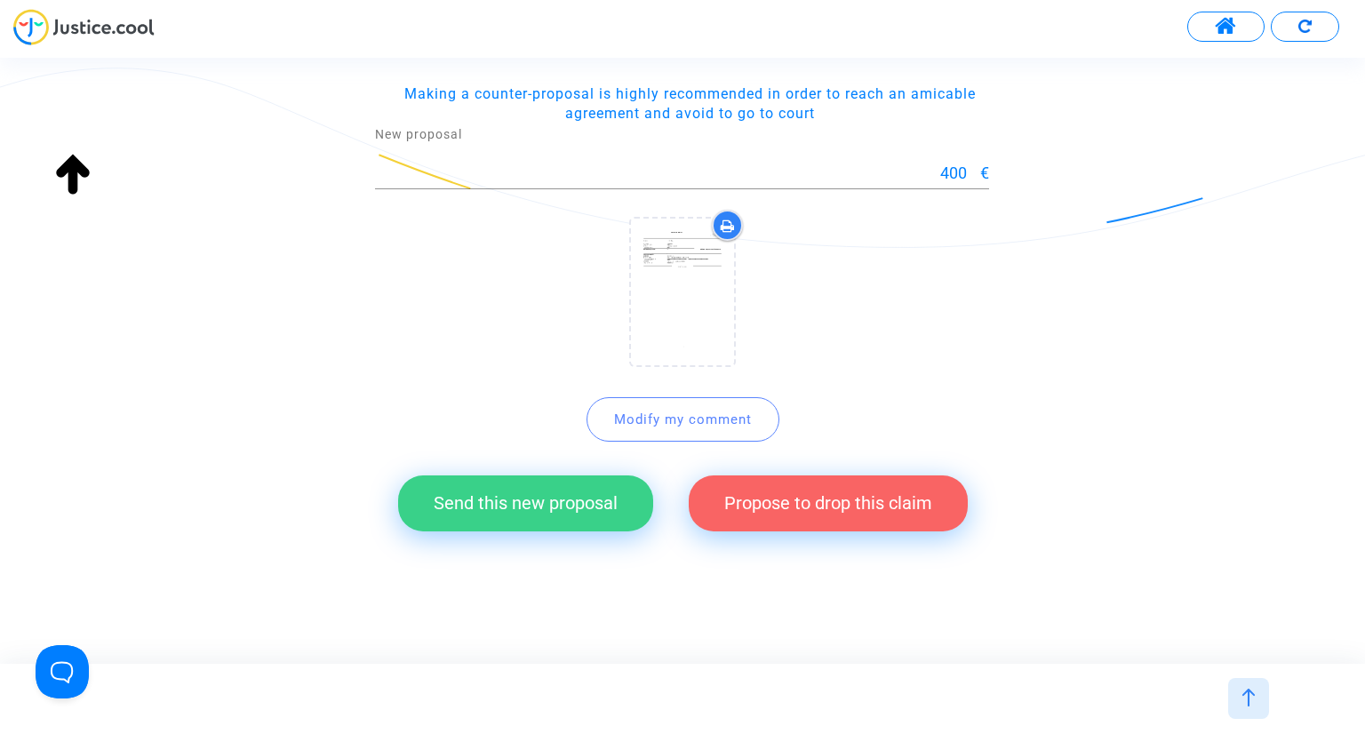
drag, startPoint x: 554, startPoint y: 509, endPoint x: 473, endPoint y: 503, distance: 81.1
click at [551, 509] on button "Send this new proposal" at bounding box center [525, 503] width 255 height 55
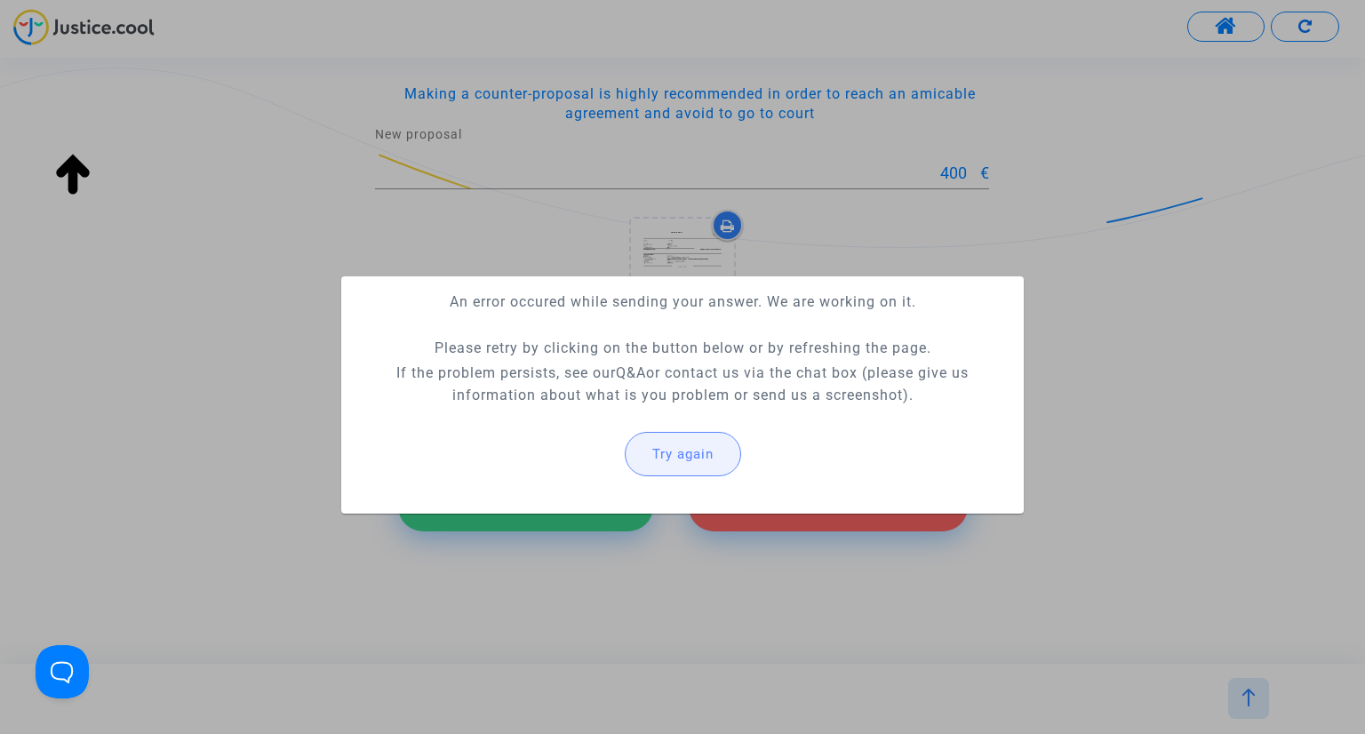
click at [702, 457] on span "Try again" at bounding box center [683, 454] width 61 height 16
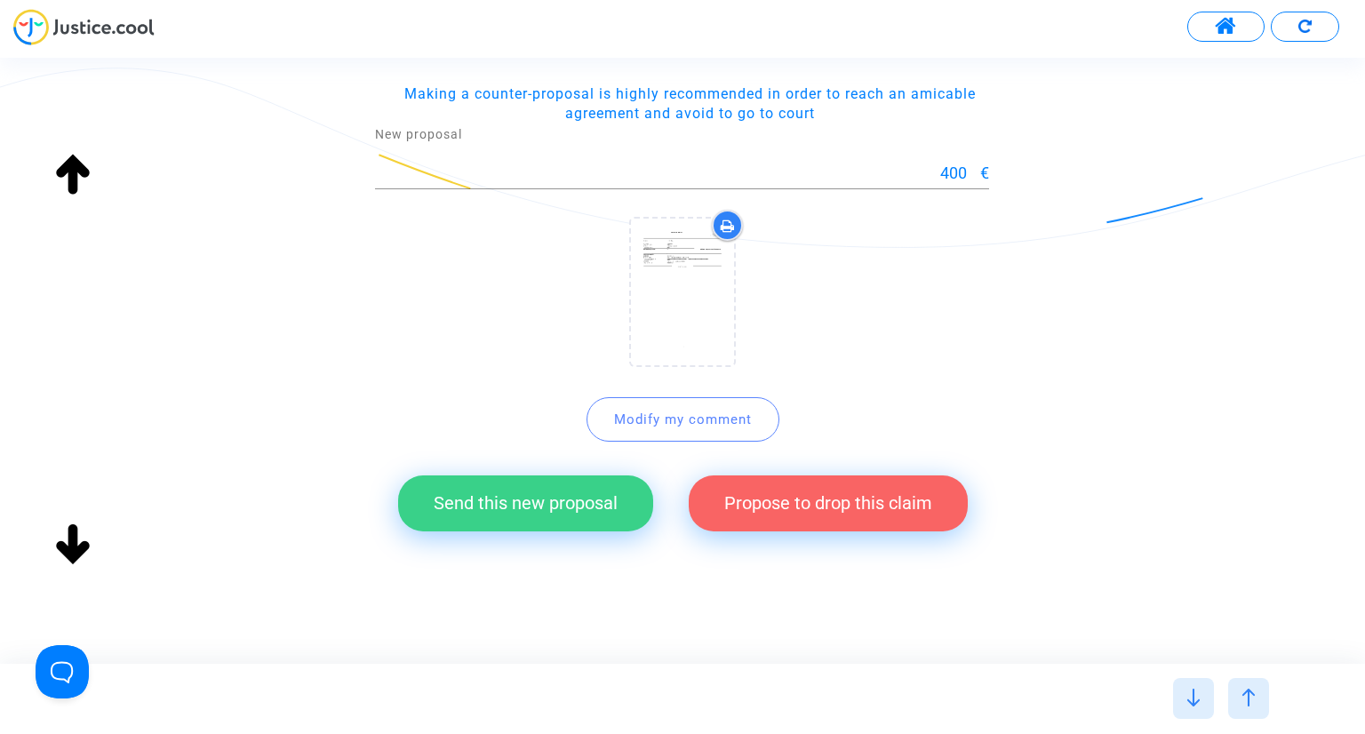
click at [313, 460] on div "« Compensation for flight delay or cancellation according to the European Regul…" at bounding box center [682, 189] width 1365 height 757
click at [508, 502] on button "Send this new proposal" at bounding box center [525, 503] width 255 height 55
click at [572, 499] on button "Send this new proposal" at bounding box center [525, 503] width 255 height 55
click at [626, 419] on span "Modify my comment" at bounding box center [683, 420] width 138 height 16
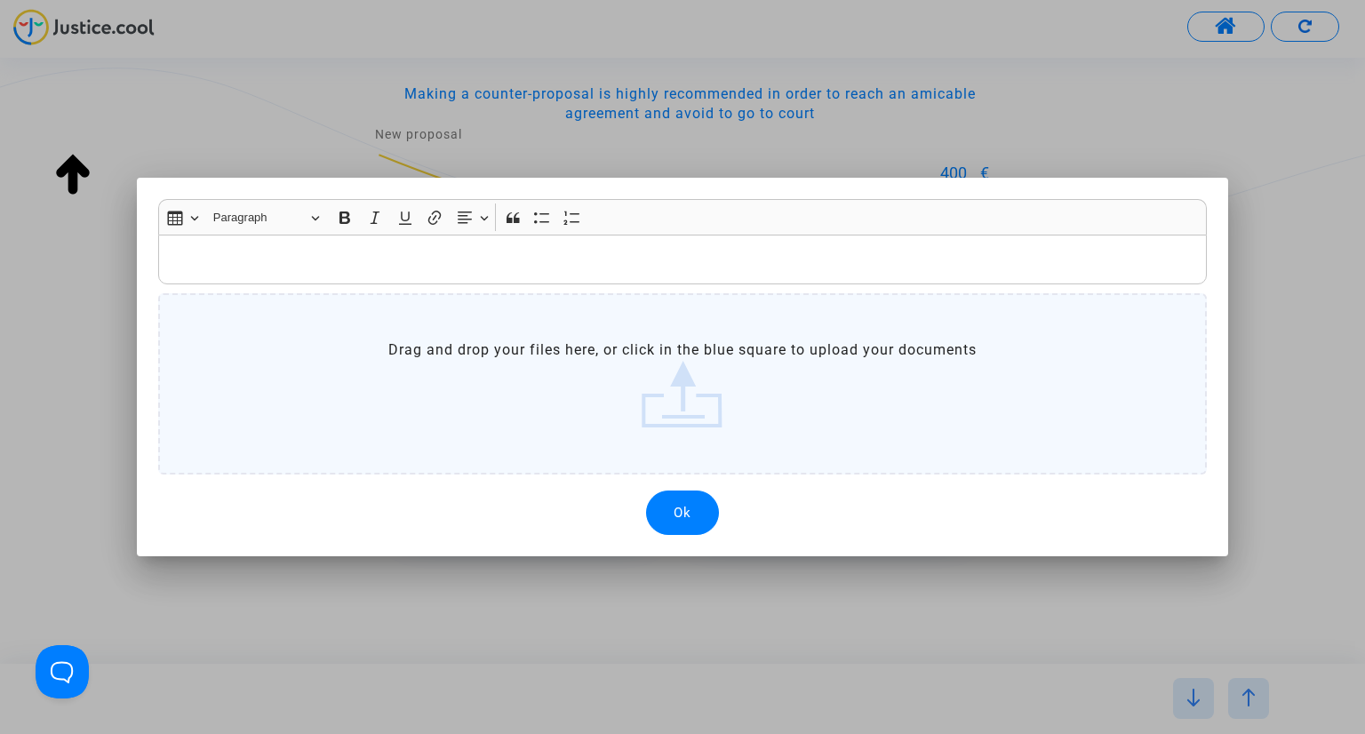
click at [187, 262] on p "Rich Text Editor, main" at bounding box center [682, 259] width 1031 height 22
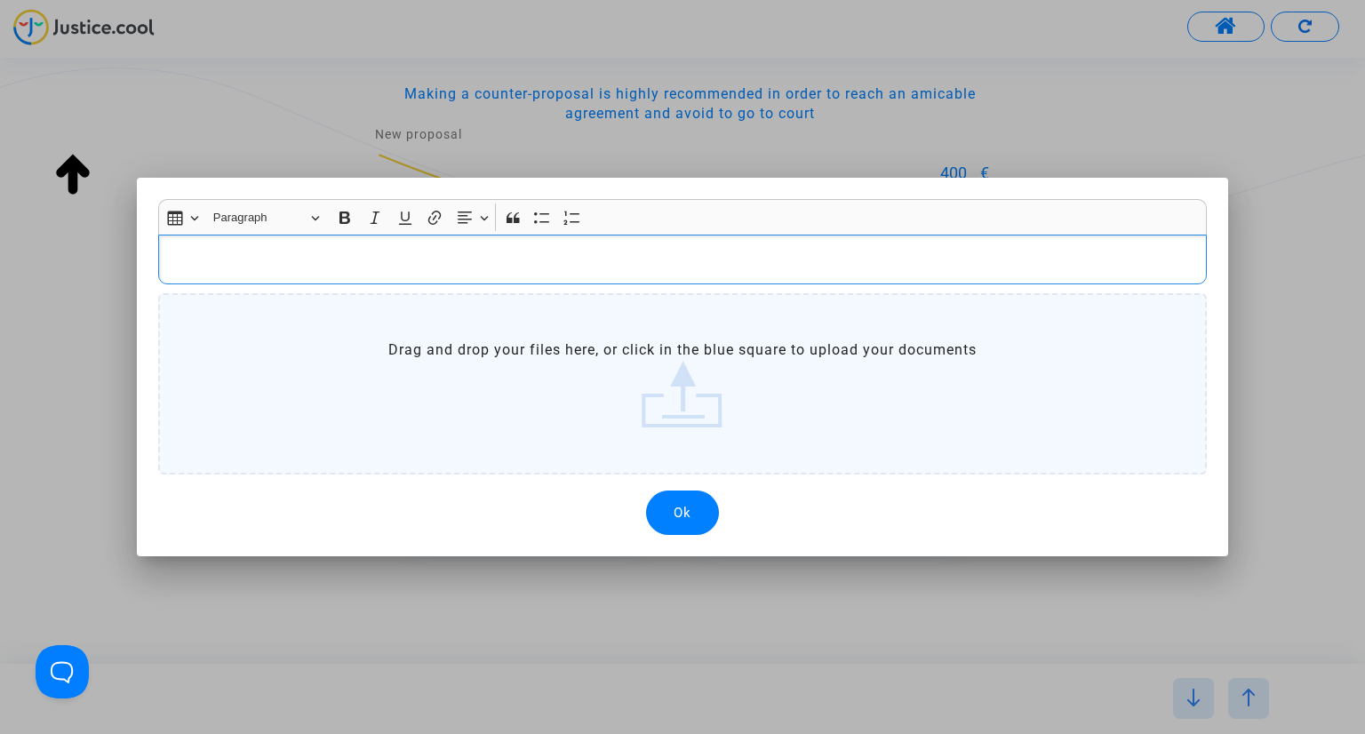
click at [217, 256] on p "Rich Text Editor, main" at bounding box center [682, 259] width 1031 height 22
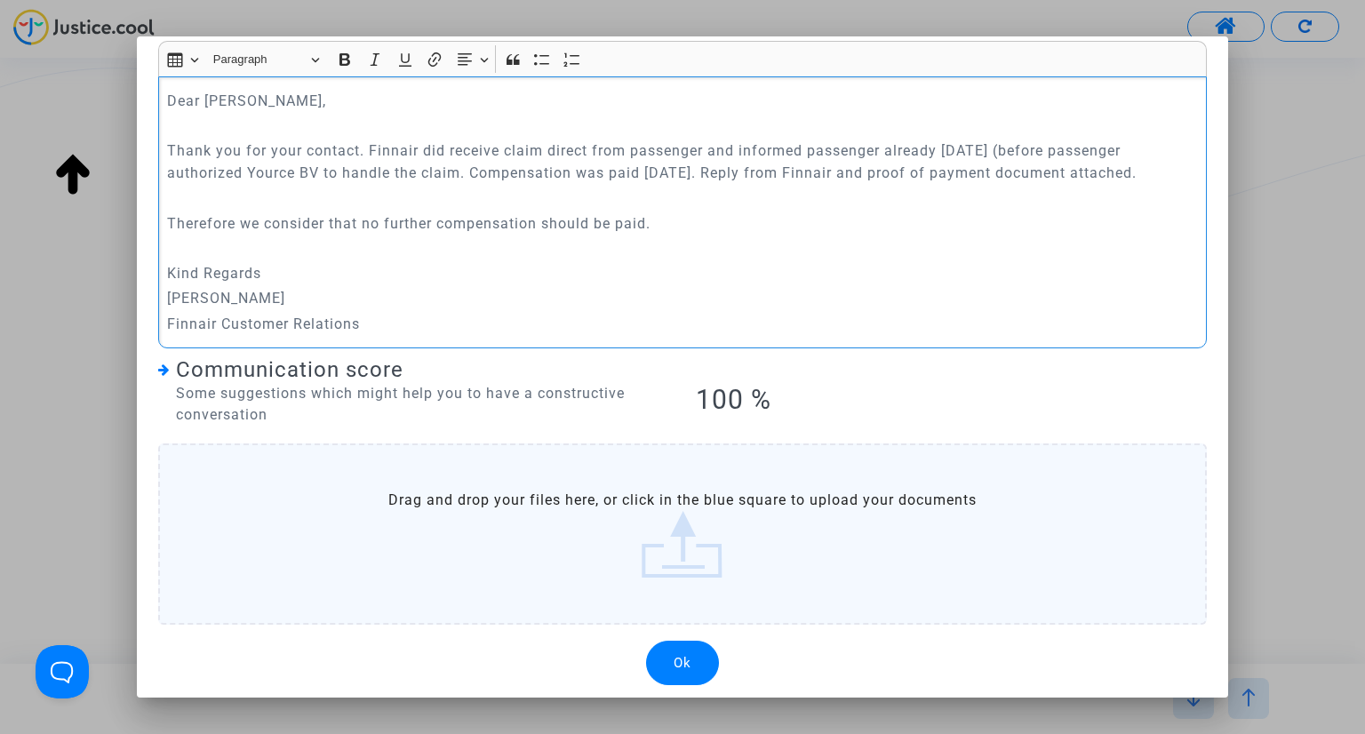
scroll to position [24, 0]
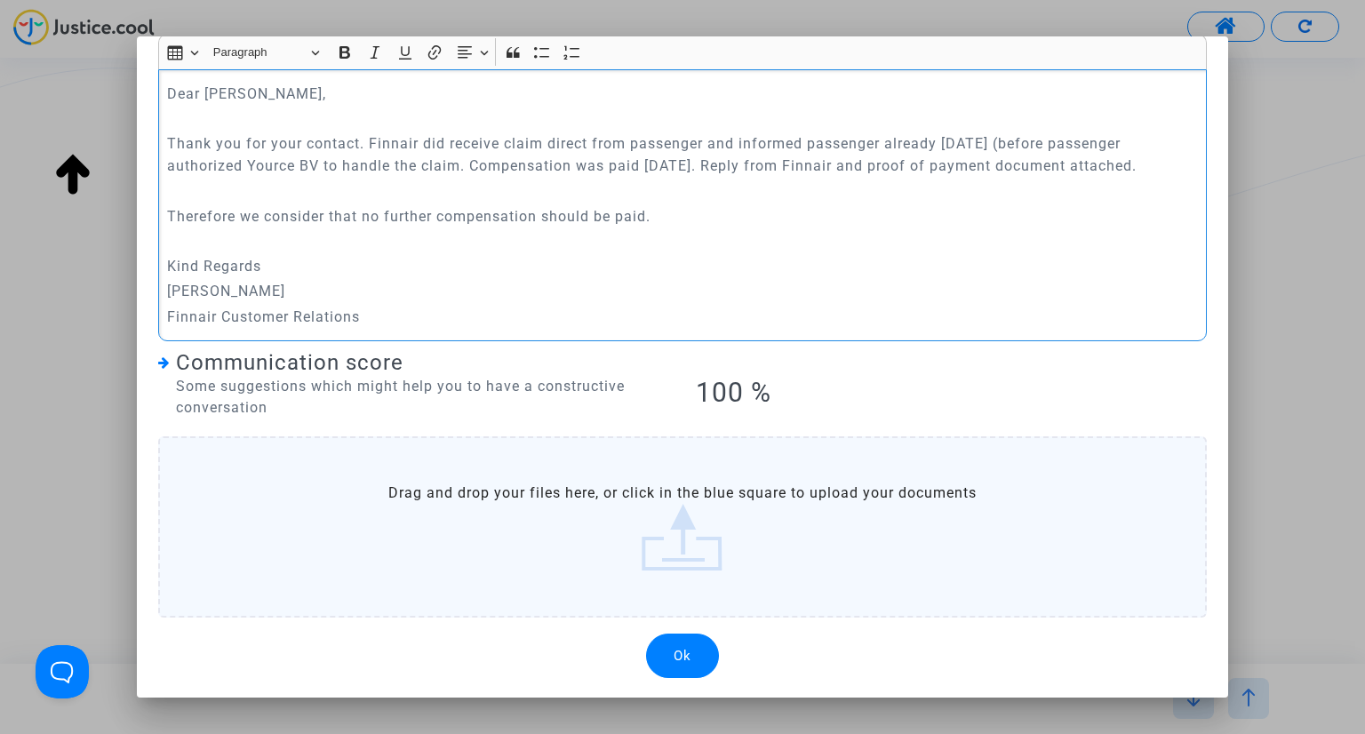
click at [650, 650] on button "Ok" at bounding box center [682, 656] width 73 height 44
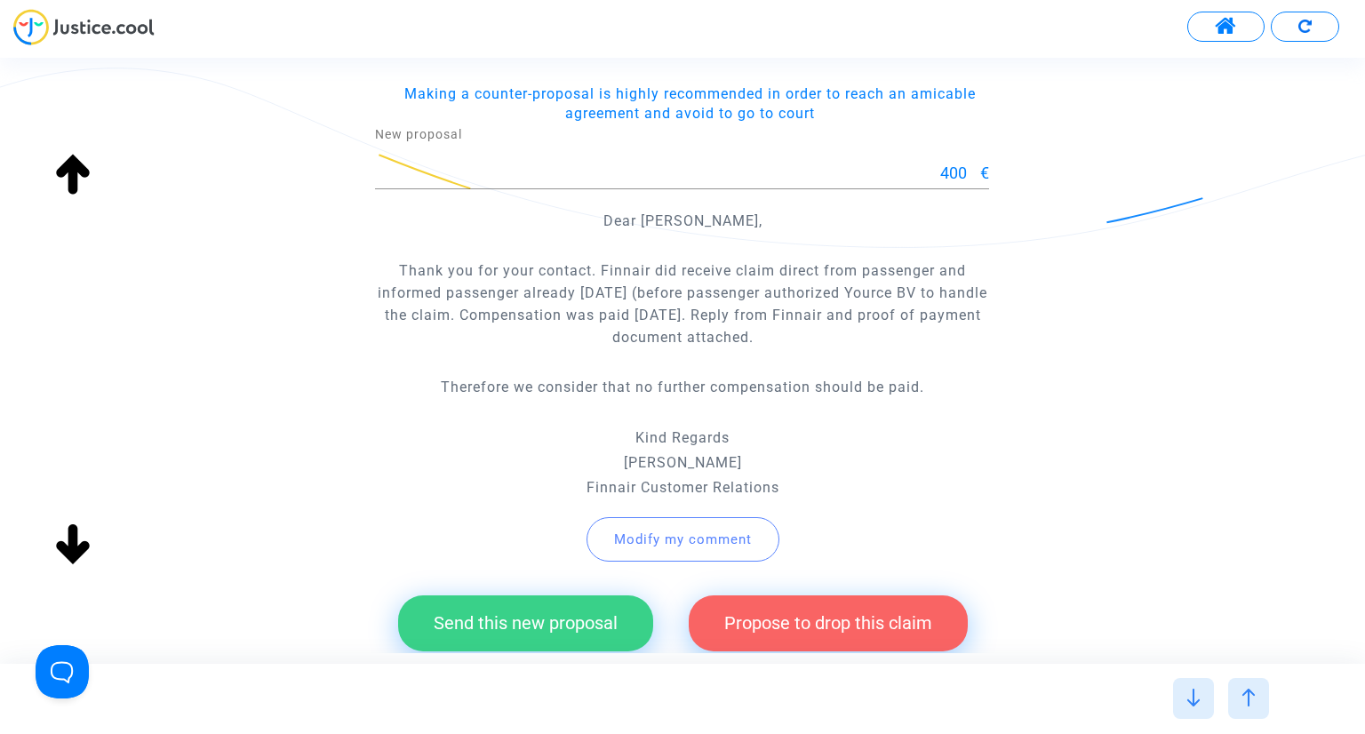
drag, startPoint x: 558, startPoint y: 622, endPoint x: 453, endPoint y: 562, distance: 121.1
click at [557, 621] on button "Send this new proposal" at bounding box center [525, 623] width 255 height 55
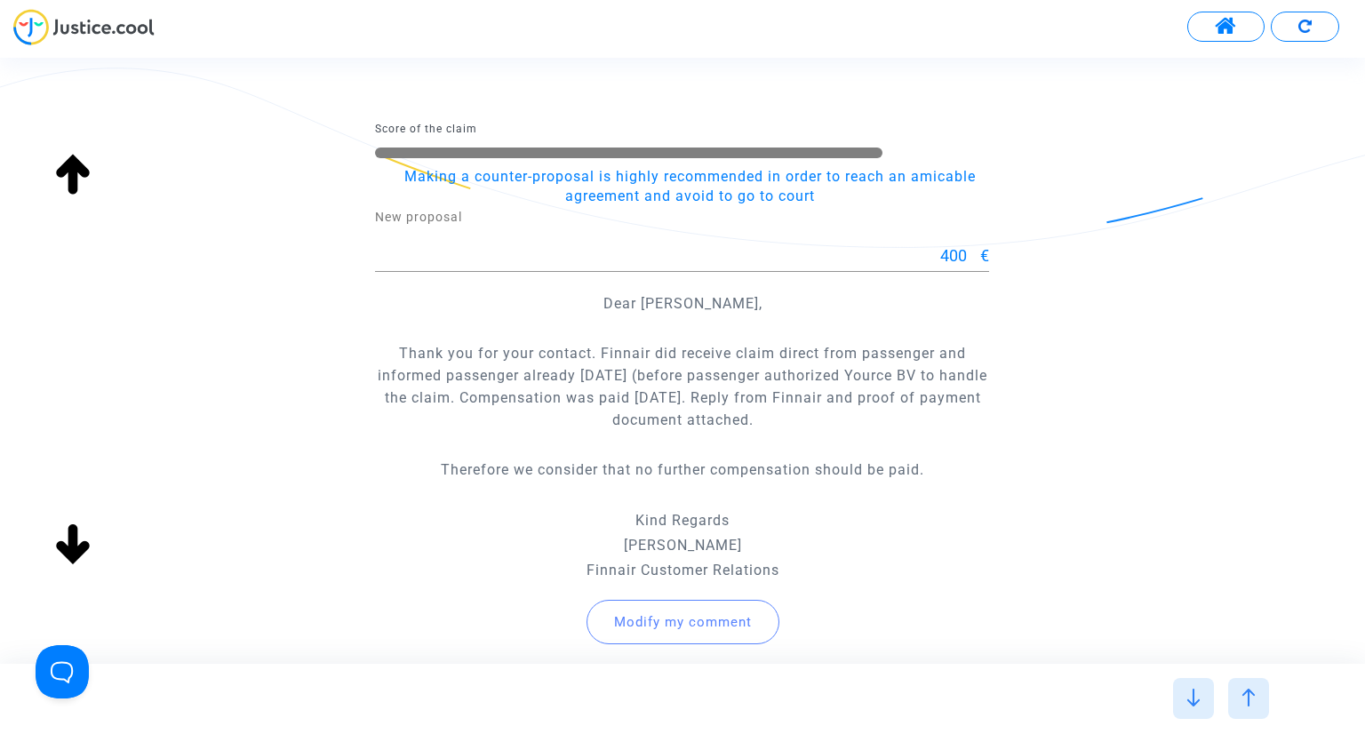
scroll to position [356, 0]
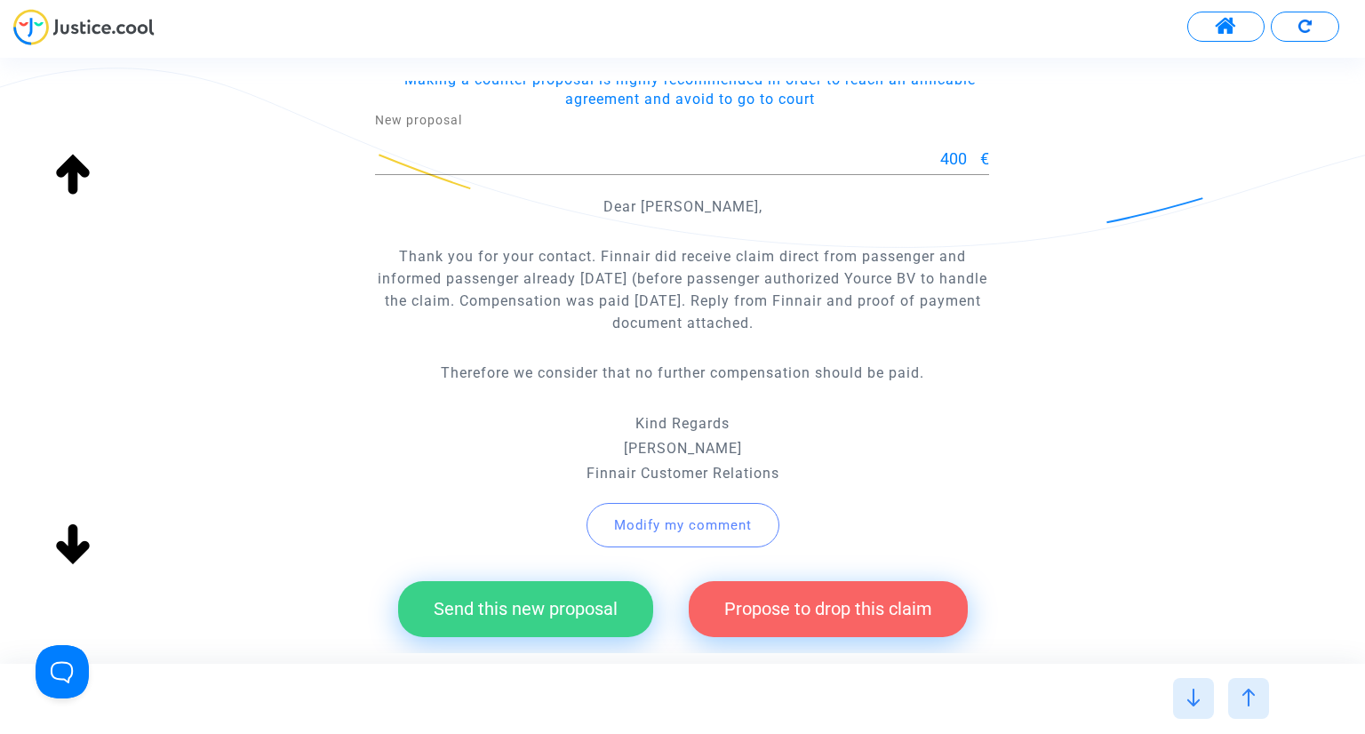
click at [533, 617] on button "Send this new proposal" at bounding box center [525, 608] width 255 height 55
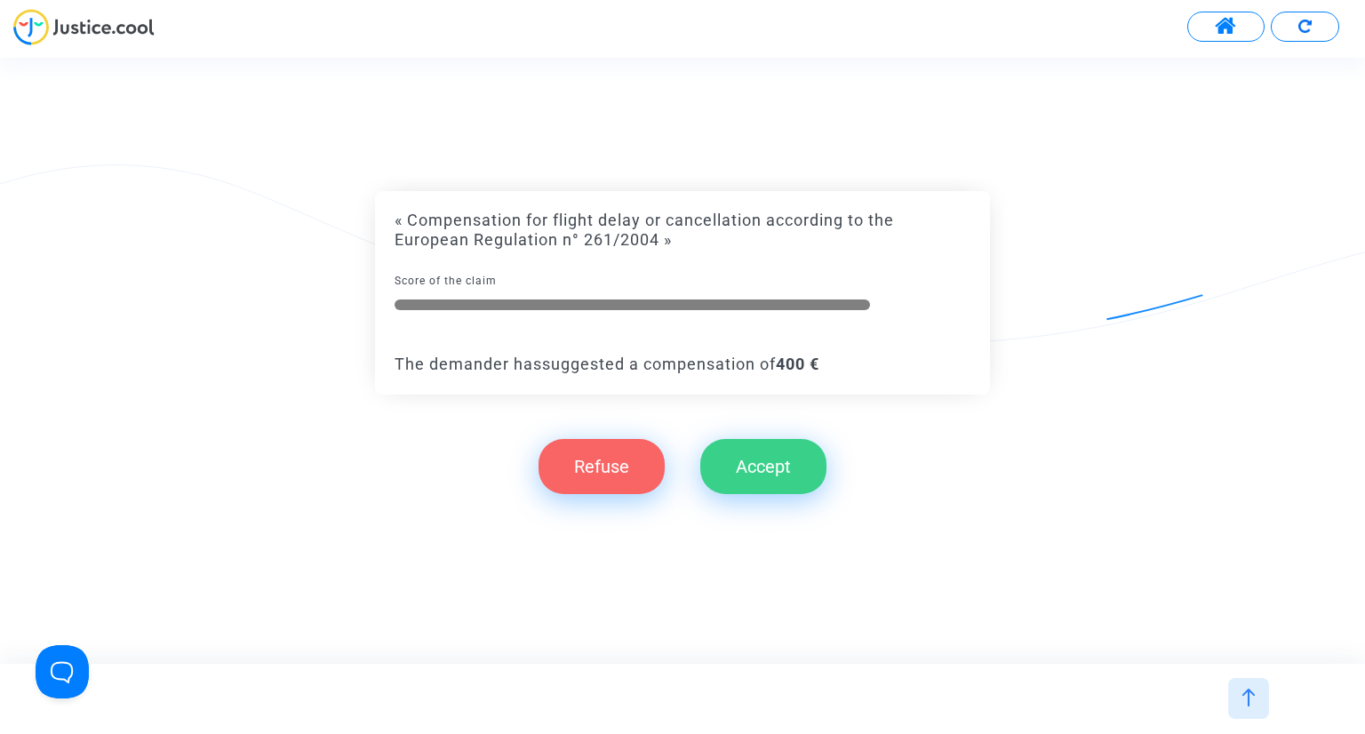
click at [587, 477] on button "Refuse" at bounding box center [602, 466] width 126 height 55
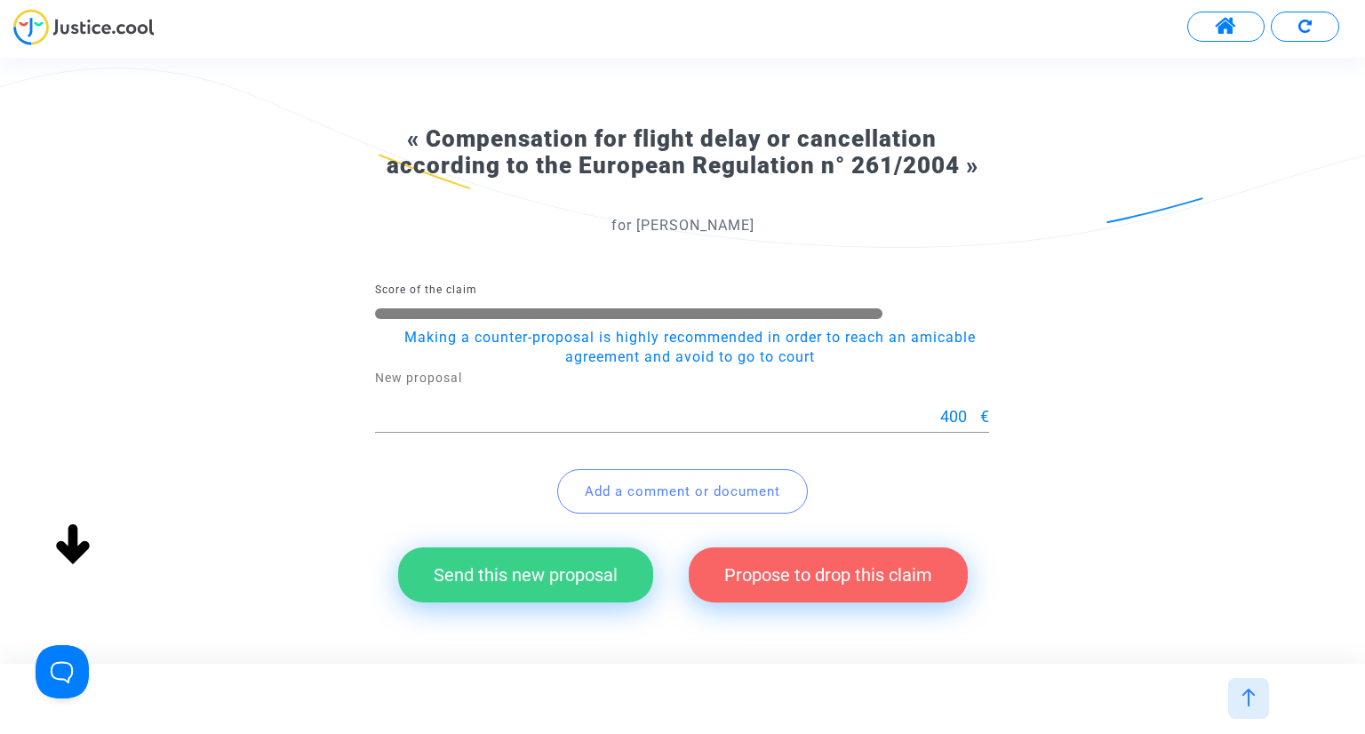
scroll to position [171, 0]
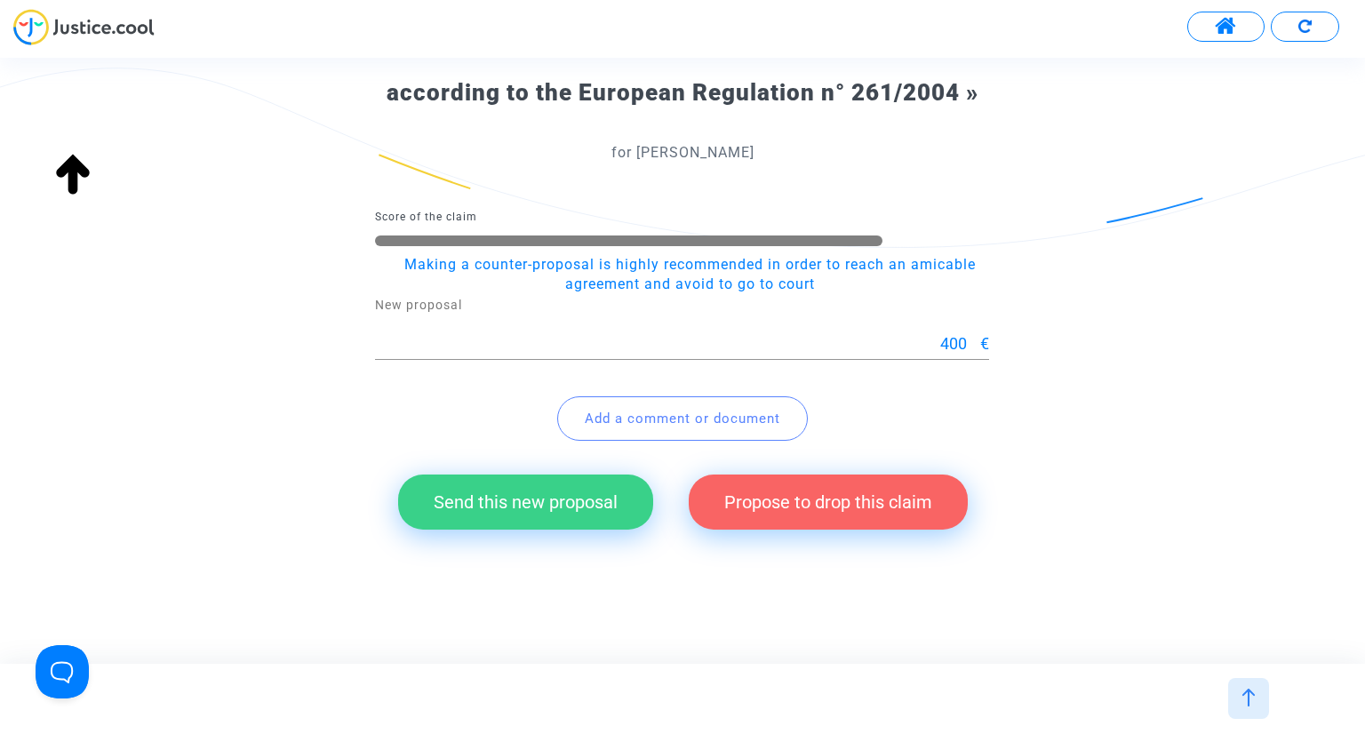
click at [811, 508] on button "Propose to drop this claim" at bounding box center [828, 502] width 279 height 55
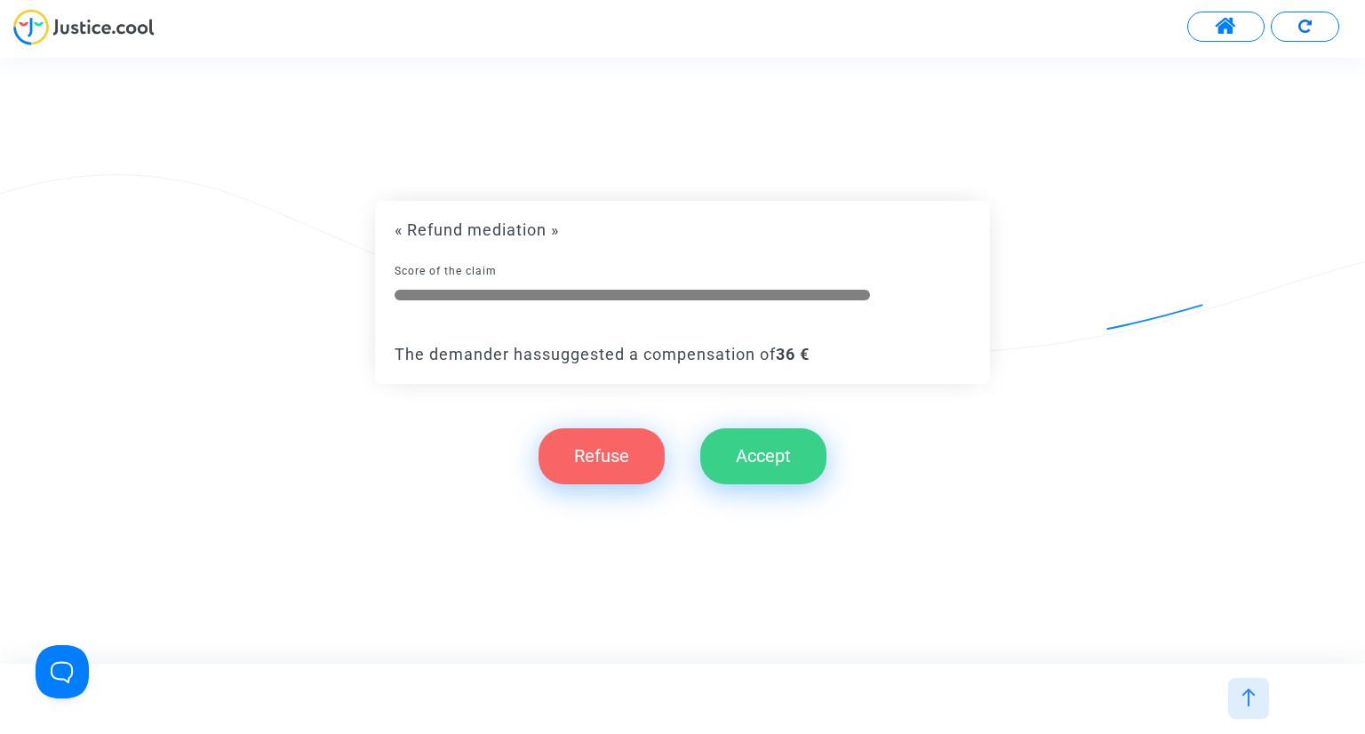
drag, startPoint x: 607, startPoint y: 468, endPoint x: 597, endPoint y: 467, distance: 10.7
click at [607, 467] on button "Refuse" at bounding box center [602, 455] width 126 height 55
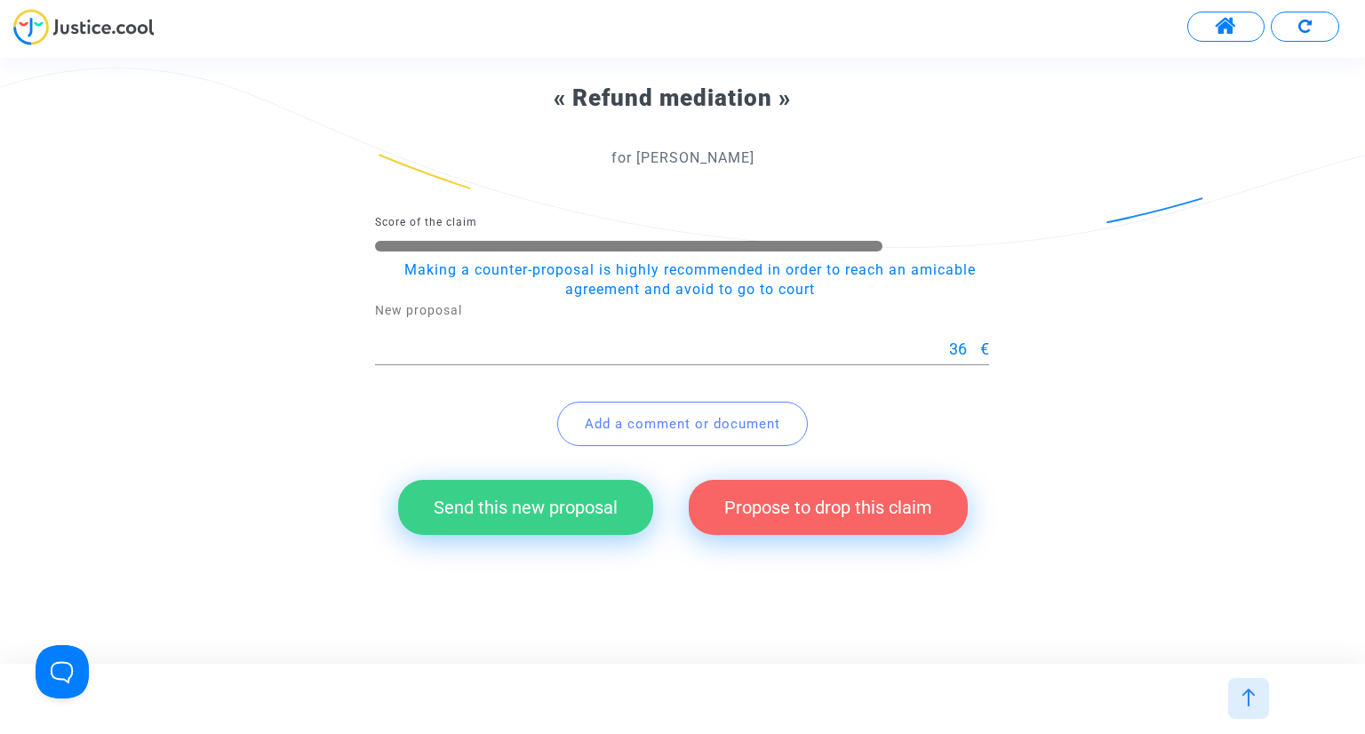
scroll to position [143, 0]
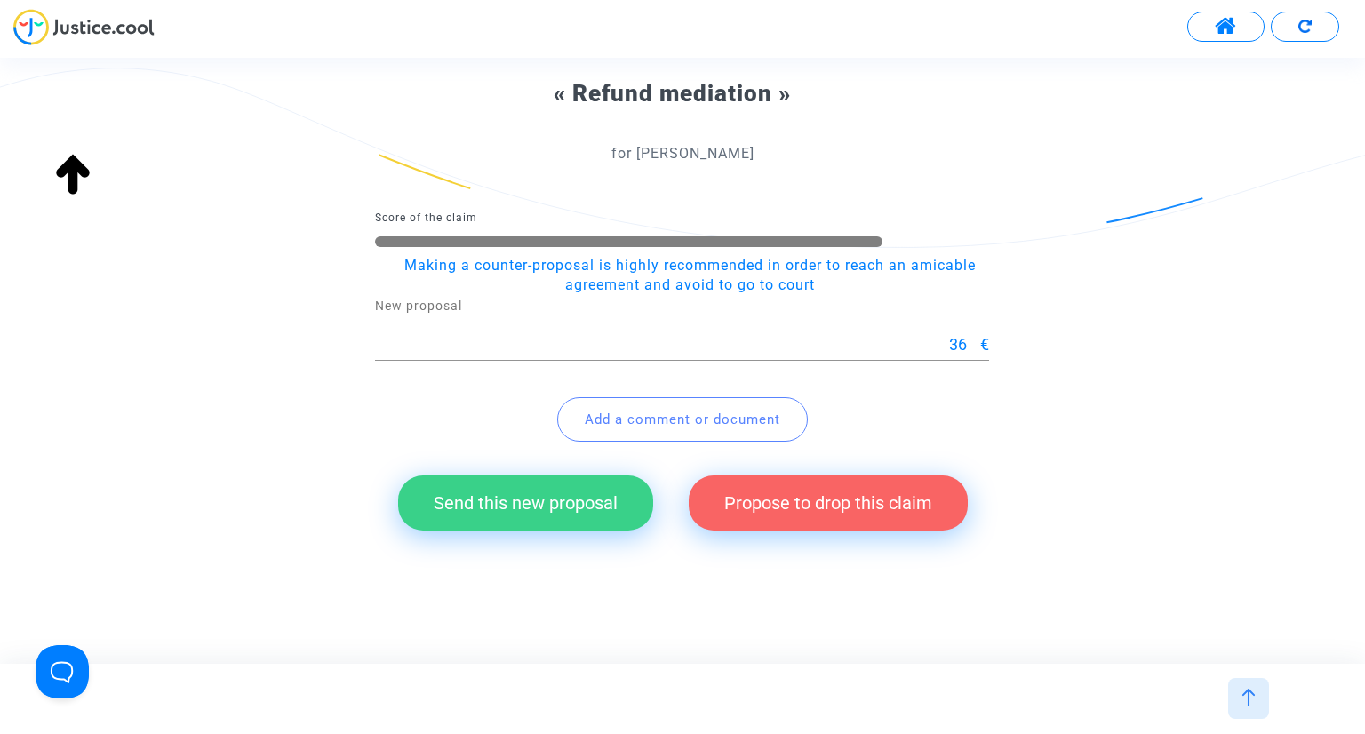
click at [620, 422] on span "Add a comment or document" at bounding box center [683, 420] width 196 height 16
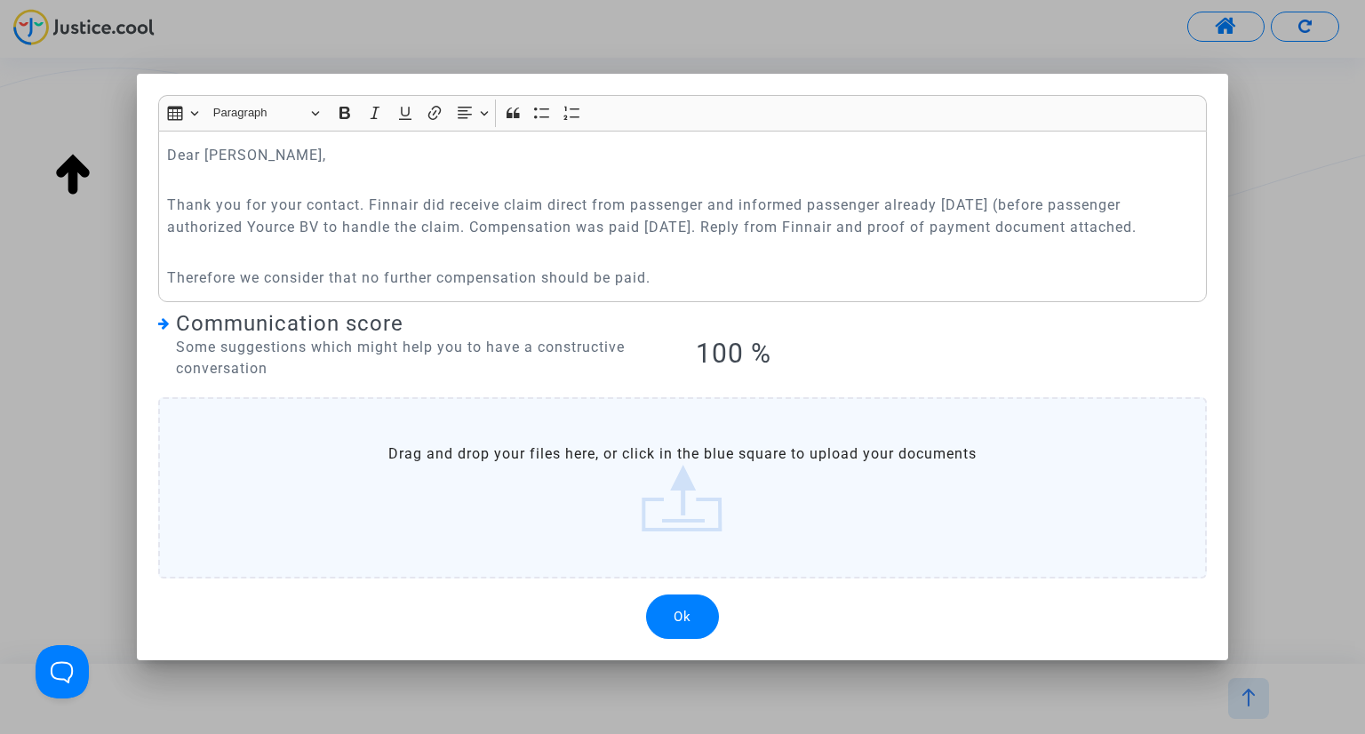
click at [680, 509] on label "Drag and drop your files here, or click in the blue square to upload your docum…" at bounding box center [683, 487] width 1050 height 181
click at [0, 0] on input "Drag and drop your files here, or click in the blue square to upload your docum…" at bounding box center [0, 0] width 0 height 0
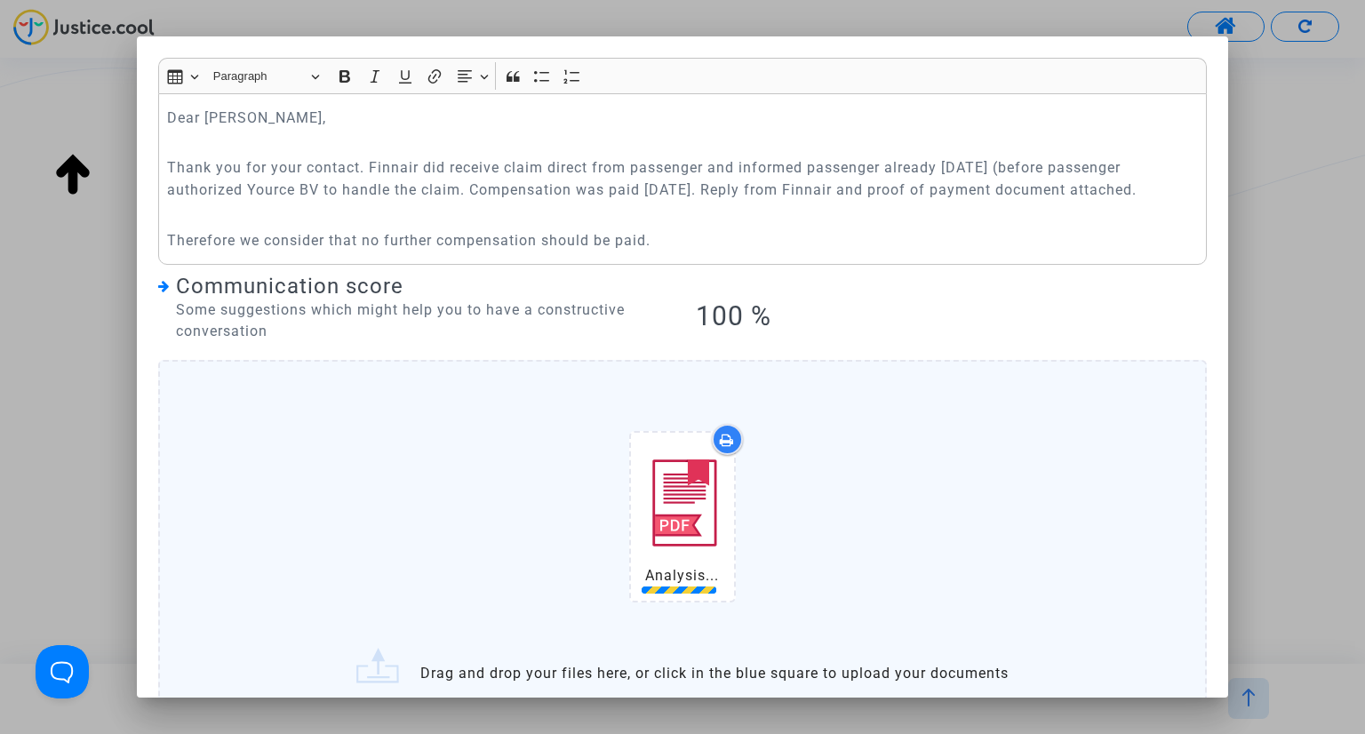
click at [463, 483] on div "Analysis..." at bounding box center [683, 520] width 975 height 228
click at [0, 0] on input "Analysis... Drag and drop your files here, or click in the blue square to uploa…" at bounding box center [0, 0] width 0 height 0
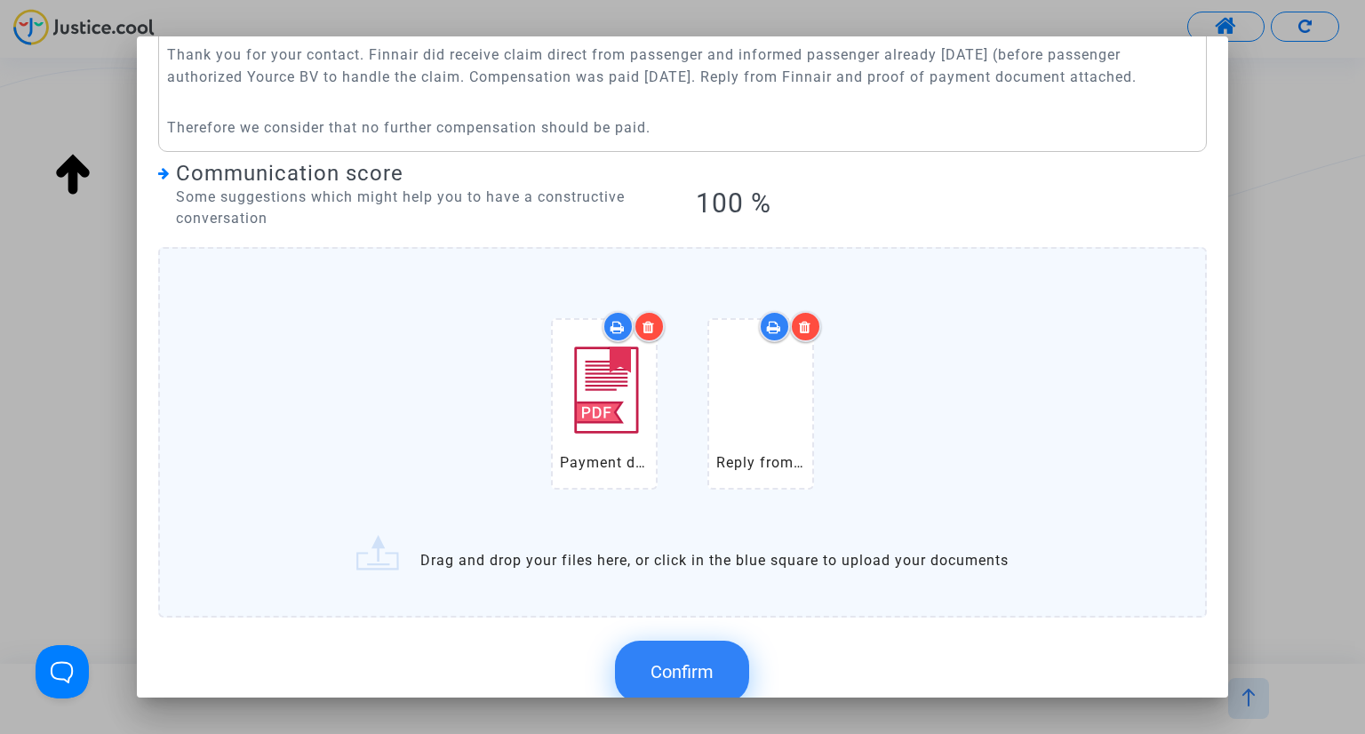
scroll to position [202, 0]
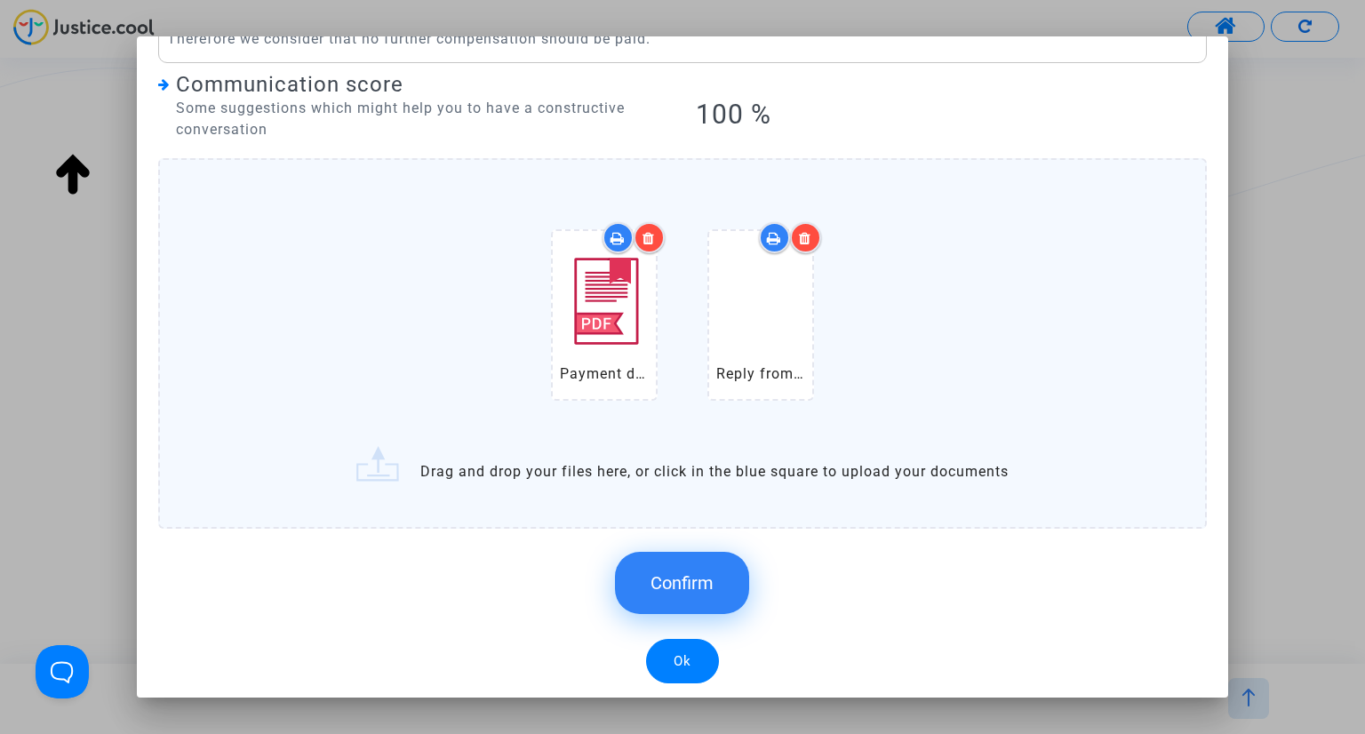
click at [654, 589] on span "Confirm" at bounding box center [682, 583] width 63 height 21
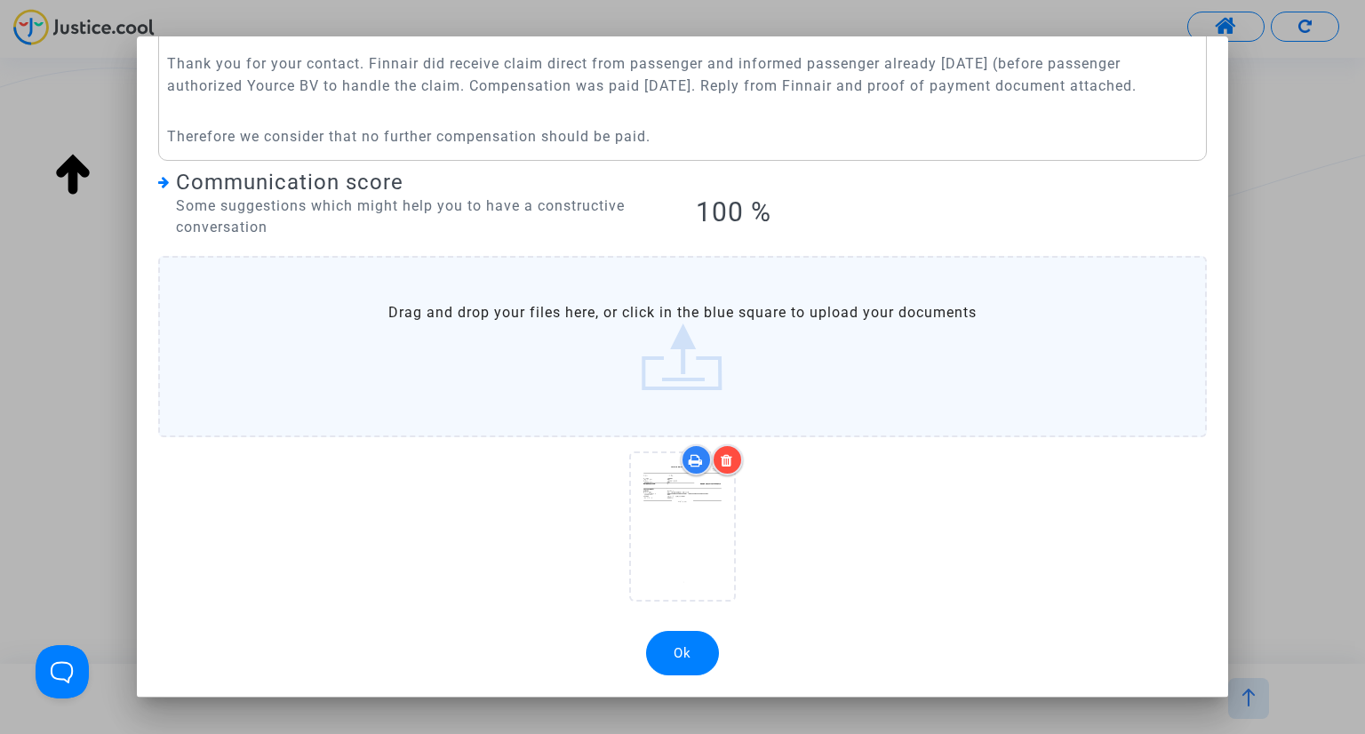
scroll to position [100, 0]
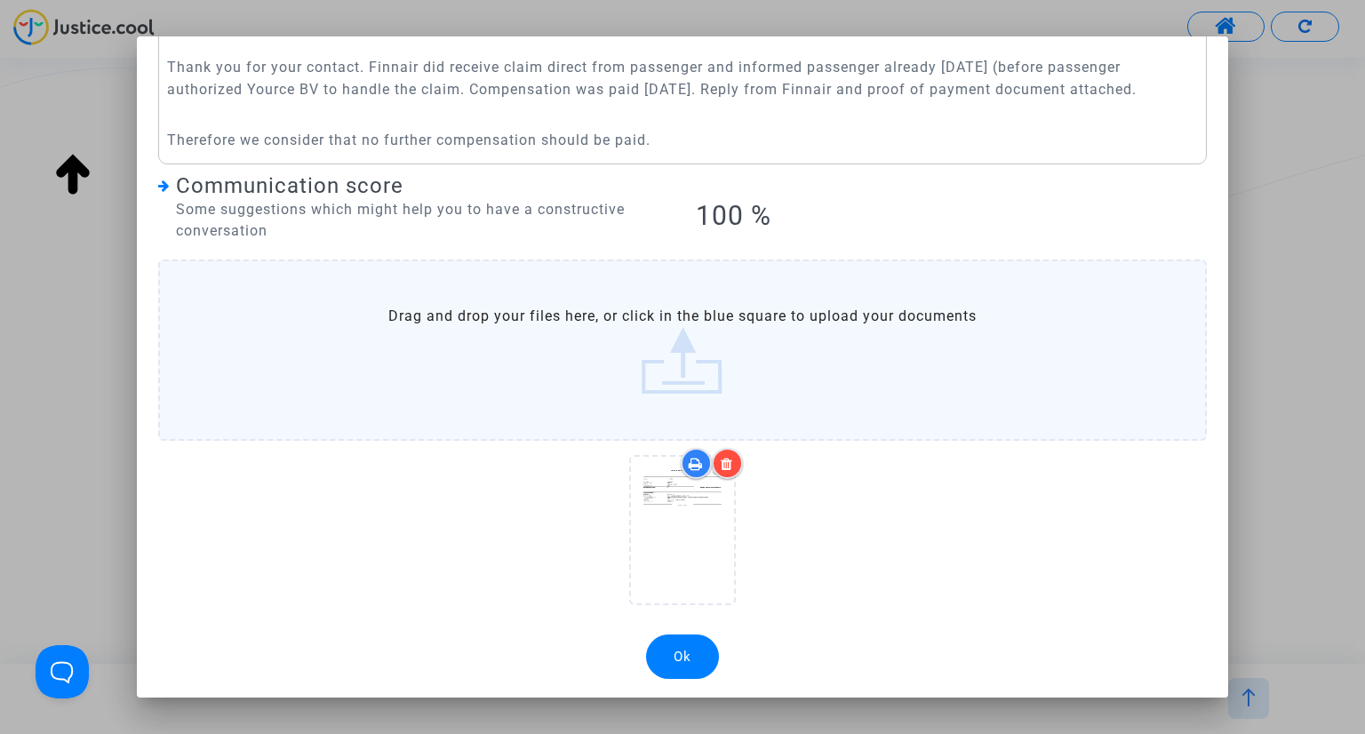
click at [686, 662] on button "Ok" at bounding box center [682, 657] width 73 height 44
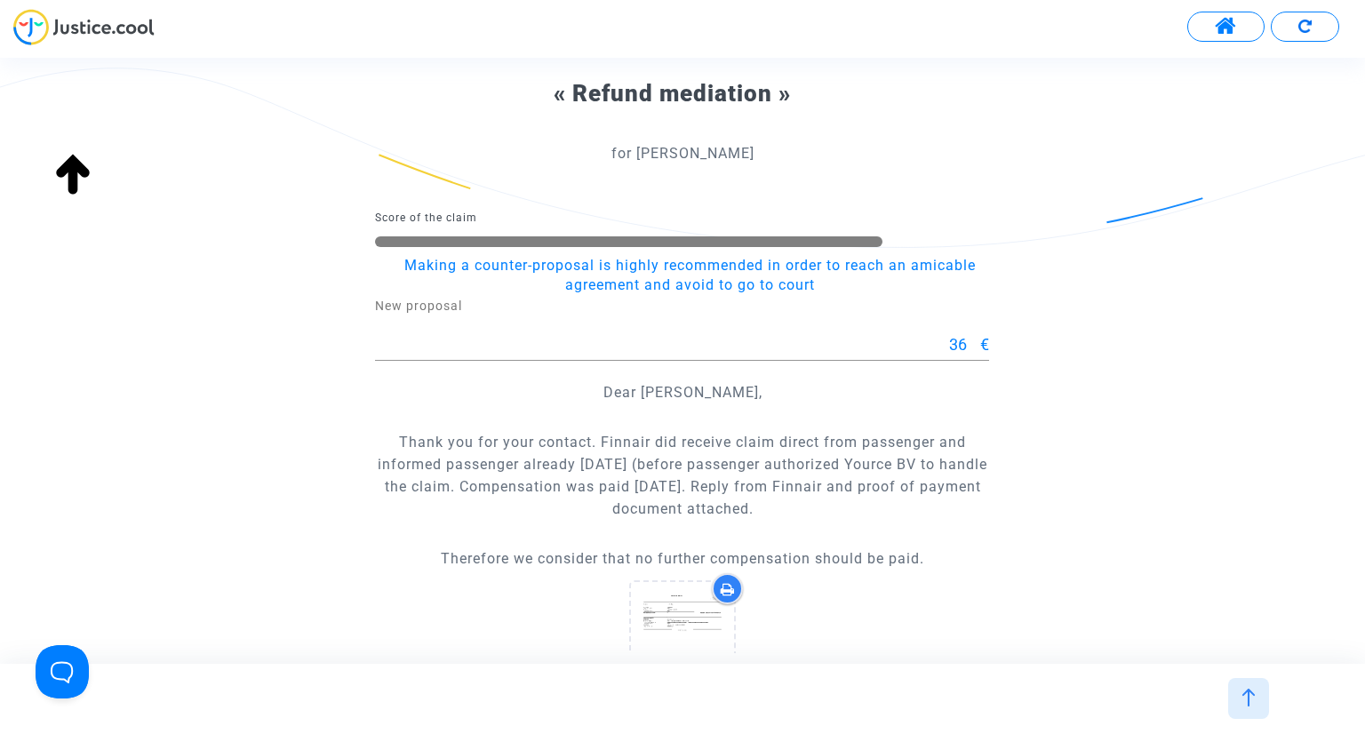
scroll to position [507, 0]
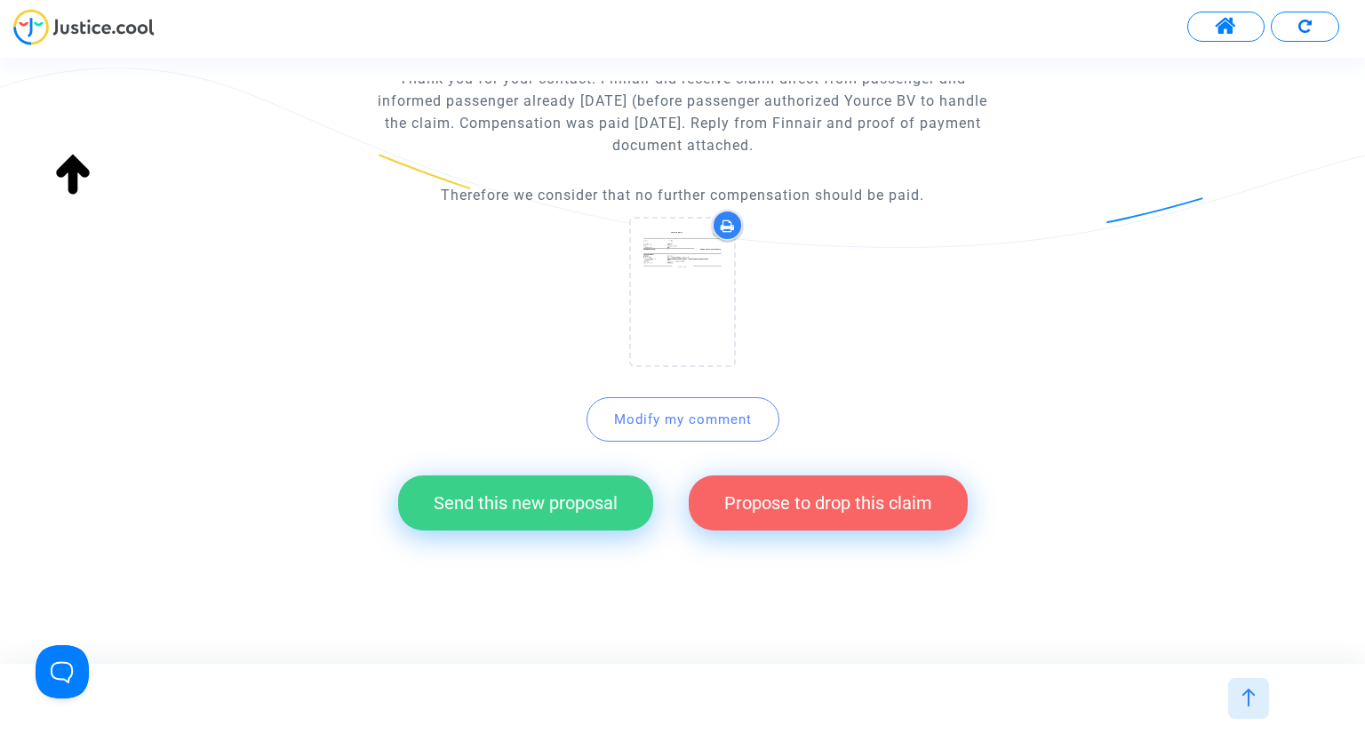
click at [514, 505] on button "Send this new proposal" at bounding box center [525, 503] width 255 height 55
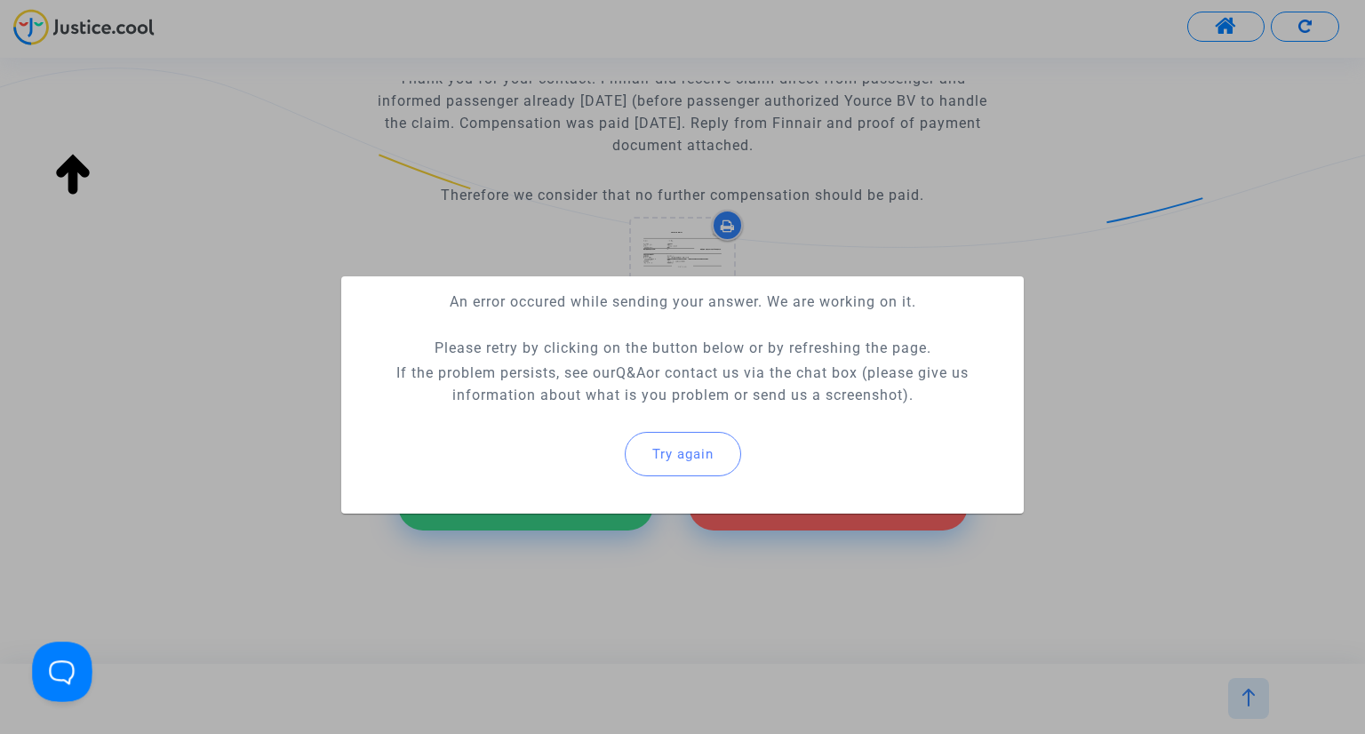
click at [60, 667] on button "Open Beacon popover" at bounding box center [58, 668] width 53 height 53
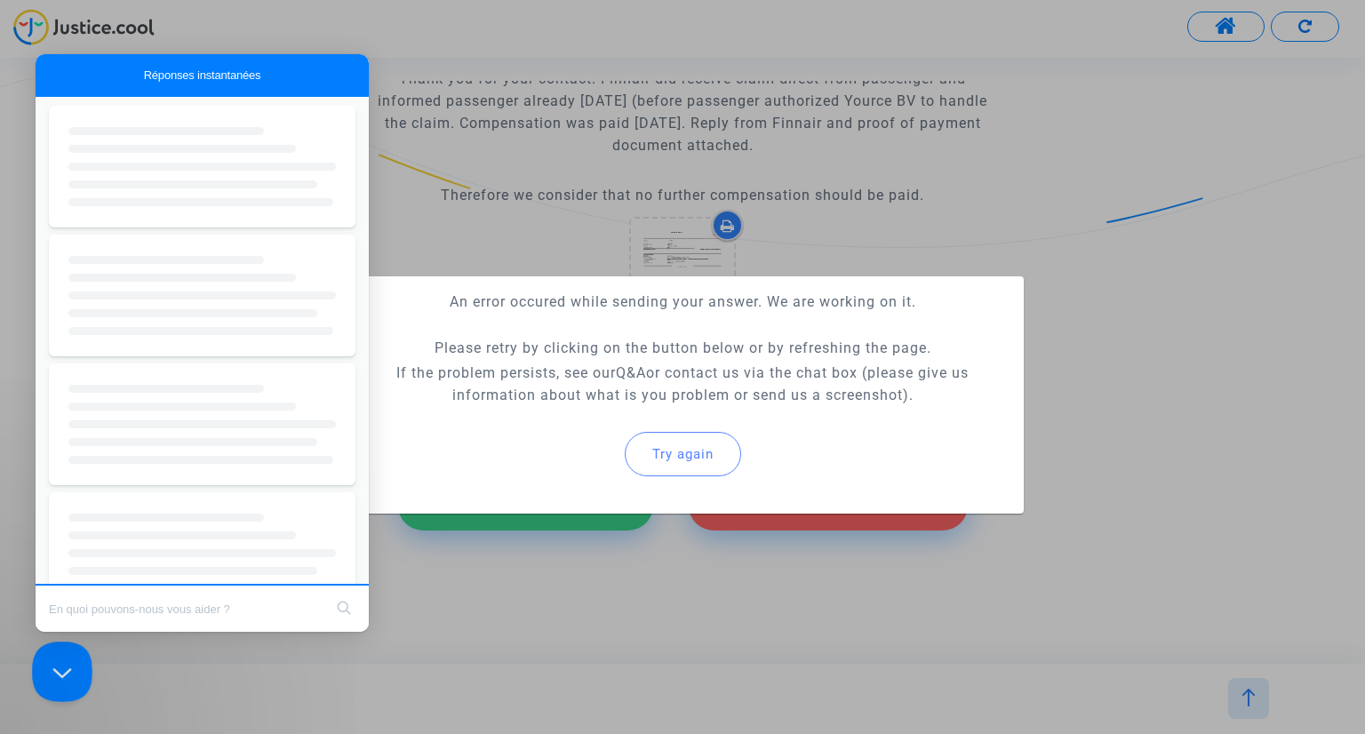
scroll to position [0, 0]
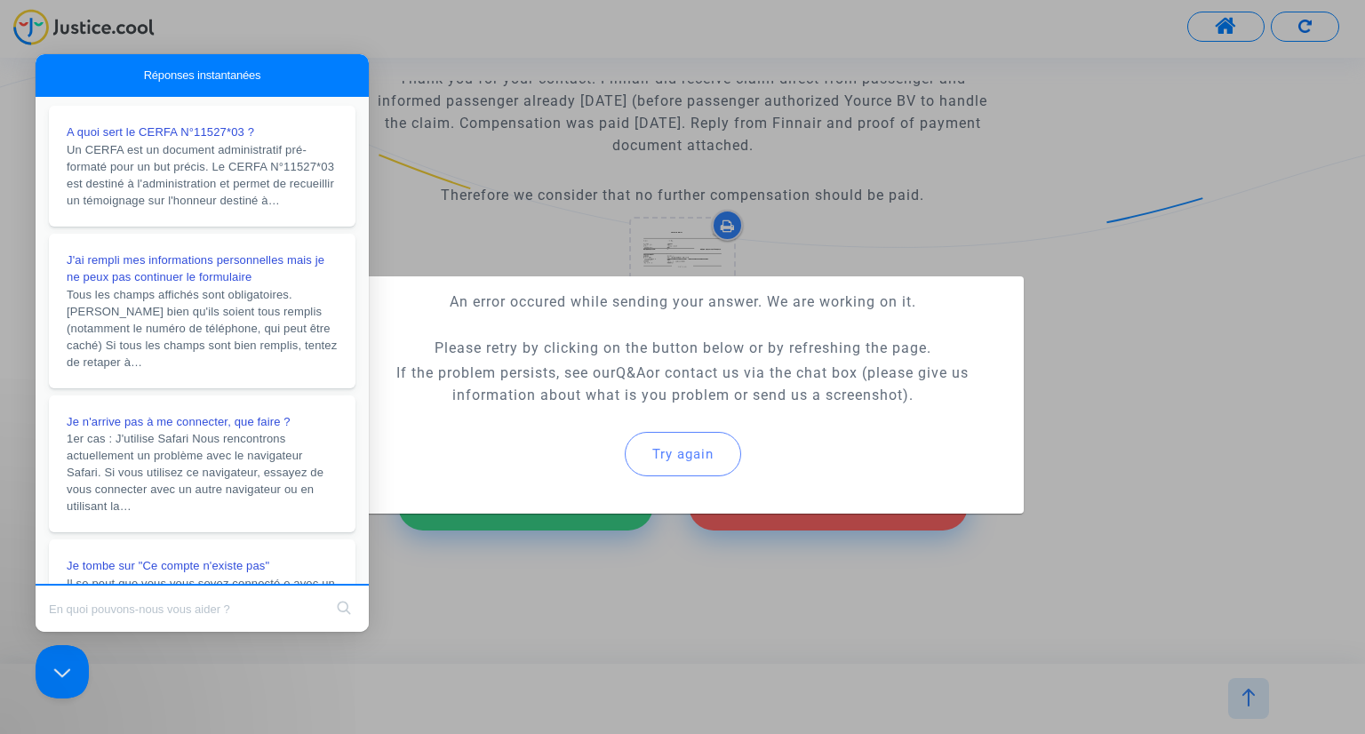
click at [133, 604] on input "Search Doc articles" at bounding box center [186, 608] width 274 height 37
type input "e"
type input "Hello, I can not send the reply due to error on the site"
click button "search" at bounding box center [344, 608] width 28 height 28
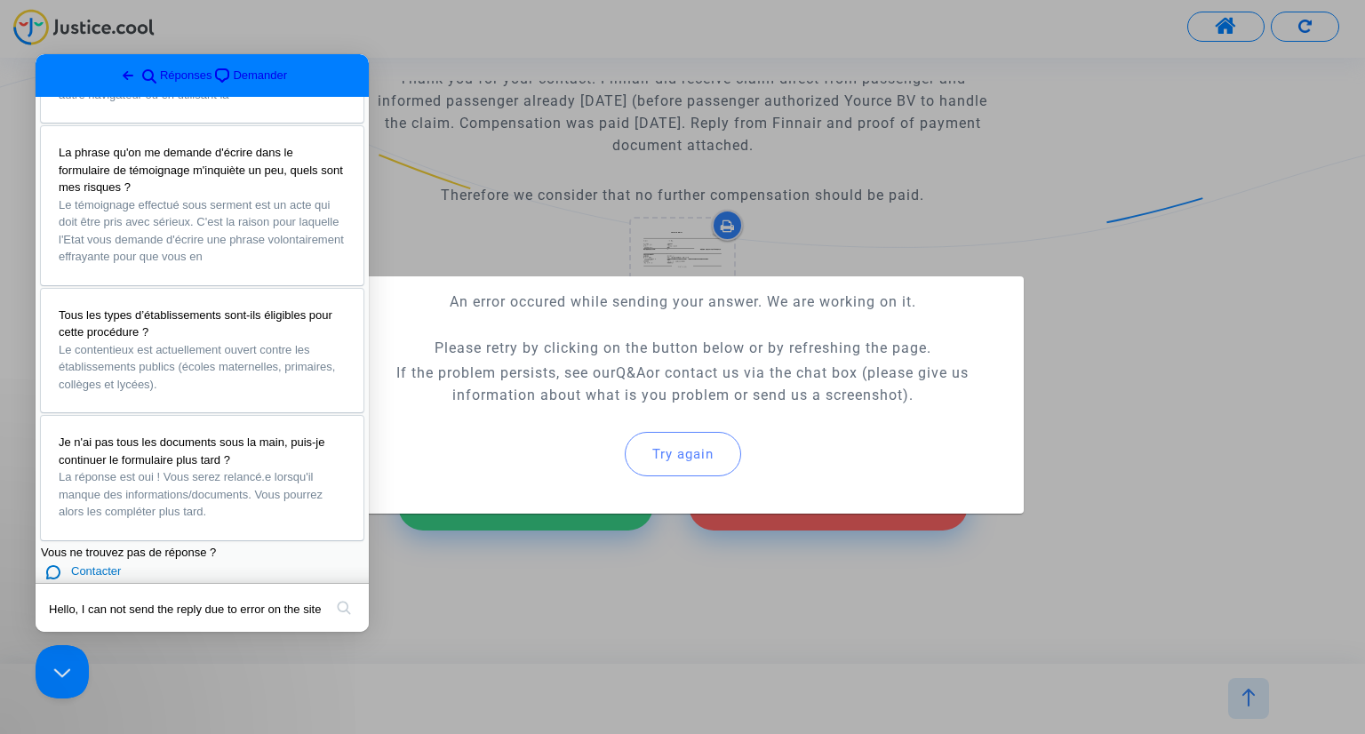
scroll to position [1197, 0]
click at [196, 547] on section "Vous ne trouvez pas de réponse ? chat Contacter" at bounding box center [202, 563] width 323 height 39
click at [340, 612] on button "search" at bounding box center [344, 608] width 28 height 28
click at [199, 563] on div "Contacter" at bounding box center [216, 572] width 291 height 18
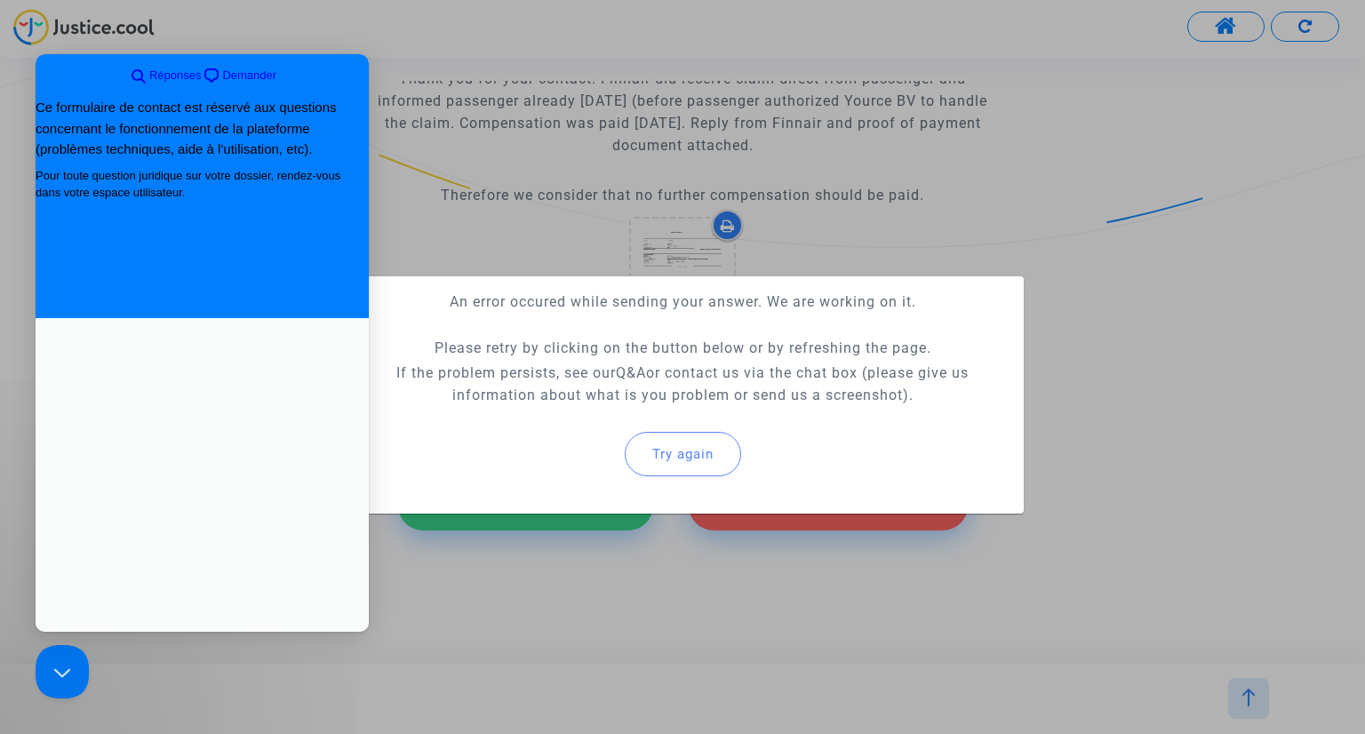
scroll to position [0, 0]
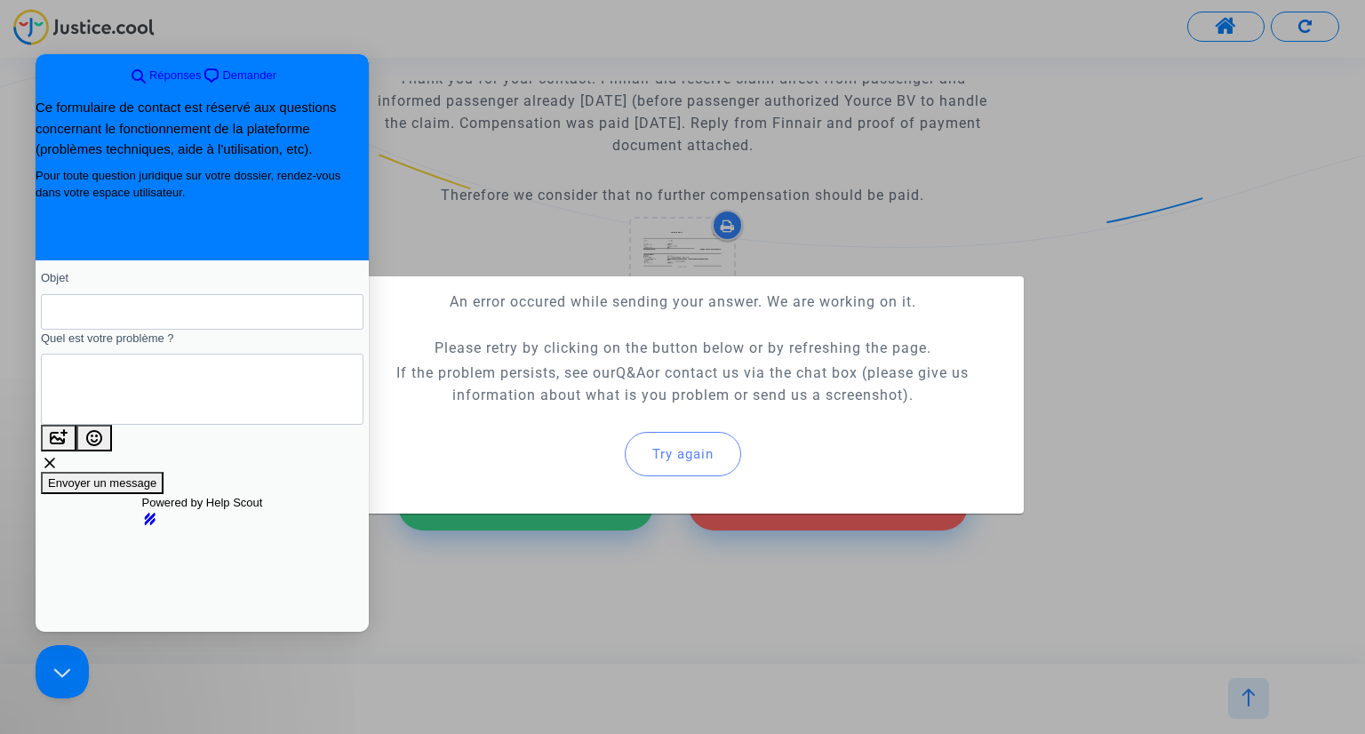
click at [92, 389] on textarea "Quel est votre problème ?" at bounding box center [135, 389] width 161 height 69
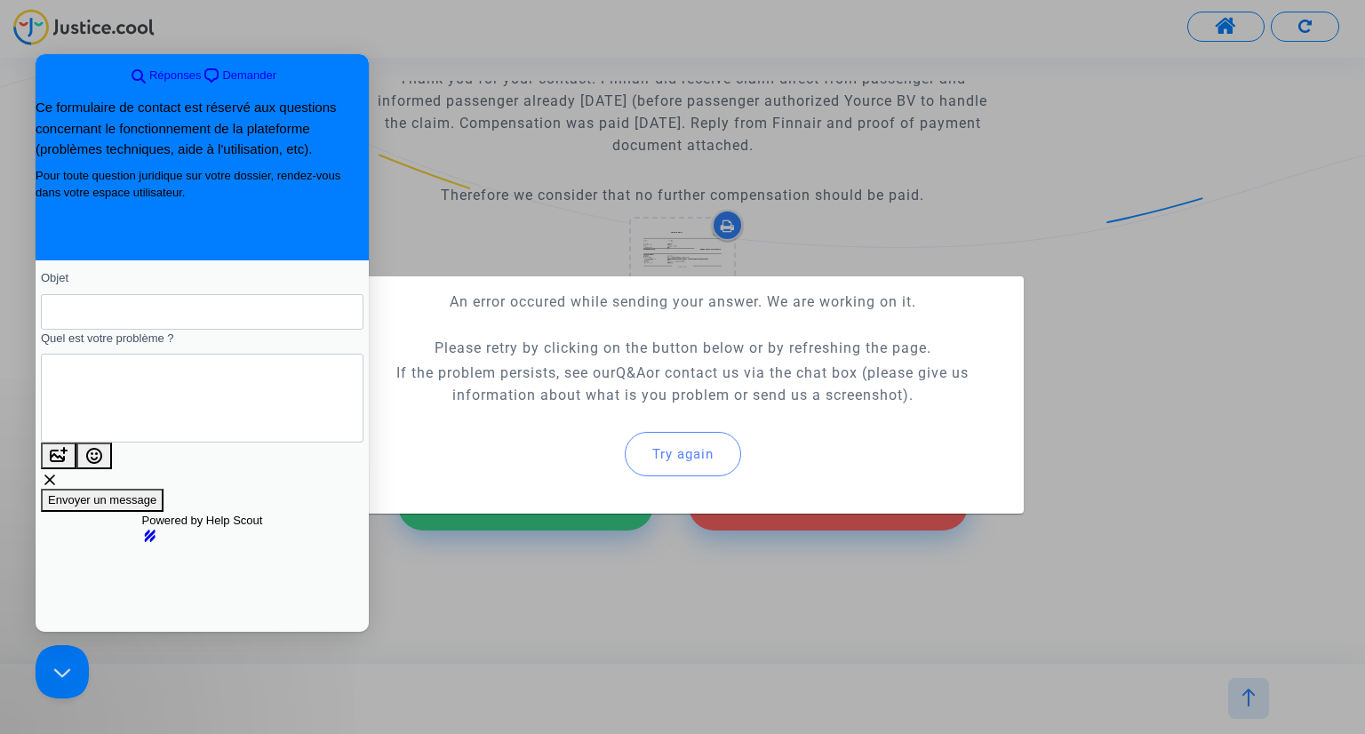
type textarea "I can not send the reply due to error on the page"
click at [156, 506] on span "Envoyer un message" at bounding box center [102, 499] width 108 height 13
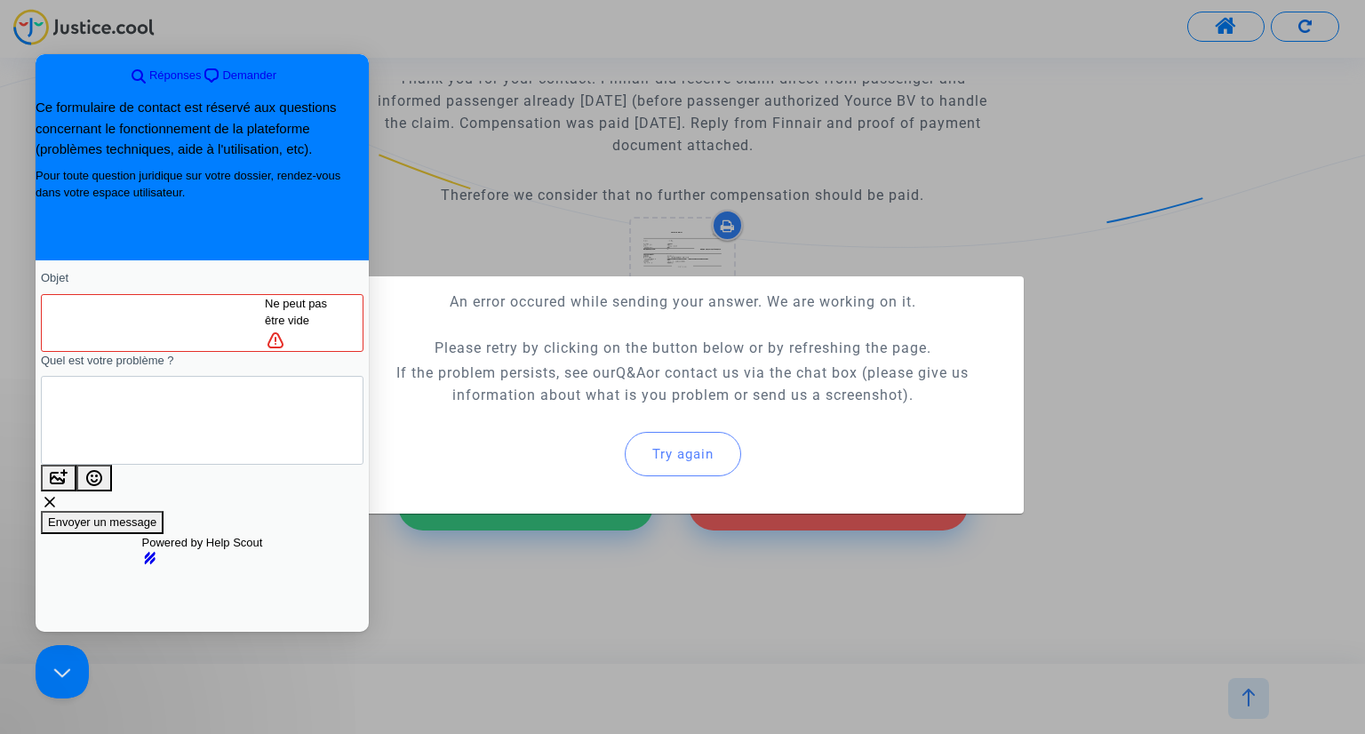
click at [265, 320] on input "Objet" at bounding box center [160, 323] width 210 height 32
type input "a"
type input ""An error occured while sendin your answer...""
click at [156, 516] on span "Envoyer un message" at bounding box center [102, 522] width 108 height 13
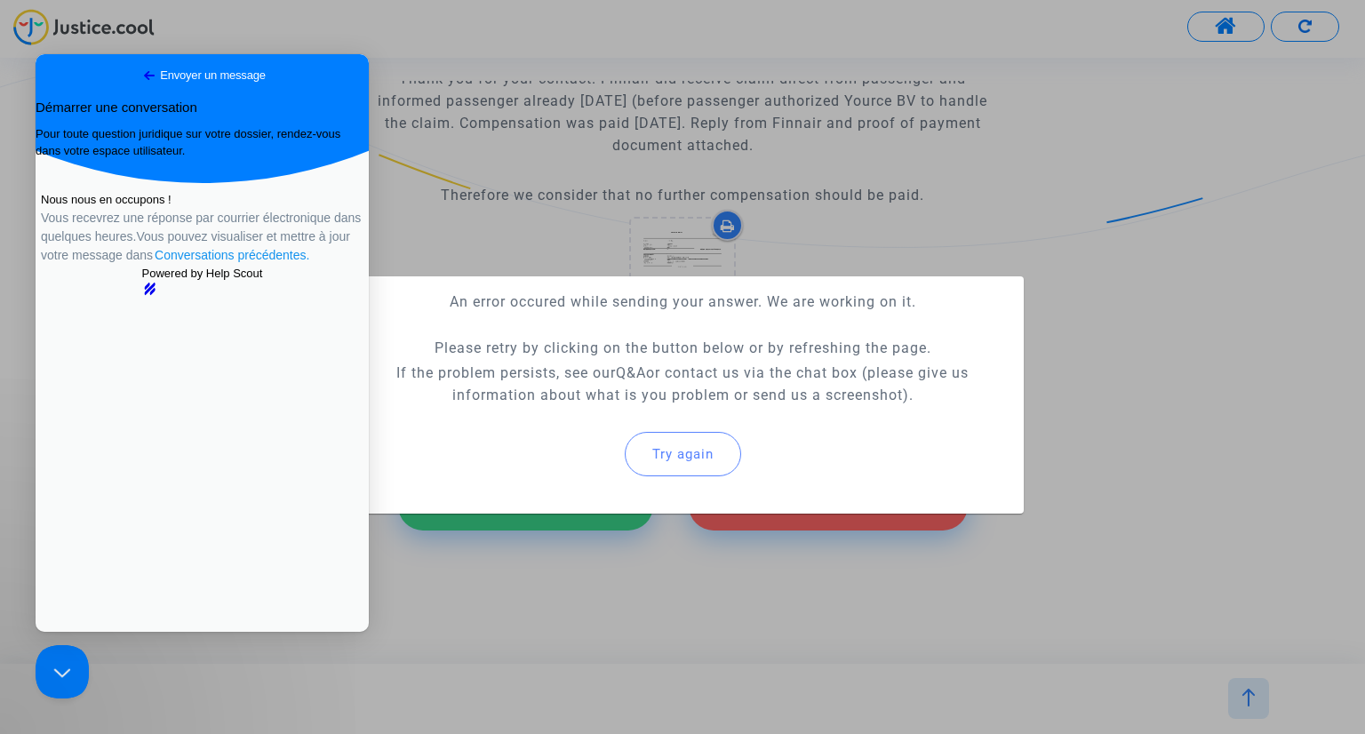
click at [249, 265] on link "Conversations précédentes ." at bounding box center [232, 255] width 158 height 19
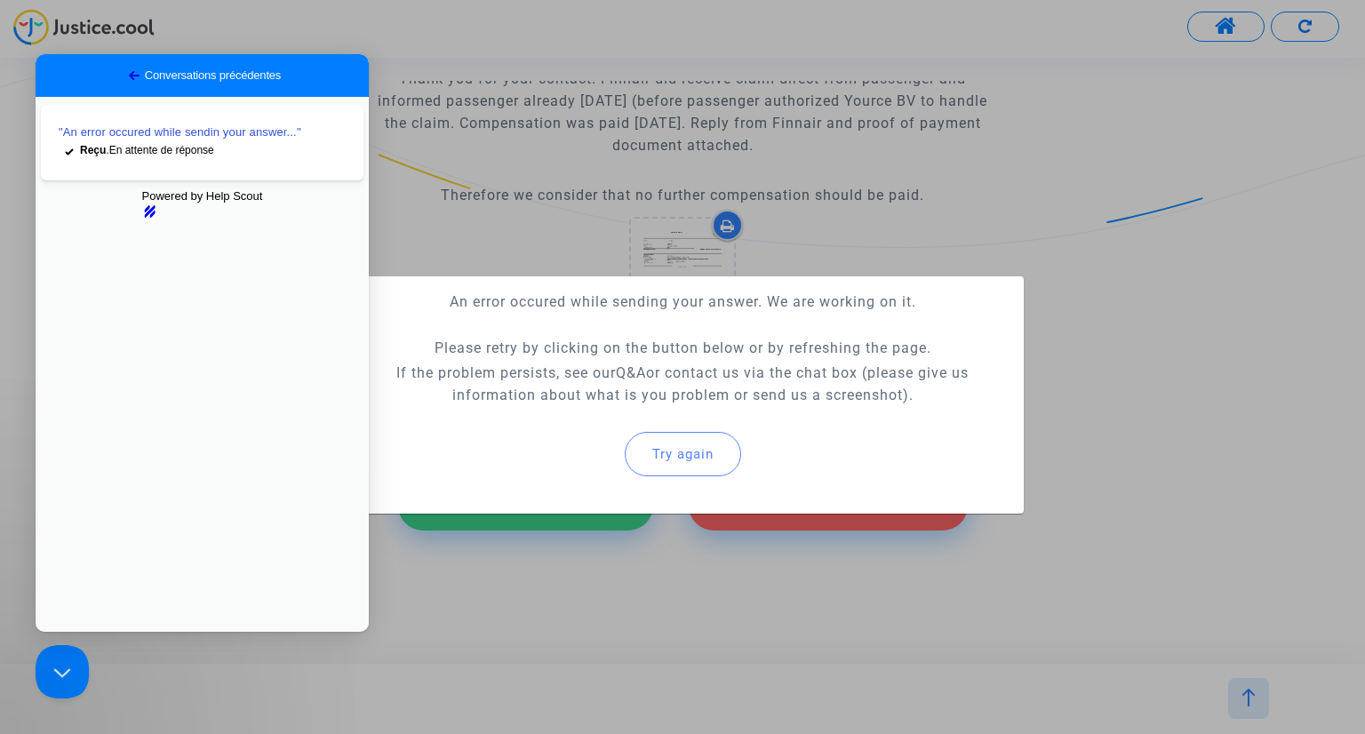
click at [124, 81] on span "Go back" at bounding box center [134, 75] width 21 height 21
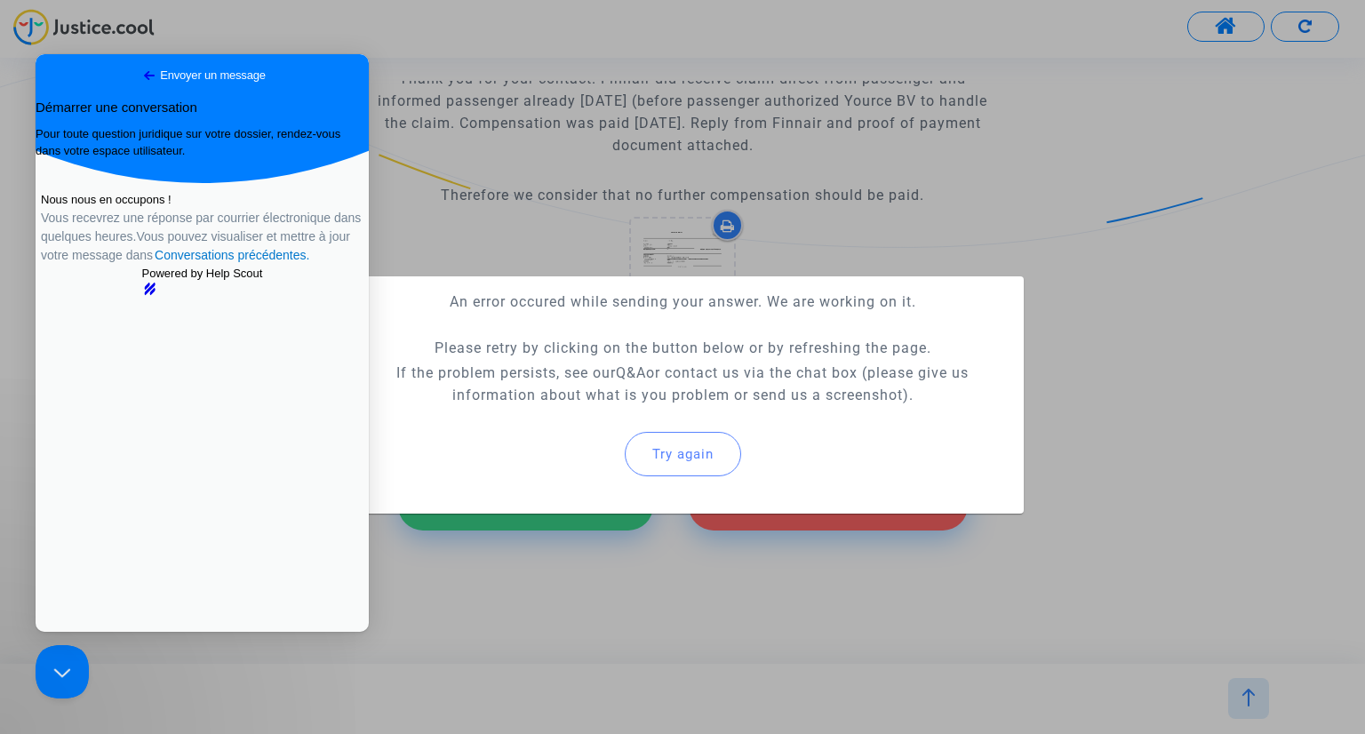
click at [1186, 392] on div at bounding box center [682, 367] width 1365 height 734
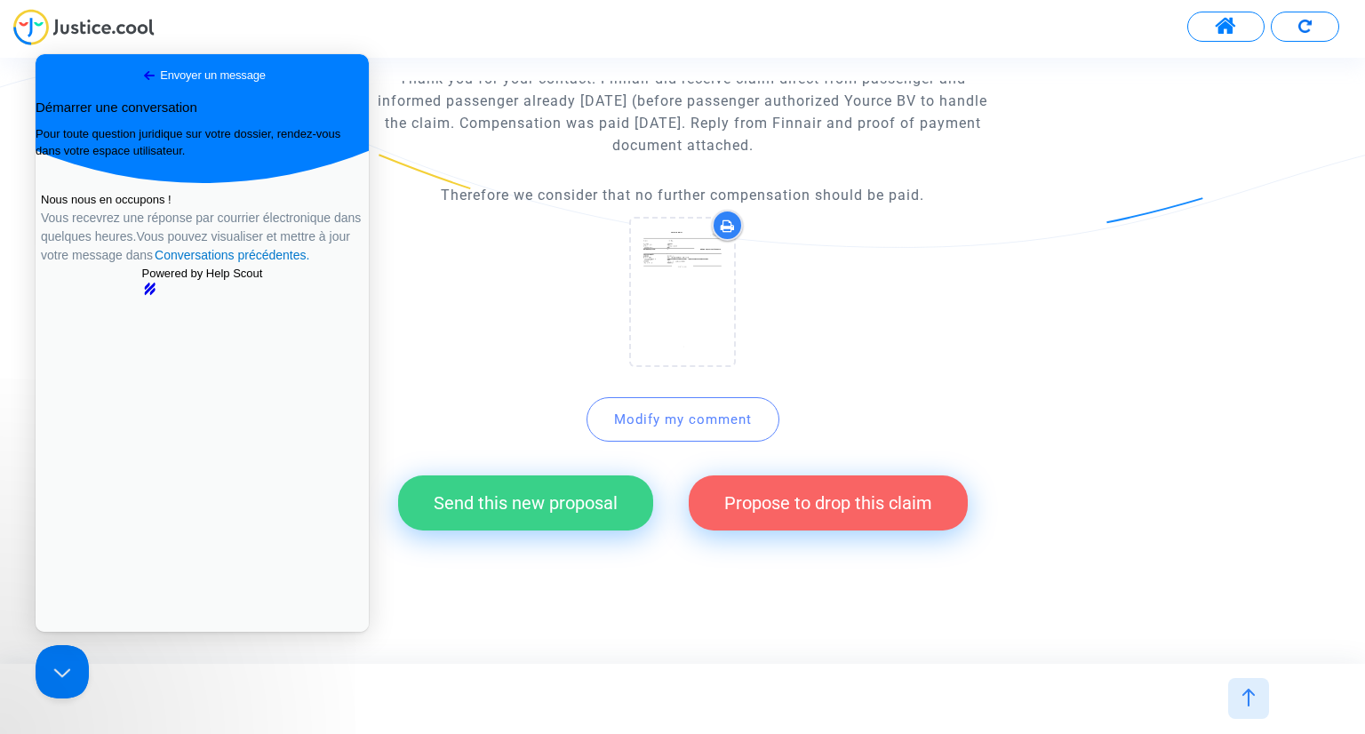
click at [523, 509] on button "Send this new proposal" at bounding box center [525, 503] width 255 height 55
click at [1309, 28] on img at bounding box center [1305, 26] width 13 height 13
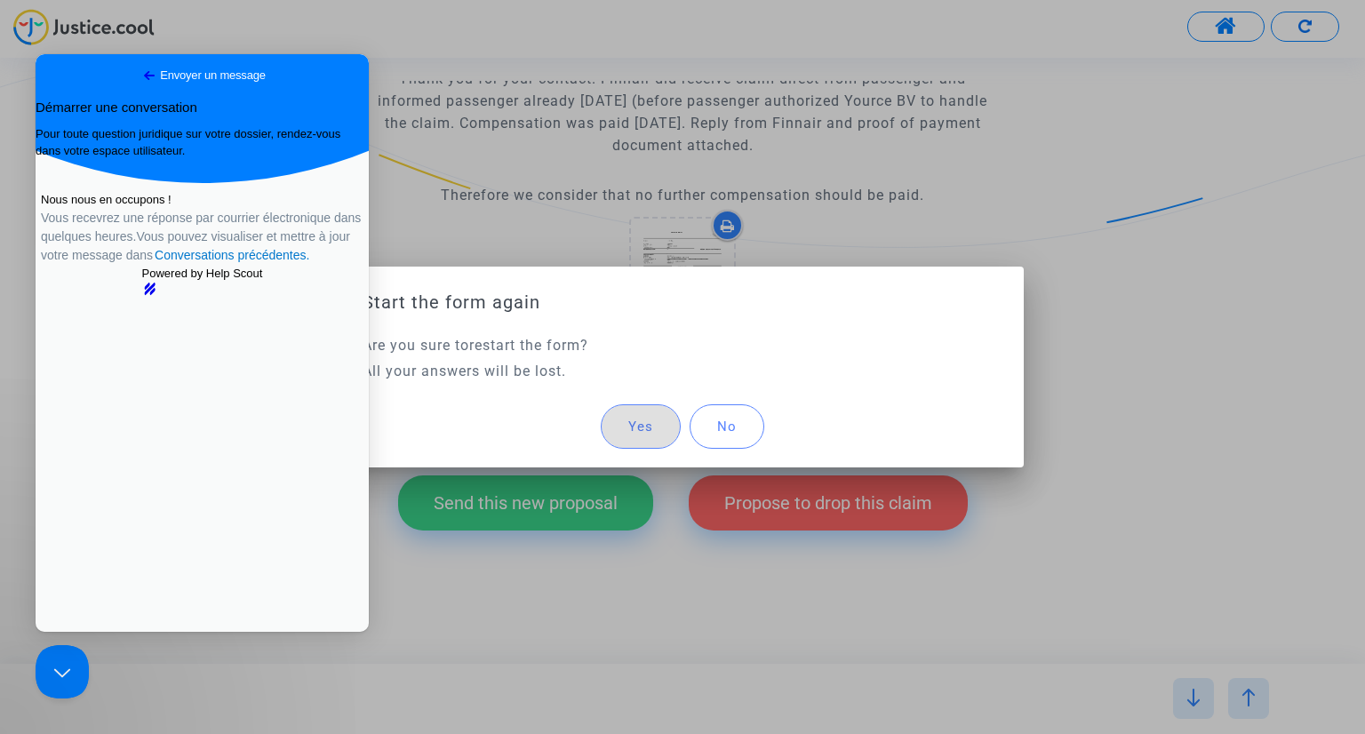
click at [735, 419] on span "No" at bounding box center [727, 427] width 20 height 16
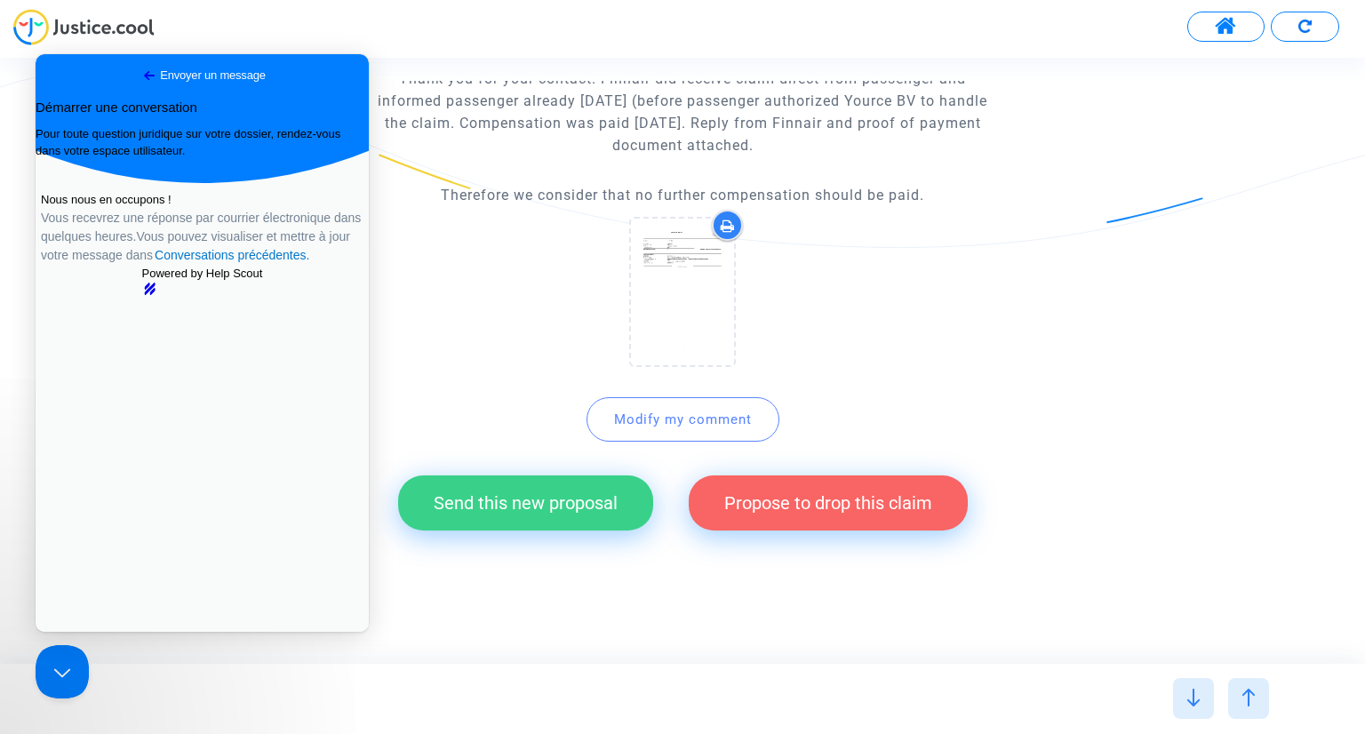
click at [487, 509] on button "Send this new proposal" at bounding box center [525, 503] width 255 height 55
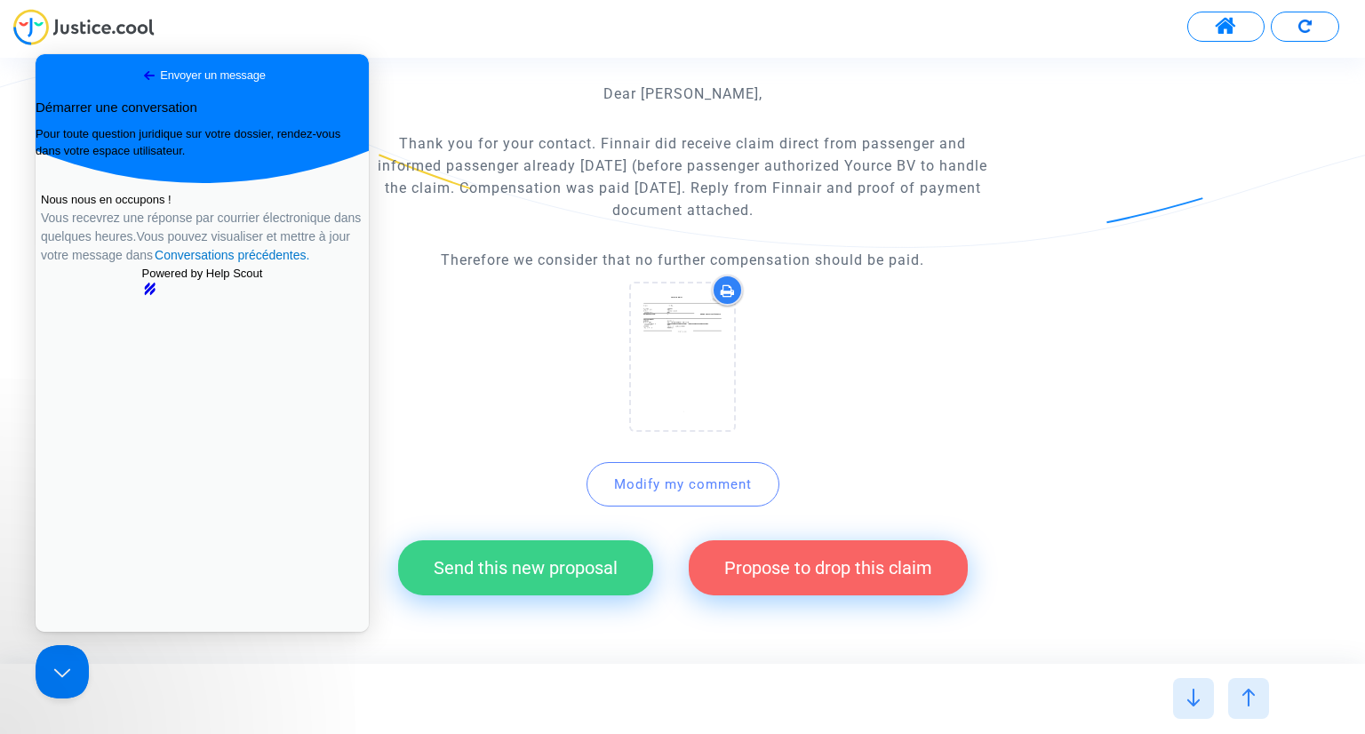
scroll to position [418, 0]
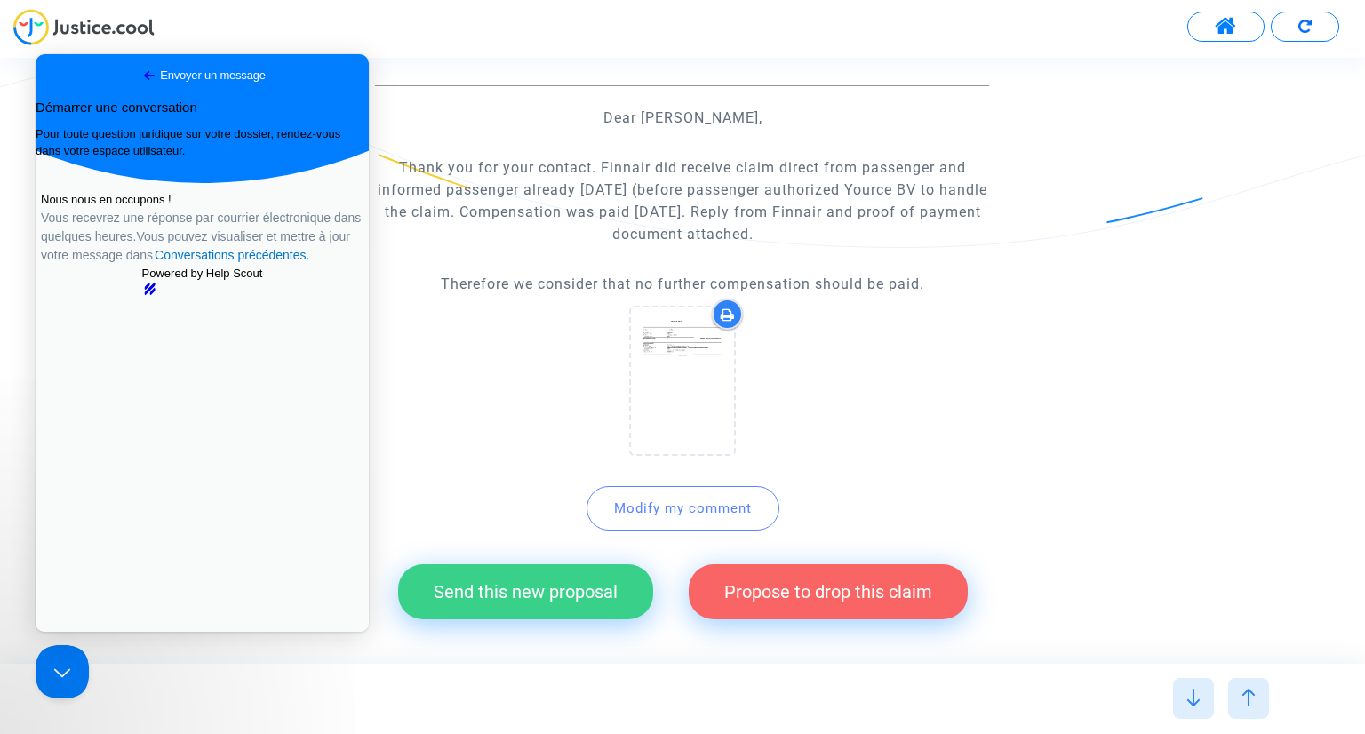
click at [388, 634] on div "Send this new proposal Propose to drop this claim" at bounding box center [682, 592] width 614 height 91
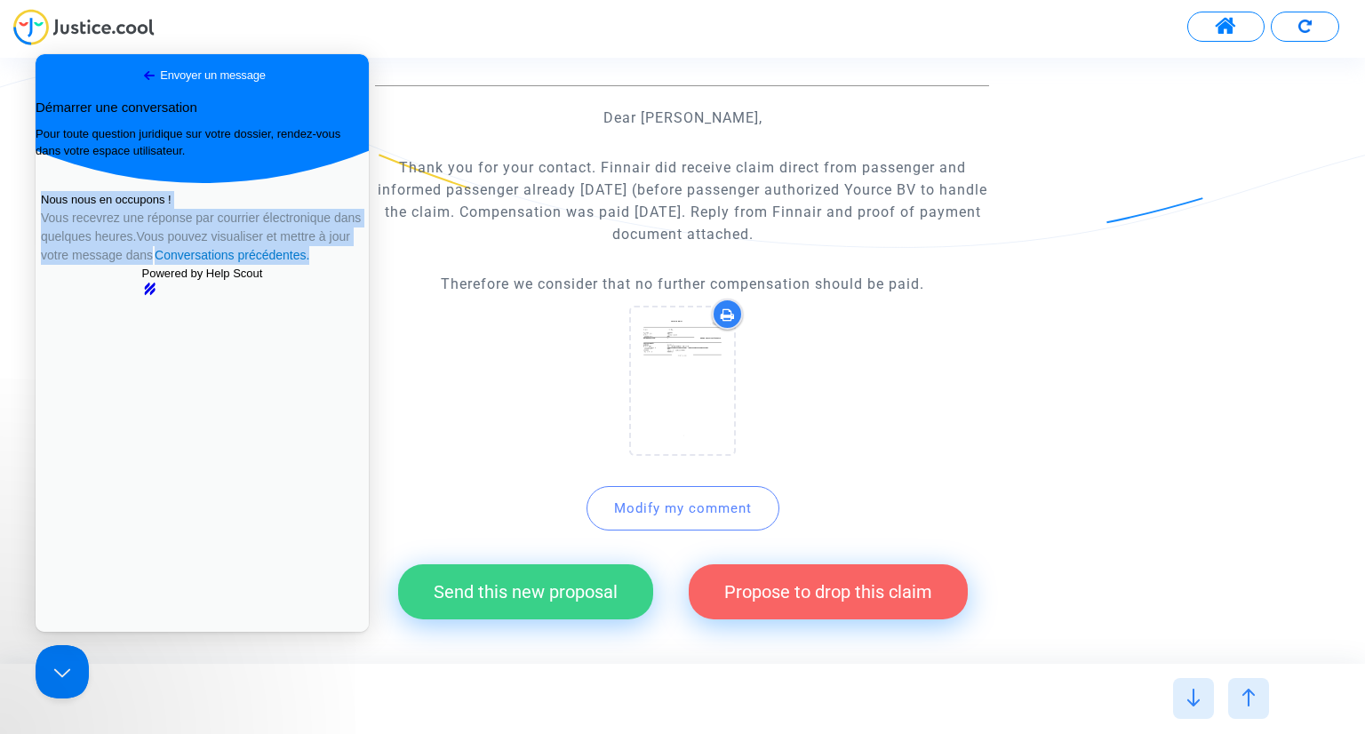
drag, startPoint x: 99, startPoint y: 265, endPoint x: 284, endPoint y: 380, distance: 217.6
click at [284, 265] on div "Nous nous en occupons ! Vous recevrez une réponse par courrier électronique dan…" at bounding box center [202, 228] width 323 height 74
copy div "Nous nous en occupons ! Vous recevrez une réponse par courrier électronique dan…"
